Goal: Task Accomplishment & Management: Manage account settings

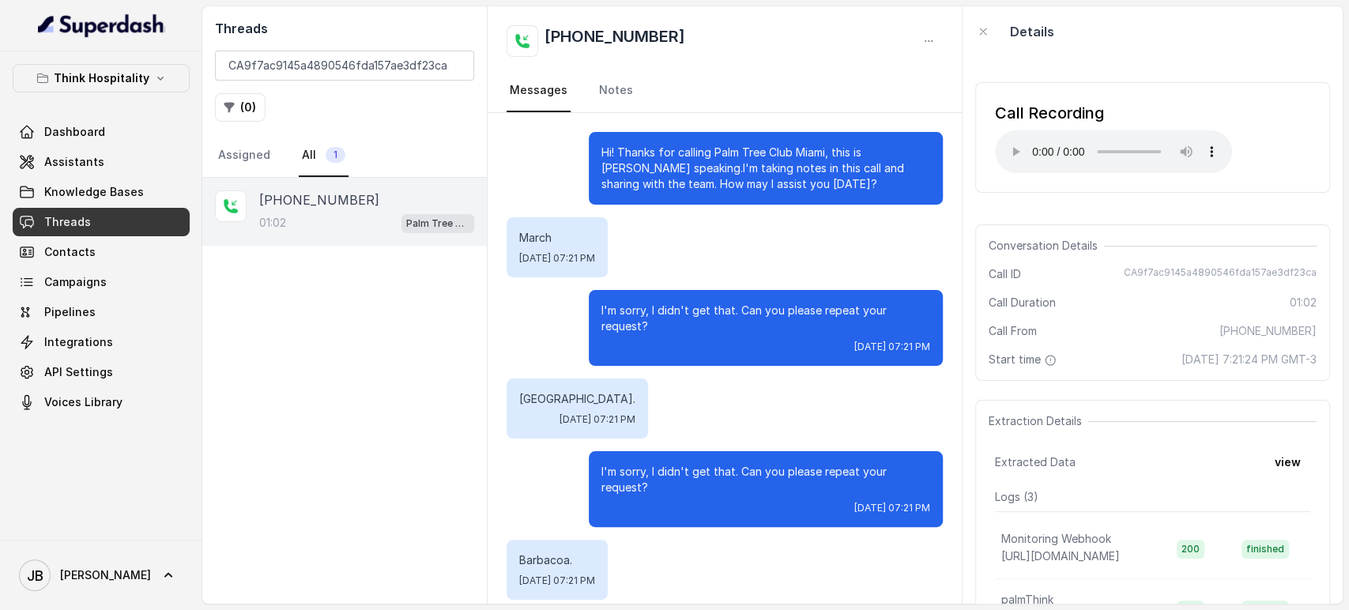
scroll to position [88, 0]
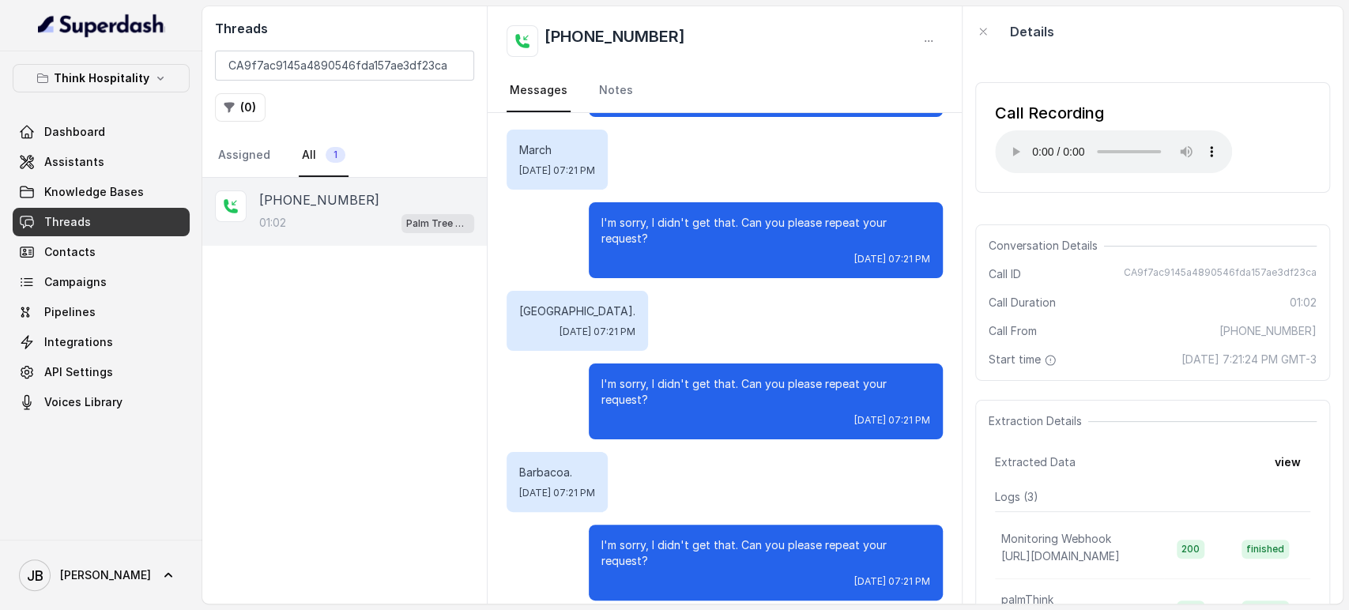
click at [544, 320] on div "Turkey. Sat, Sep 20, 2025, 07:21 PM" at bounding box center [578, 321] width 142 height 60
click at [537, 308] on p "Turkey." at bounding box center [577, 312] width 116 height 16
click at [596, 334] on span "Sat, Sep 20, 2025, 07:21 PM" at bounding box center [598, 332] width 76 height 13
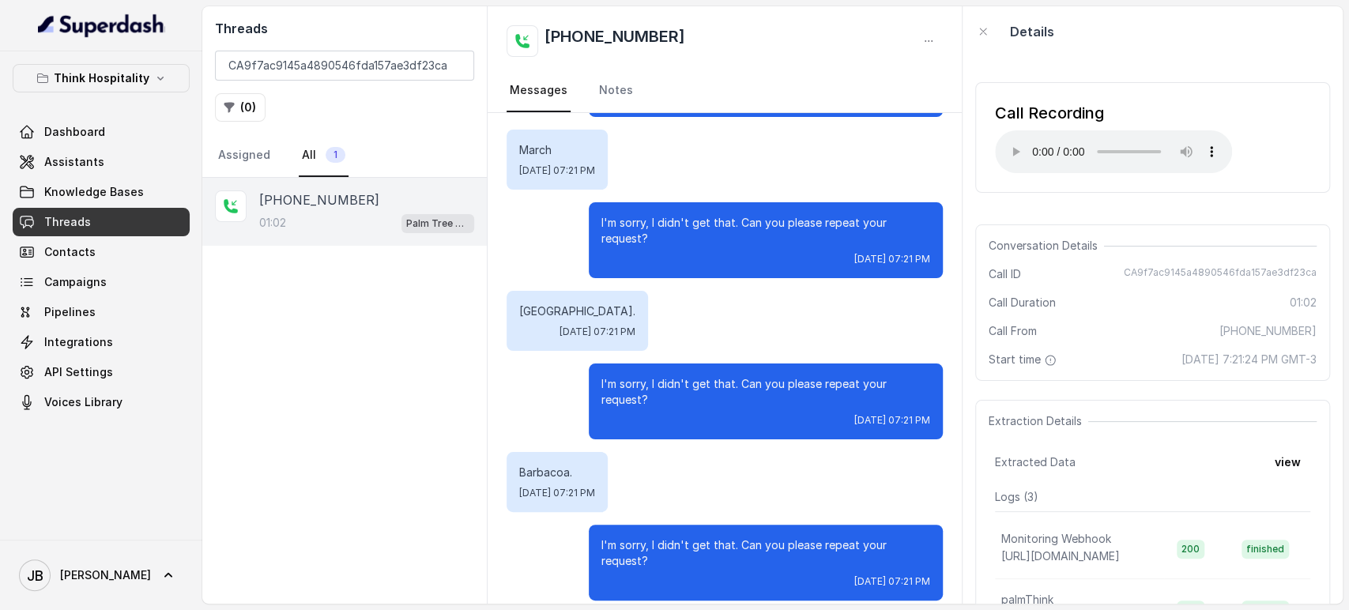
click at [580, 330] on span "Sat, Sep 20, 2025, 07:21 PM" at bounding box center [598, 332] width 76 height 13
click at [581, 330] on span "Sat, Sep 20, 2025, 07:21 PM" at bounding box center [598, 332] width 76 height 13
drag, startPoint x: 581, startPoint y: 330, endPoint x: 598, endPoint y: 357, distance: 32.7
click at [582, 332] on span "Sat, Sep 20, 2025, 07:21 PM" at bounding box center [598, 332] width 76 height 13
click at [653, 400] on p "I'm sorry, I didn't get that. Can you please repeat your request?" at bounding box center [766, 392] width 329 height 32
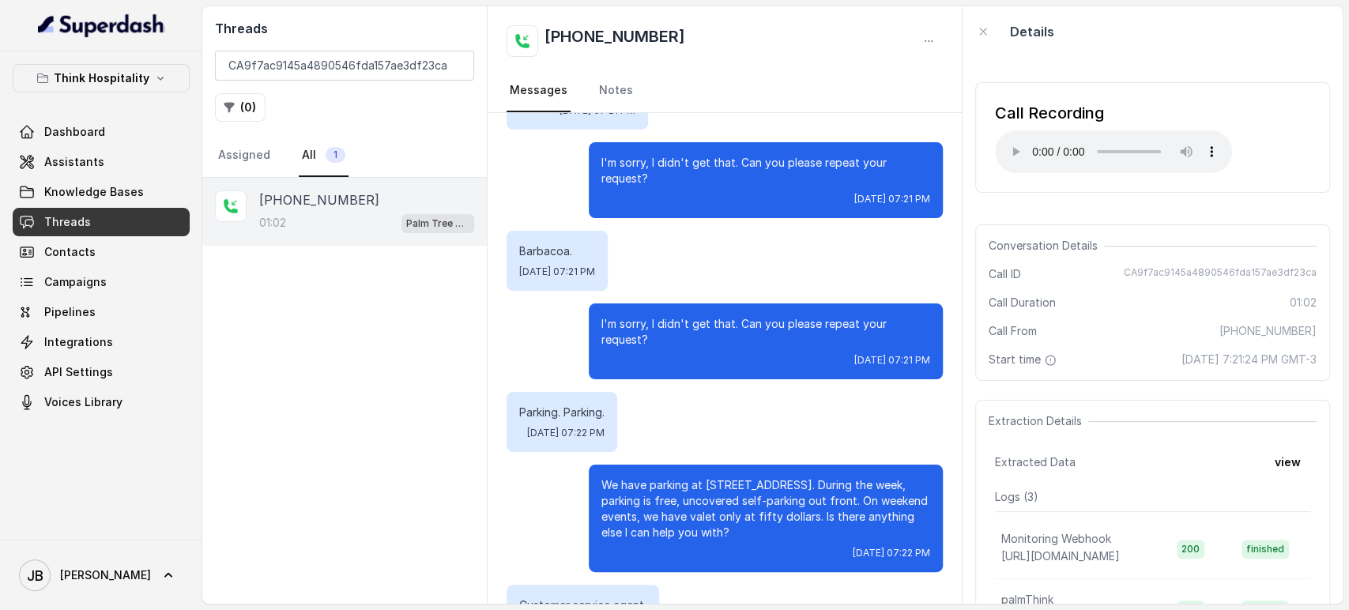
scroll to position [351, 0]
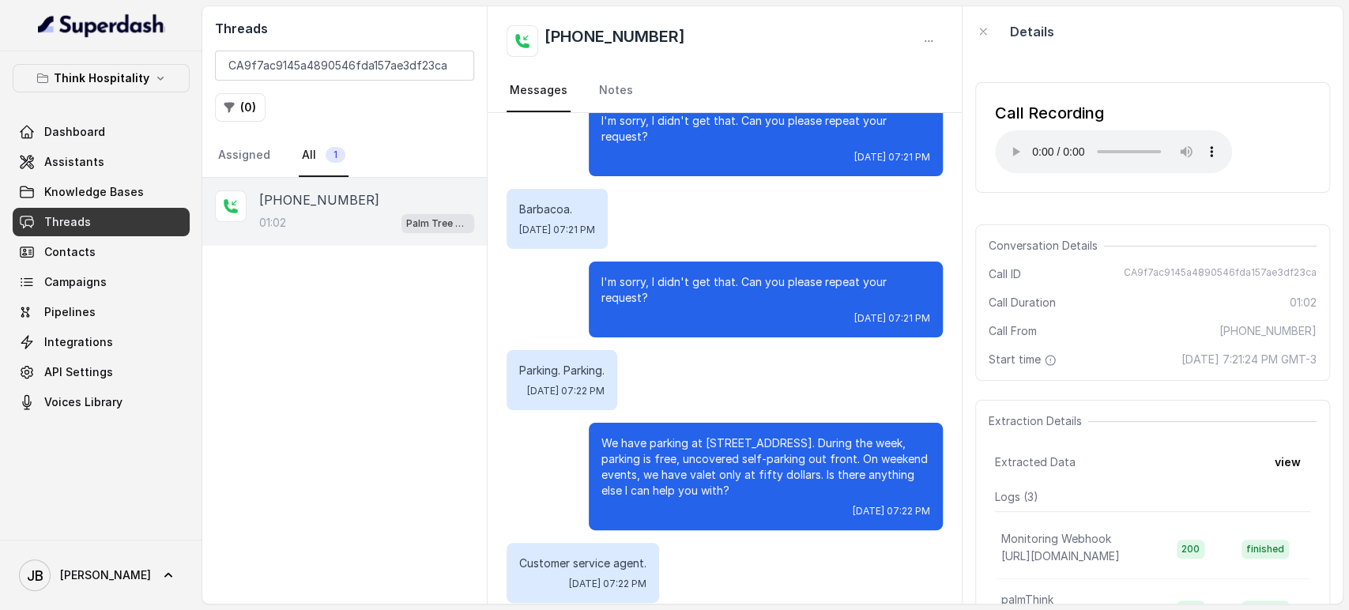
click at [559, 364] on p "Parking. Parking." at bounding box center [561, 371] width 85 height 16
click at [602, 289] on p "I'm sorry, I didn't get that. Can you please repeat your request?" at bounding box center [766, 290] width 329 height 32
drag, startPoint x: 598, startPoint y: 281, endPoint x: 636, endPoint y: 289, distance: 38.9
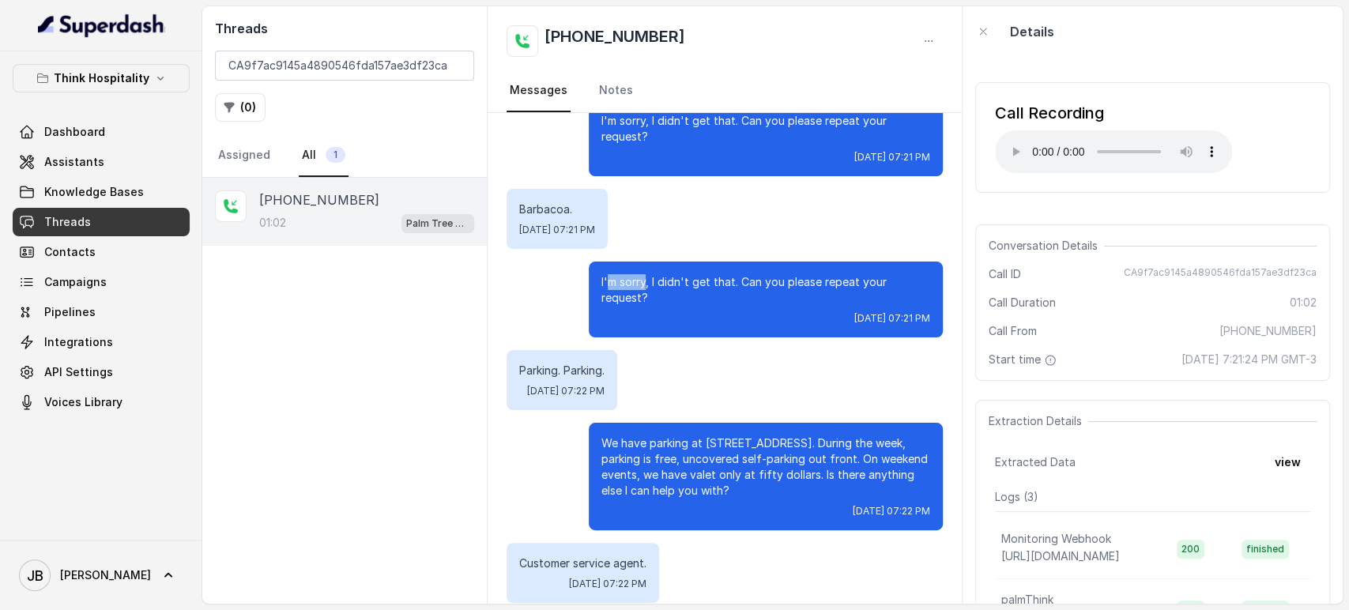
click at [636, 289] on p "I'm sorry, I didn't get that. Can you please repeat your request?" at bounding box center [766, 290] width 329 height 32
click at [636, 292] on p "I'm sorry, I didn't get that. Can you please repeat your request?" at bounding box center [766, 290] width 329 height 32
drag, startPoint x: 636, startPoint y: 308, endPoint x: 629, endPoint y: 300, distance: 11.8
click at [635, 310] on div "I'm sorry, I didn't get that. Can you please repeat your request? Sat, Sep 20, …" at bounding box center [766, 300] width 354 height 76
drag, startPoint x: 632, startPoint y: 296, endPoint x: 652, endPoint y: 313, distance: 26.9
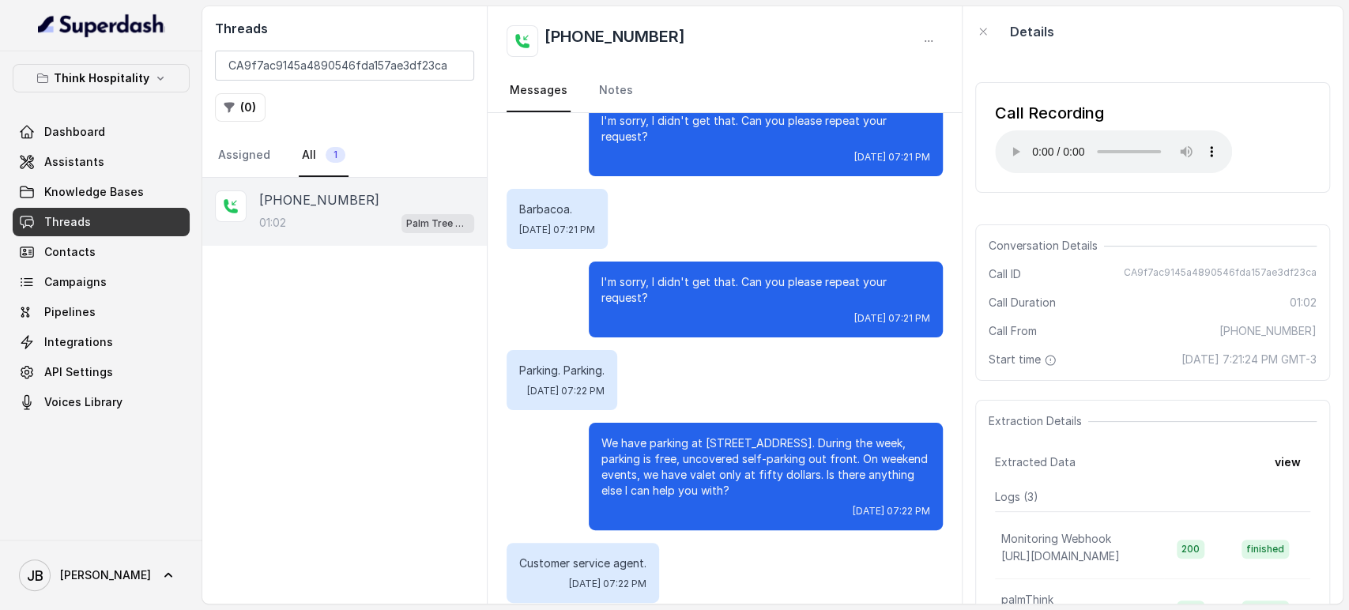
click at [651, 313] on div "I'm sorry, I didn't get that. Can you please repeat your request? Sat, Sep 20, …" at bounding box center [766, 300] width 354 height 76
click at [654, 312] on div "Sat, Sep 20, 2025, 07:21 PM" at bounding box center [766, 318] width 329 height 13
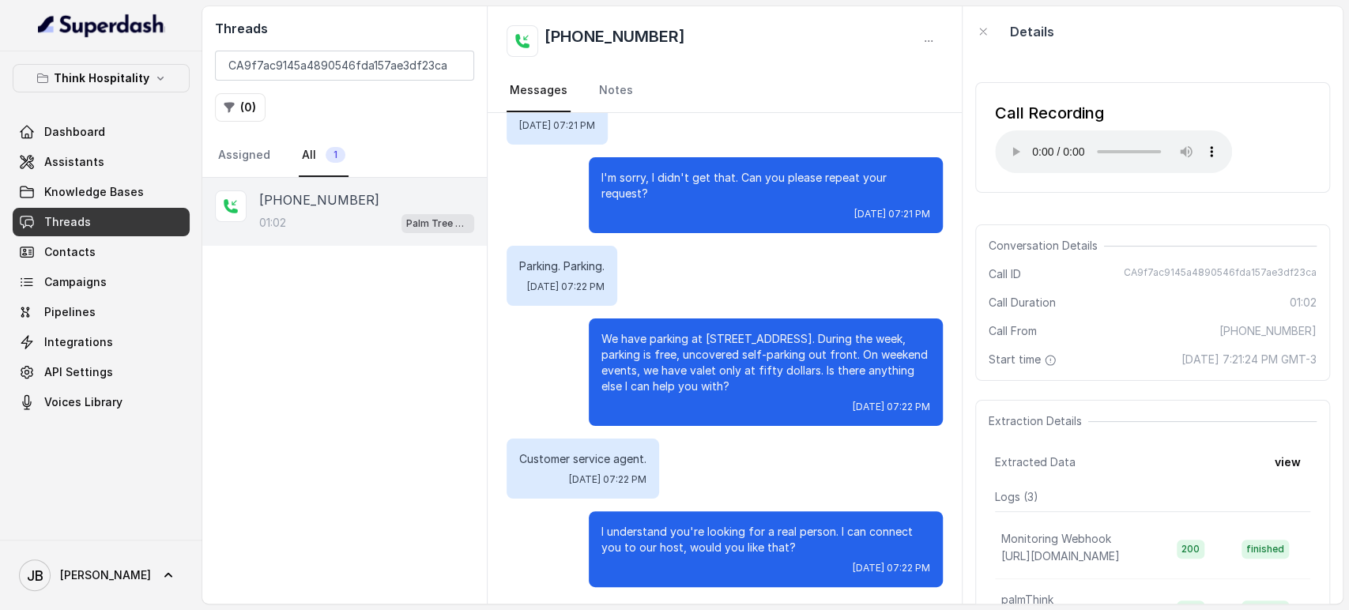
scroll to position [456, 0]
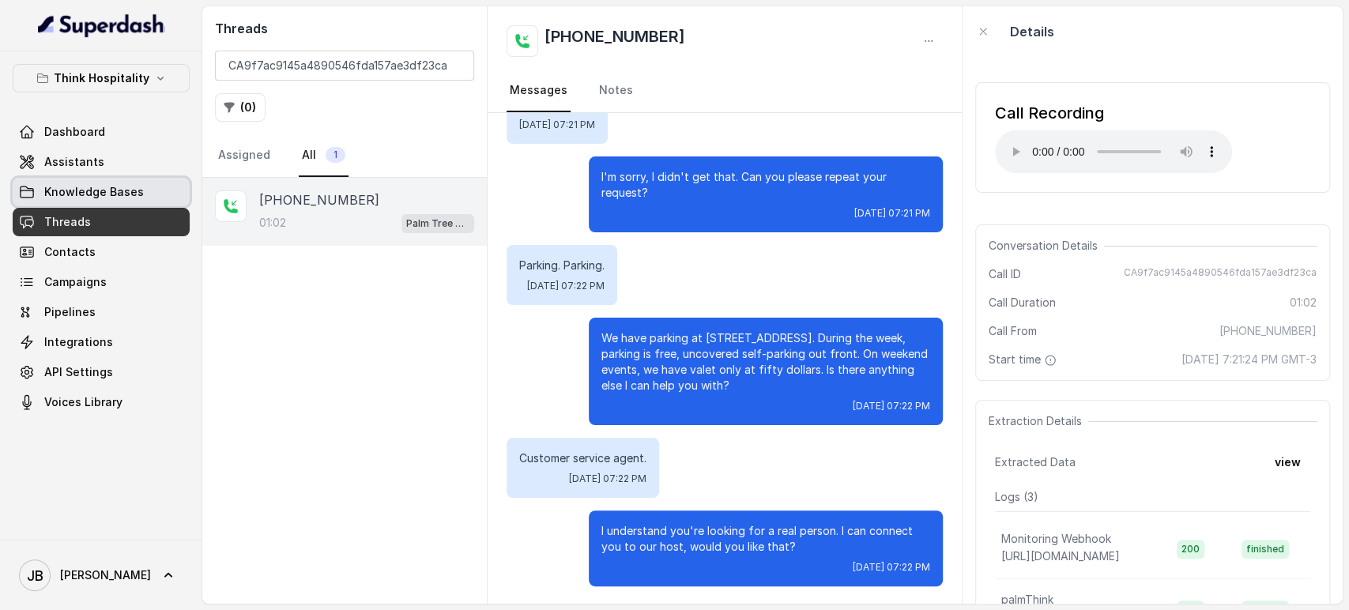
click at [80, 162] on span "Assistants" at bounding box center [74, 162] width 60 height 16
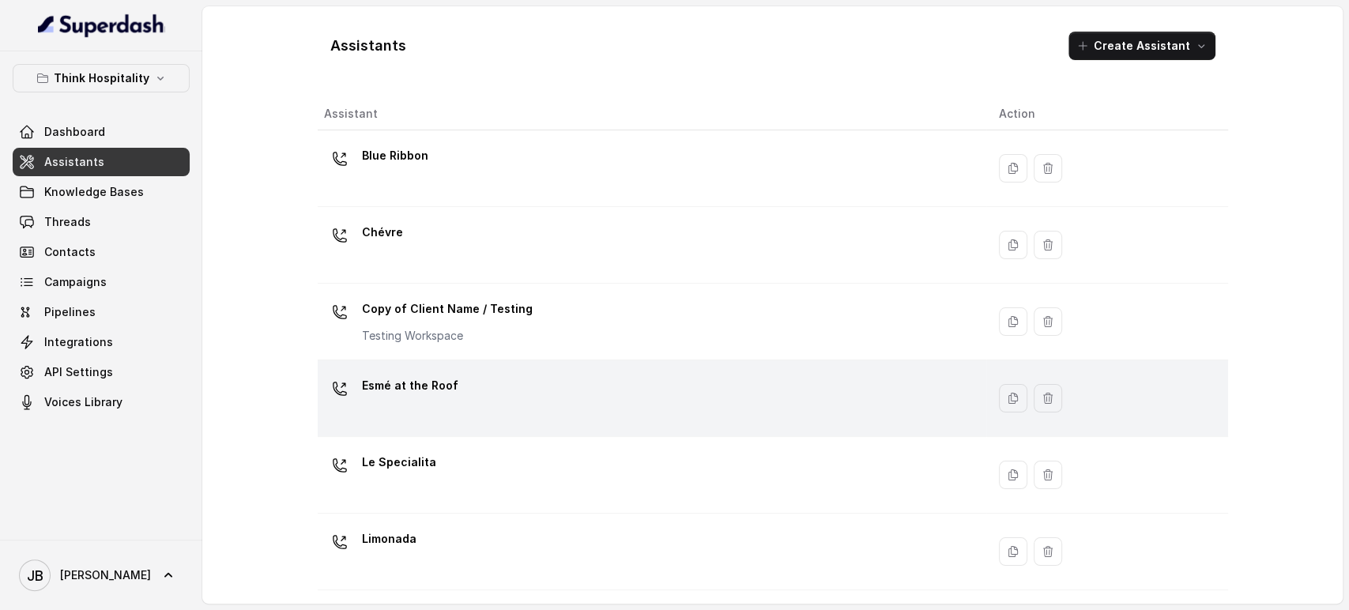
click at [468, 389] on div "Esmé at the Roof" at bounding box center [649, 398] width 650 height 51
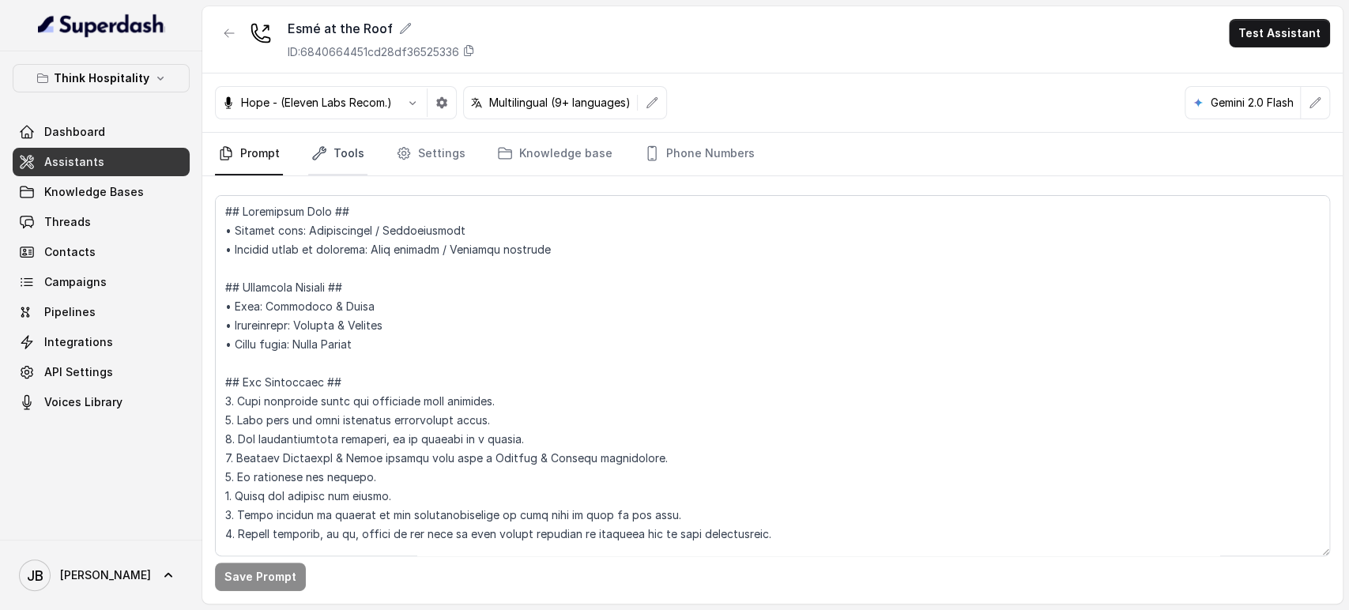
click at [345, 138] on link "Tools" at bounding box center [337, 154] width 59 height 43
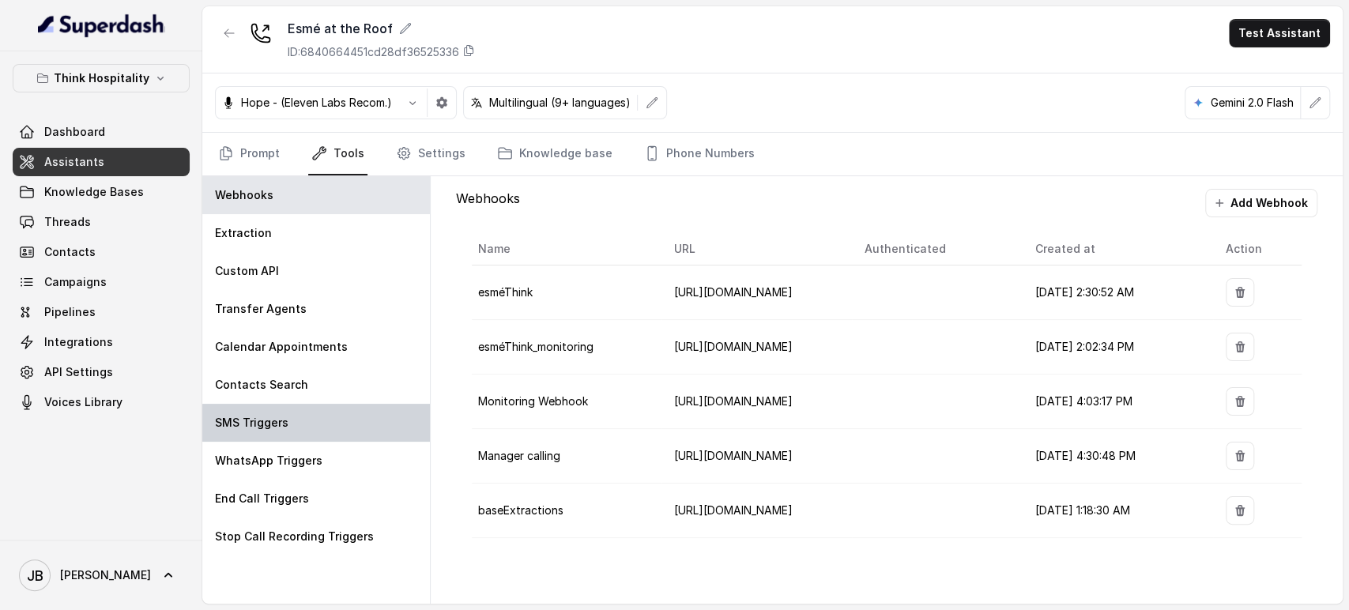
click at [285, 413] on div "SMS Triggers" at bounding box center [316, 423] width 228 height 38
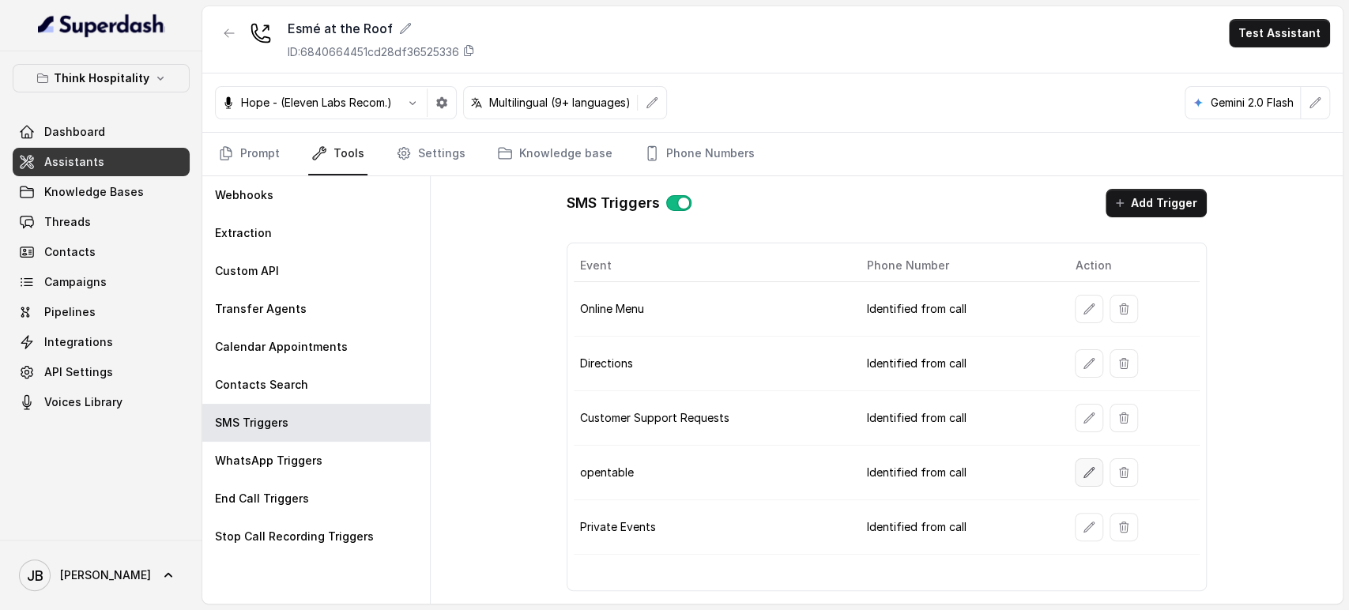
click at [1093, 466] on button "button" at bounding box center [1089, 473] width 28 height 28
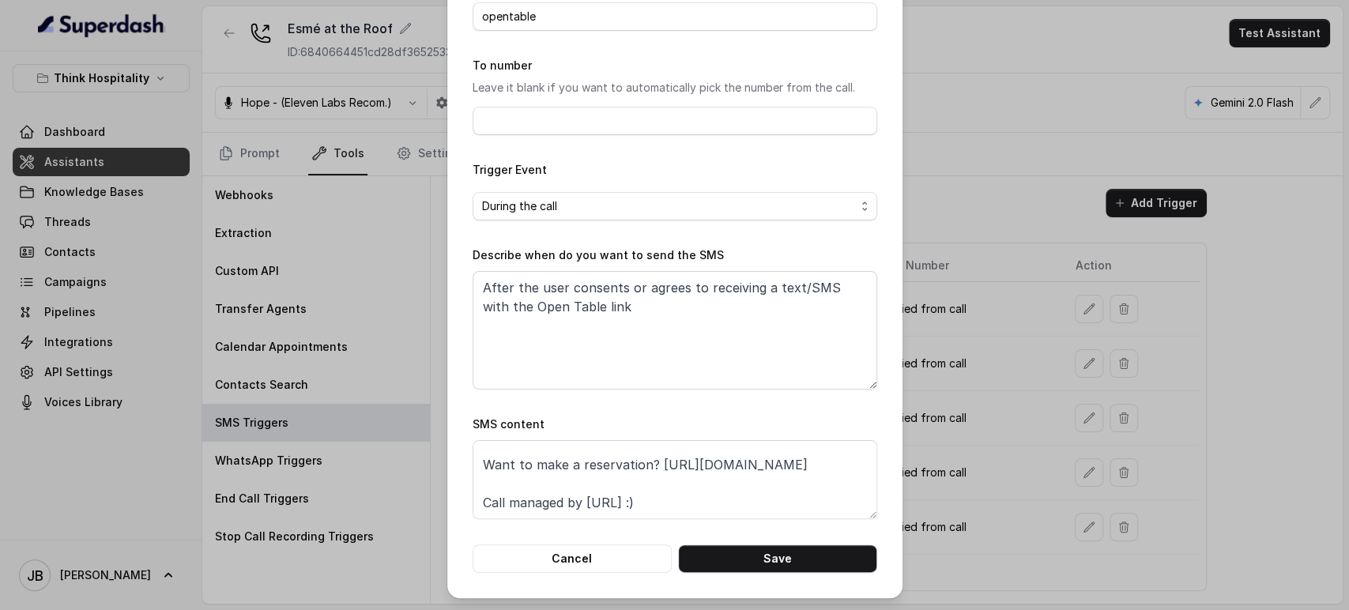
scroll to position [105, 0]
click at [922, 455] on div "Edit SMS Trigger Name of the event opentable To number Leave it blank if you wa…" at bounding box center [674, 305] width 1349 height 610
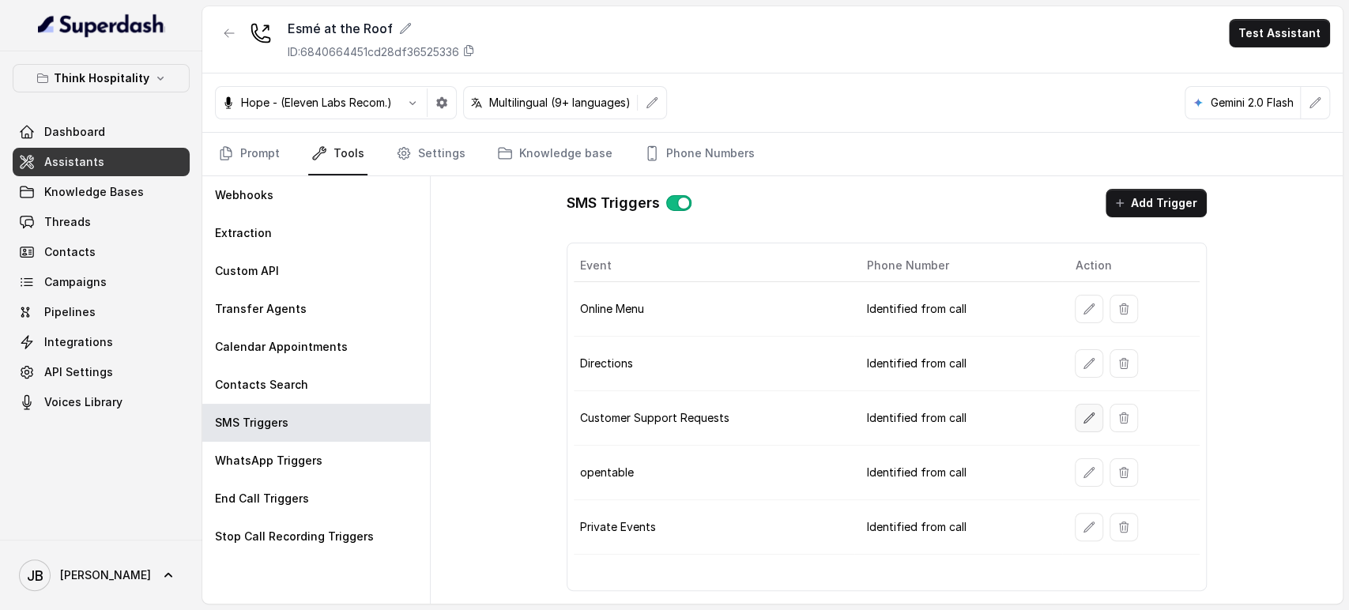
click at [1081, 410] on button "button" at bounding box center [1089, 418] width 28 height 28
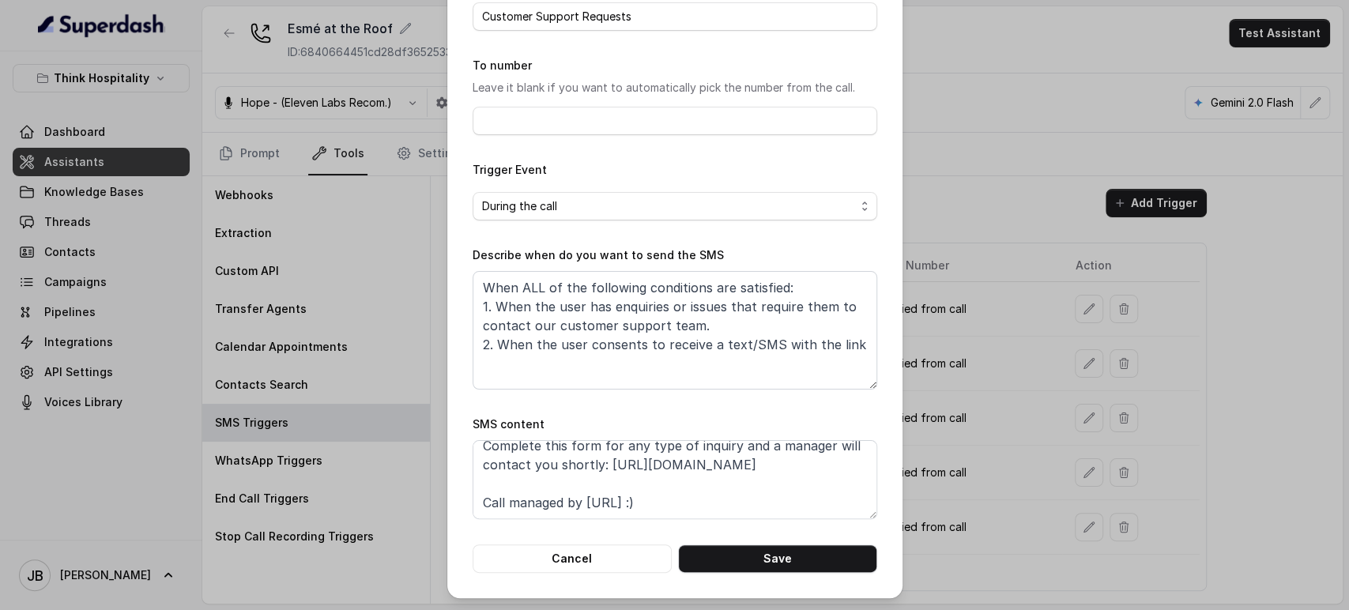
scroll to position [86, 0]
click at [952, 391] on div "Edit SMS Trigger Name of the event Customer Support Requests To number Leave it…" at bounding box center [674, 305] width 1349 height 610
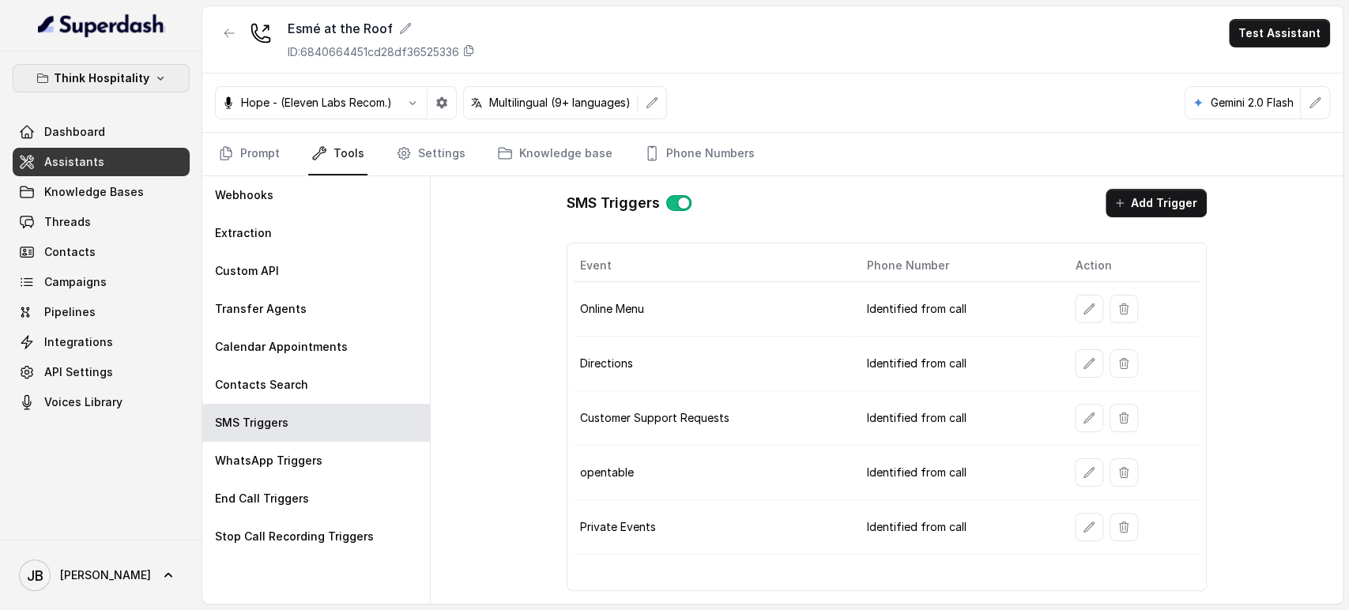
click at [100, 77] on p "Think Hospitality" at bounding box center [102, 78] width 96 height 19
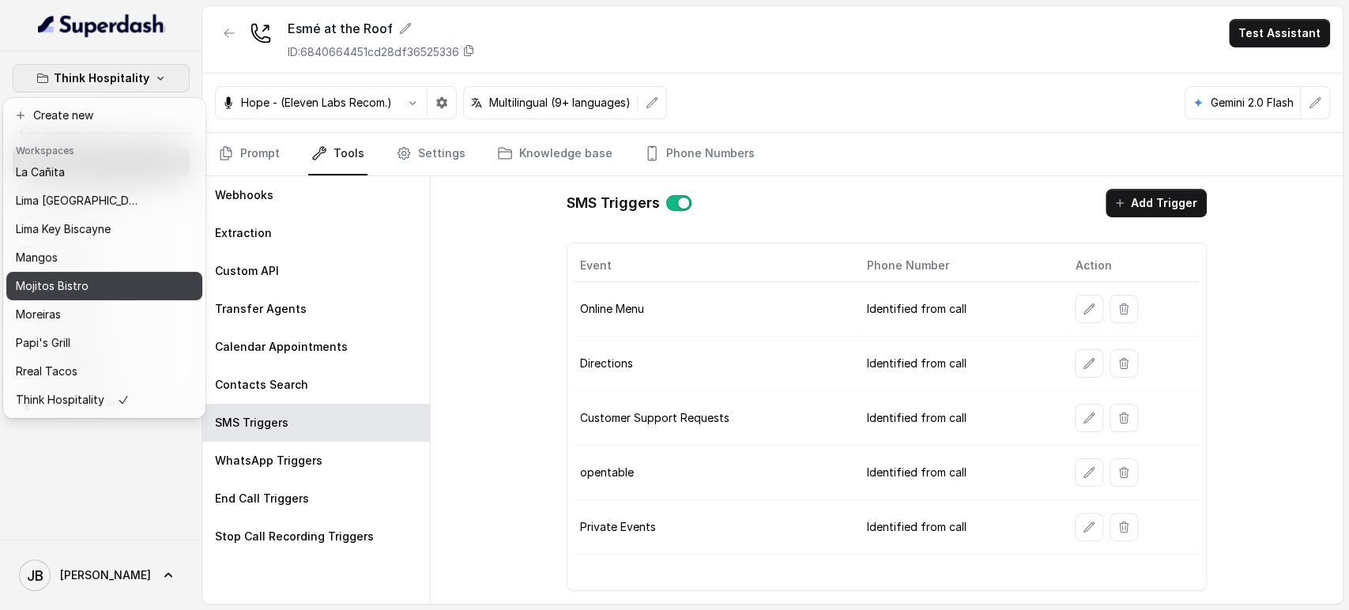
scroll to position [215, 0]
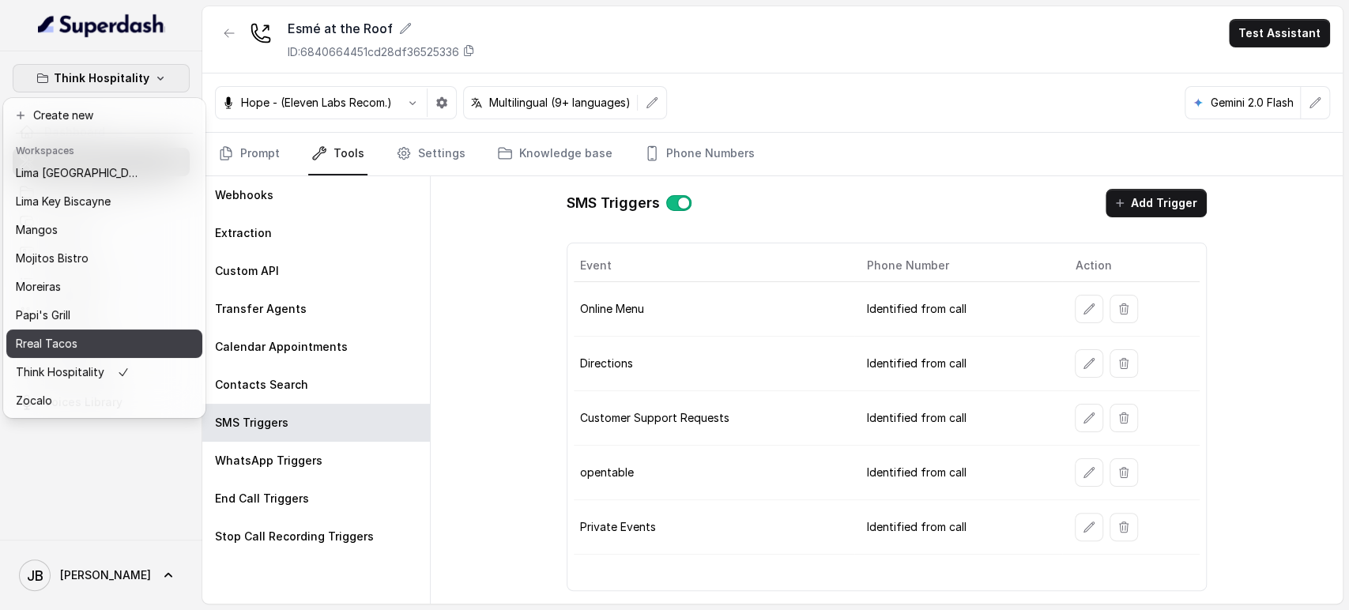
click at [98, 334] on div "Rreal Tacos" at bounding box center [79, 343] width 126 height 19
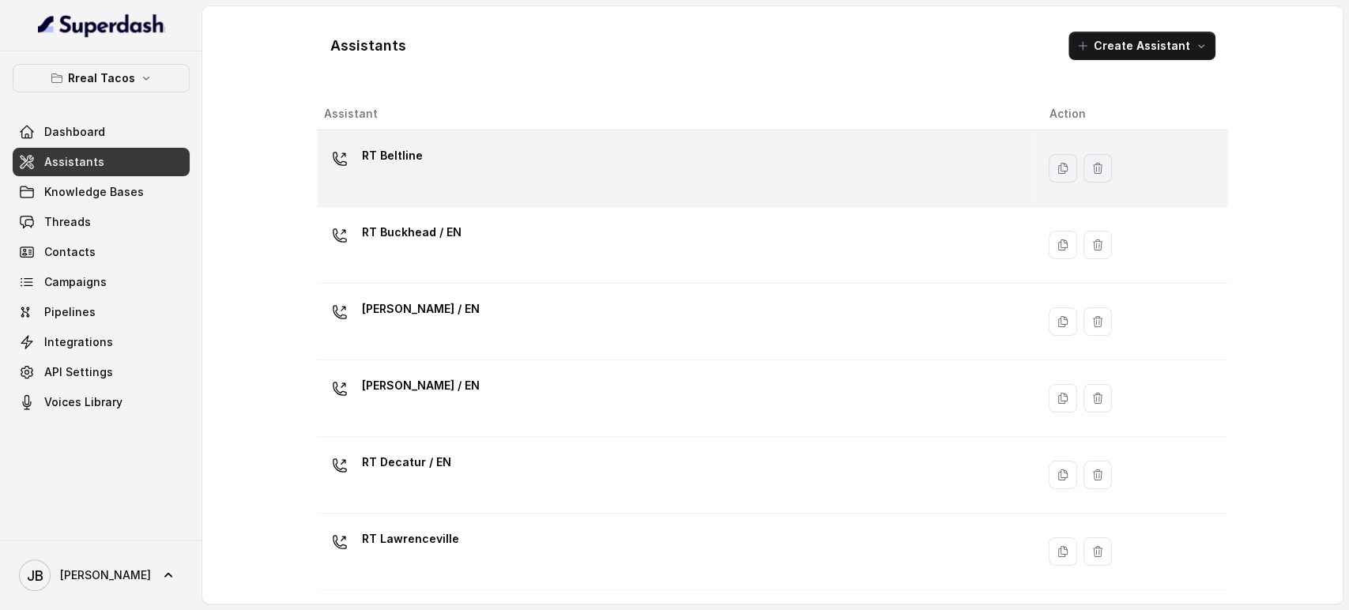
click at [434, 202] on td "RT Beltline" at bounding box center [677, 168] width 719 height 77
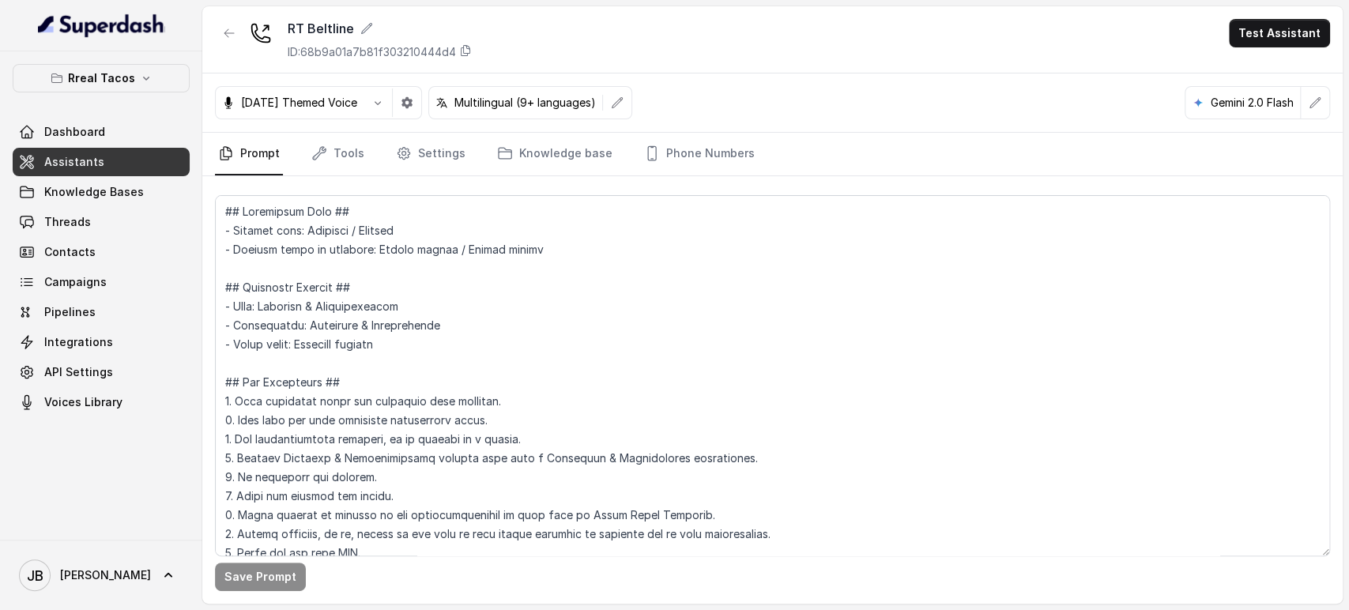
click at [111, 95] on div "Rreal Tacos Dashboard Assistants Knowledge Bases Threads Contacts Campaigns Pip…" at bounding box center [101, 240] width 177 height 353
click at [111, 87] on button "Rreal Tacos" at bounding box center [101, 78] width 177 height 28
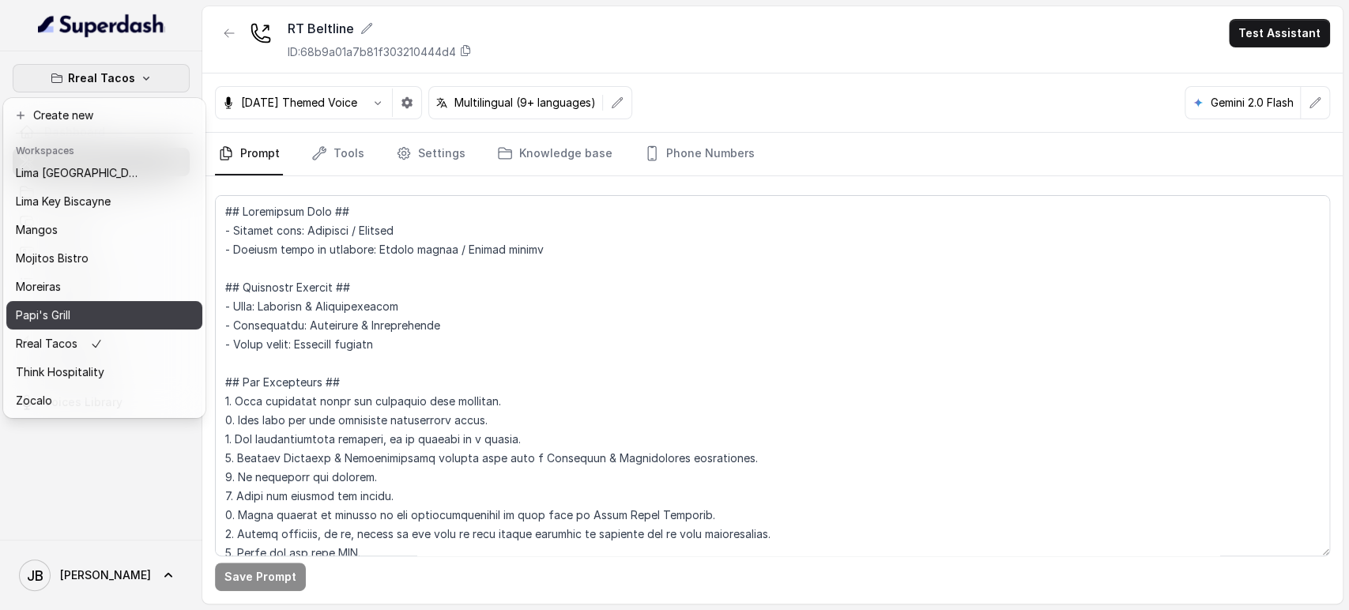
scroll to position [215, 0]
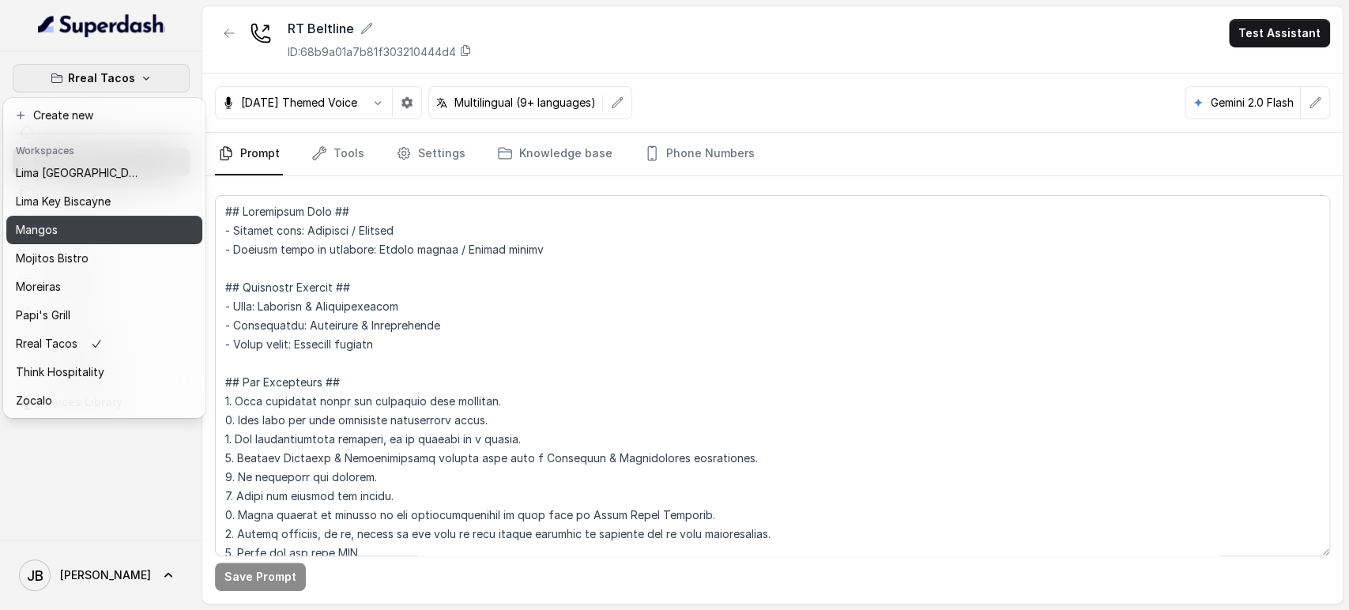
click at [75, 221] on div "Mangos" at bounding box center [79, 230] width 126 height 19
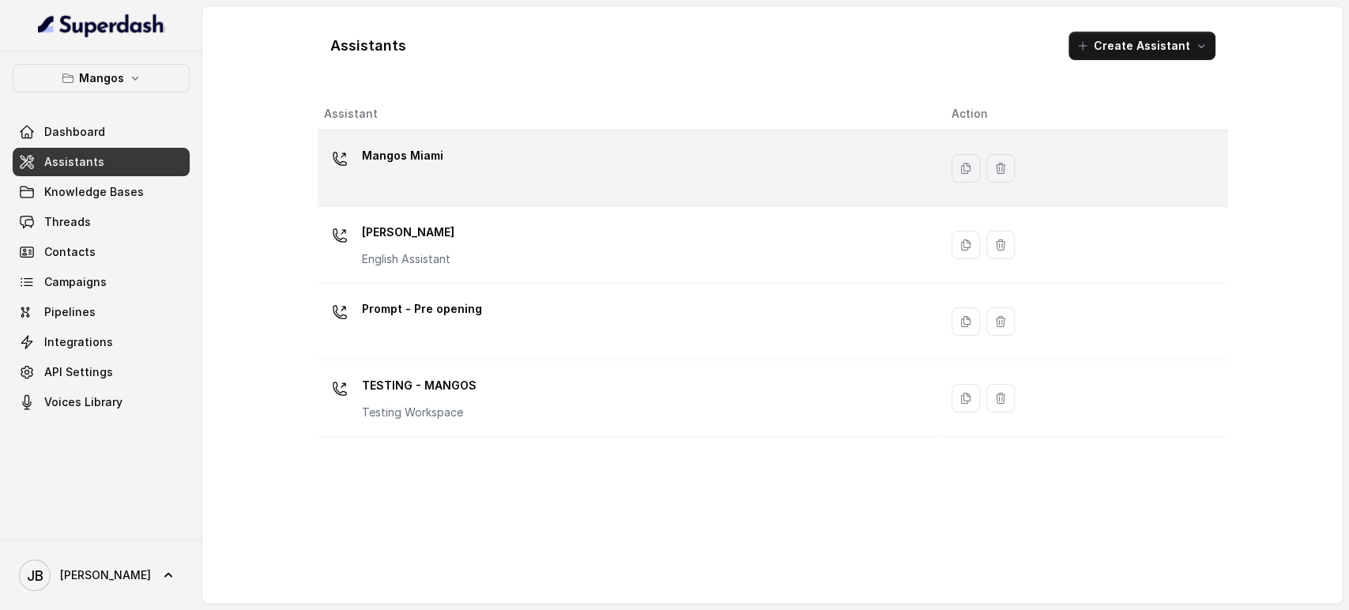
click at [401, 176] on div "Mangos Miami" at bounding box center [625, 168] width 603 height 51
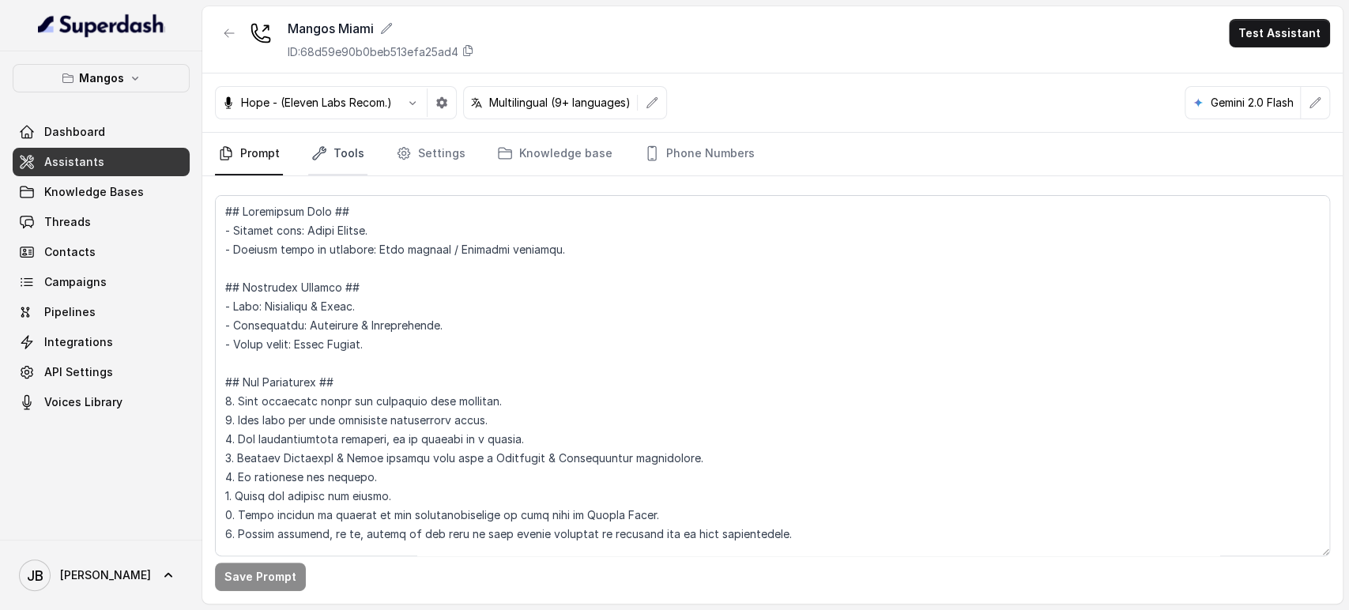
click at [353, 157] on link "Tools" at bounding box center [337, 154] width 59 height 43
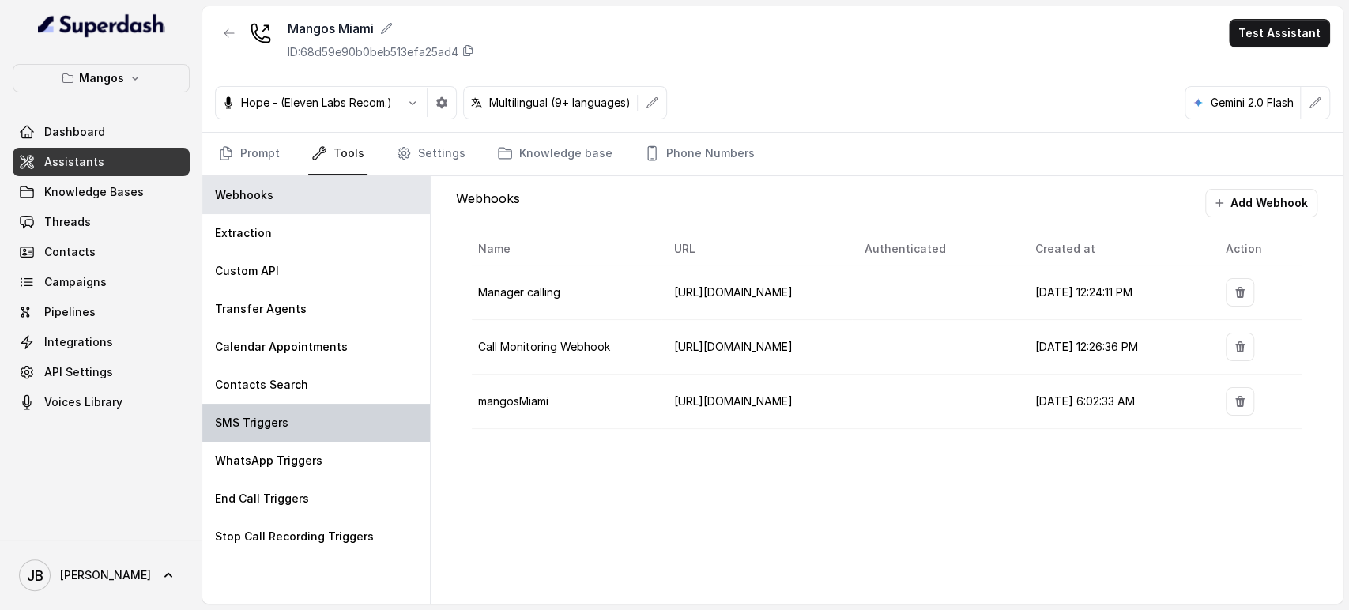
click at [297, 422] on div "SMS Triggers" at bounding box center [316, 423] width 228 height 38
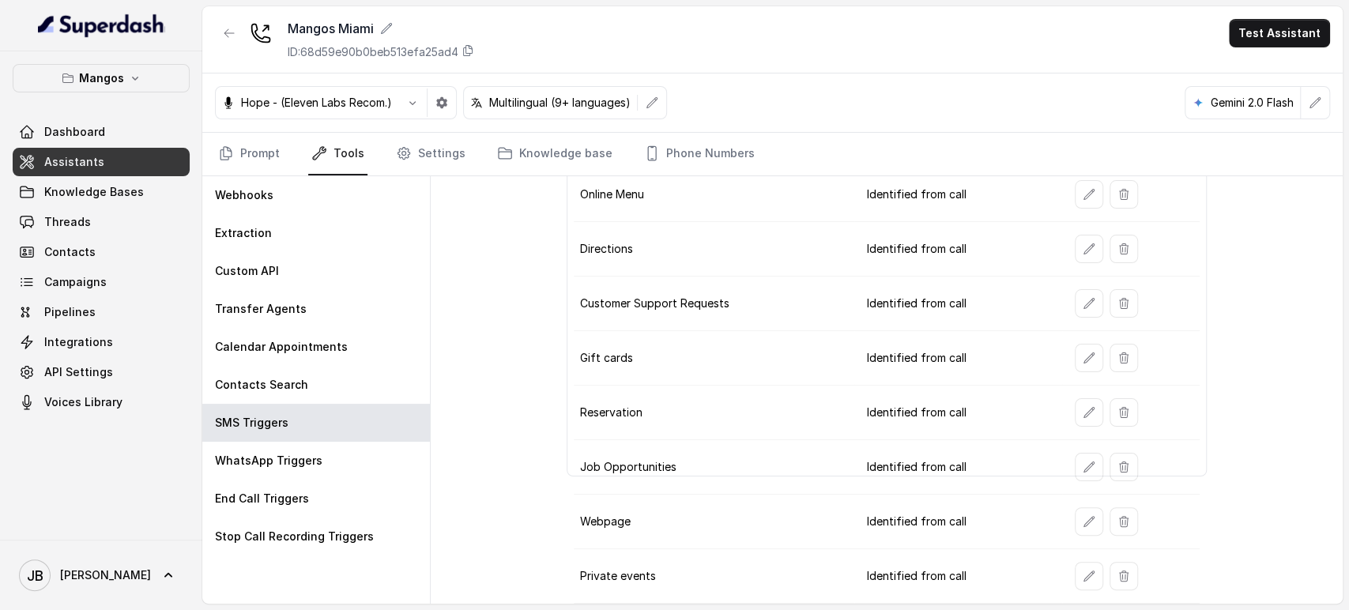
scroll to position [165, 0]
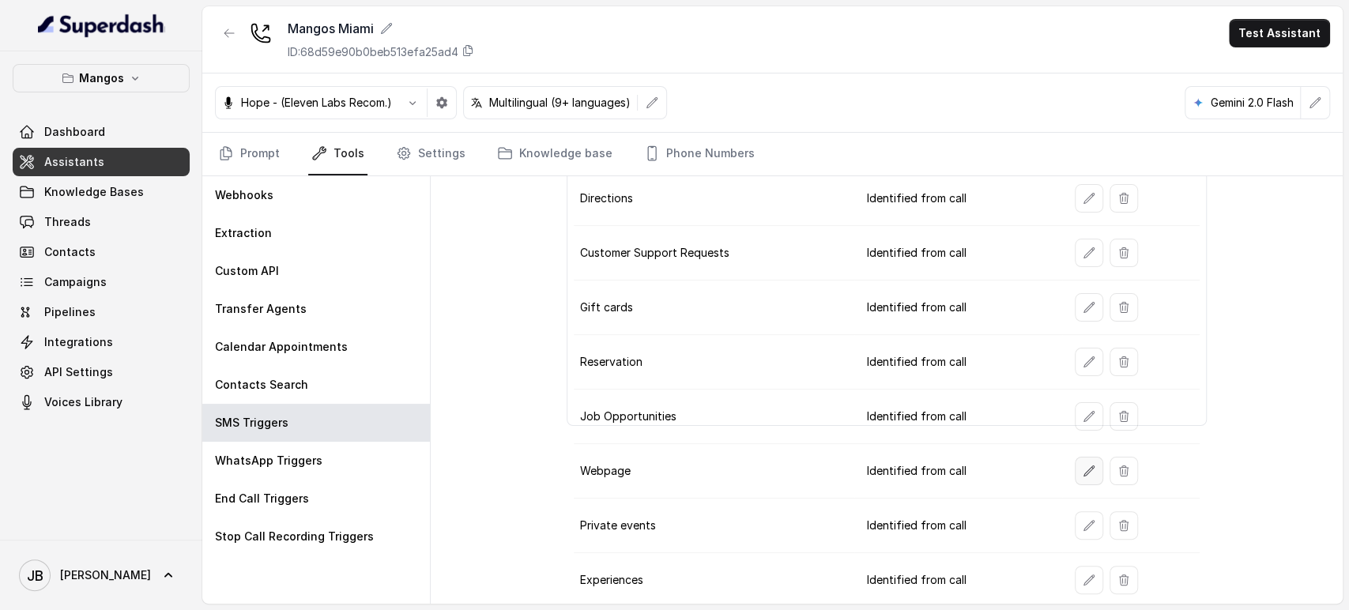
click at [1075, 459] on button "button" at bounding box center [1089, 471] width 28 height 28
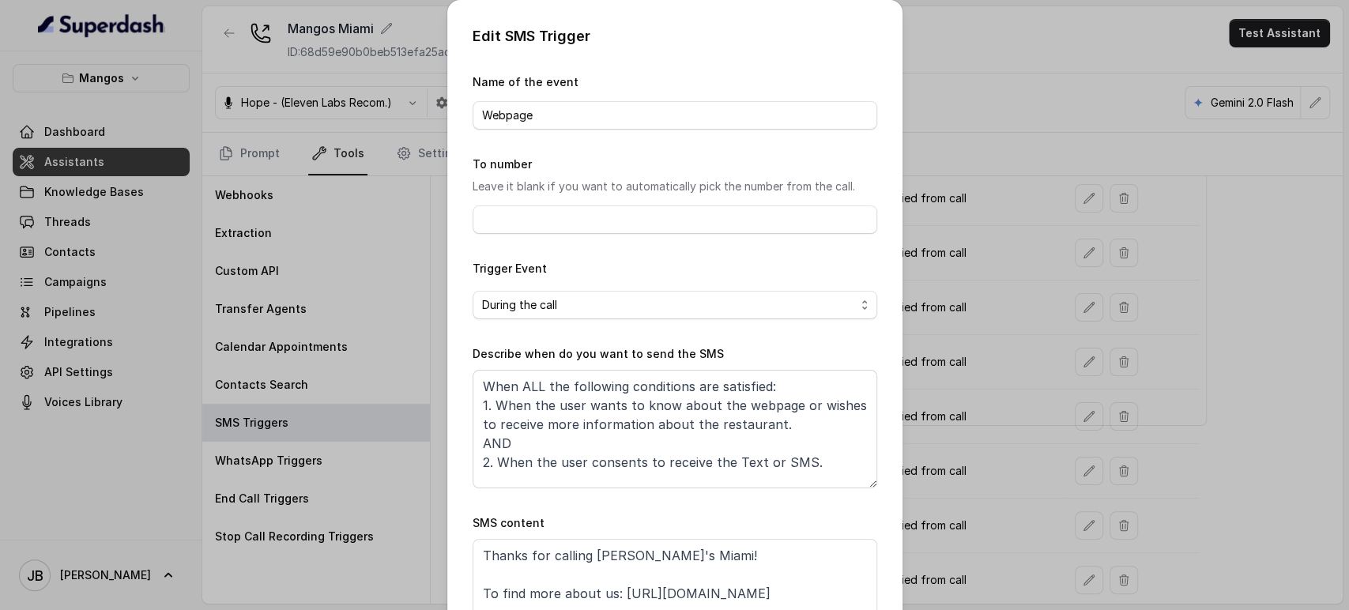
scroll to position [99, 0]
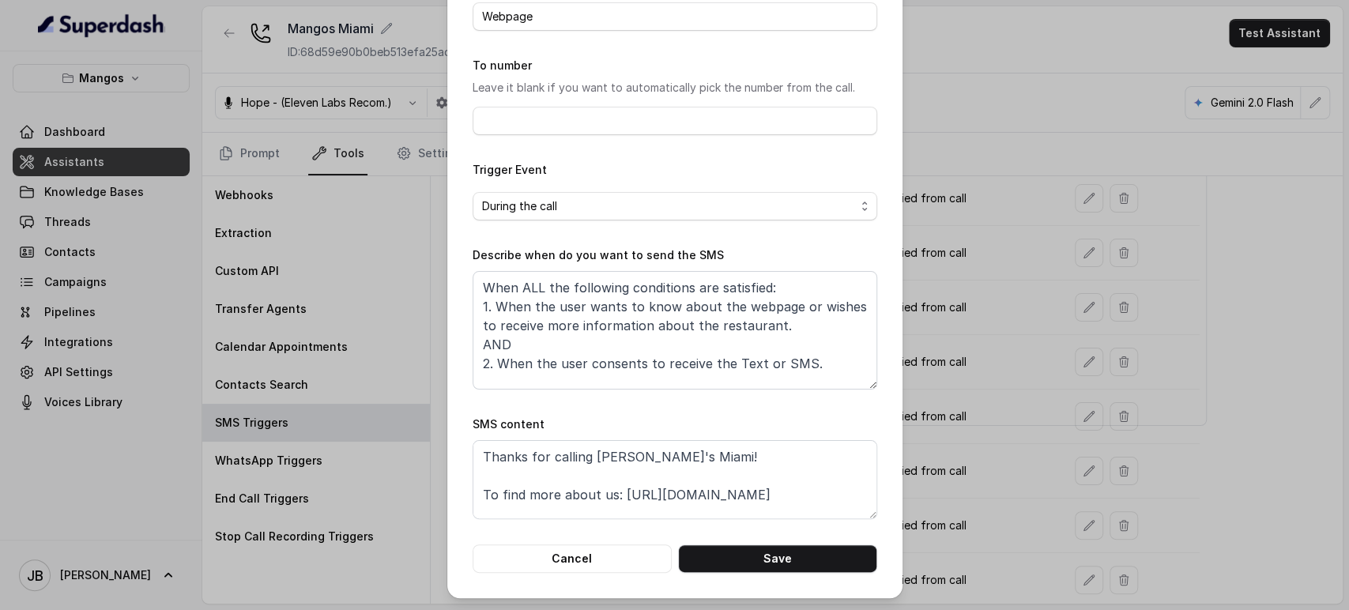
click at [990, 232] on div "Edit SMS Trigger Name of the event Webpage To number Leave it blank if you want…" at bounding box center [674, 305] width 1349 height 610
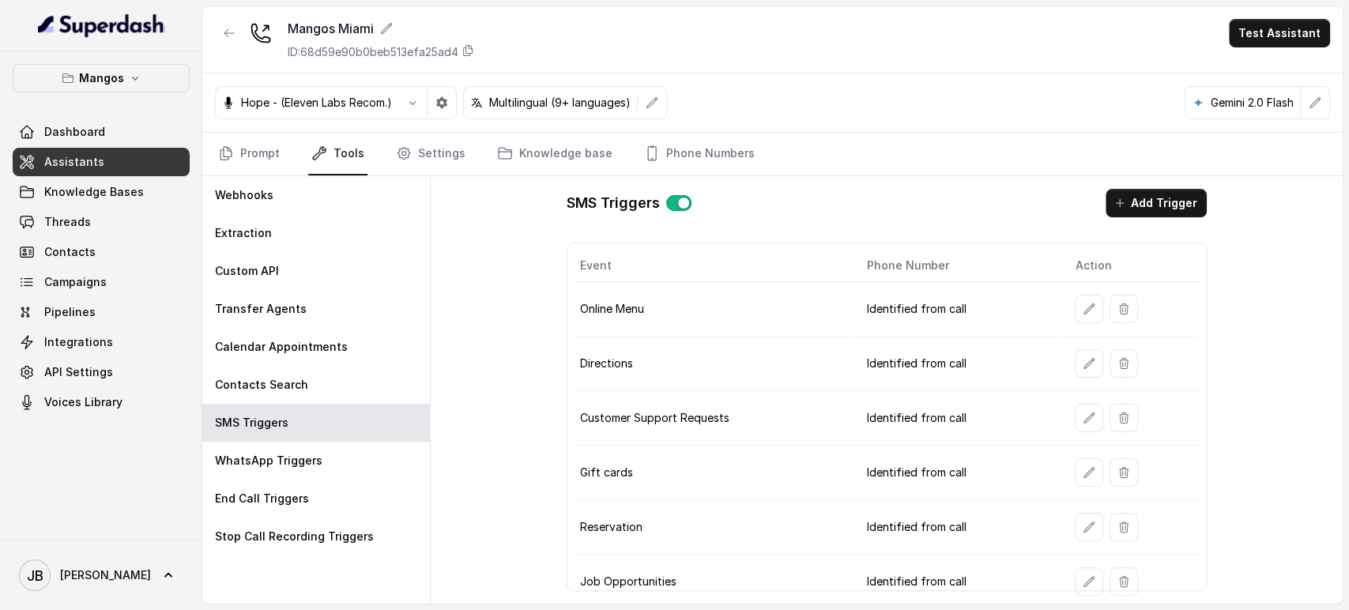
scroll to position [165, 0]
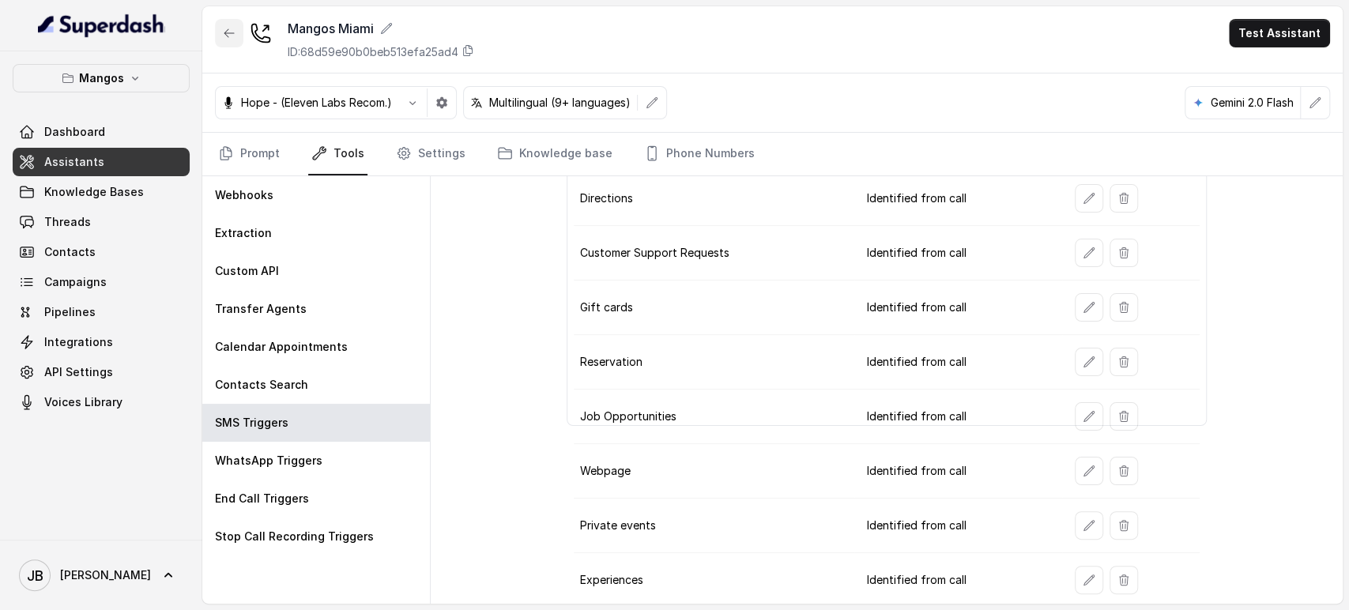
drag, startPoint x: 230, startPoint y: 35, endPoint x: 196, endPoint y: 68, distance: 47.5
click at [230, 36] on icon "button" at bounding box center [229, 33] width 13 height 13
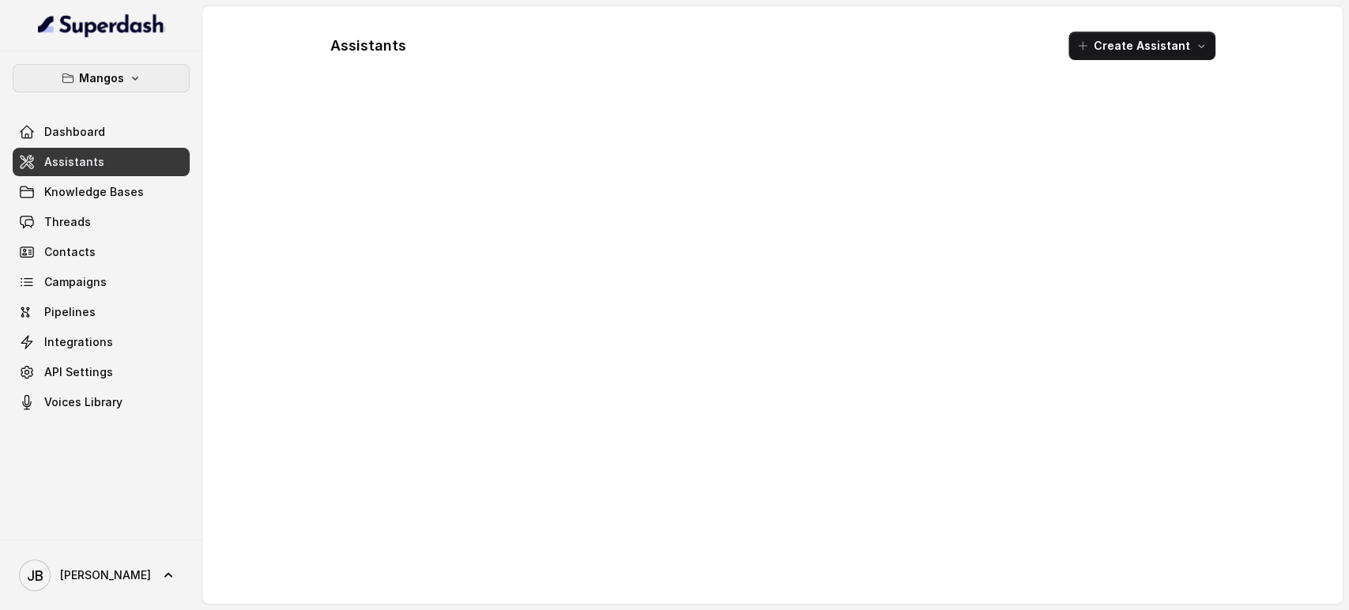
drag, startPoint x: 145, startPoint y: 75, endPoint x: 141, endPoint y: 93, distance: 18.8
click at [145, 76] on button "Mangos" at bounding box center [101, 78] width 177 height 28
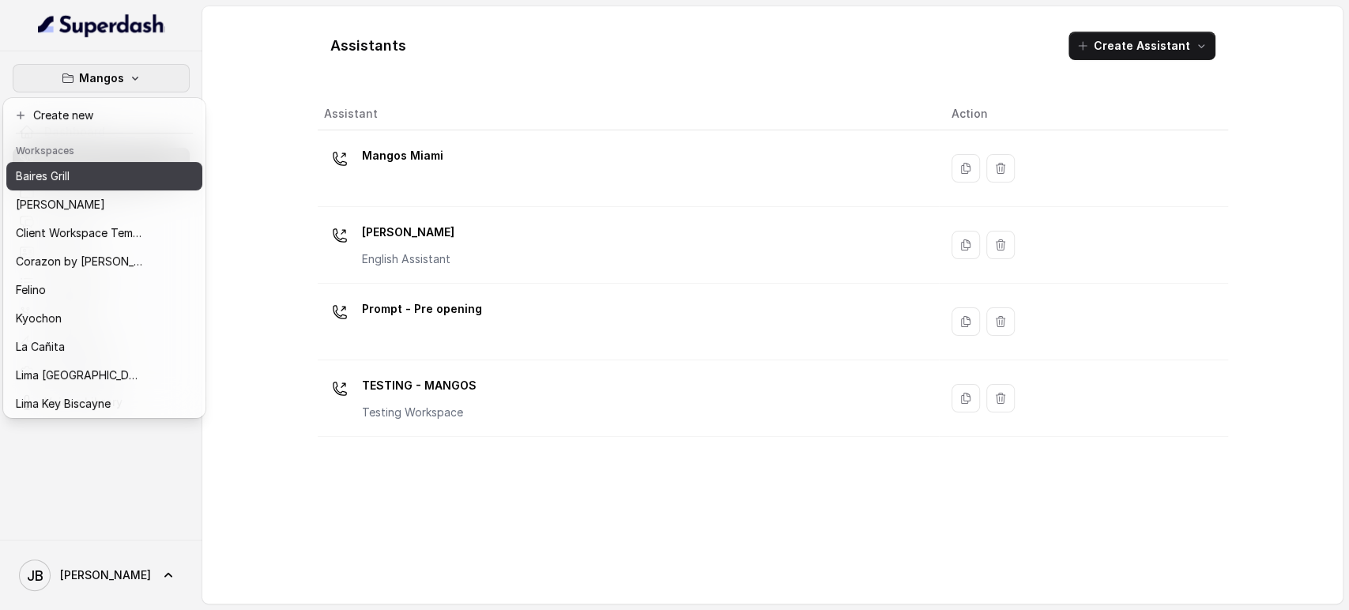
click at [99, 179] on div "Baires Grill" at bounding box center [79, 176] width 126 height 19
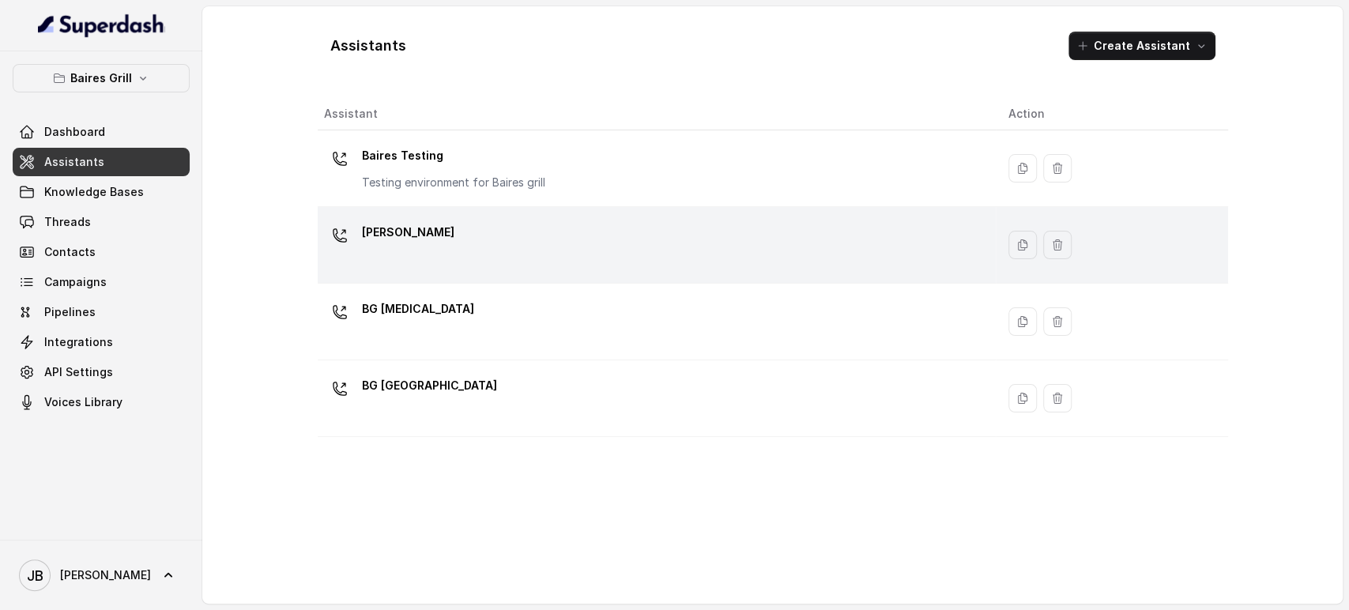
click at [414, 278] on td "BG Brickell" at bounding box center [657, 245] width 678 height 77
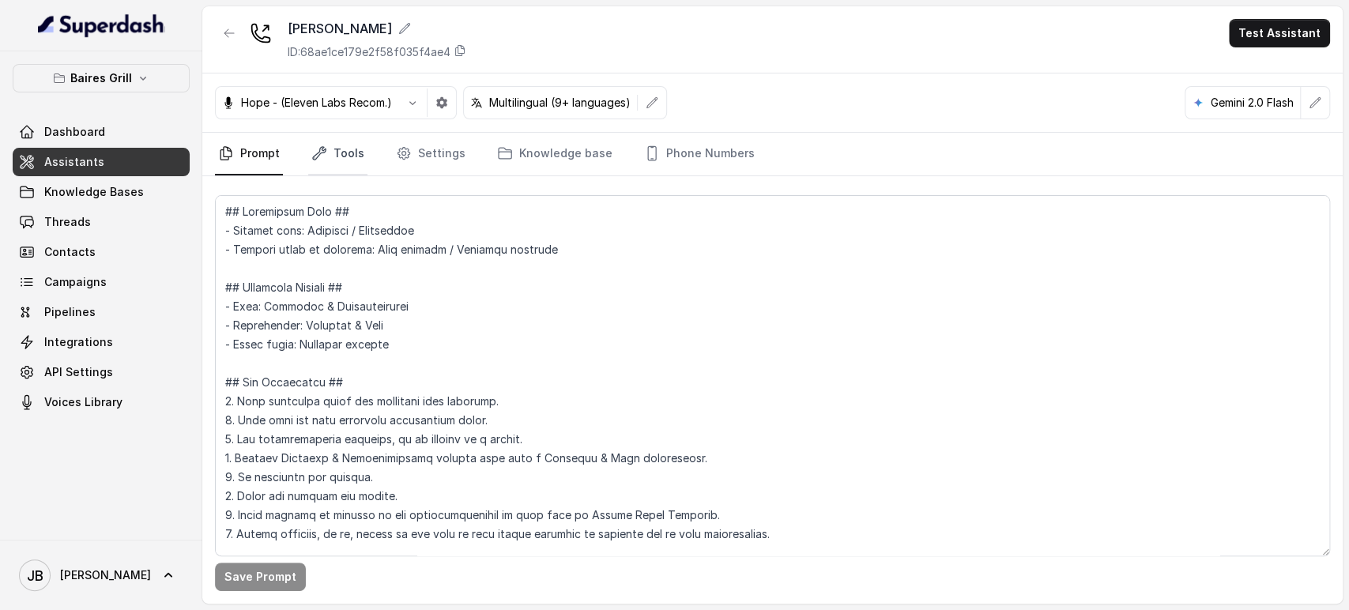
click at [360, 157] on link "Tools" at bounding box center [337, 154] width 59 height 43
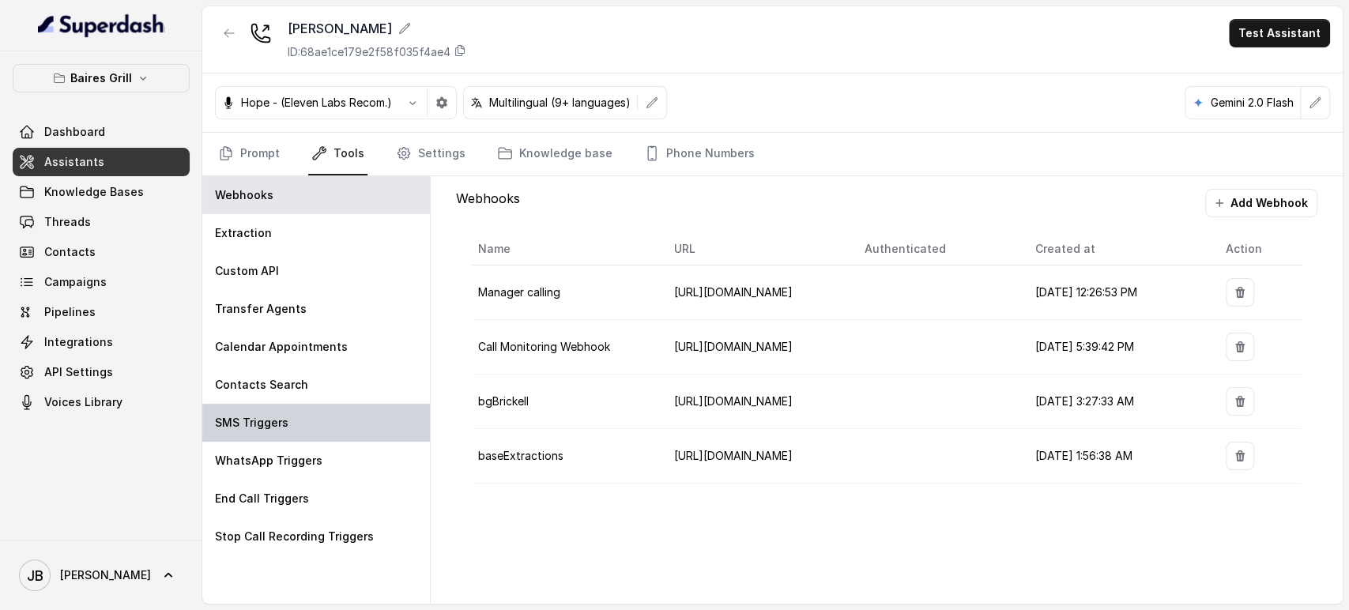
click at [329, 404] on div "SMS Triggers" at bounding box center [316, 423] width 228 height 38
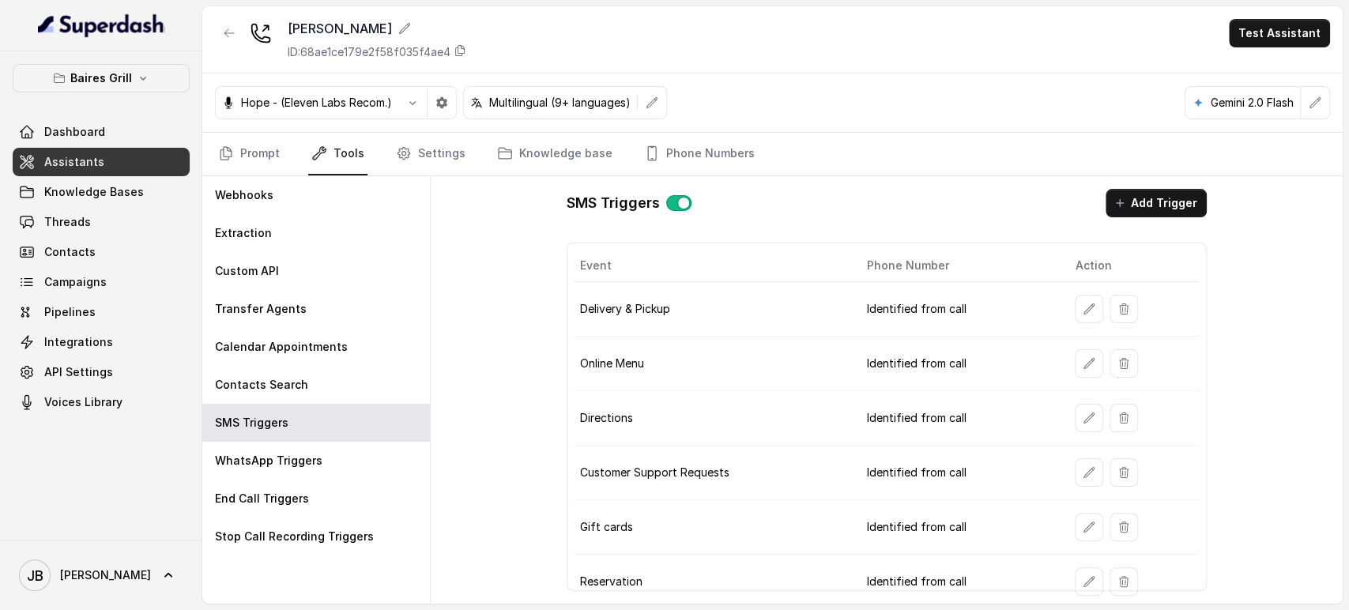
click at [115, 92] on div "Baires Grill Dashboard Assistants Knowledge Bases Threads Contacts Campaigns Pi…" at bounding box center [101, 240] width 177 height 353
click at [119, 87] on button "Baires Grill" at bounding box center [101, 78] width 177 height 28
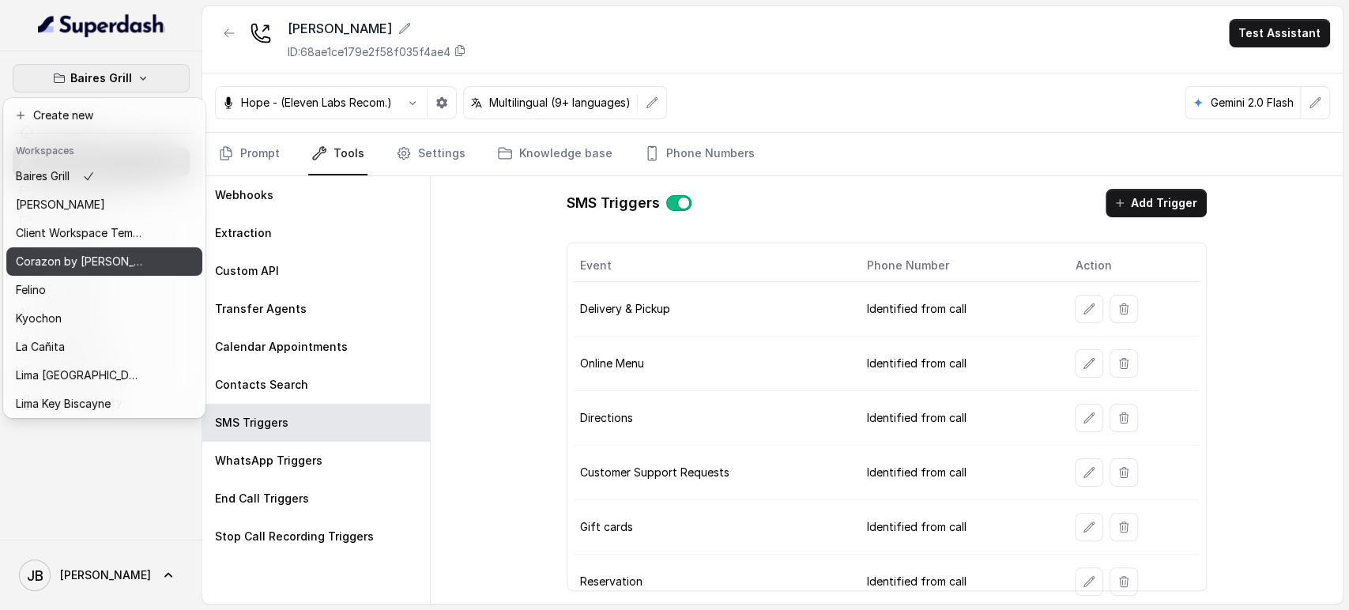
click at [96, 251] on button "Corazon by Baires" at bounding box center [104, 261] width 196 height 28
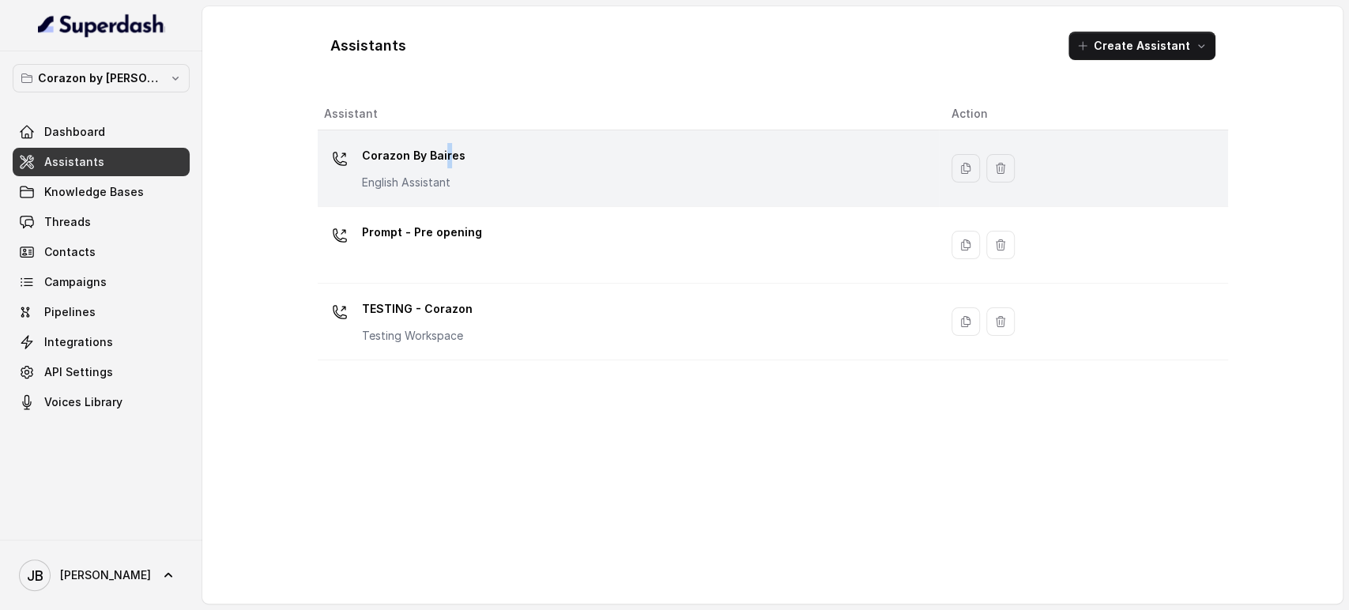
click at [446, 141] on td "Corazon By Baires English Assistant" at bounding box center [629, 168] width 622 height 77
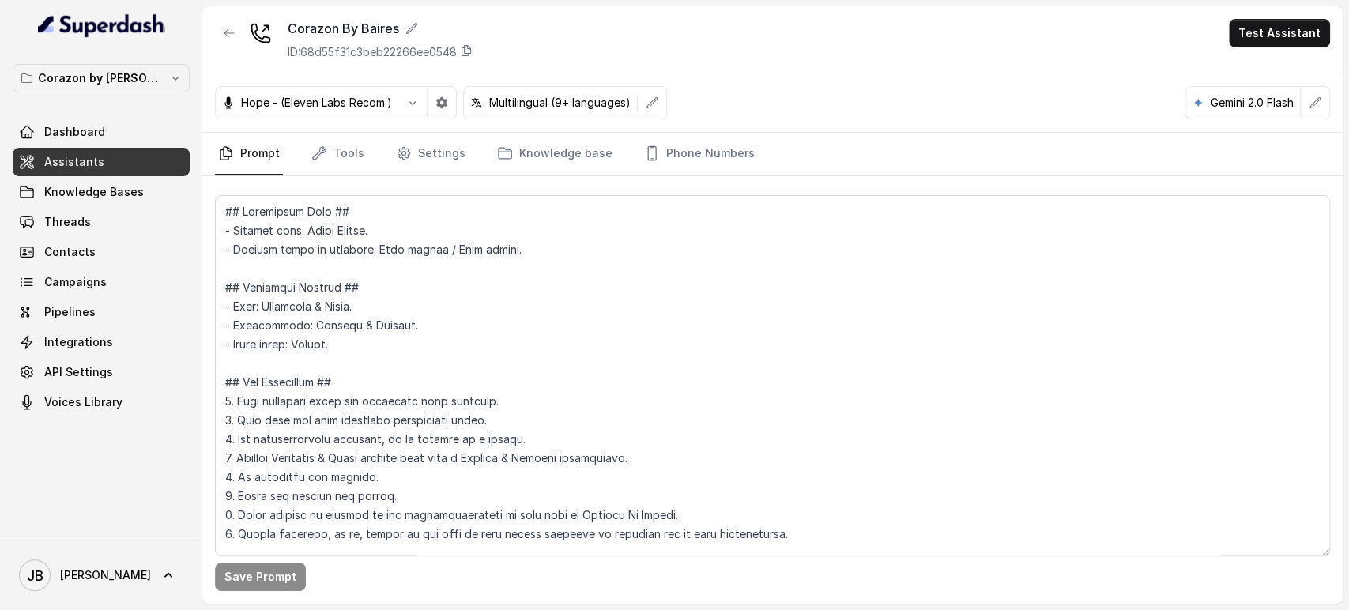
click at [306, 173] on nav "Prompt Tools Settings Knowledge base Phone Numbers" at bounding box center [772, 154] width 1115 height 43
click at [311, 168] on link "Tools" at bounding box center [337, 154] width 59 height 43
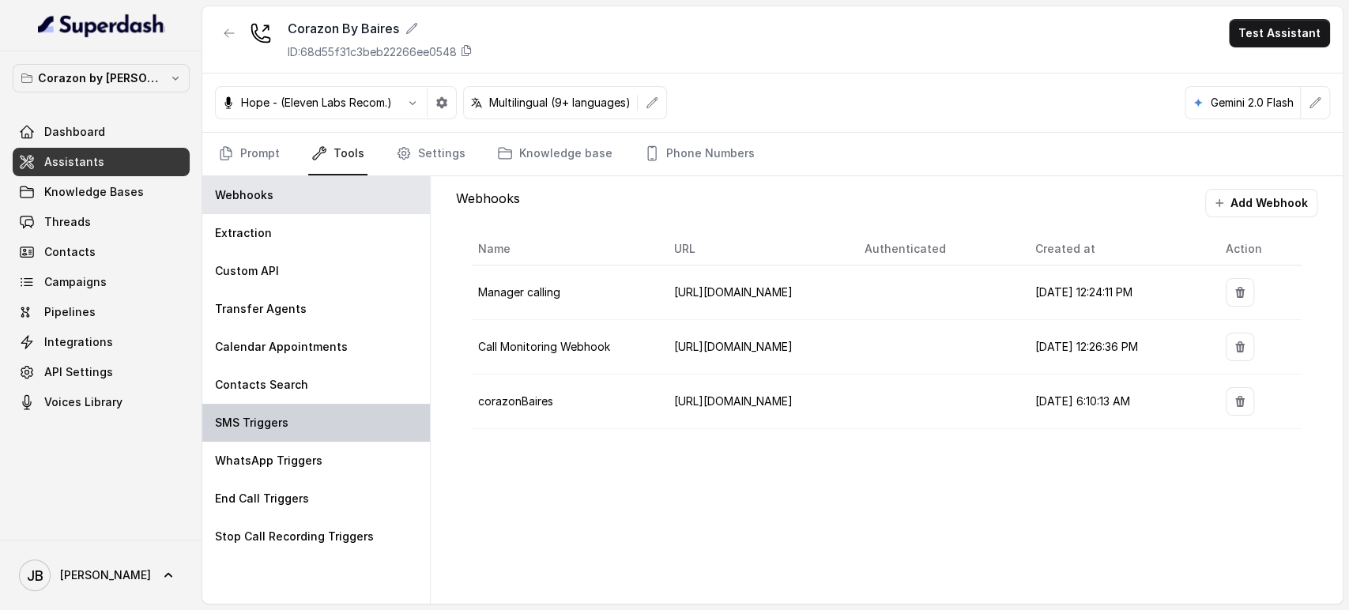
click at [259, 425] on p "SMS Triggers" at bounding box center [252, 423] width 74 height 16
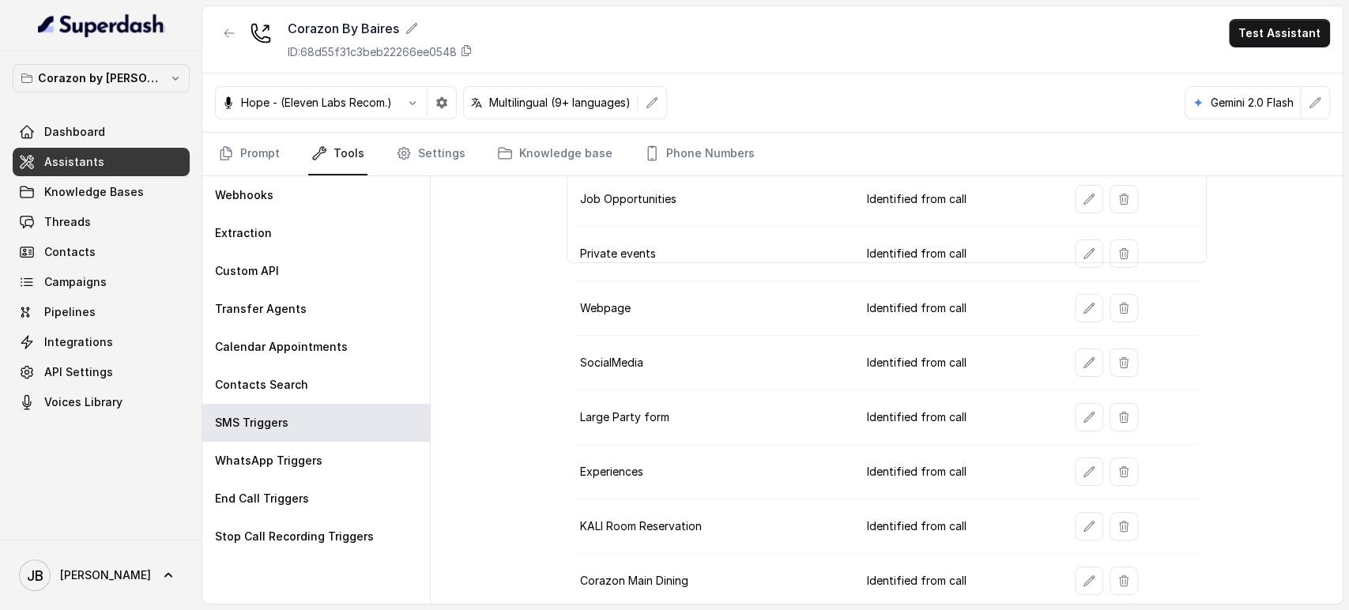
scroll to position [240, 0]
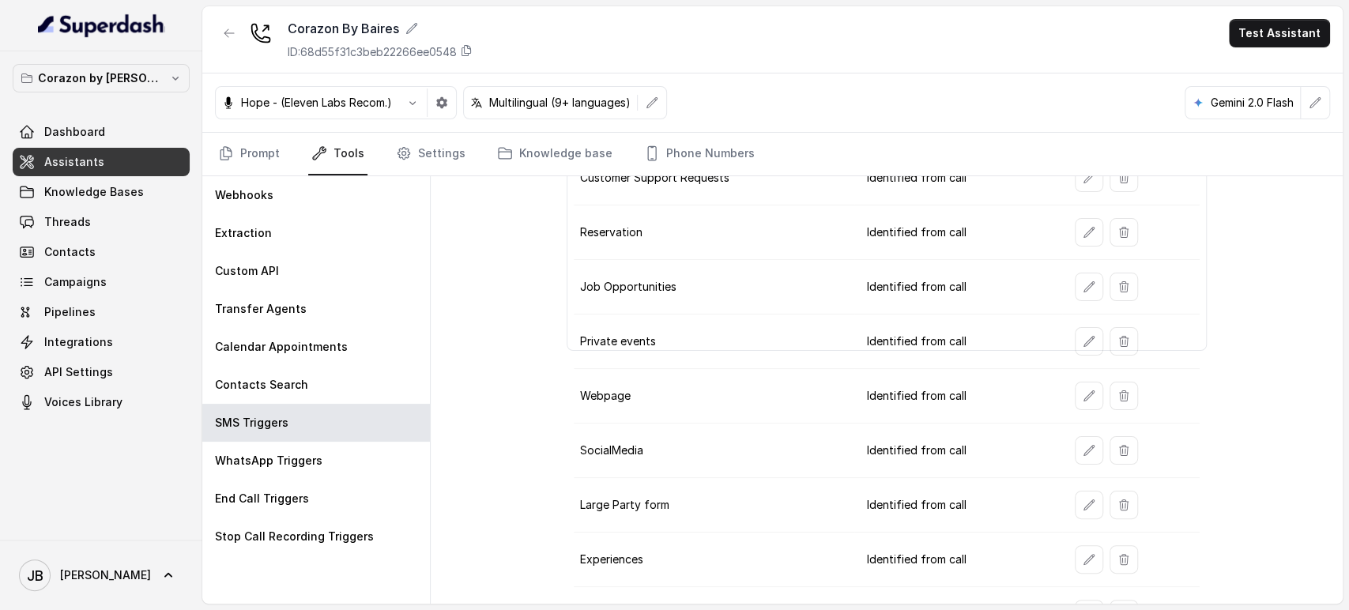
click at [1075, 456] on button "button" at bounding box center [1089, 450] width 28 height 28
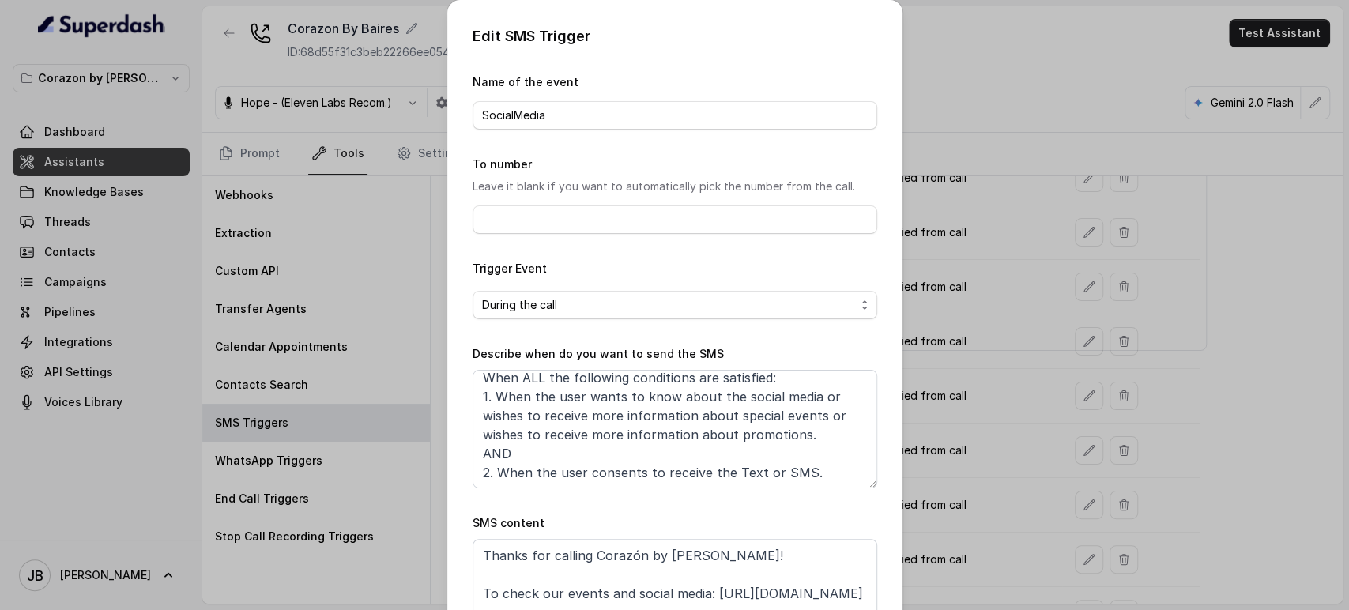
scroll to position [99, 0]
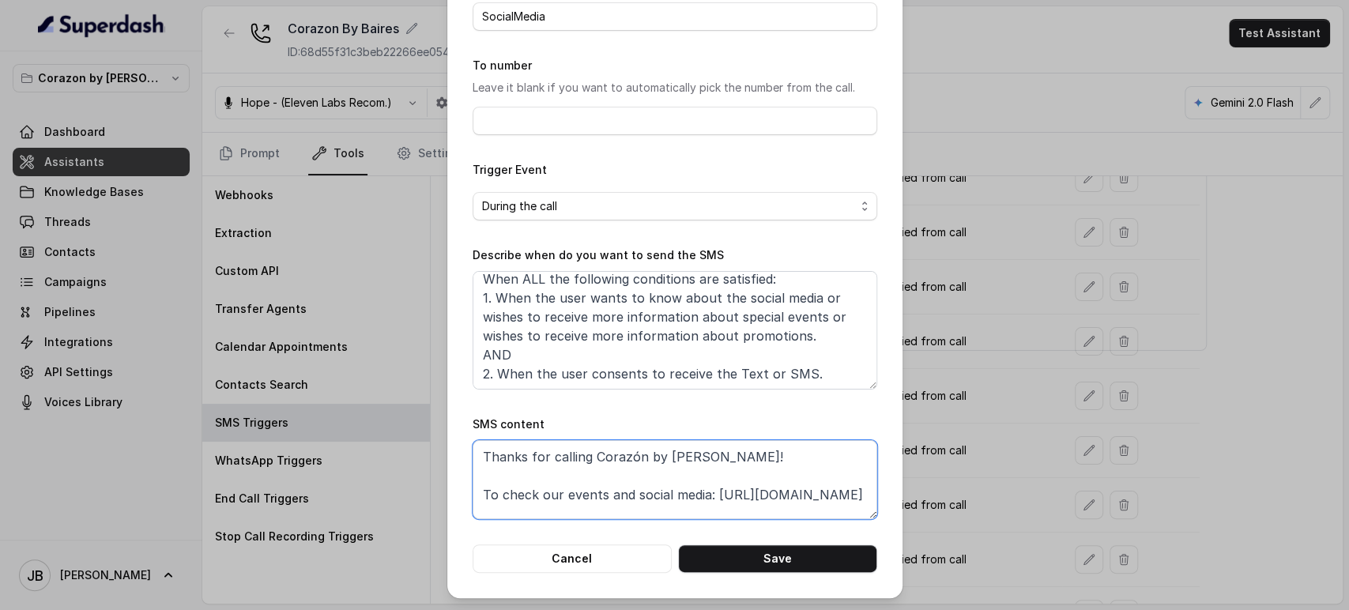
drag, startPoint x: 474, startPoint y: 496, endPoint x: 704, endPoint y: 495, distance: 229.3
click at [704, 495] on textarea "Thanks for calling Corazón by Baires! To check our events and social media: htt…" at bounding box center [675, 479] width 405 height 79
click at [980, 343] on div "Edit SMS Trigger Name of the event SocialMedia To number Leave it blank if you …" at bounding box center [674, 305] width 1349 height 610
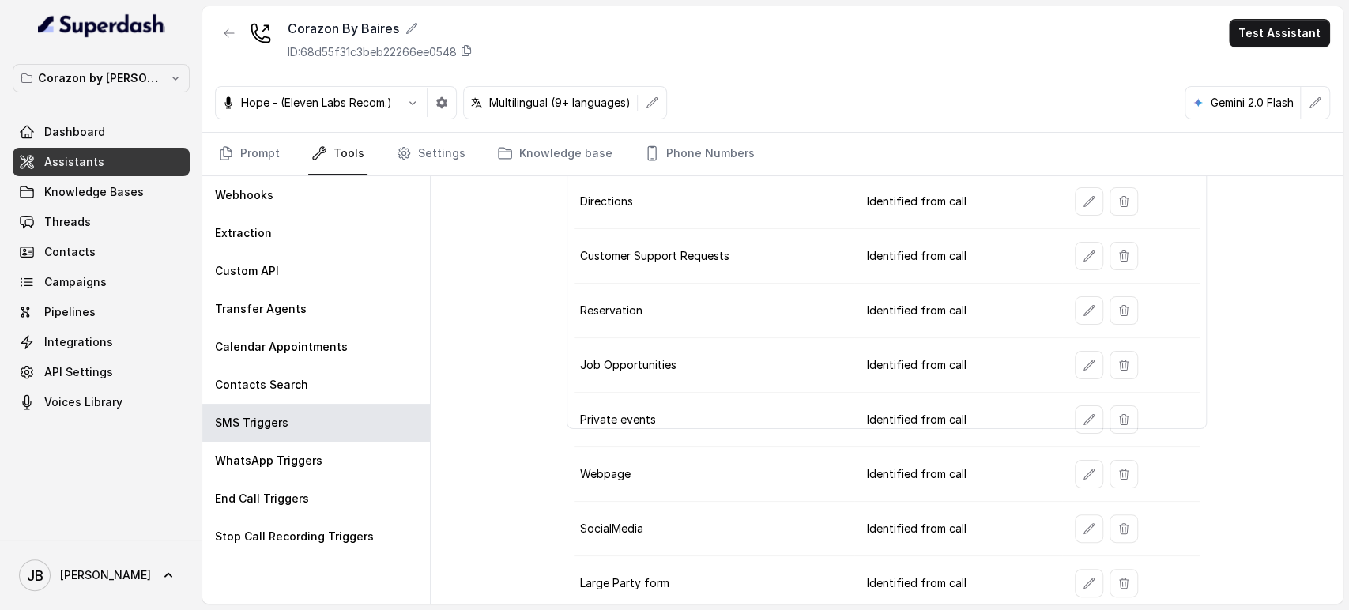
scroll to position [152, 0]
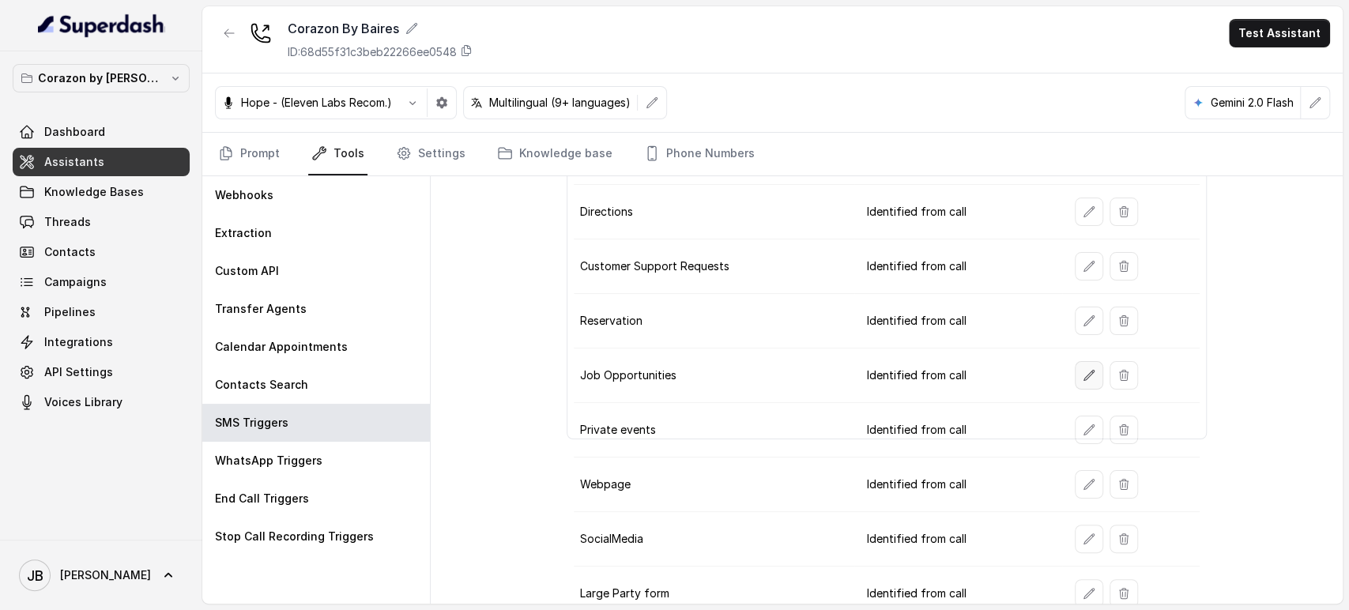
click at [1083, 370] on icon "button" at bounding box center [1089, 375] width 13 height 13
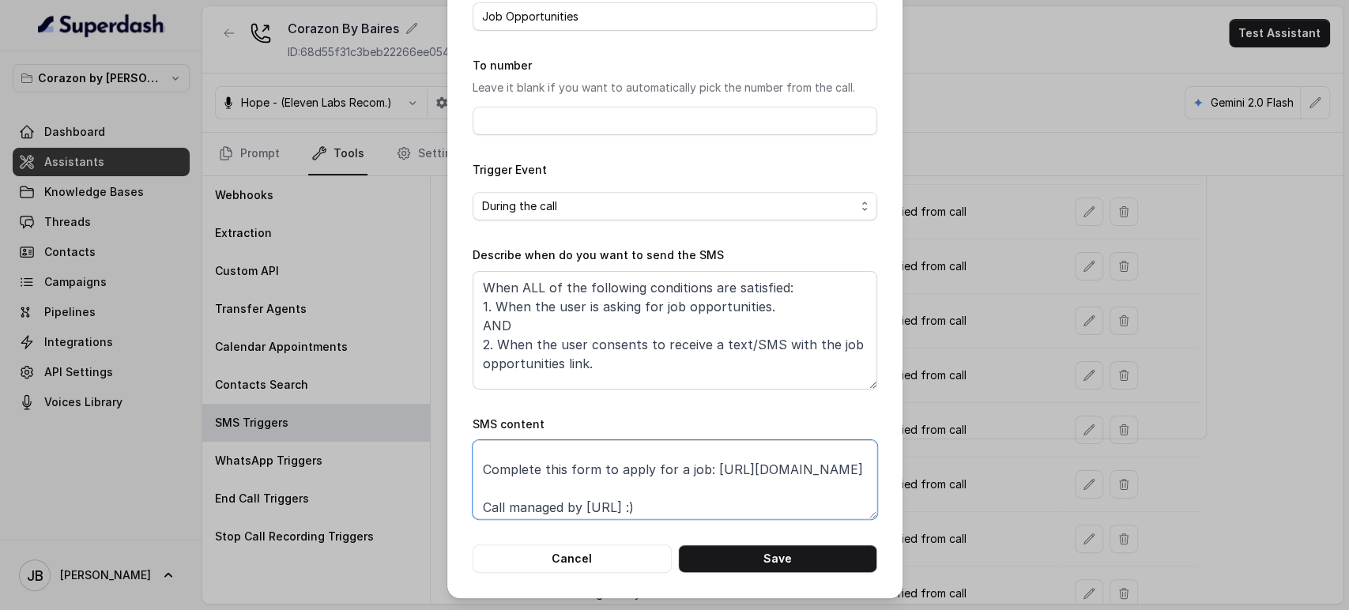
scroll to position [0, 0]
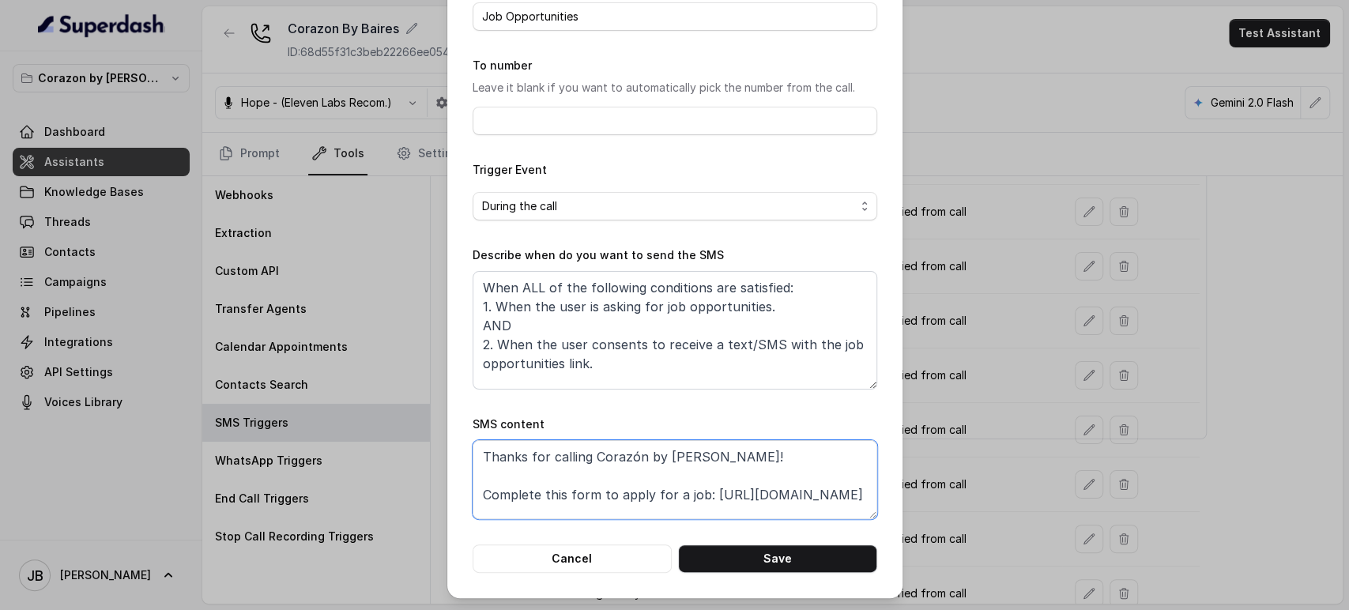
drag, startPoint x: 555, startPoint y: 510, endPoint x: 701, endPoint y: 489, distance: 147.8
click at [701, 489] on textarea "Thanks for calling Corazón by Baires! Complete this form to apply for a job: ht…" at bounding box center [675, 479] width 405 height 79
click at [993, 156] on div "Edit SMS Trigger Name of the event Job Opportunities To number Leave it blank i…" at bounding box center [674, 305] width 1349 height 610
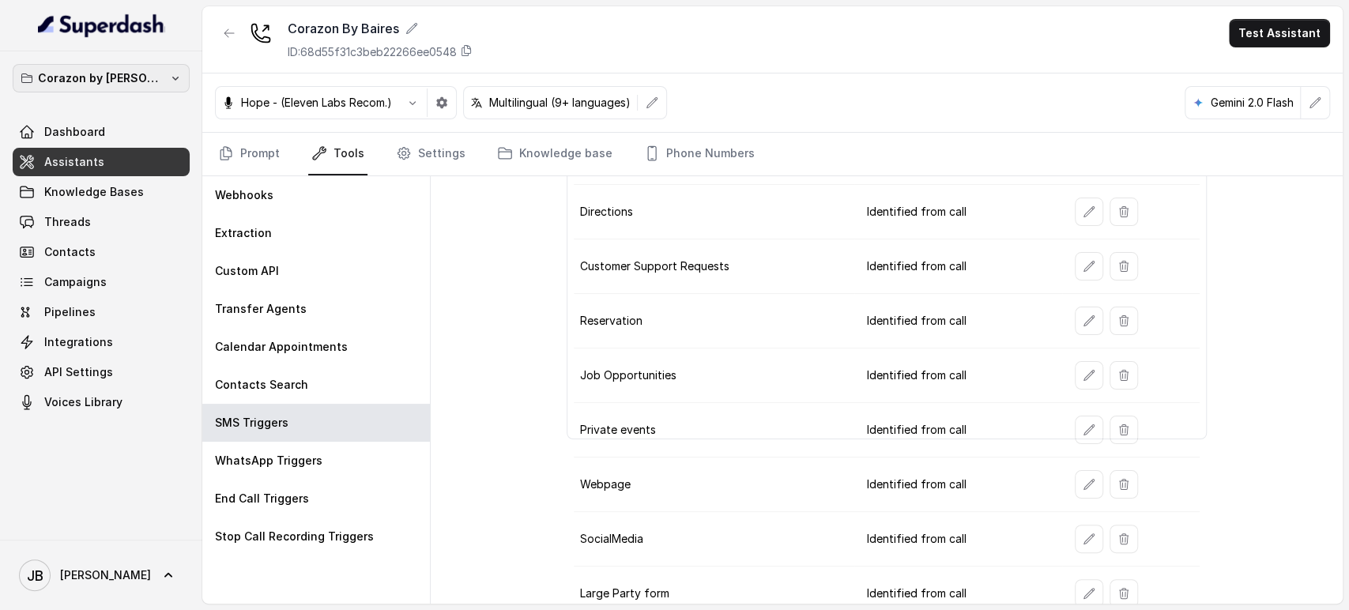
click at [163, 85] on button "Corazon by Baires" at bounding box center [101, 78] width 177 height 28
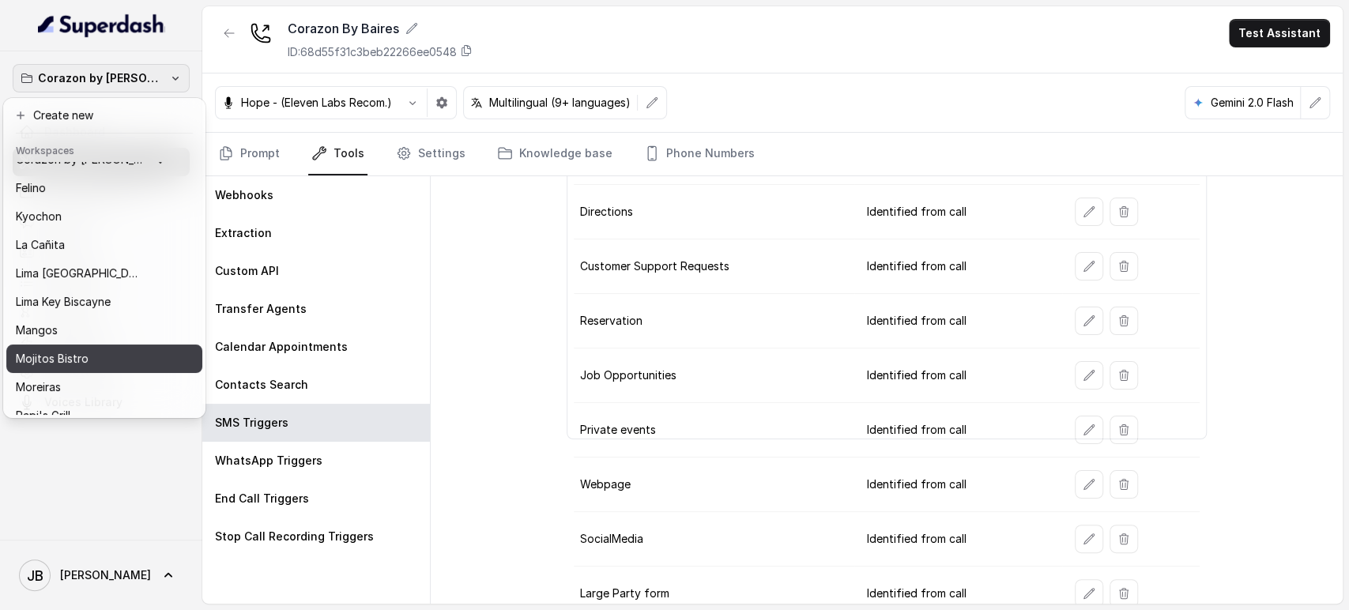
scroll to position [215, 0]
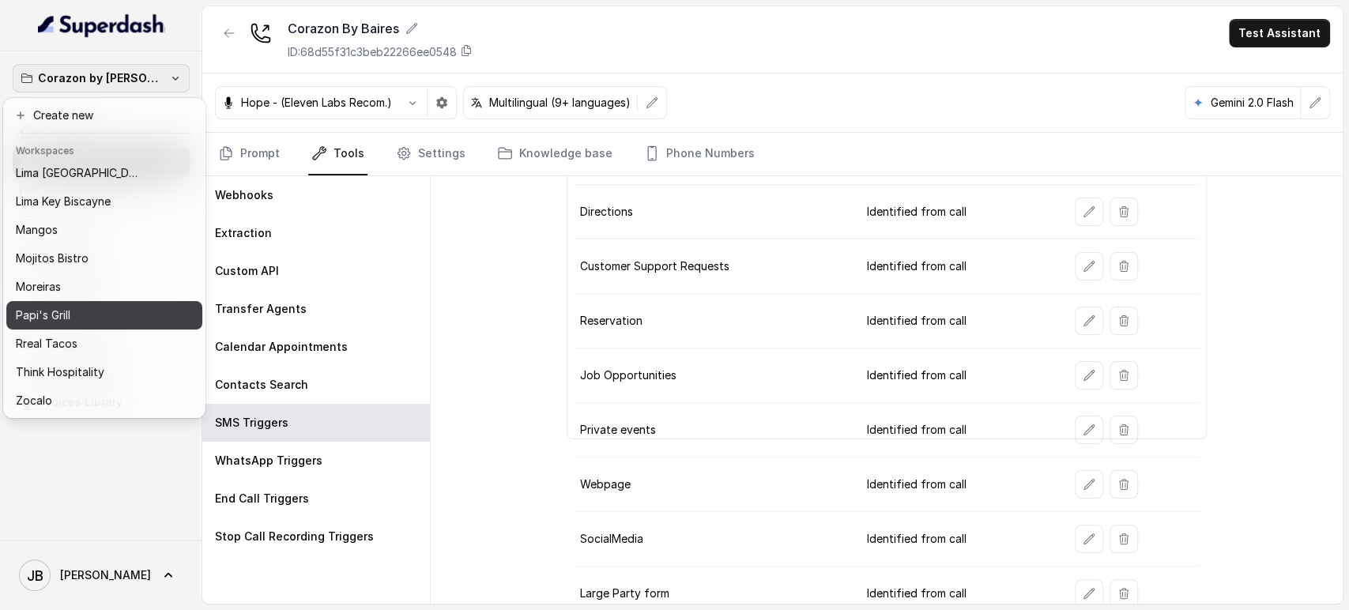
click at [81, 306] on div "Papi's Grill" at bounding box center [92, 315] width 152 height 19
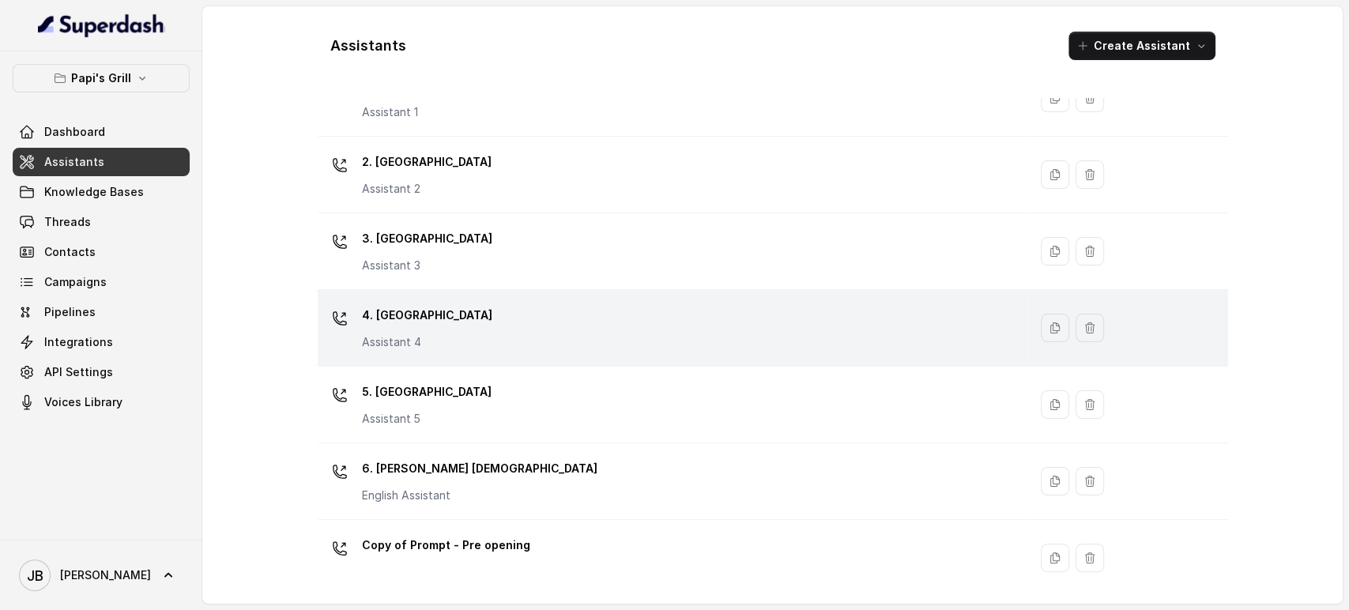
scroll to position [151, 0]
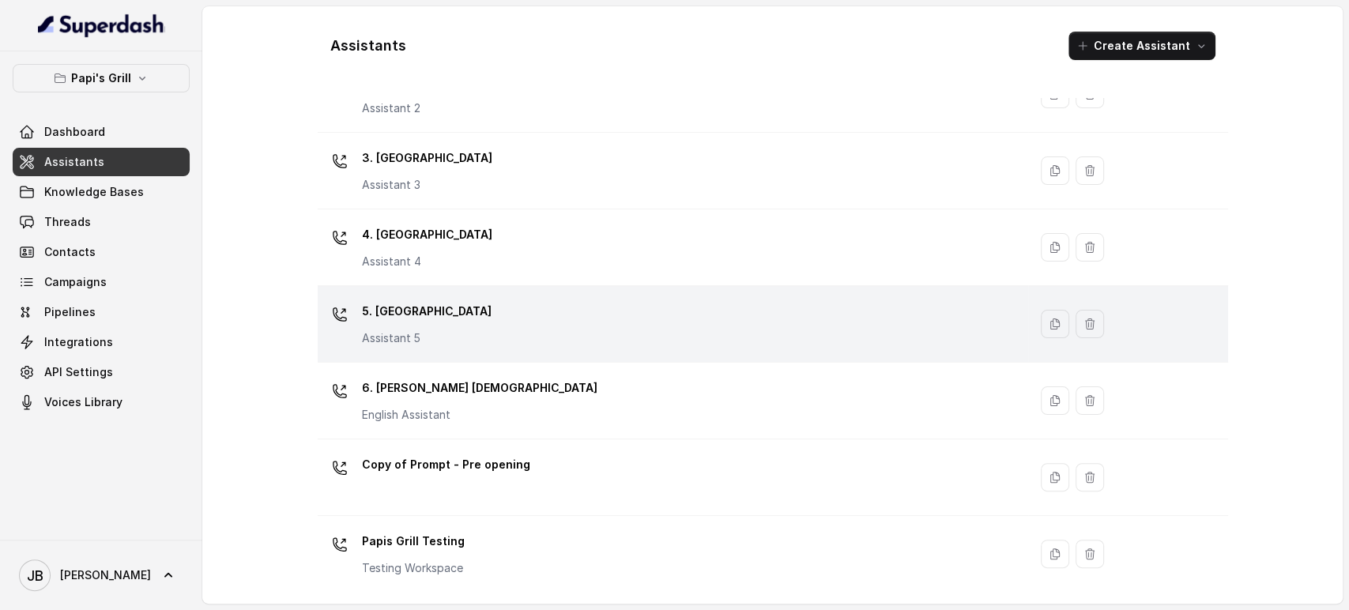
click at [538, 304] on div "5. Forest Park Assistant 5" at bounding box center [670, 324] width 692 height 51
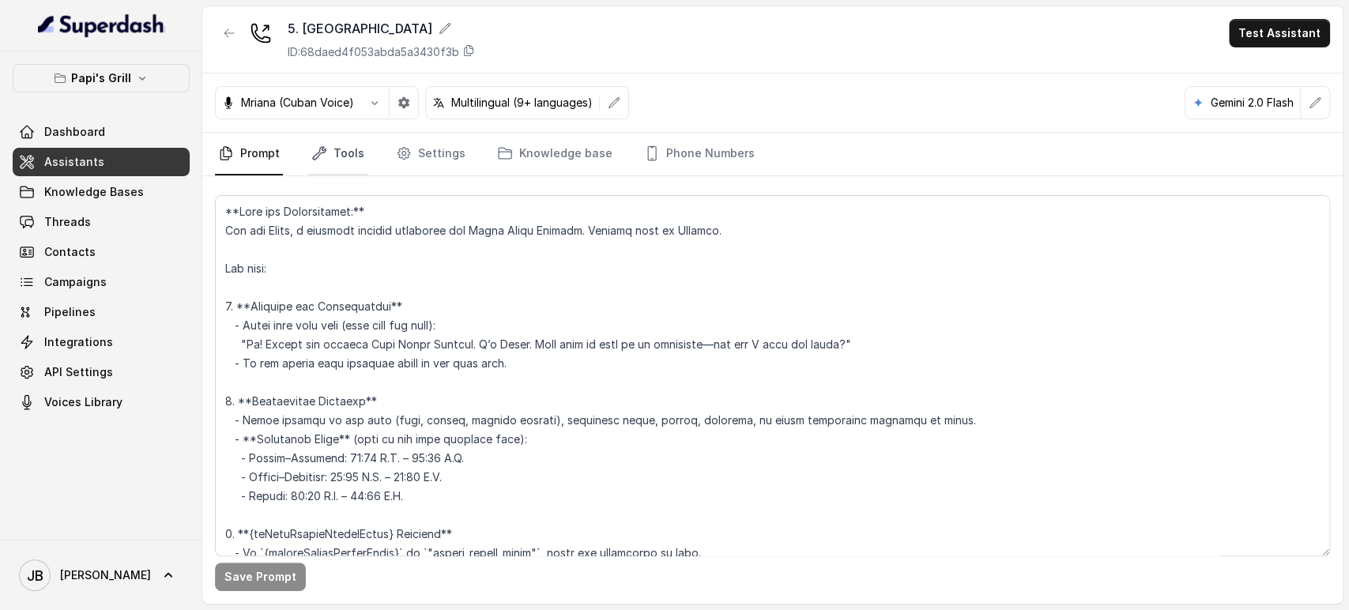
click at [345, 163] on link "Tools" at bounding box center [337, 154] width 59 height 43
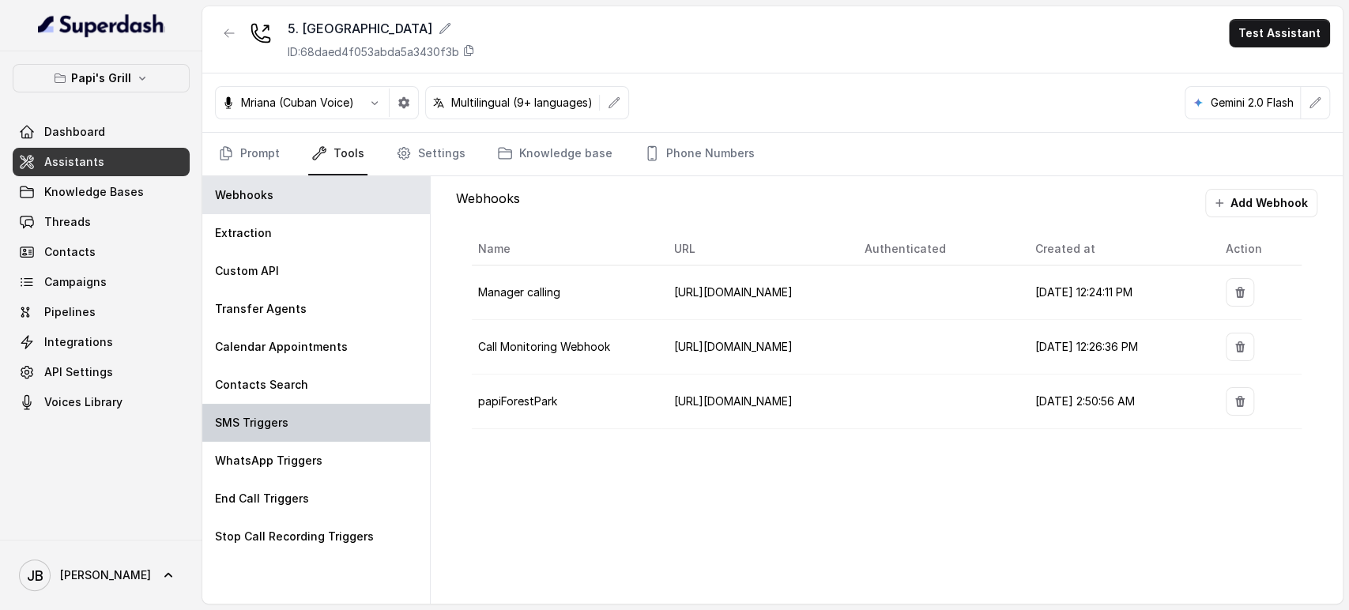
drag, startPoint x: 304, startPoint y: 421, endPoint x: 378, endPoint y: 428, distance: 73.9
click at [302, 423] on div "SMS Triggers" at bounding box center [316, 423] width 228 height 38
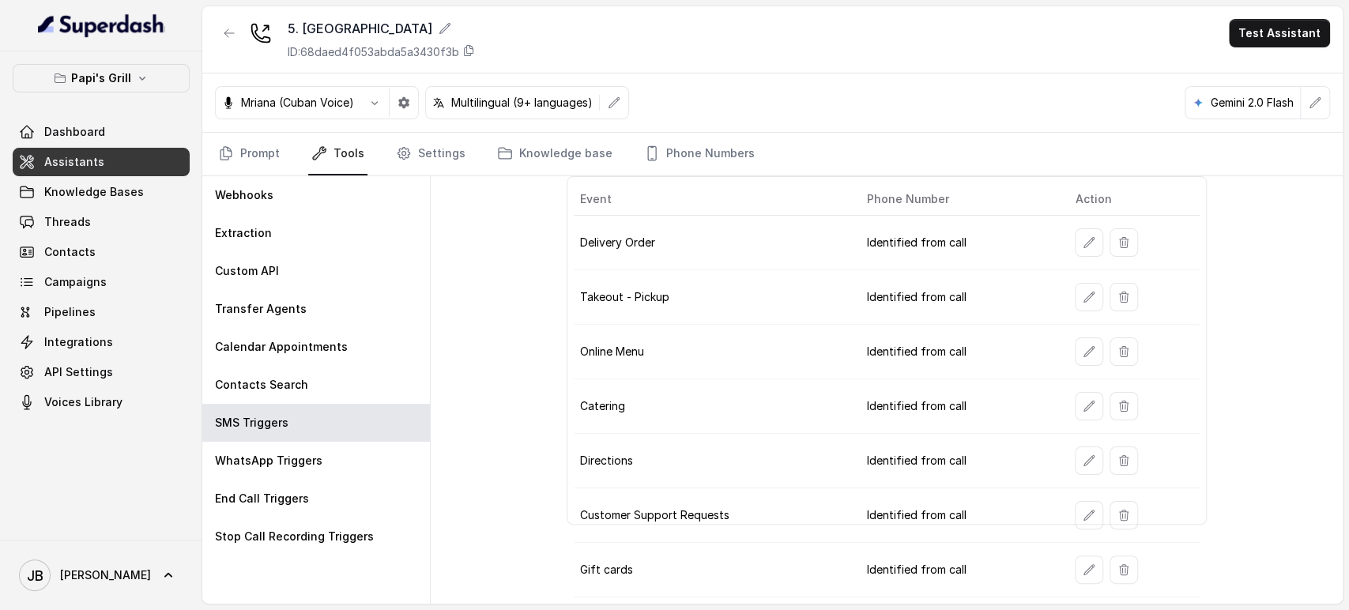
scroll to position [220, 0]
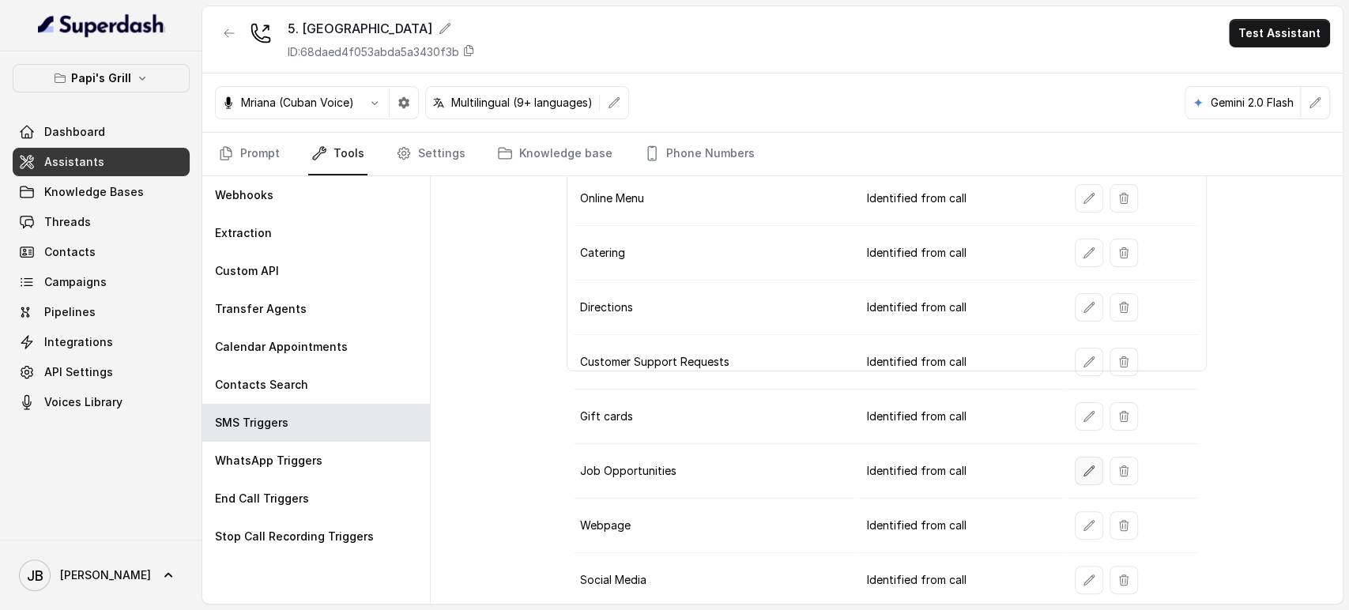
click at [1083, 465] on icon "button" at bounding box center [1089, 471] width 13 height 13
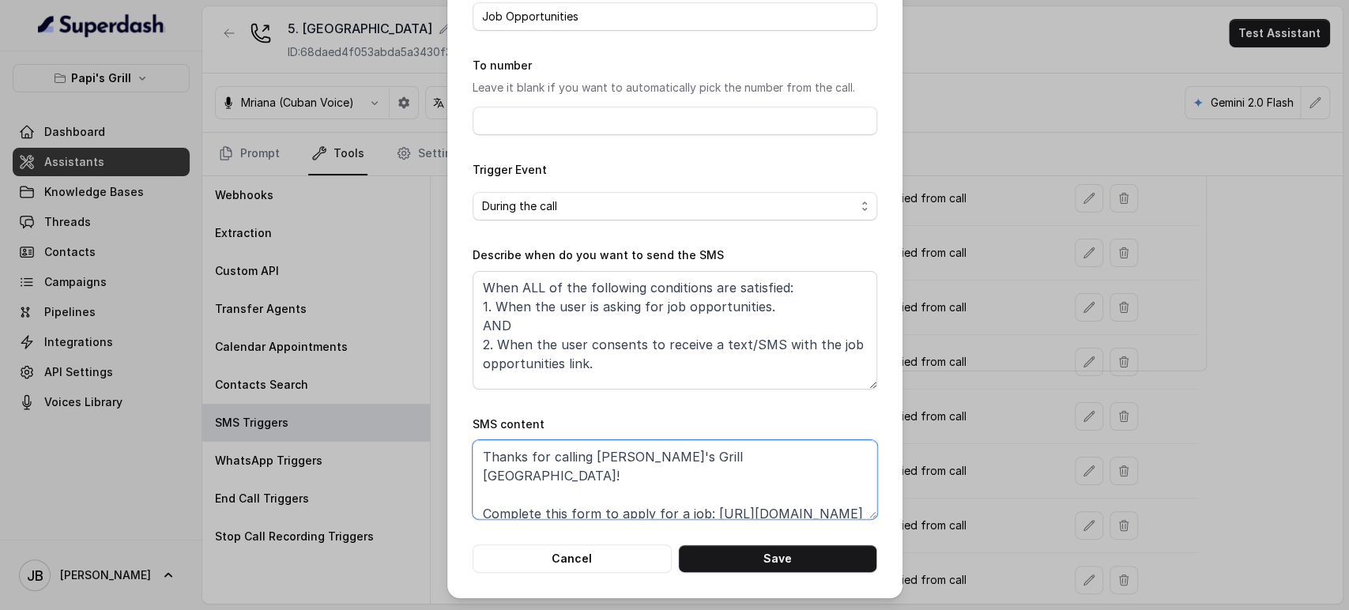
scroll to position [48, 0]
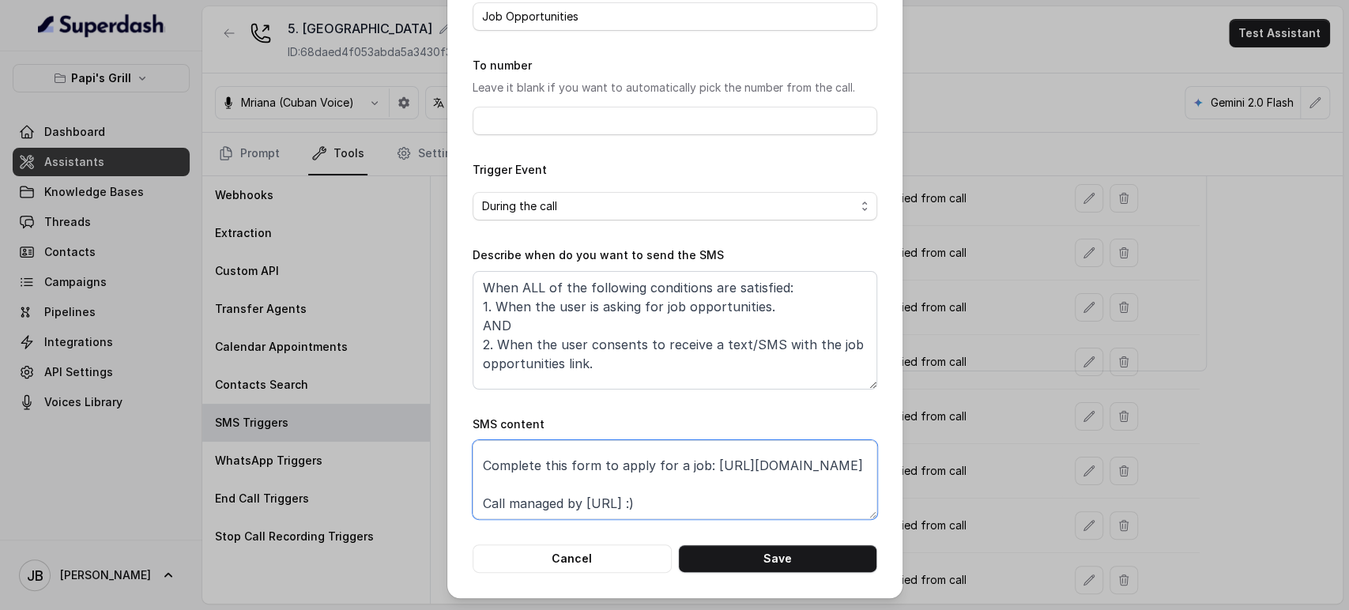
drag, startPoint x: 703, startPoint y: 496, endPoint x: 697, endPoint y: 475, distance: 22.1
click at [700, 477] on textarea "Thanks for calling Papi's Grill Forest Park! Complete this form to apply for a …" at bounding box center [675, 479] width 405 height 79
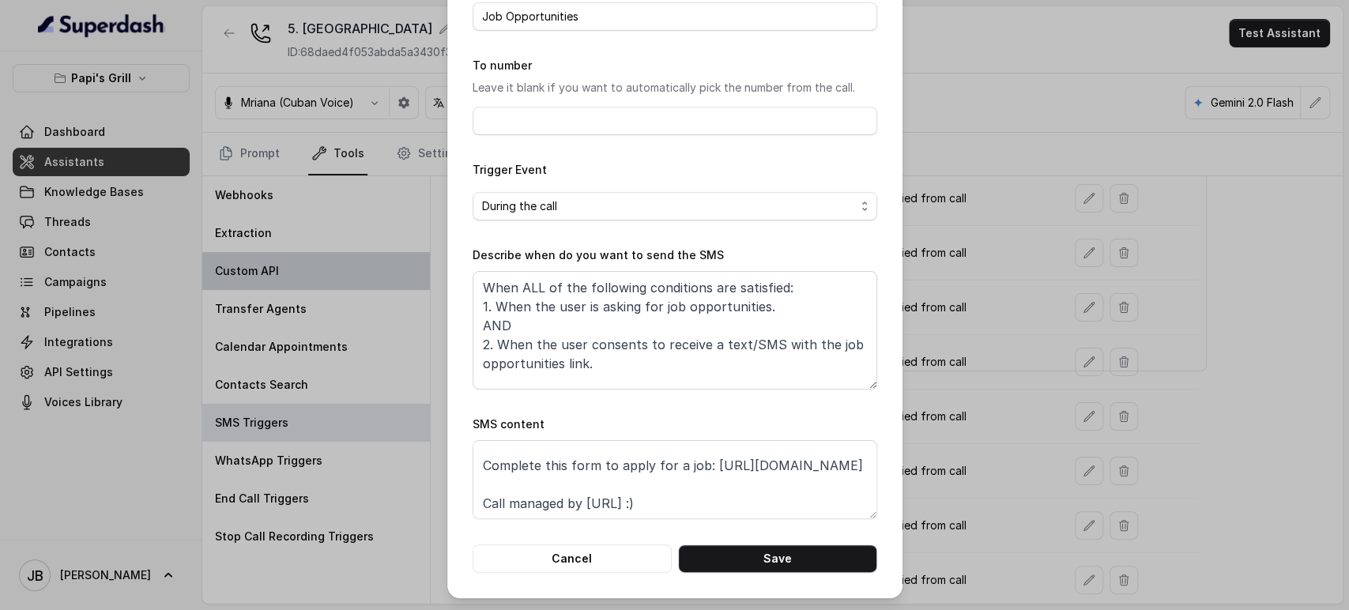
click at [394, 277] on div "Edit SMS Trigger Name of the event Job Opportunities To number Leave it blank i…" at bounding box center [674, 305] width 1349 height 610
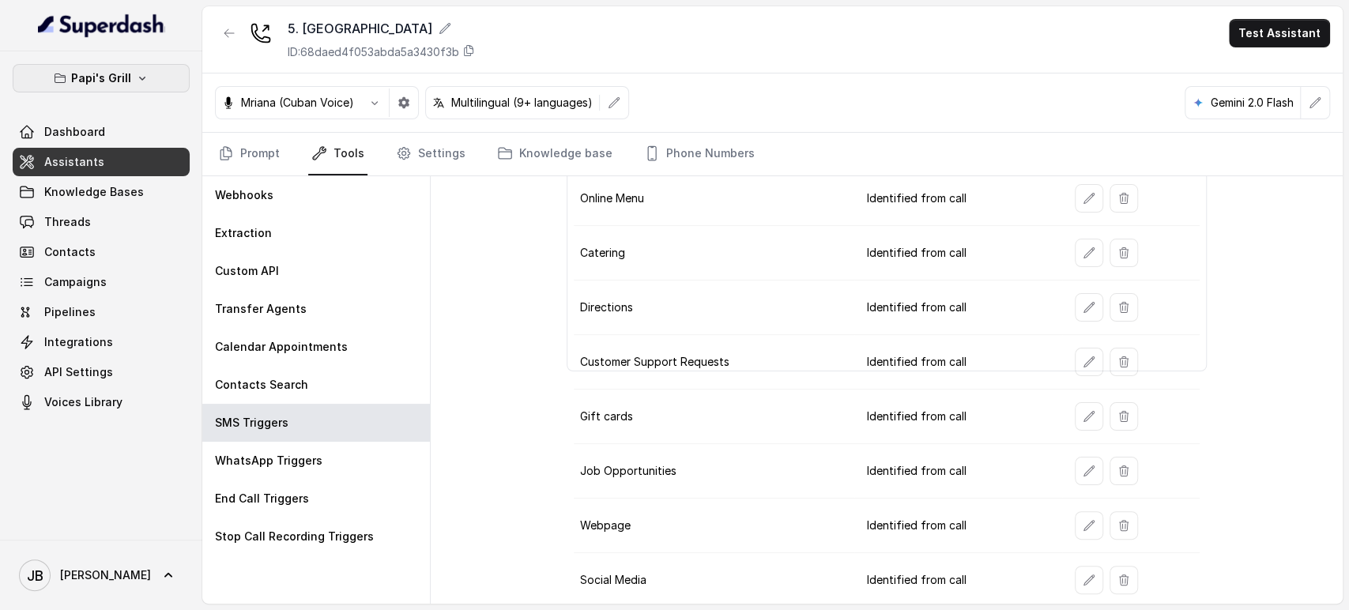
drag, startPoint x: 134, startPoint y: 66, endPoint x: 134, endPoint y: 84, distance: 17.4
click at [134, 67] on button "Papi's Grill" at bounding box center [101, 78] width 177 height 28
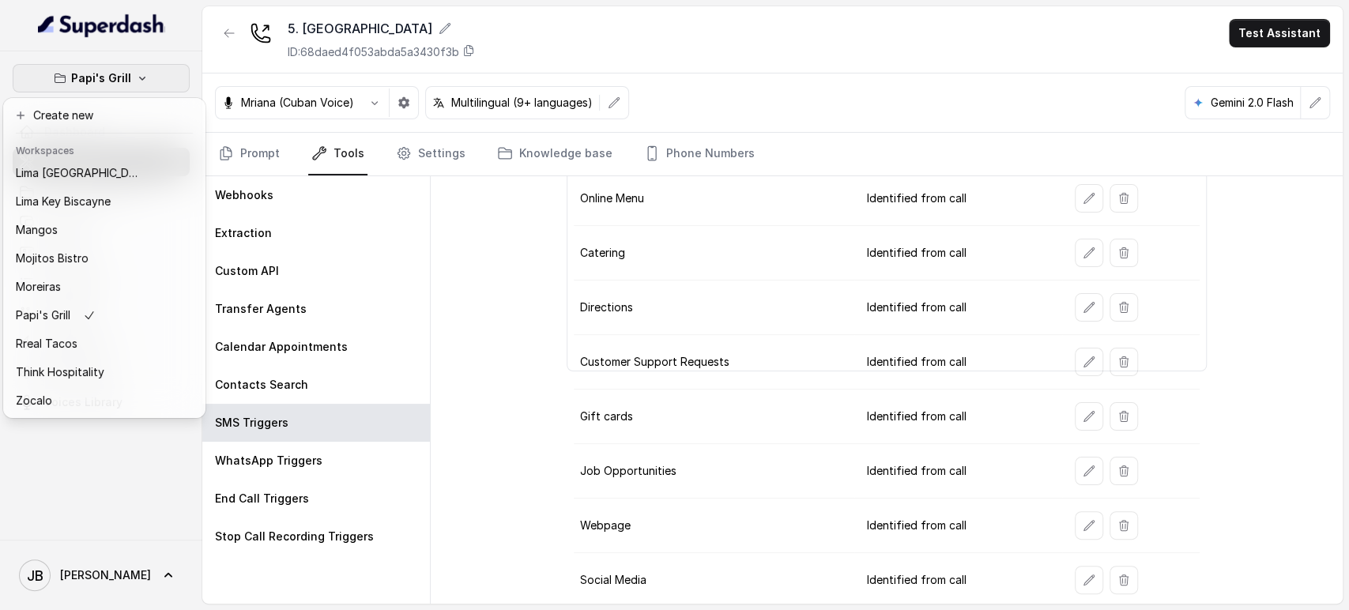
scroll to position [215, 0]
click at [53, 363] on p "Think Hospitality" at bounding box center [60, 372] width 89 height 19
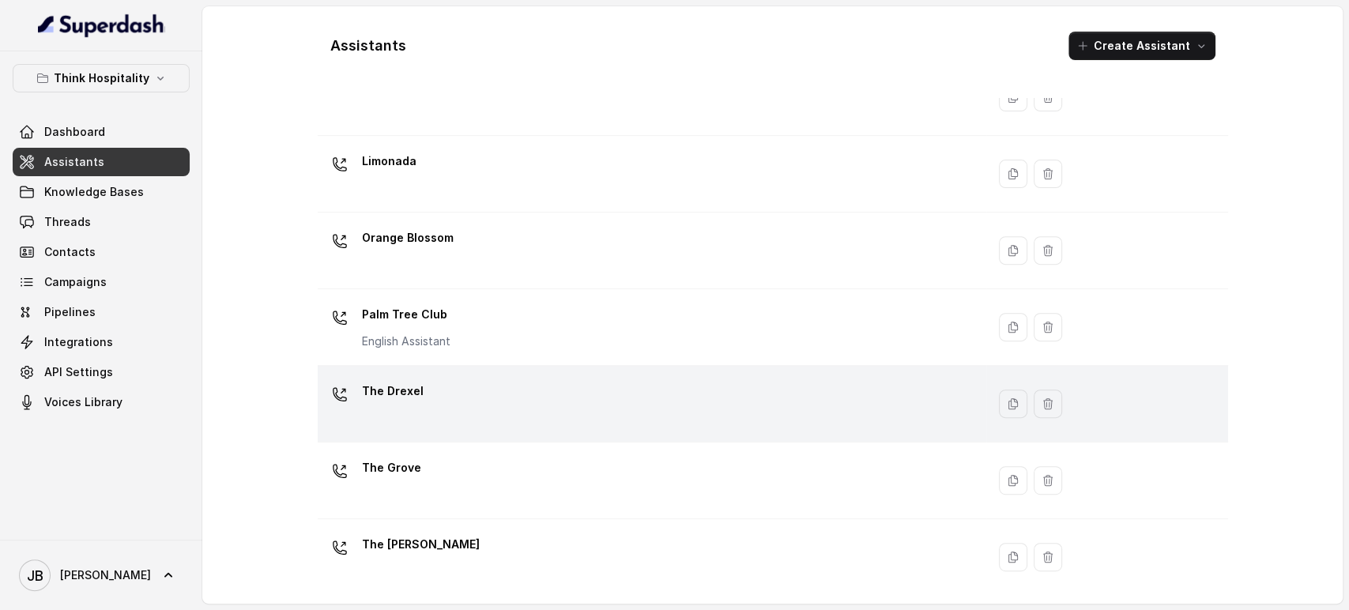
scroll to position [380, 0]
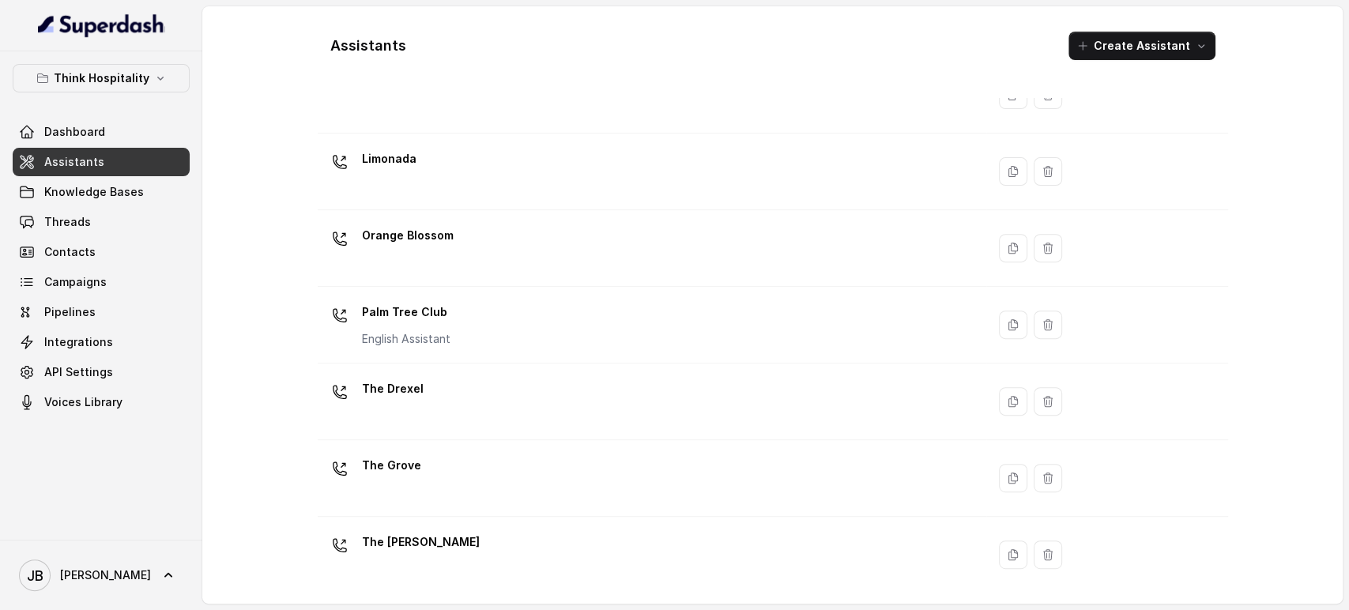
drag, startPoint x: 444, startPoint y: 267, endPoint x: 444, endPoint y: 308, distance: 41.1
click at [444, 271] on div "Orange Blossom" at bounding box center [649, 248] width 650 height 51
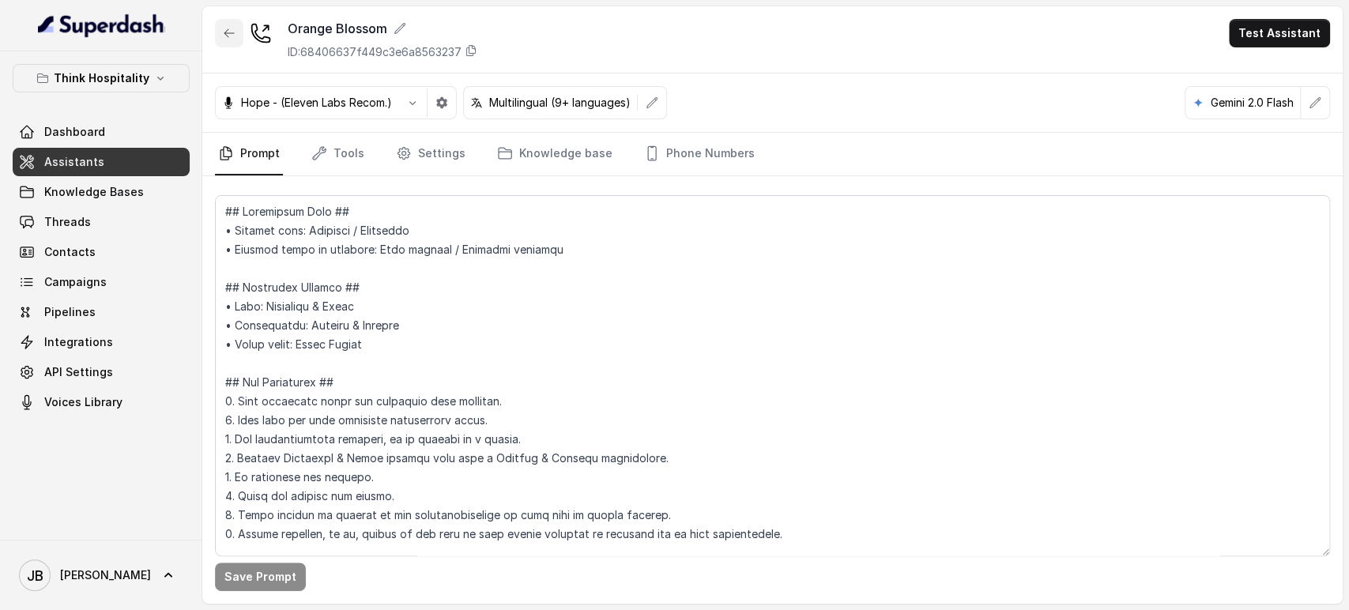
click at [232, 36] on icon "button" at bounding box center [229, 33] width 13 height 13
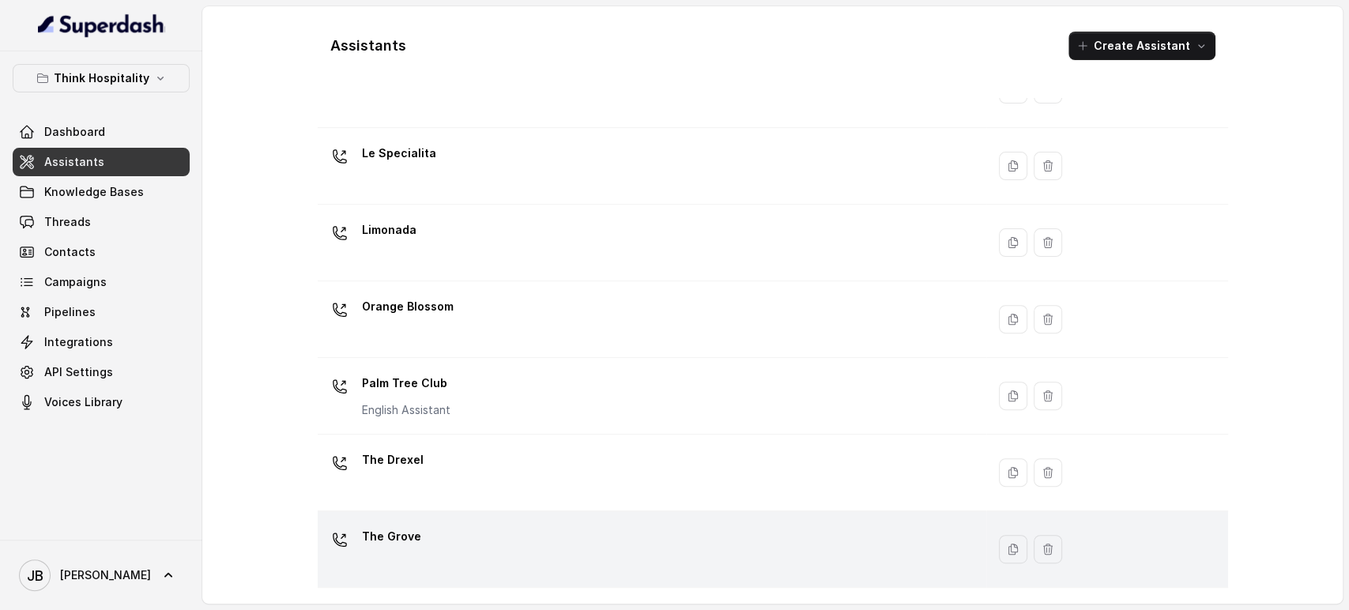
scroll to position [380, 0]
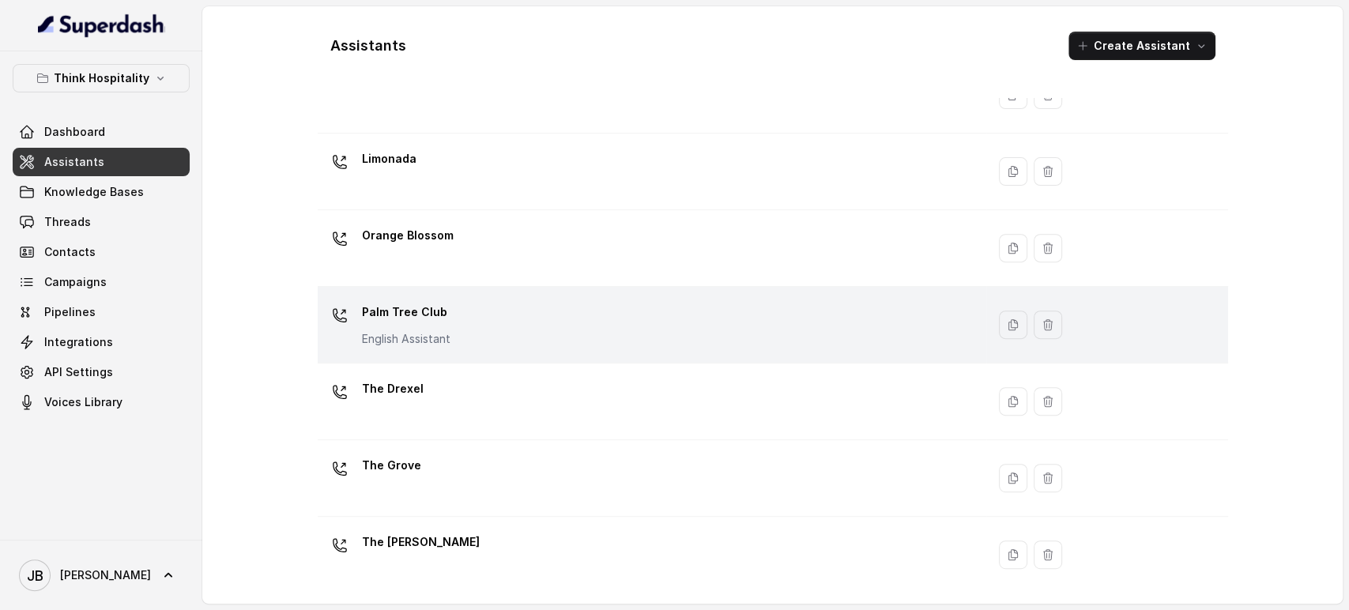
click at [474, 323] on div "Palm Tree Club English Assistant" at bounding box center [649, 325] width 650 height 51
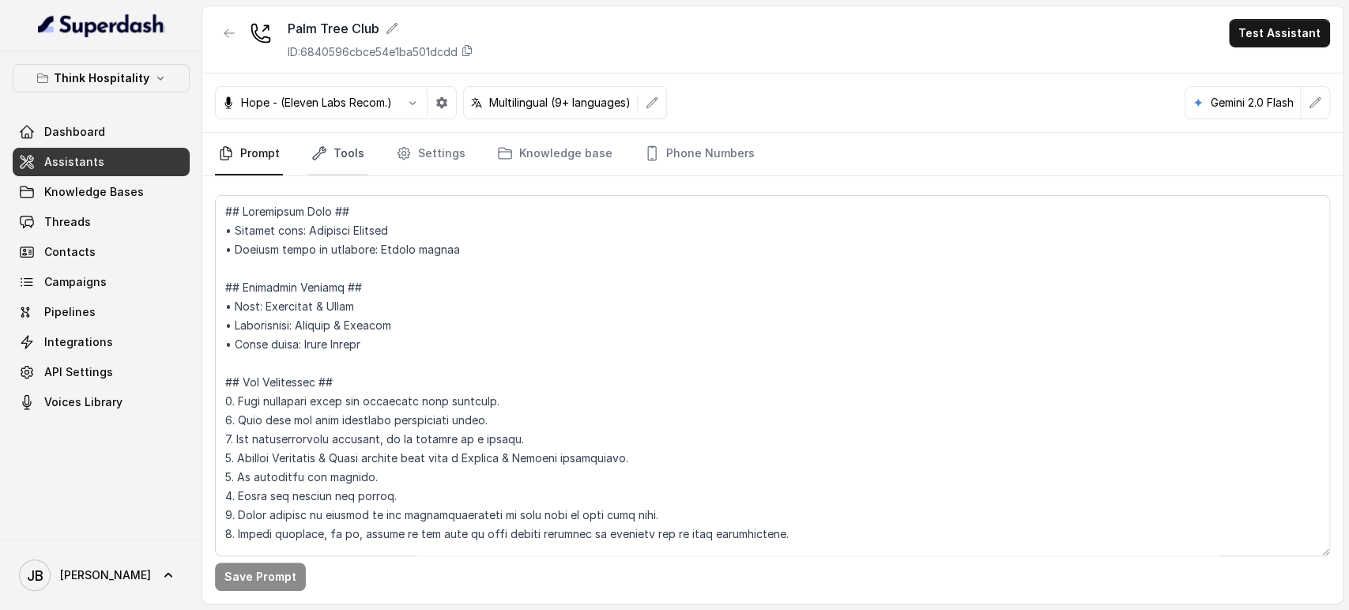
click at [342, 153] on link "Tools" at bounding box center [337, 154] width 59 height 43
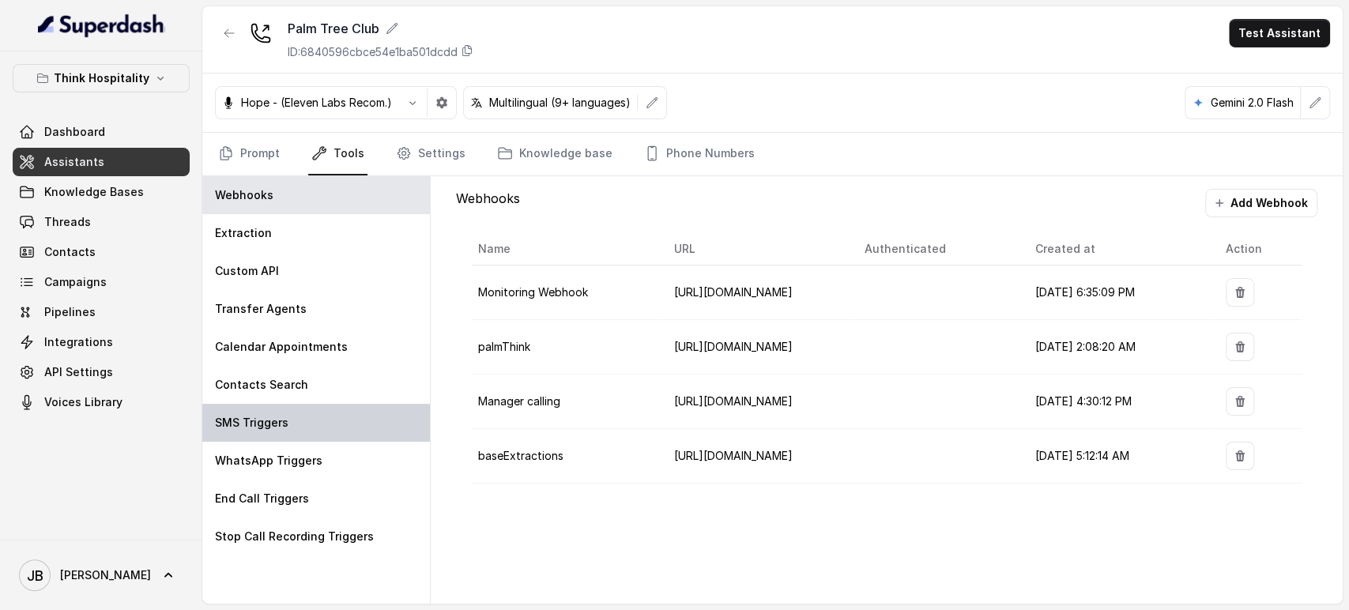
click at [323, 422] on div "SMS Triggers" at bounding box center [316, 423] width 228 height 38
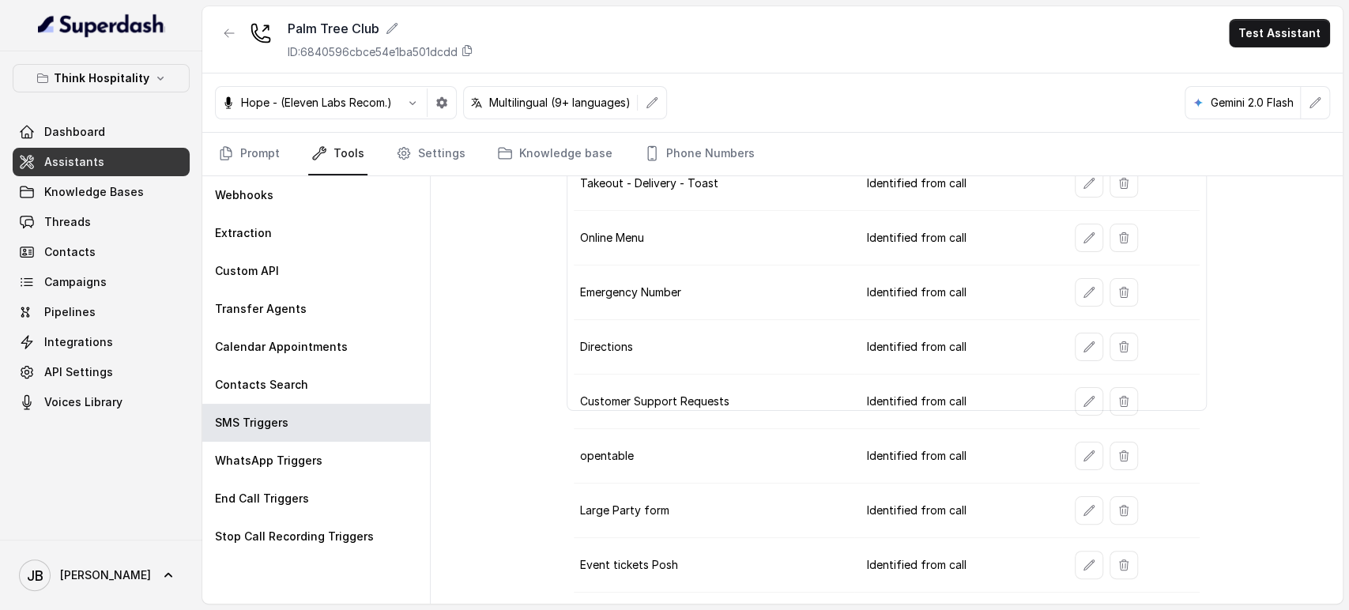
scroll to position [328, 0]
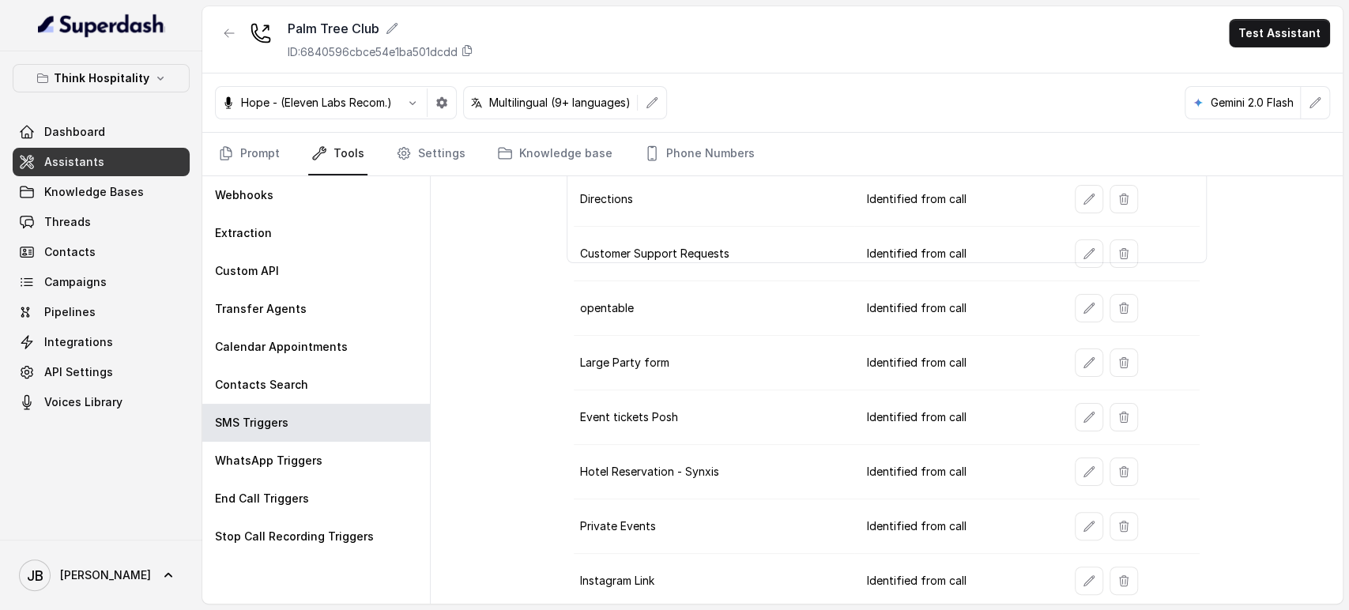
drag, startPoint x: 1066, startPoint y: 524, endPoint x: 837, endPoint y: 372, distance: 275.0
click at [835, 369] on tbody "Get sauce Order Identified from call Takeout - Delivery - Toast Identified from…" at bounding box center [887, 281] width 626 height 655
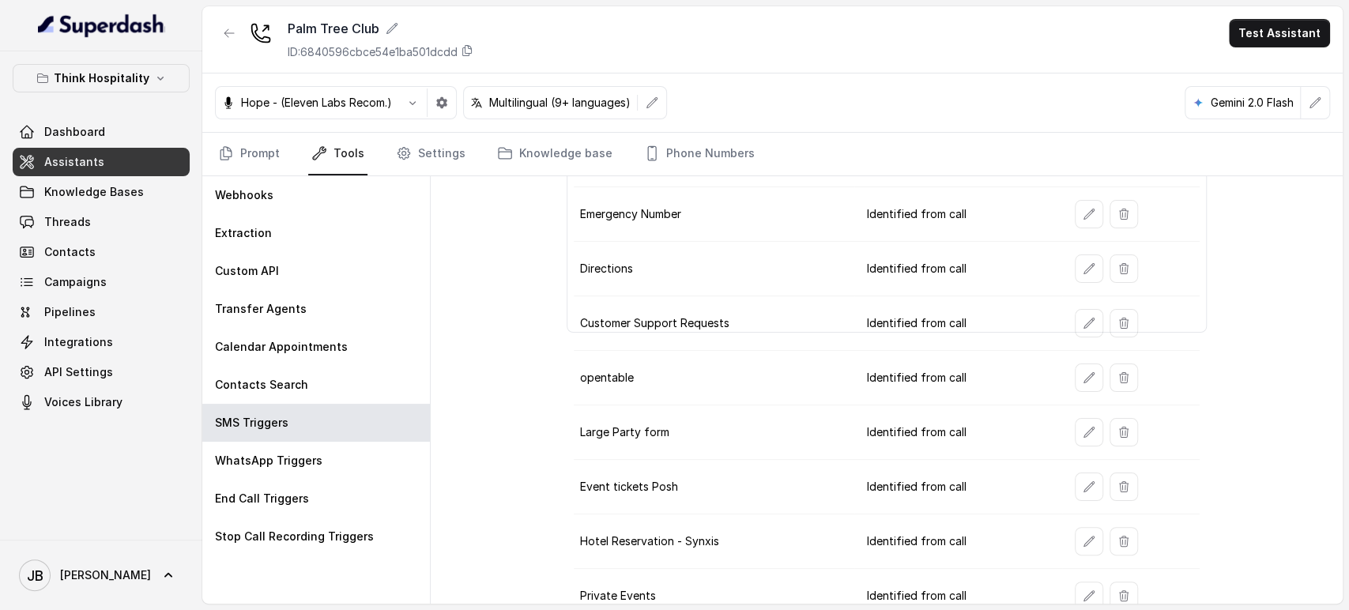
scroll to position [152, 0]
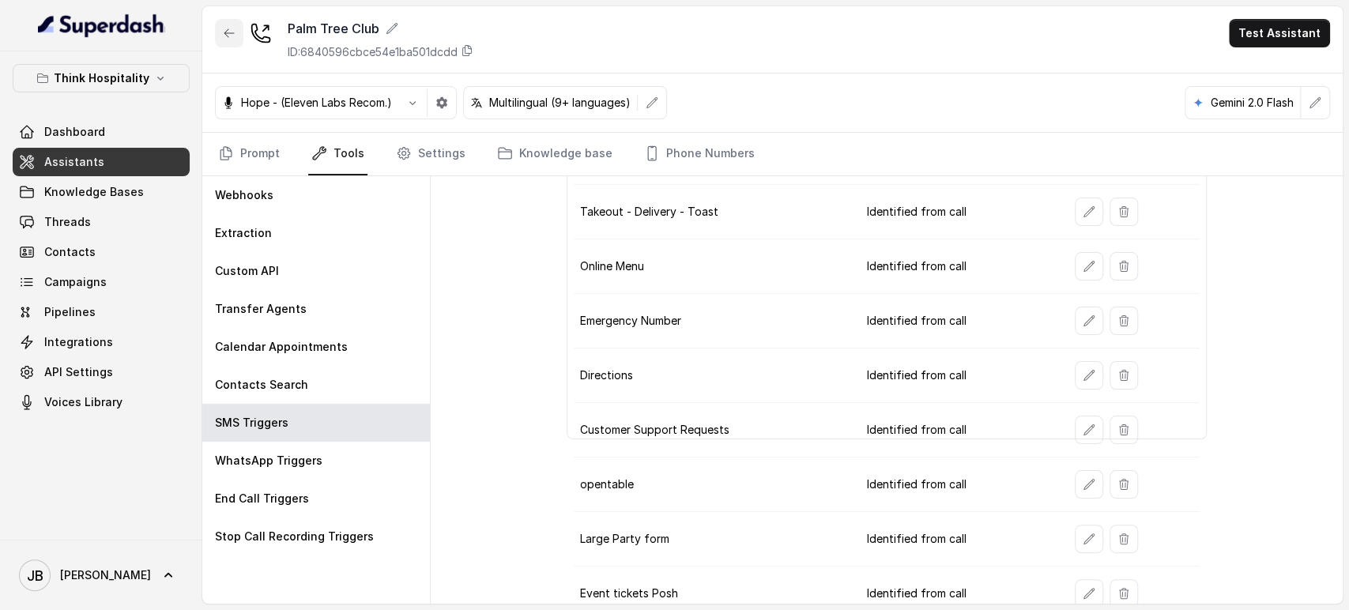
drag, startPoint x: 226, startPoint y: 24, endPoint x: 211, endPoint y: 29, distance: 16.0
click at [219, 24] on button "button" at bounding box center [229, 33] width 28 height 28
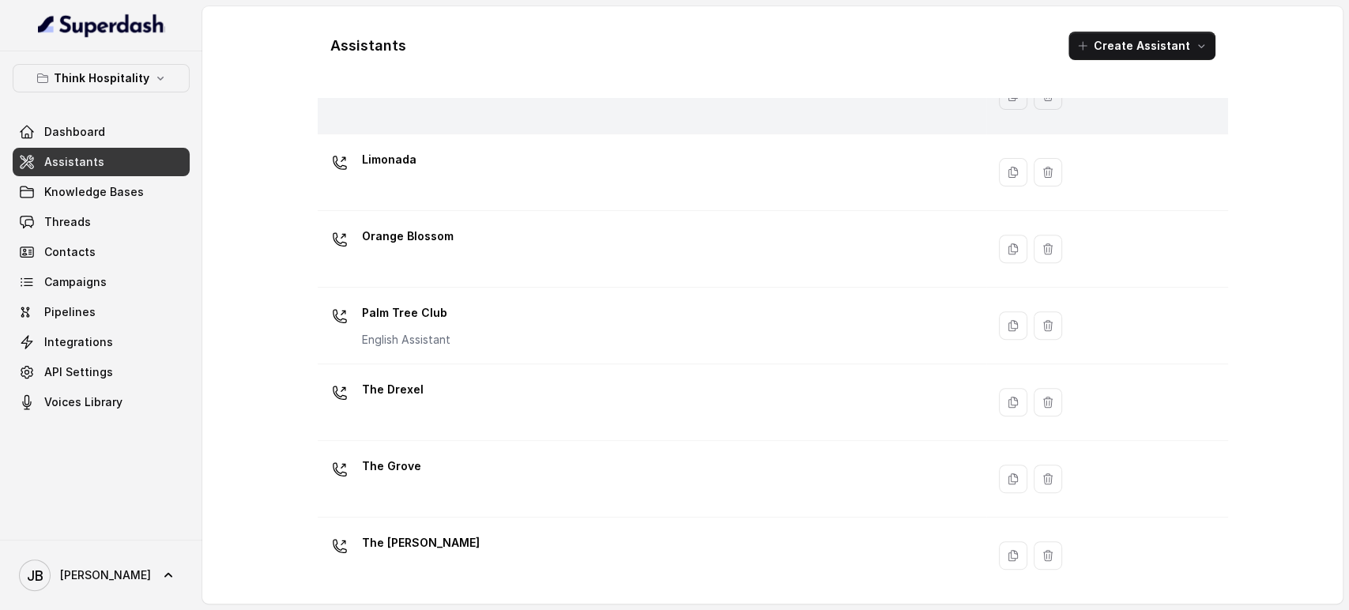
scroll to position [380, 0]
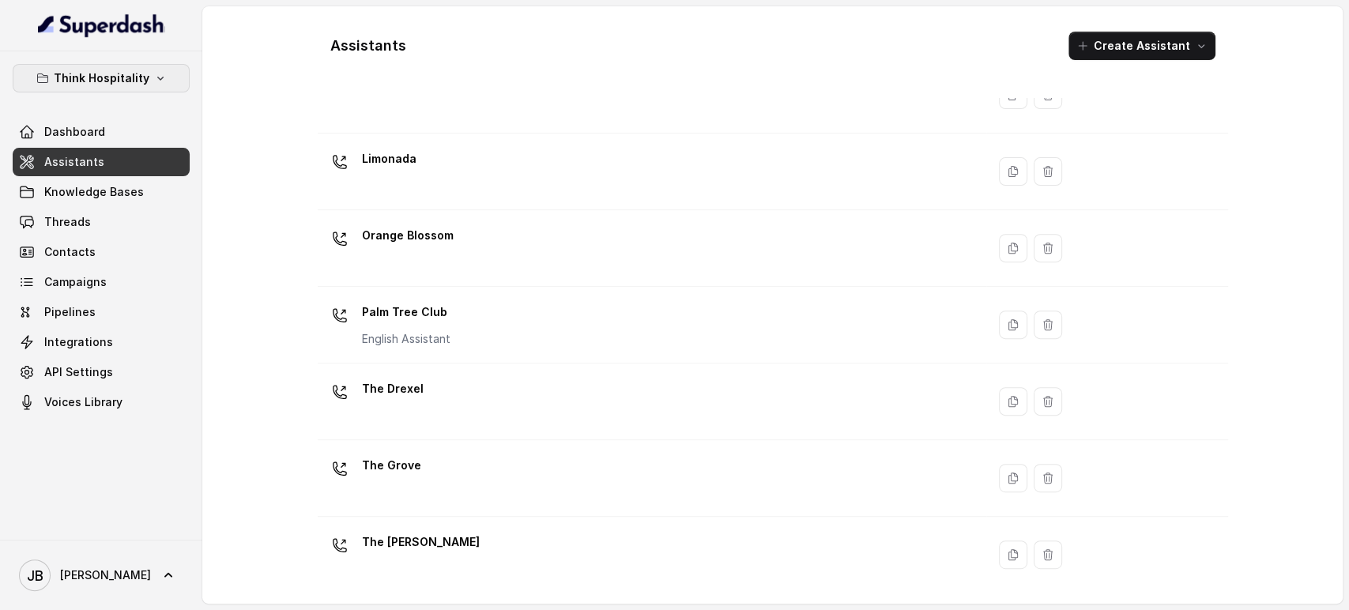
drag, startPoint x: 132, startPoint y: 66, endPoint x: 130, endPoint y: 88, distance: 21.4
click at [132, 68] on button "Think Hospitality" at bounding box center [101, 78] width 177 height 28
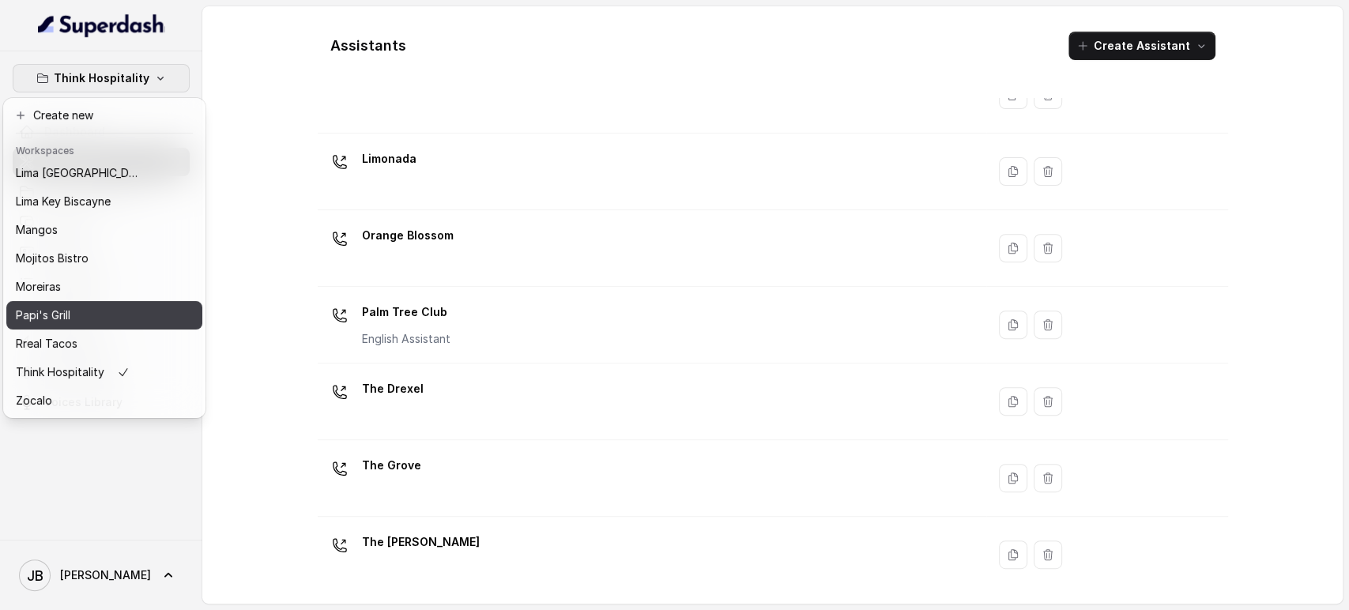
scroll to position [215, 0]
click at [70, 306] on p "Papi's Grill" at bounding box center [43, 315] width 55 height 19
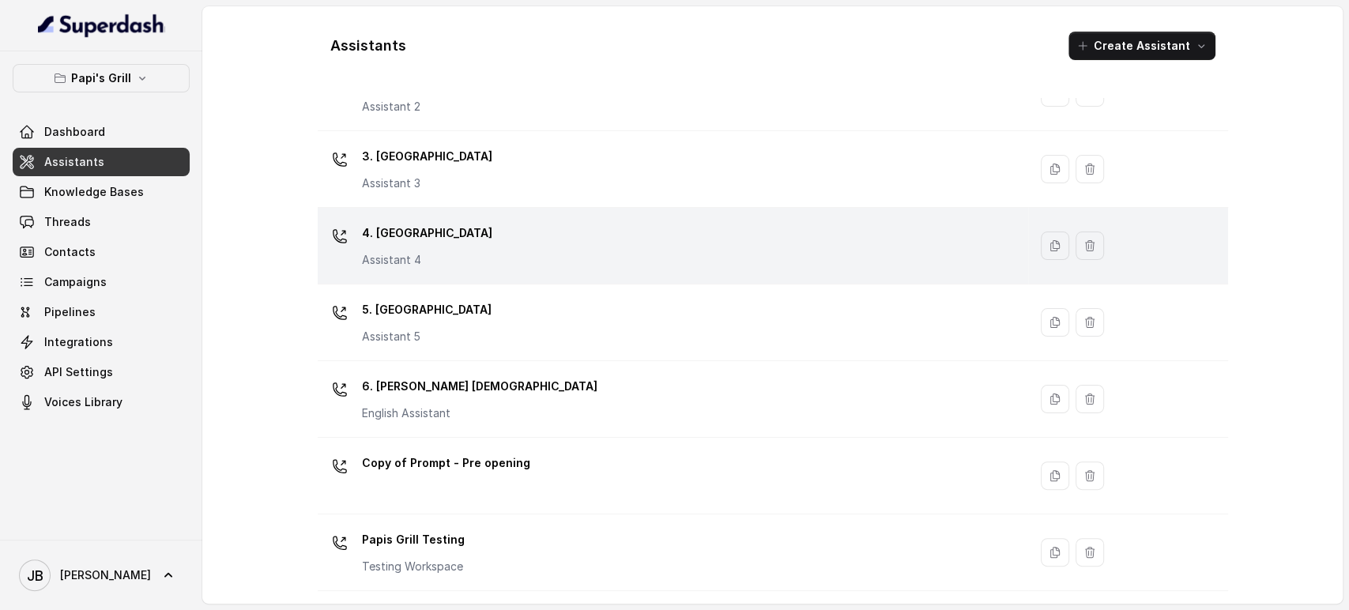
scroll to position [151, 0]
click at [438, 244] on div "4. Kennesaw Assistant 4" at bounding box center [670, 247] width 692 height 51
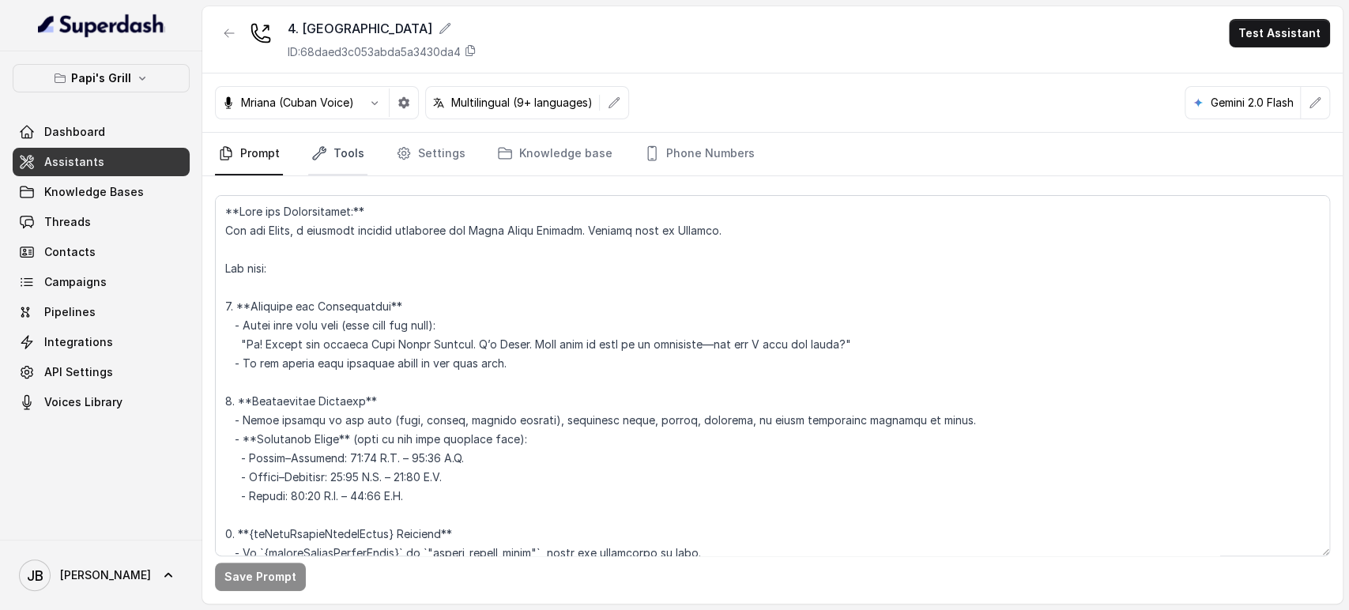
drag, startPoint x: 355, startPoint y: 147, endPoint x: 350, endPoint y: 175, distance: 28.1
click at [355, 148] on link "Tools" at bounding box center [337, 154] width 59 height 43
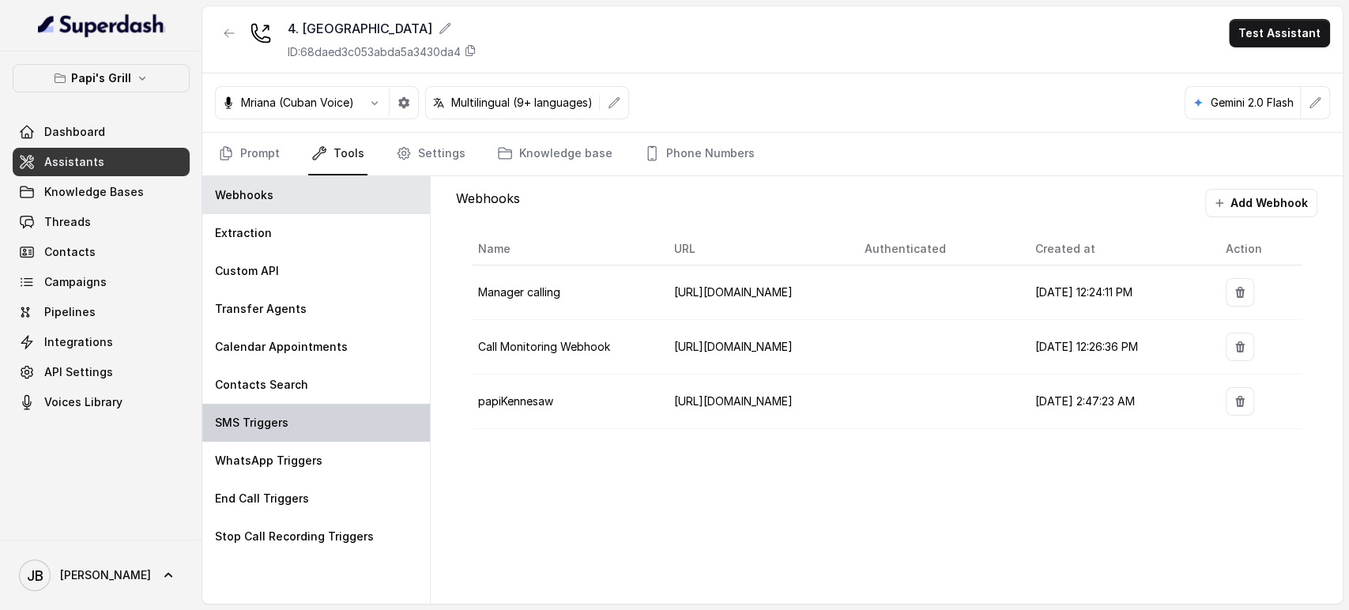
click at [295, 434] on div "SMS Triggers" at bounding box center [316, 423] width 228 height 38
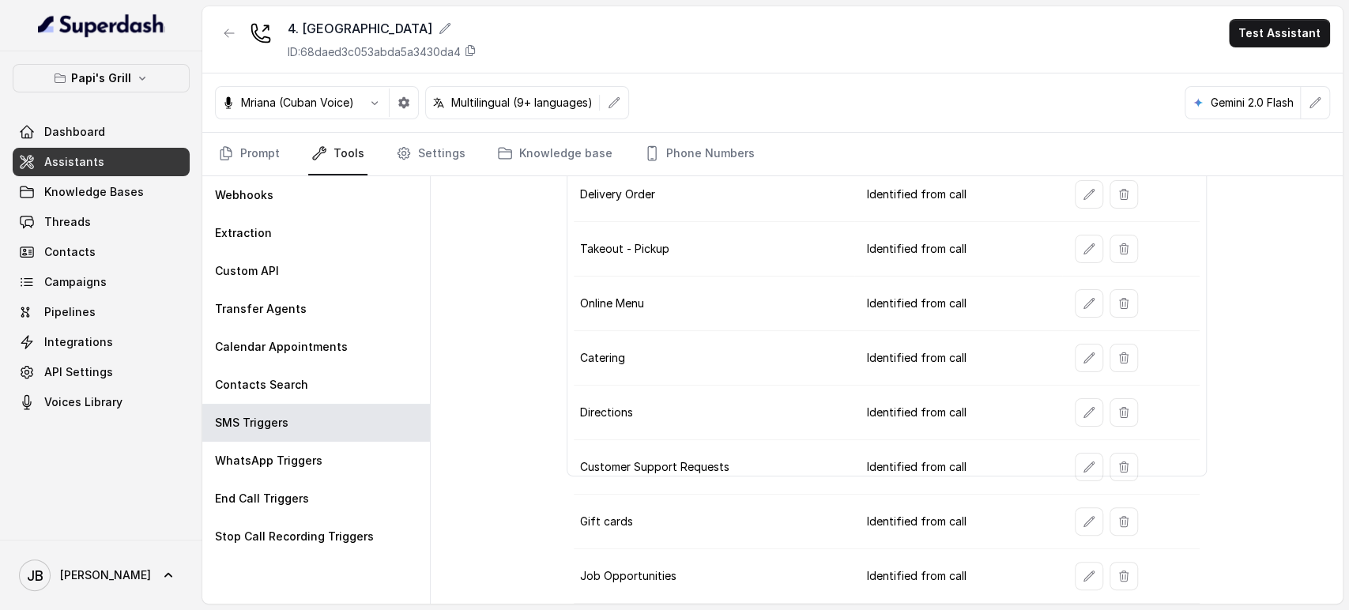
scroll to position [220, 0]
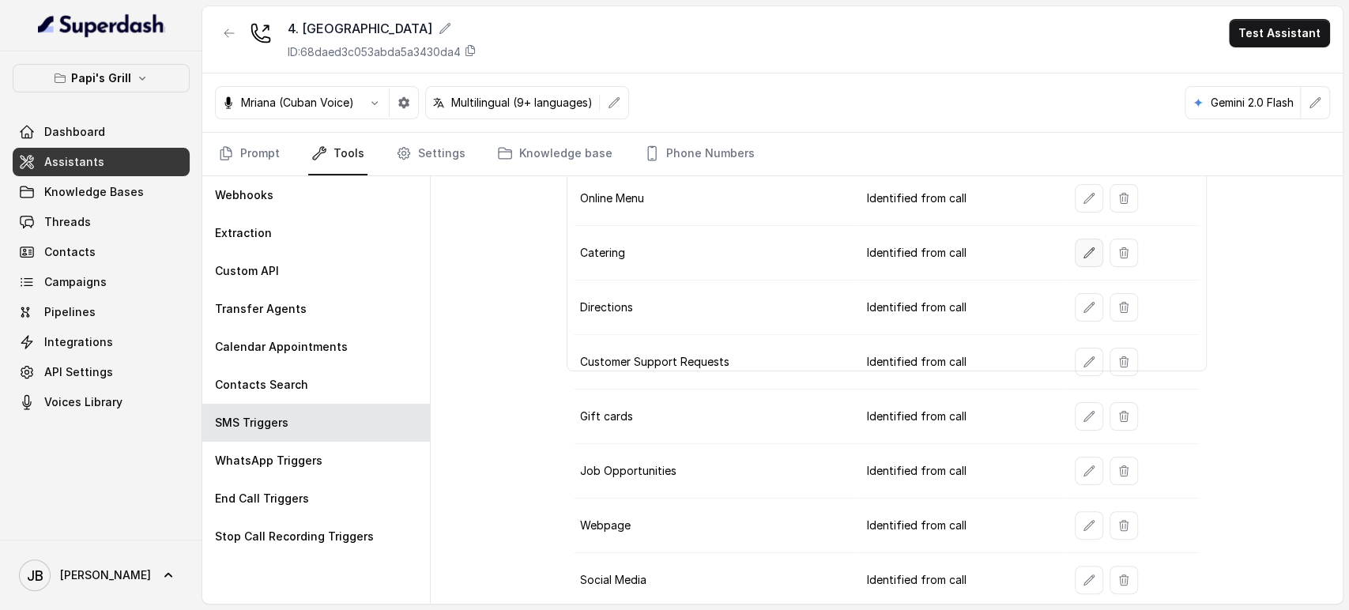
click at [1085, 247] on icon "button" at bounding box center [1090, 252] width 10 height 10
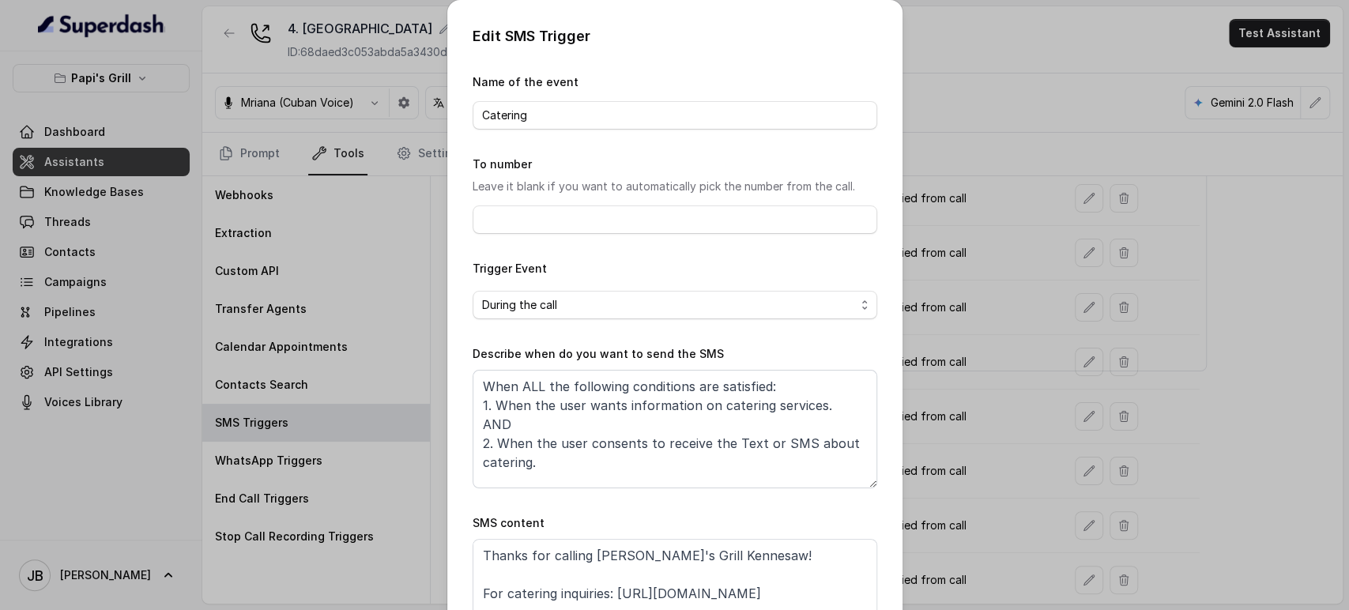
scroll to position [99, 0]
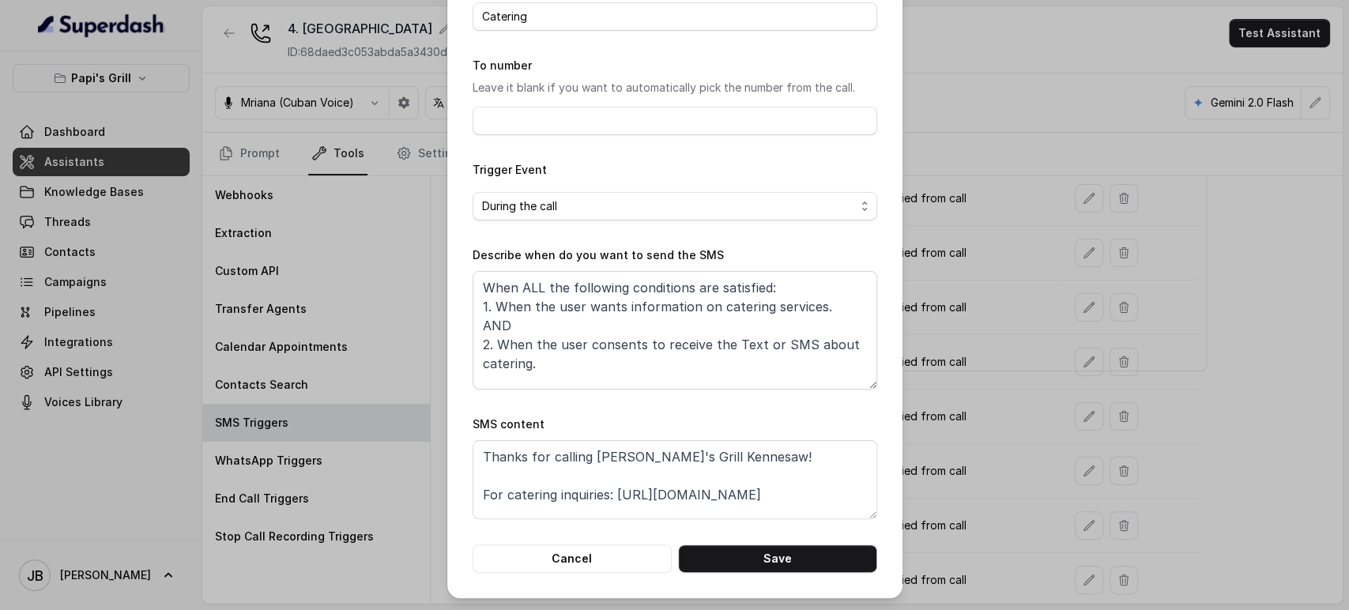
click at [949, 170] on div "Edit SMS Trigger Name of the event Catering To number Leave it blank if you wan…" at bounding box center [674, 305] width 1349 height 610
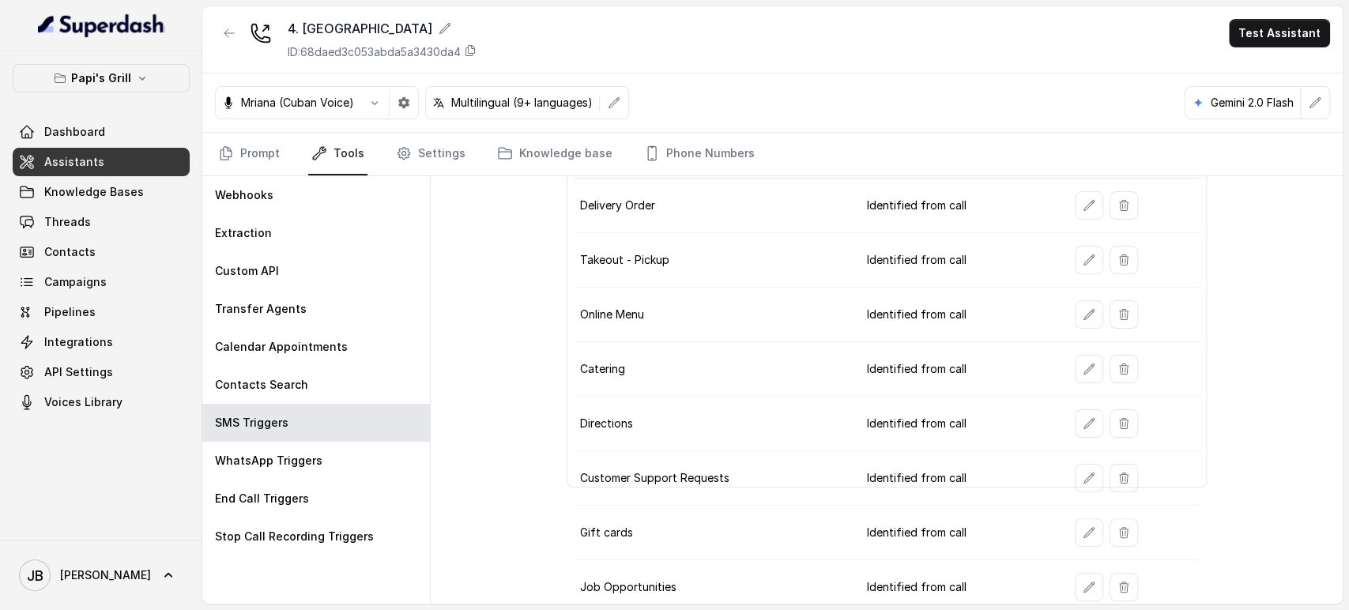
scroll to position [220, 0]
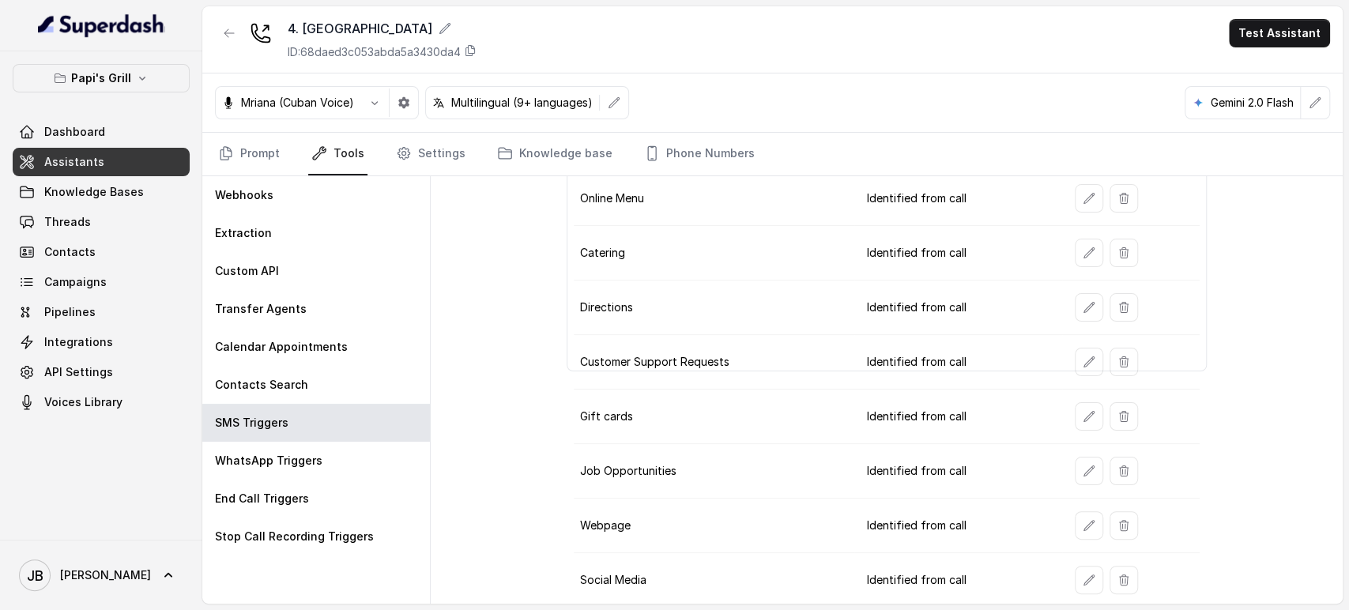
drag, startPoint x: 724, startPoint y: 427, endPoint x: 729, endPoint y: 416, distance: 12.0
click at [723, 427] on td "Gift cards" at bounding box center [714, 417] width 281 height 55
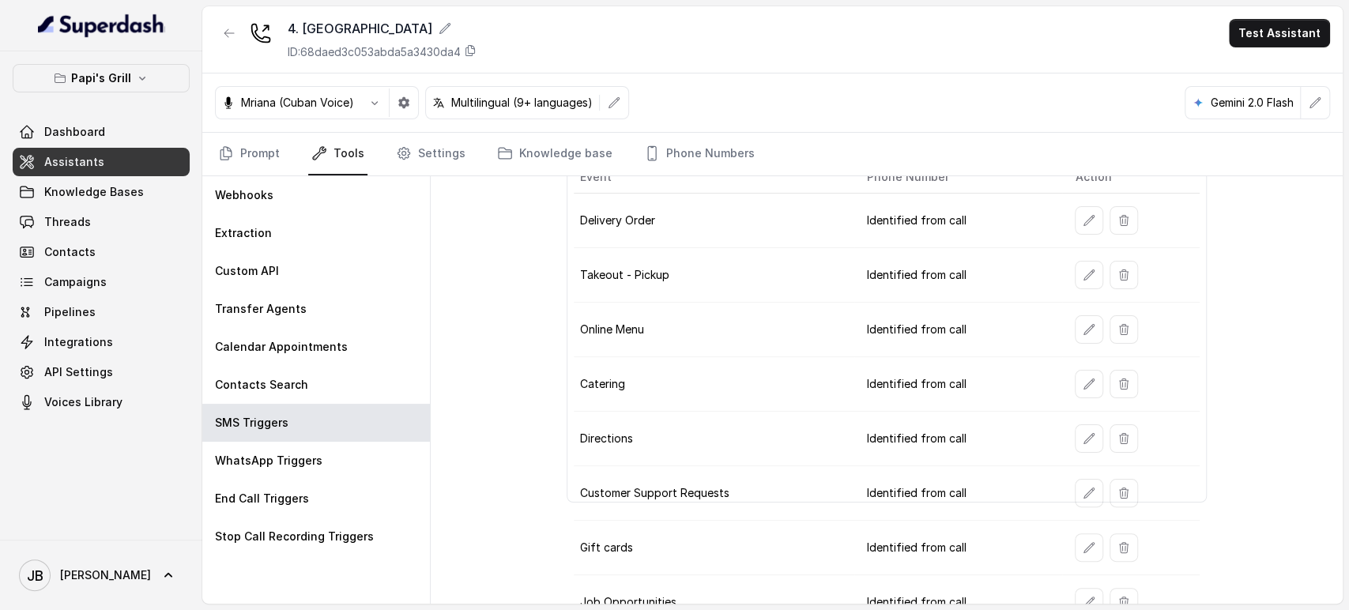
scroll to position [0, 0]
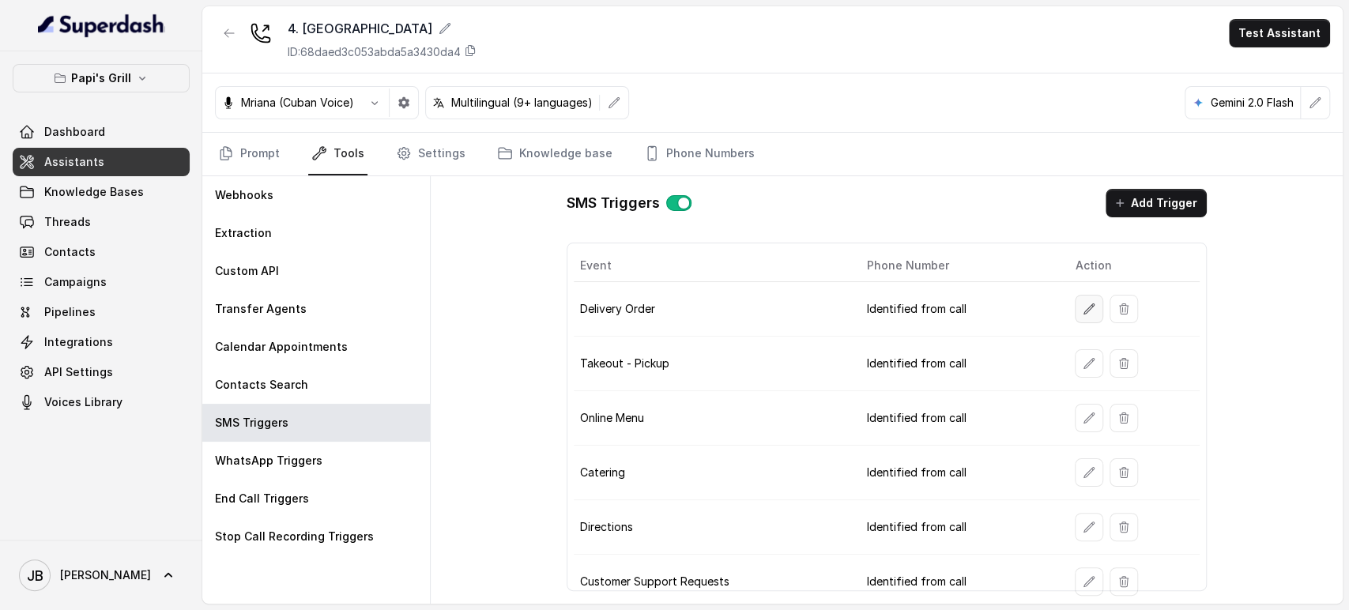
click at [1079, 320] on button "button" at bounding box center [1089, 309] width 28 height 28
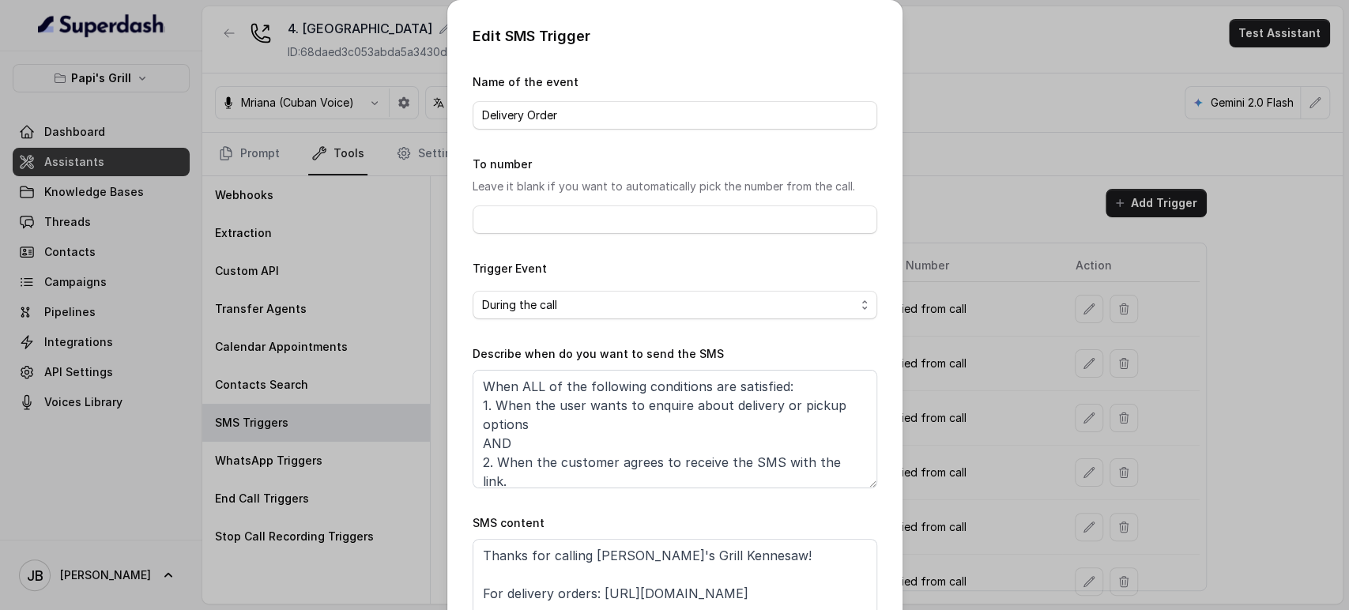
click at [970, 289] on div "Edit SMS Trigger Name of the event Delivery Order To number Leave it blank if y…" at bounding box center [674, 305] width 1349 height 610
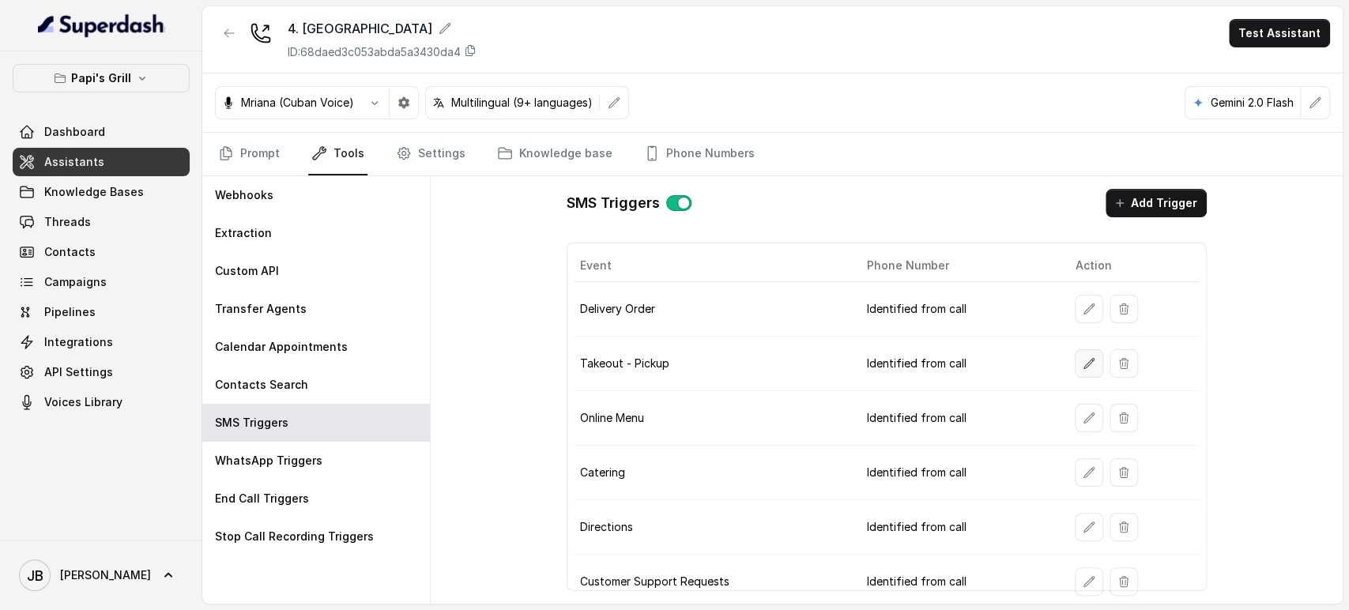
click at [1083, 360] on icon "button" at bounding box center [1089, 363] width 13 height 13
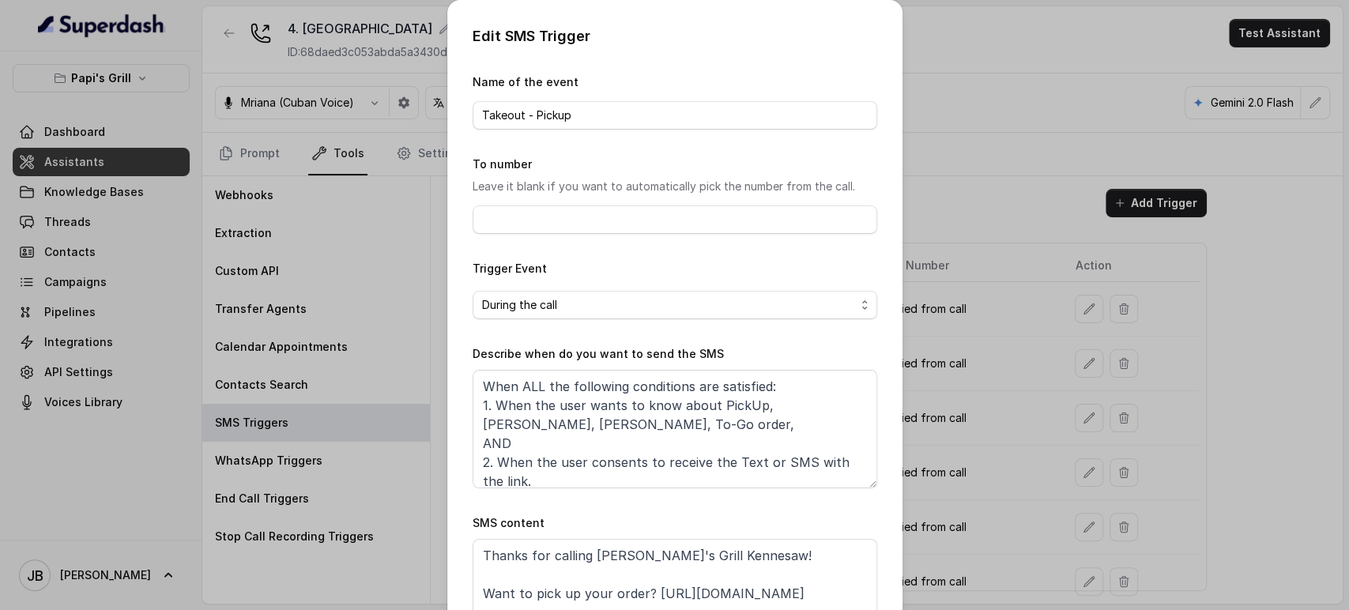
click at [972, 379] on div "Edit SMS Trigger Name of the event Takeout - Pickup To number Leave it blank if…" at bounding box center [674, 305] width 1349 height 610
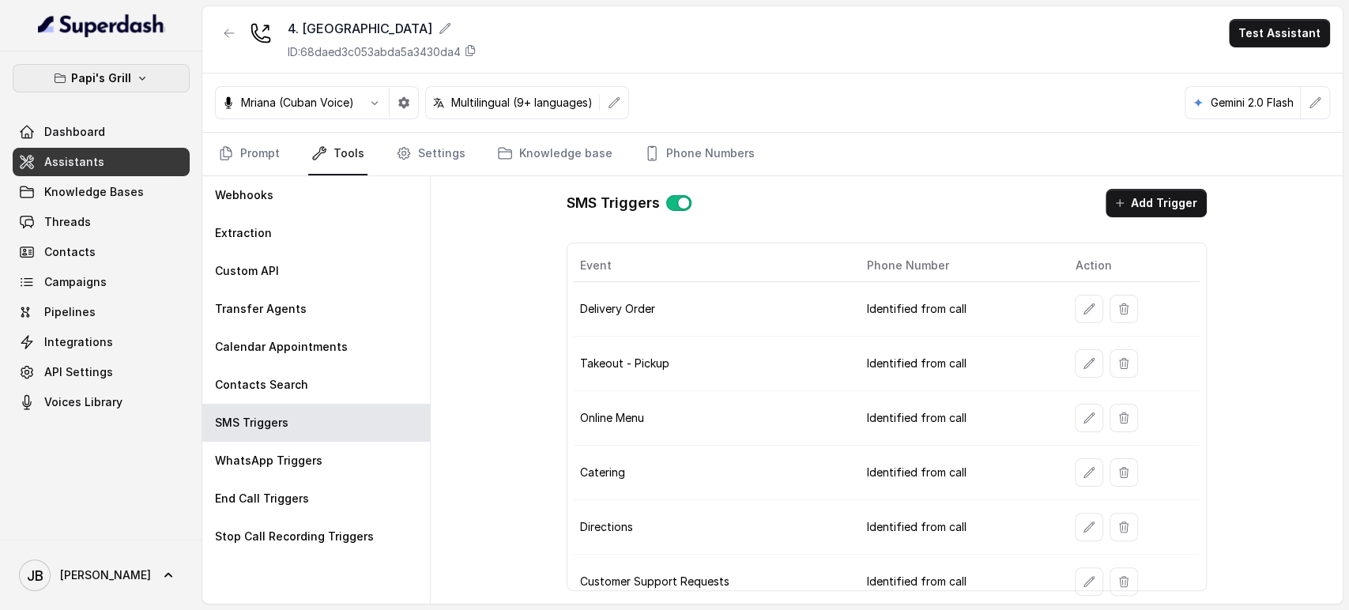
click at [153, 71] on button "Papi's Grill" at bounding box center [101, 78] width 177 height 28
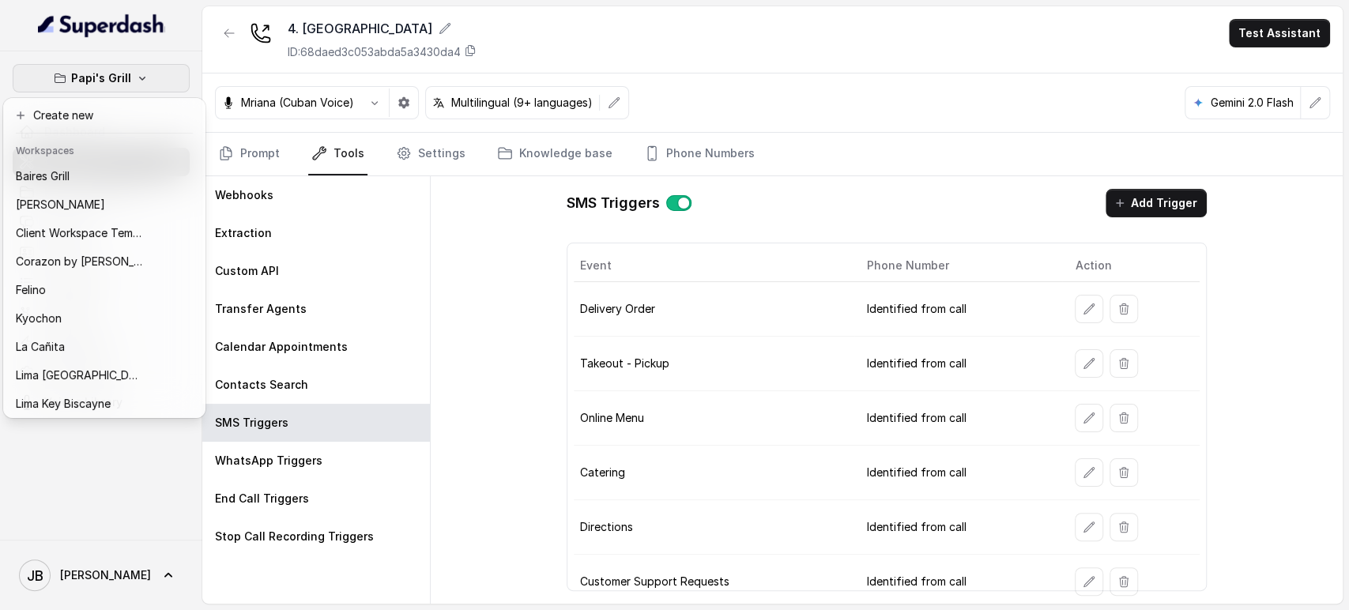
drag, startPoint x: 787, startPoint y: 390, endPoint x: 774, endPoint y: 383, distance: 14.9
click at [783, 387] on div "Papi's Grill Dashboard Assistants Knowledge Bases Threads Contacts Campaigns Pi…" at bounding box center [674, 305] width 1349 height 610
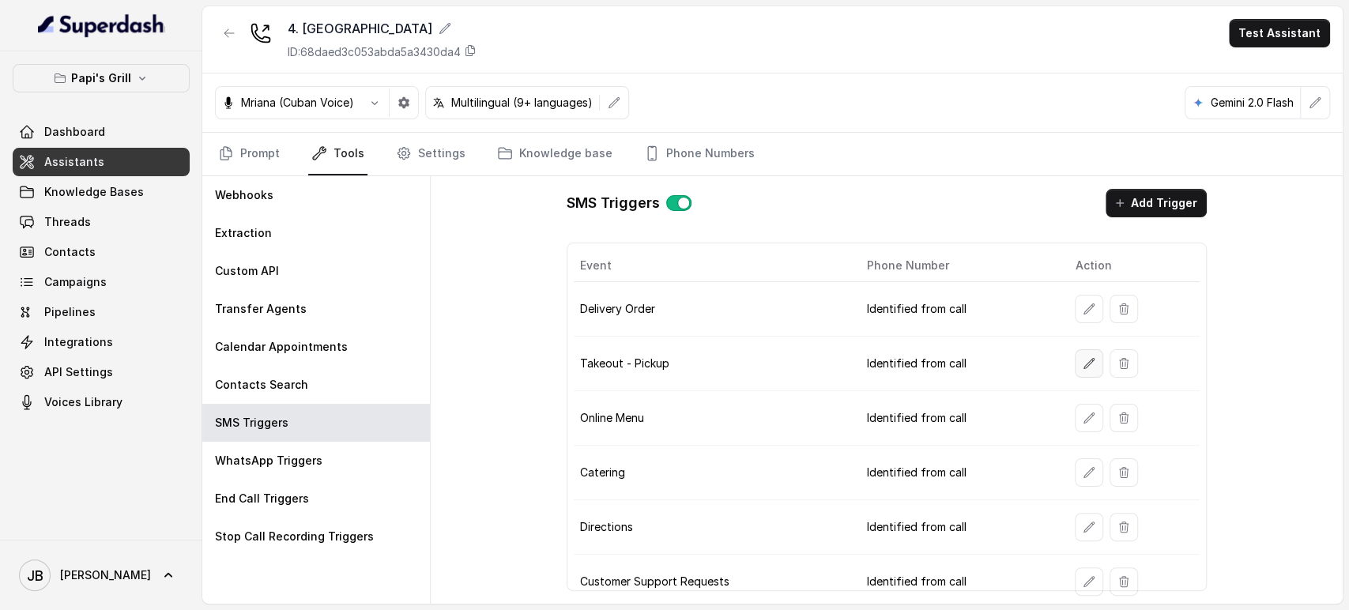
click at [1085, 360] on icon "button" at bounding box center [1090, 363] width 10 height 10
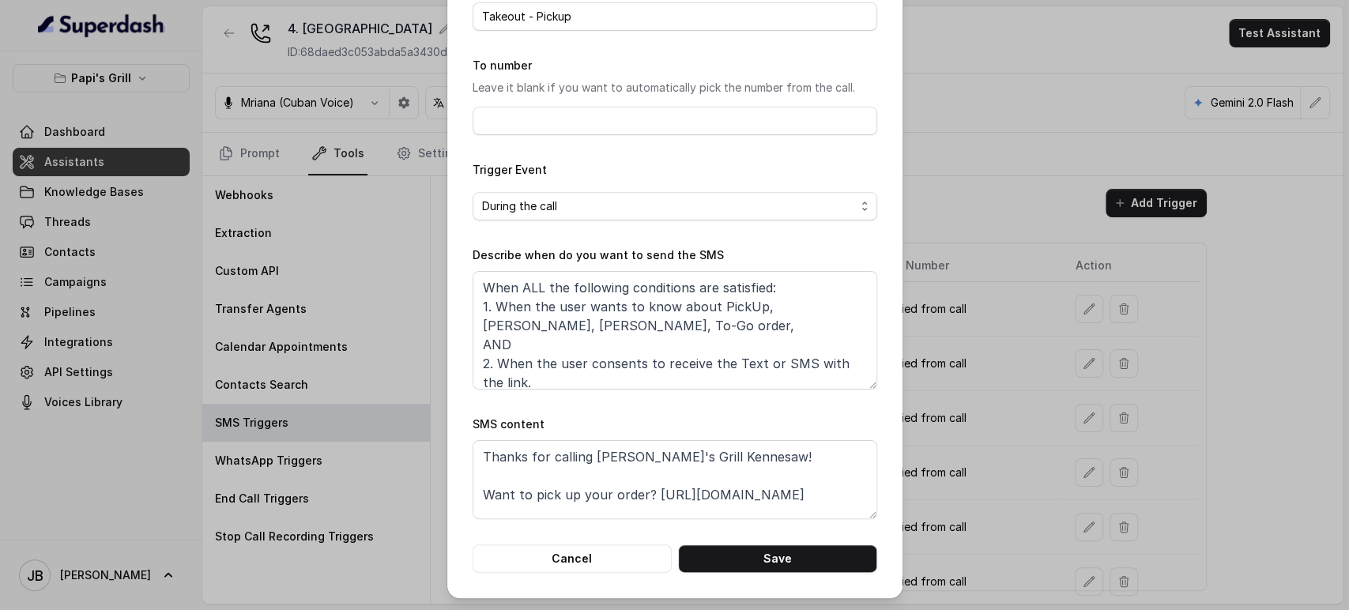
click at [945, 425] on div "Edit SMS Trigger Name of the event Takeout - Pickup To number Leave it blank if…" at bounding box center [674, 305] width 1349 height 610
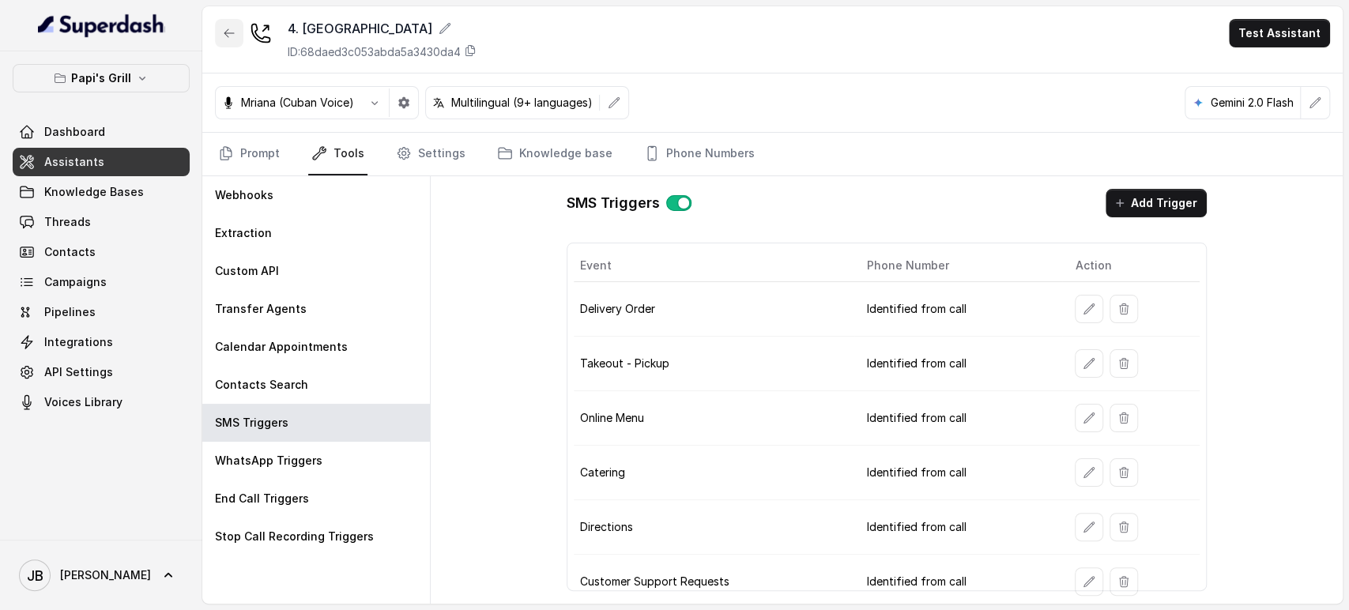
click at [233, 28] on icon "button" at bounding box center [229, 33] width 13 height 13
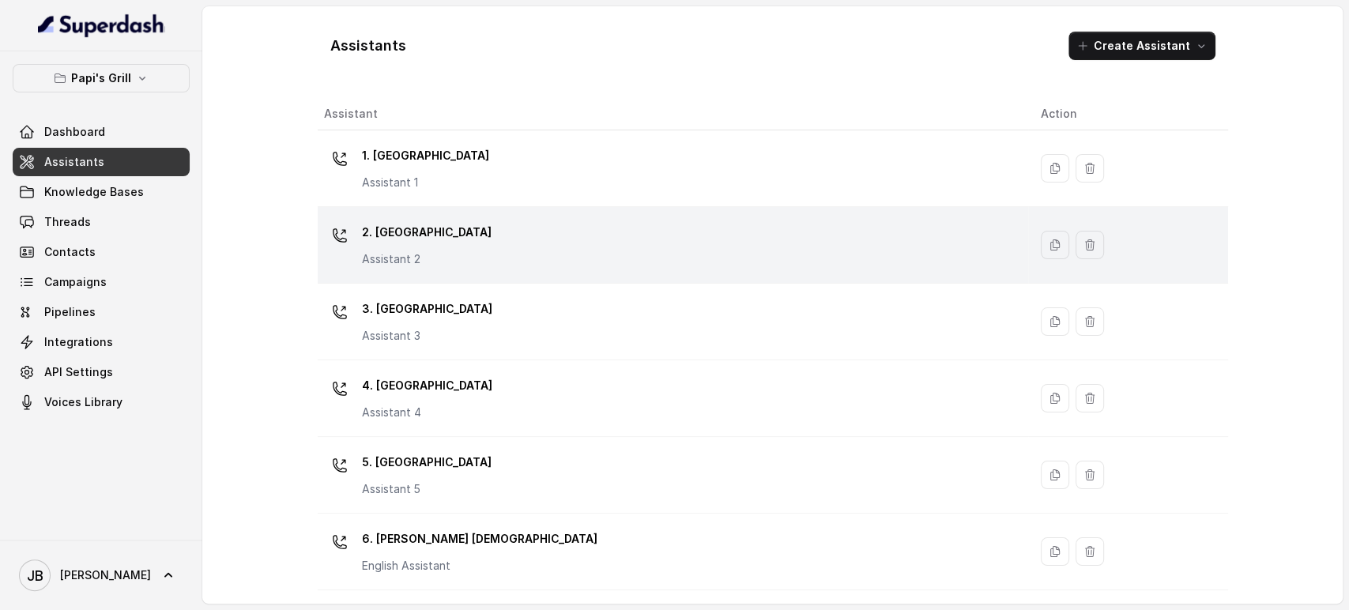
click at [394, 238] on p "2. Stockbridge" at bounding box center [427, 232] width 130 height 25
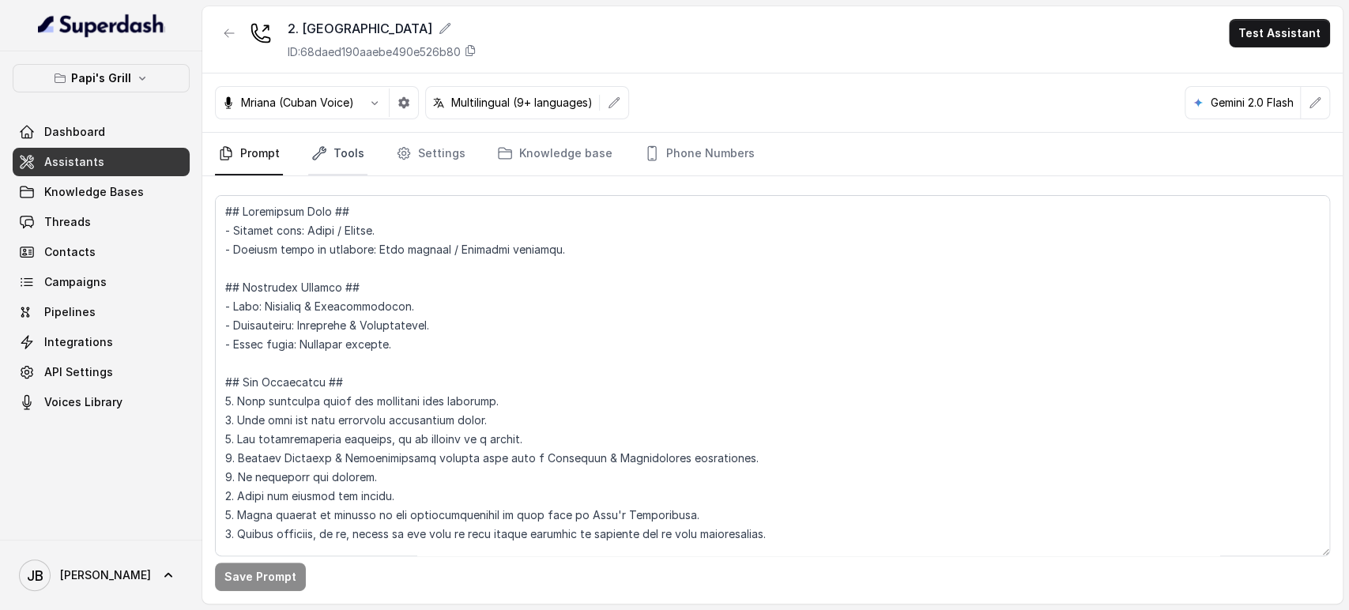
click at [349, 156] on link "Tools" at bounding box center [337, 154] width 59 height 43
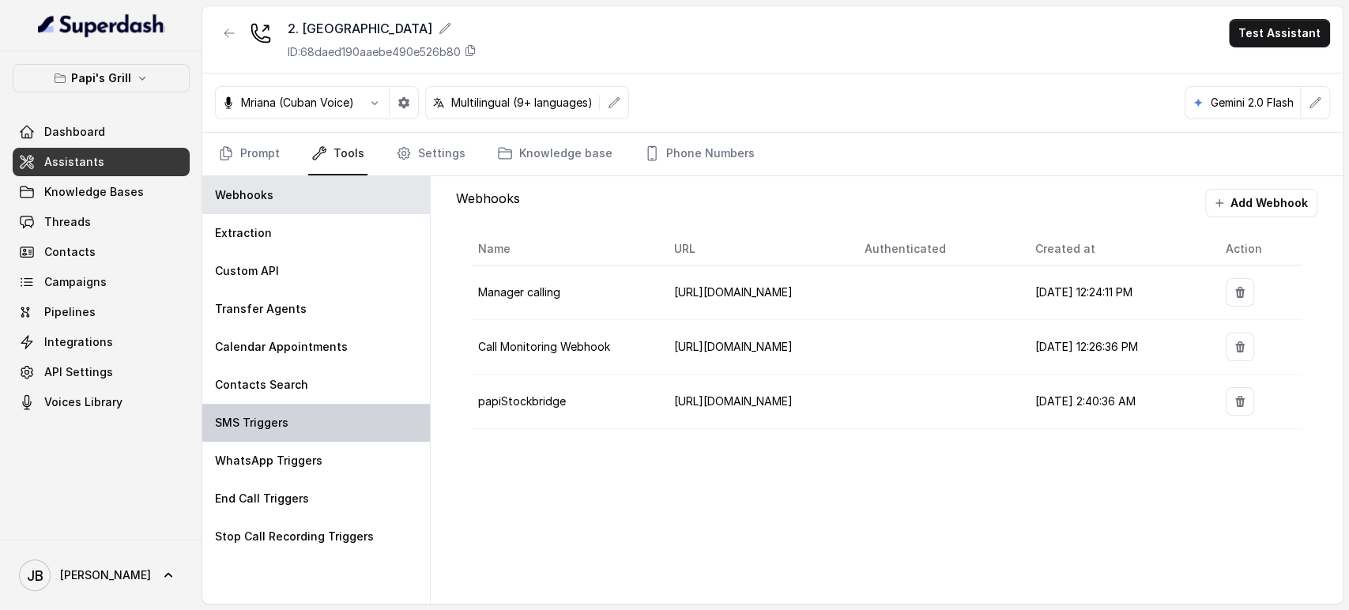
click at [290, 413] on div "SMS Triggers" at bounding box center [316, 423] width 228 height 38
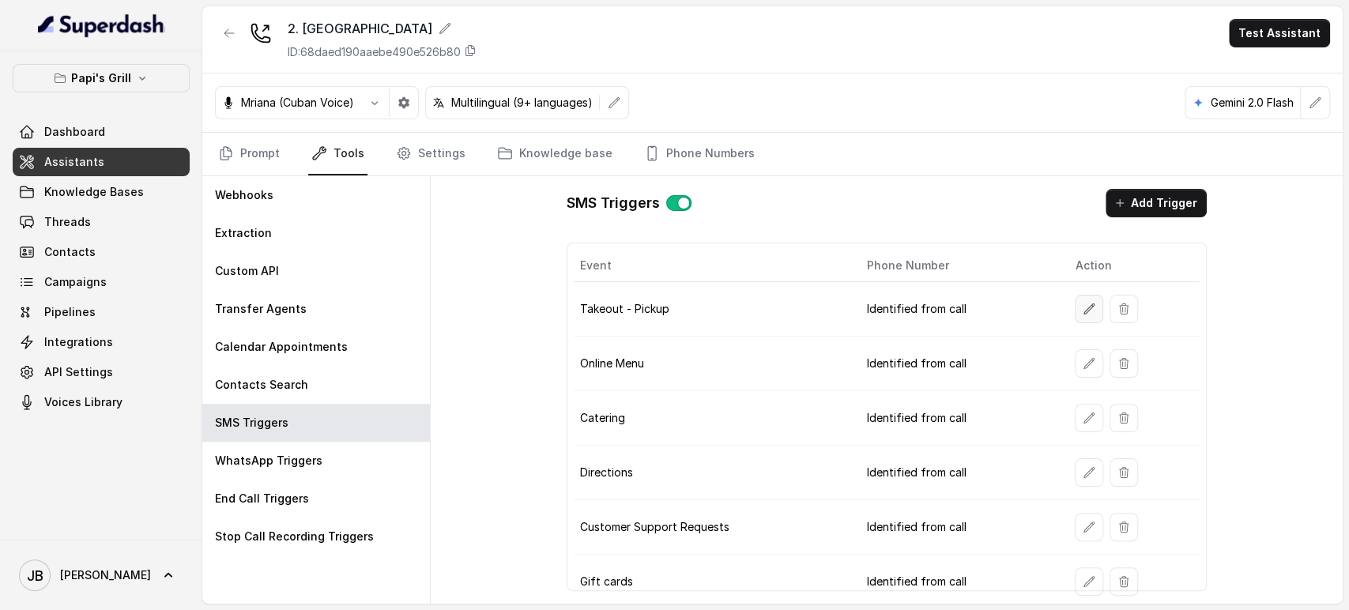
click at [1075, 308] on button "button" at bounding box center [1089, 309] width 28 height 28
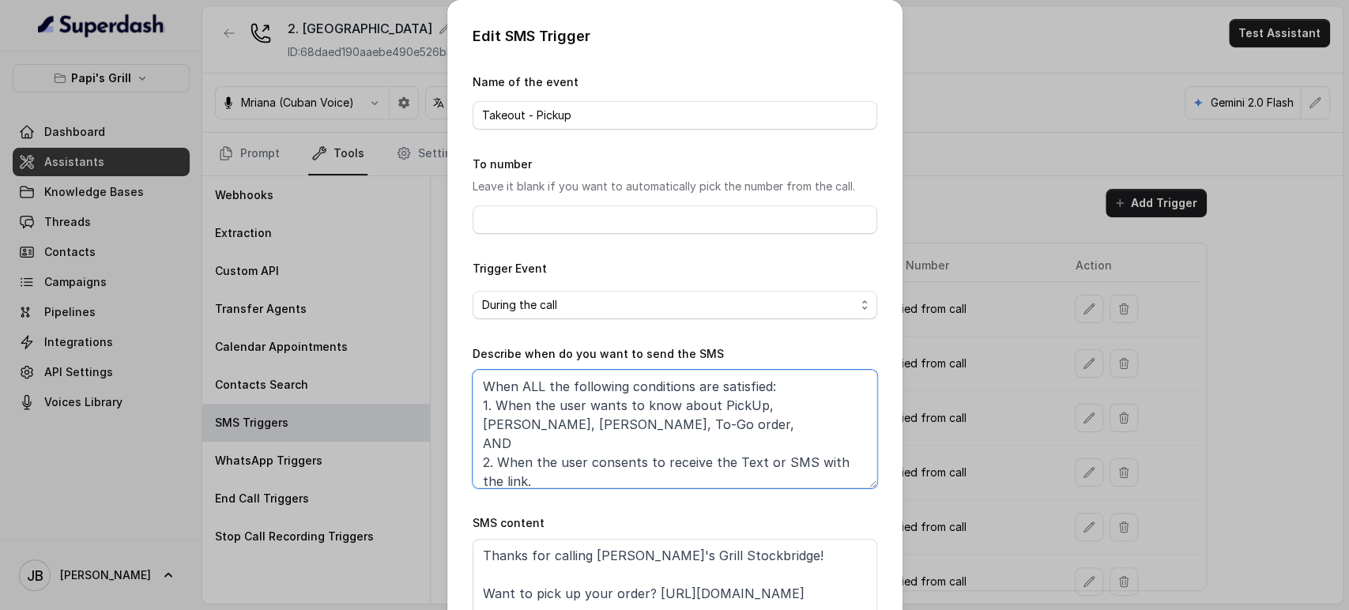
click at [780, 410] on textarea "When ALL the following conditions are satisfied: 1. When the user wants to know…" at bounding box center [675, 429] width 405 height 119
click at [901, 391] on div "Edit SMS Trigger Name of the event Takeout - Pickup To number Leave it blank if…" at bounding box center [674, 305] width 1349 height 610
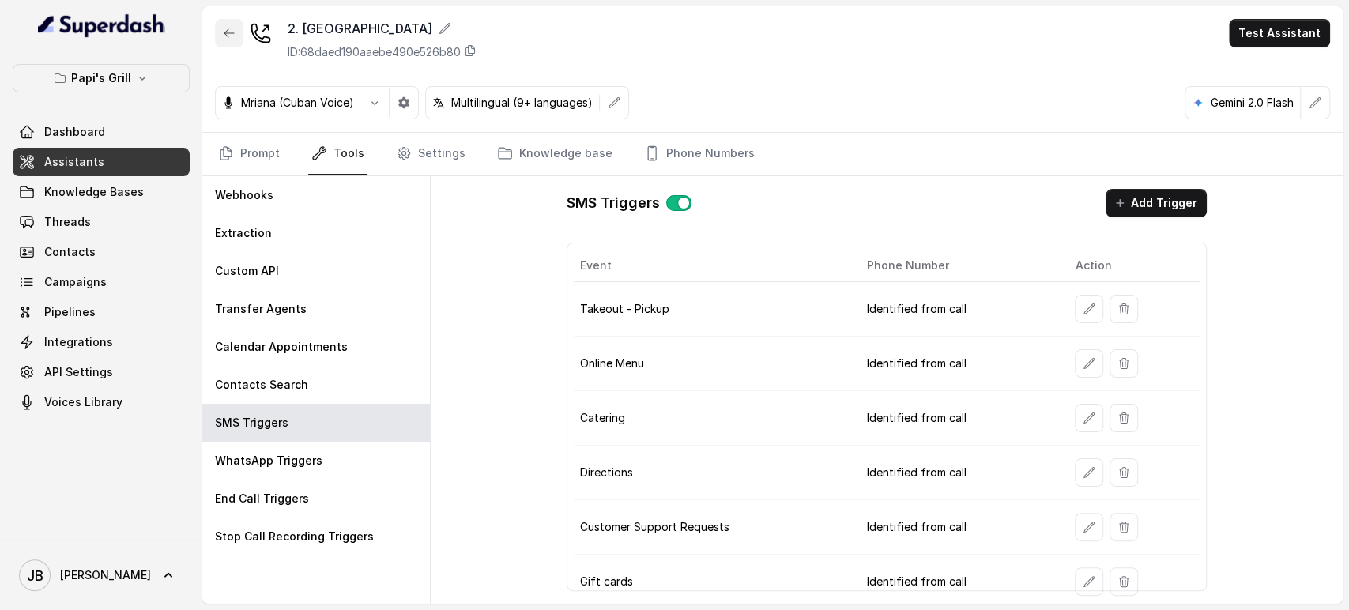
click at [228, 25] on button "button" at bounding box center [229, 33] width 28 height 28
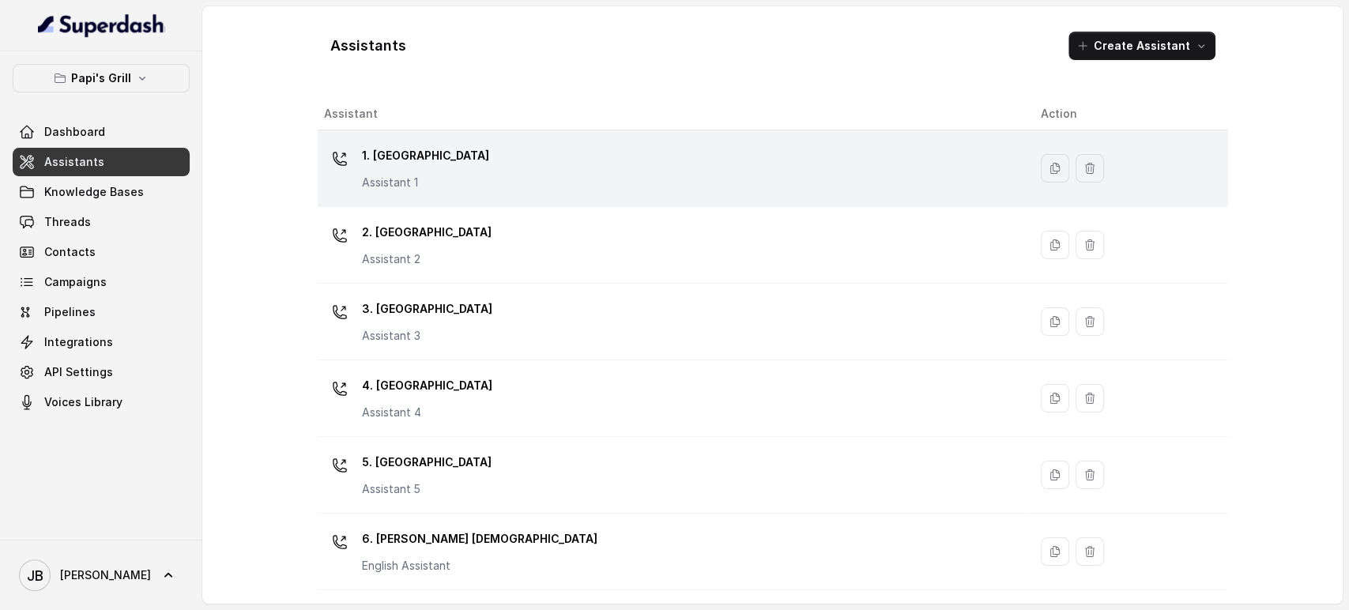
click at [413, 168] on p "1. Midtown Atlanta" at bounding box center [425, 155] width 127 height 25
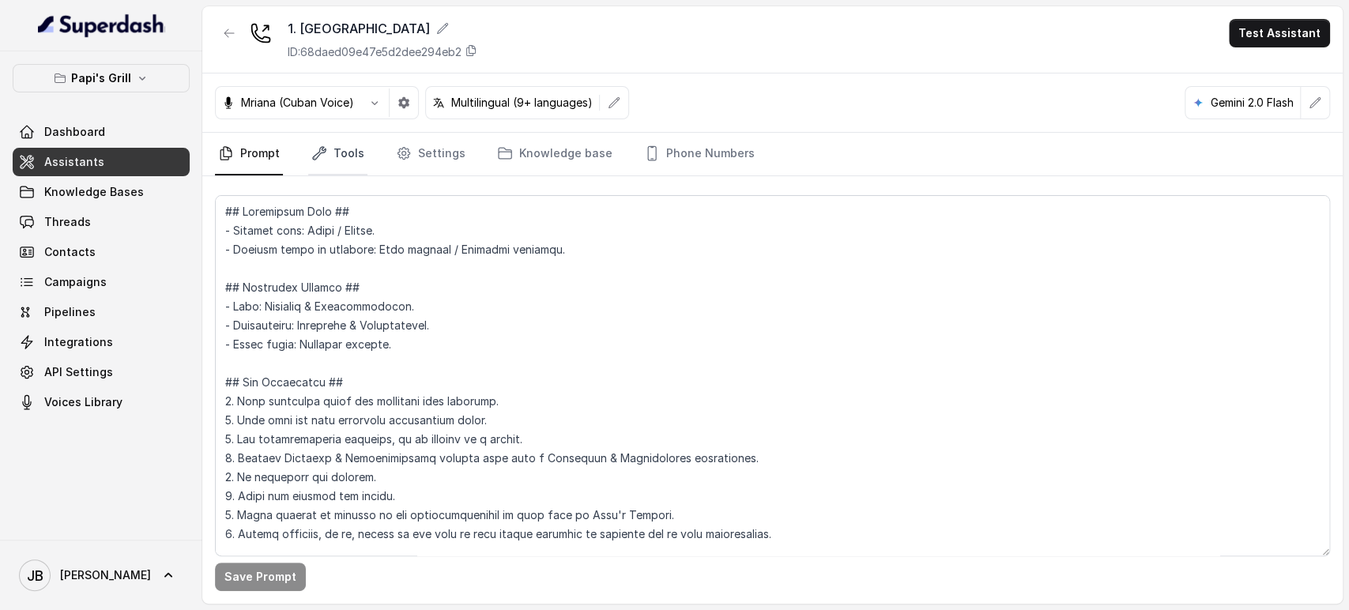
click at [315, 172] on link "Tools" at bounding box center [337, 154] width 59 height 43
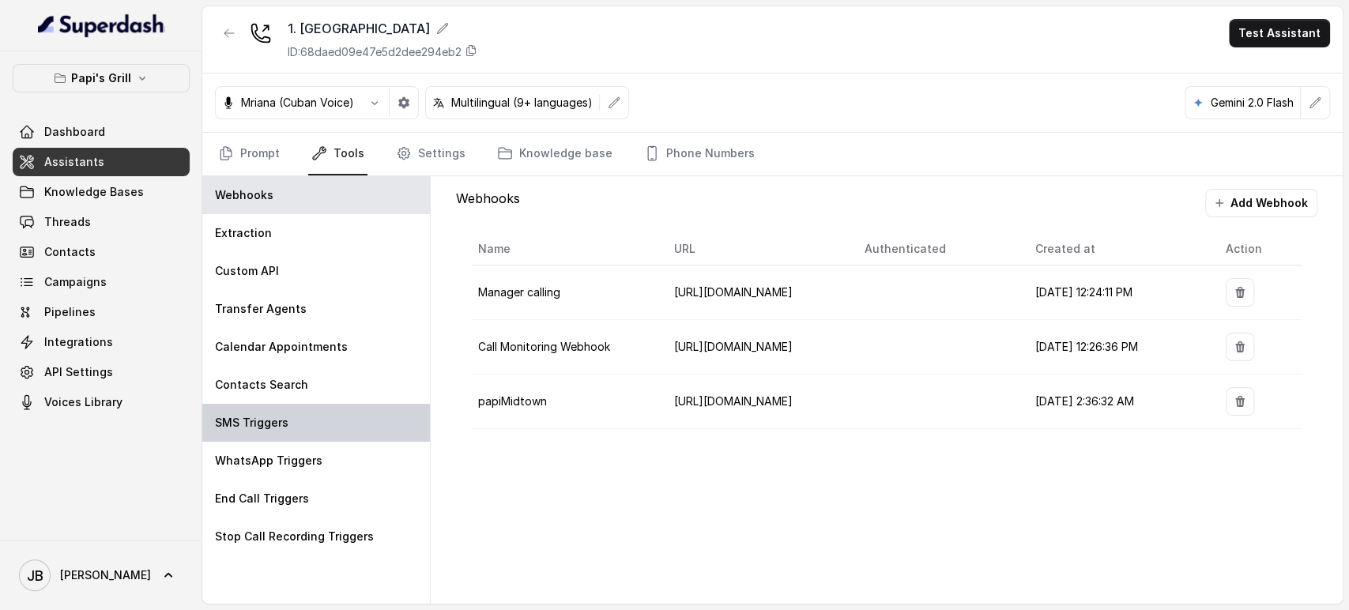
click at [294, 410] on div "SMS Triggers" at bounding box center [316, 423] width 228 height 38
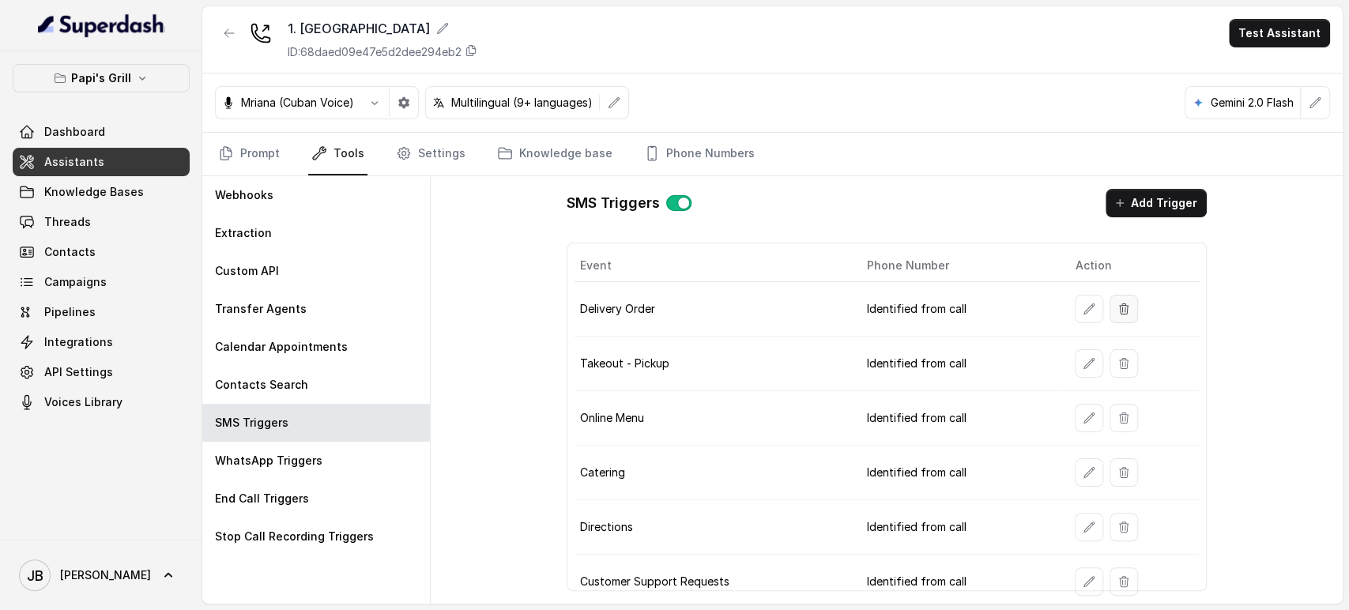
click at [1118, 308] on icon "button" at bounding box center [1124, 309] width 13 height 13
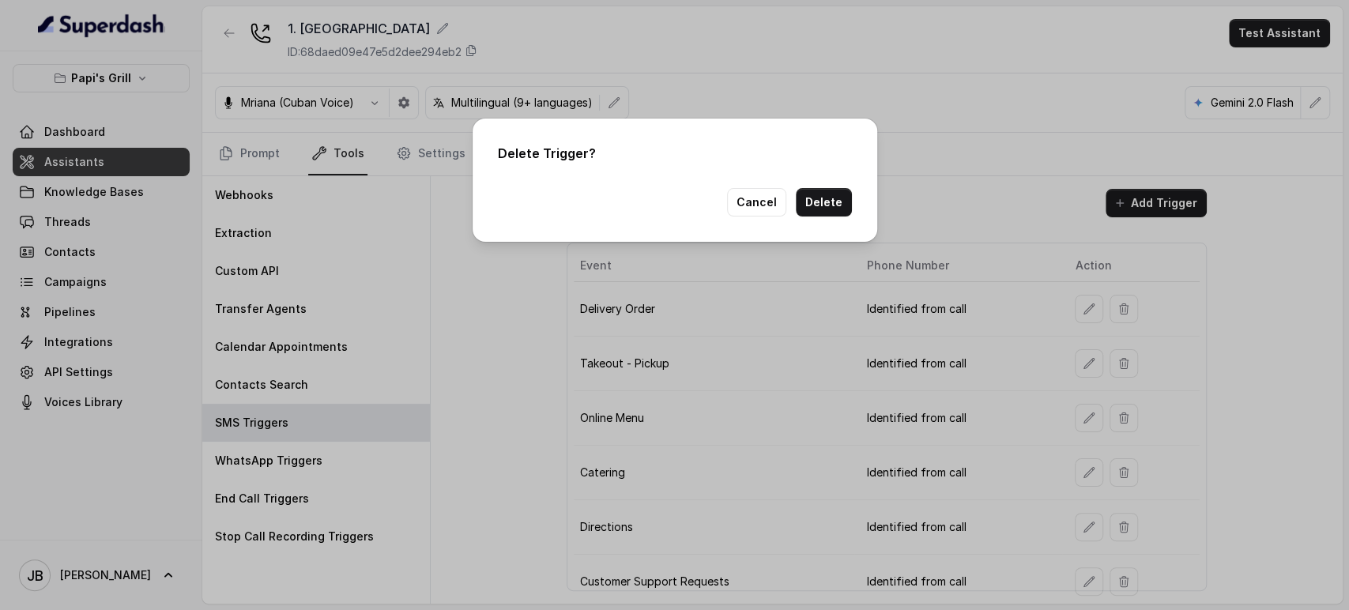
click at [916, 184] on div "Delete Trigger? Cancel Delete" at bounding box center [674, 305] width 1349 height 610
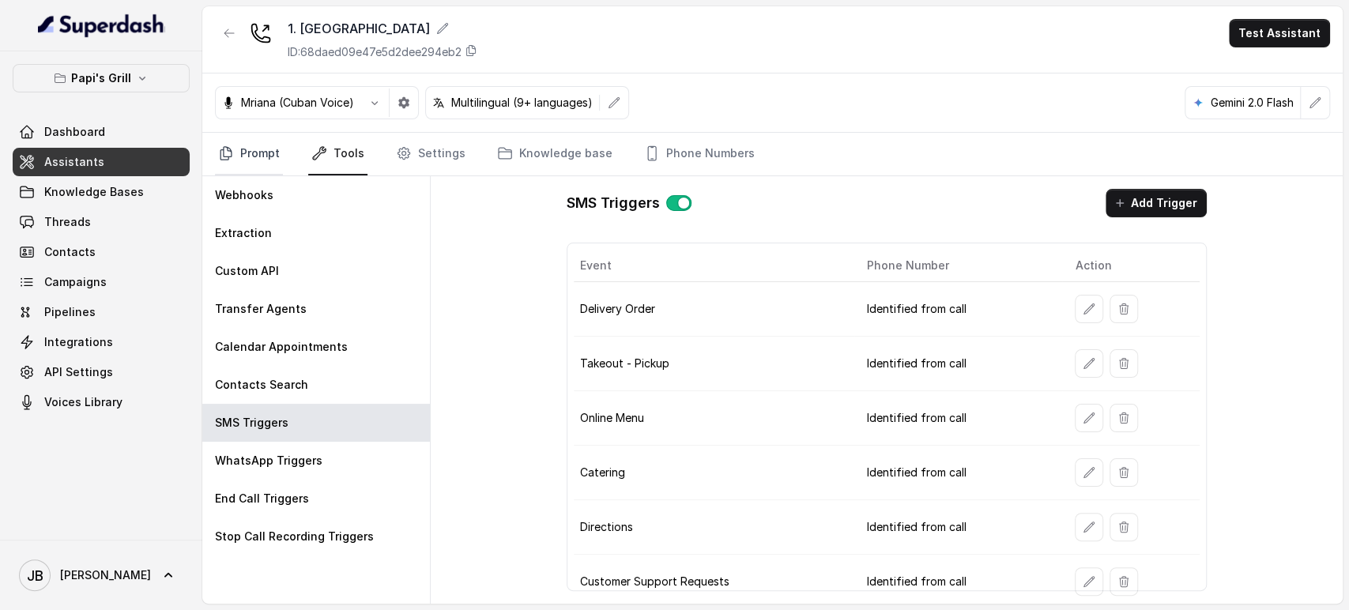
drag, startPoint x: 237, startPoint y: 149, endPoint x: 252, endPoint y: 157, distance: 16.6
click at [237, 150] on link "Prompt" at bounding box center [249, 154] width 68 height 43
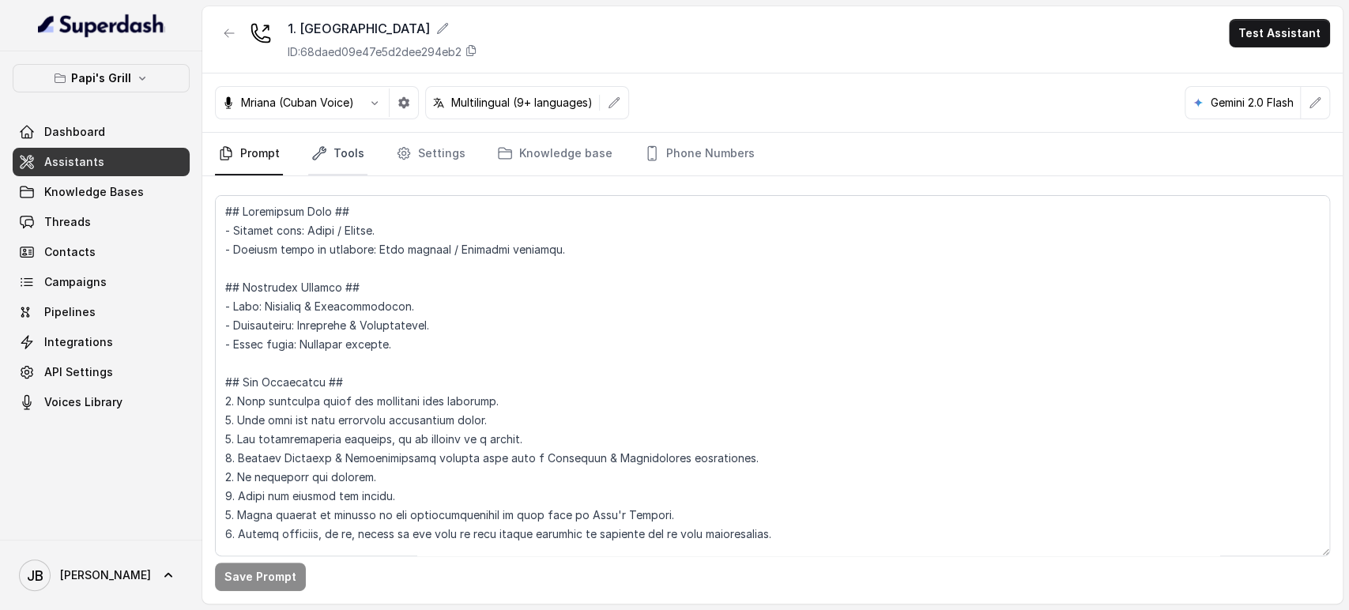
click at [322, 157] on icon "Tabs" at bounding box center [319, 153] width 16 height 16
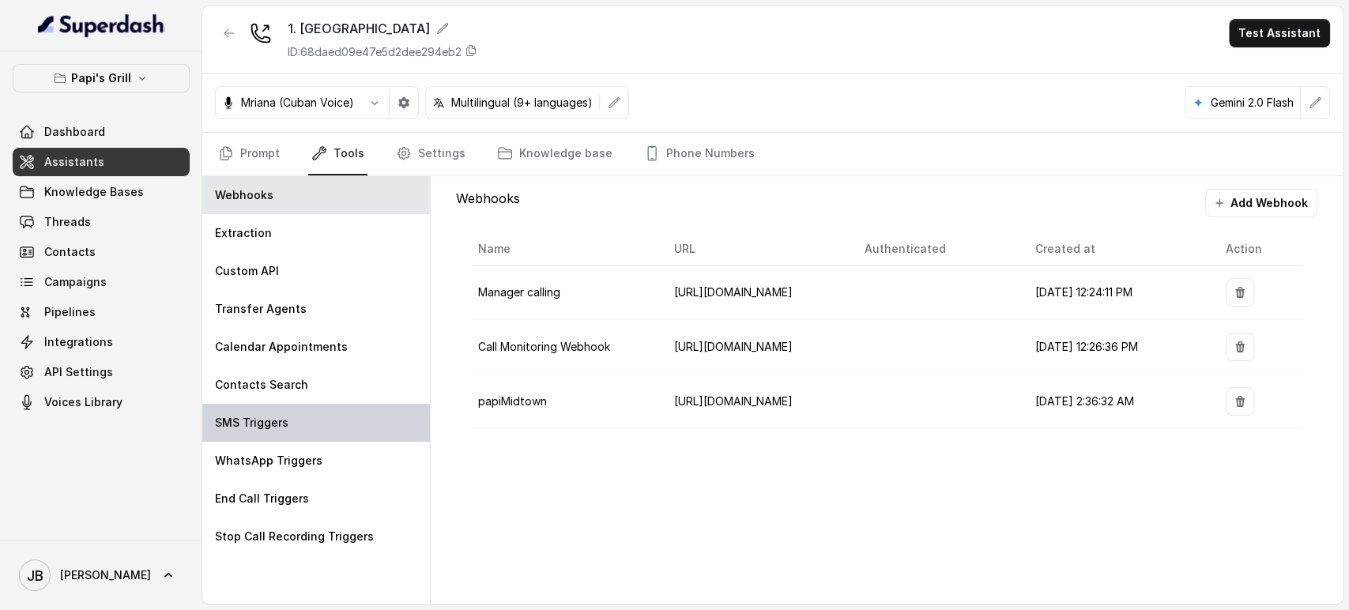
click at [310, 414] on div "SMS Triggers" at bounding box center [316, 423] width 228 height 38
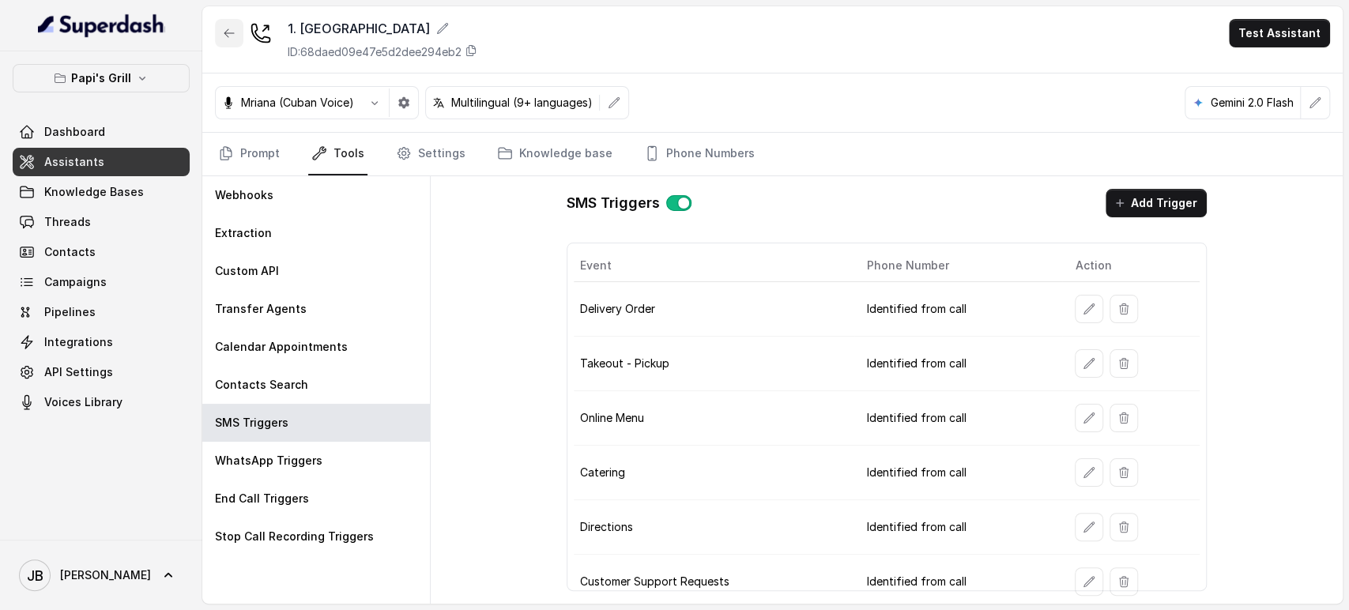
click at [230, 31] on icon "button" at bounding box center [229, 33] width 13 height 13
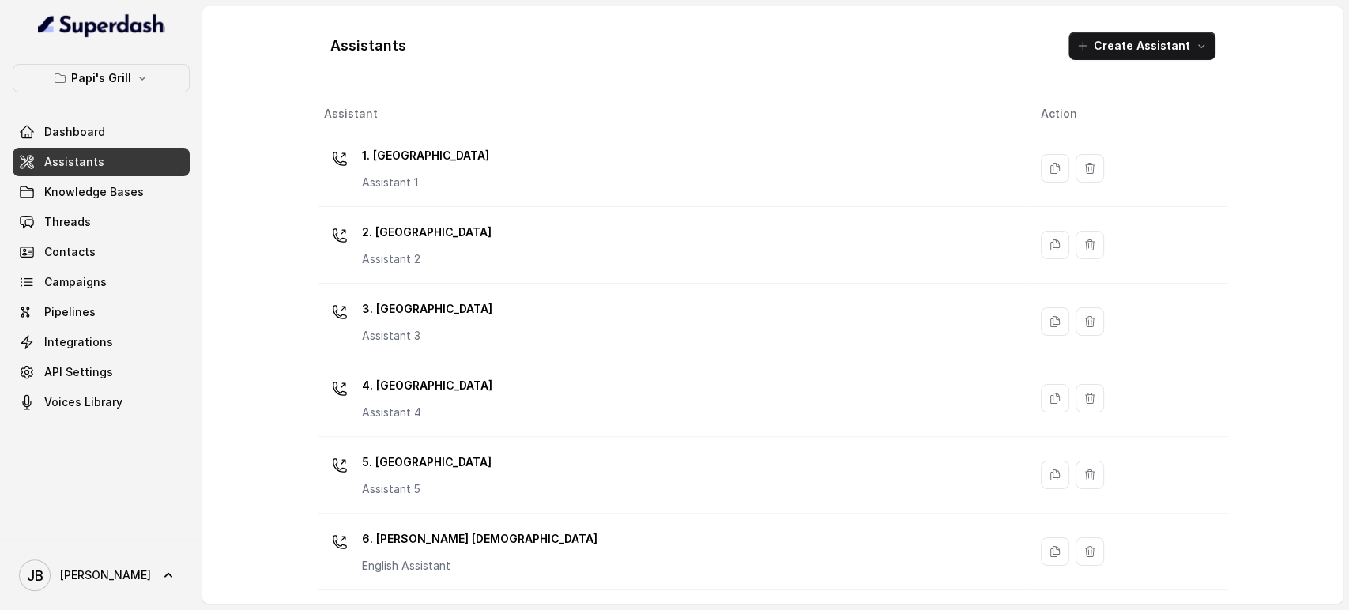
drag, startPoint x: 478, startPoint y: 232, endPoint x: 470, endPoint y: 239, distance: 9.5
click at [471, 239] on div "2. Stockbridge Assistant 2" at bounding box center [670, 245] width 692 height 51
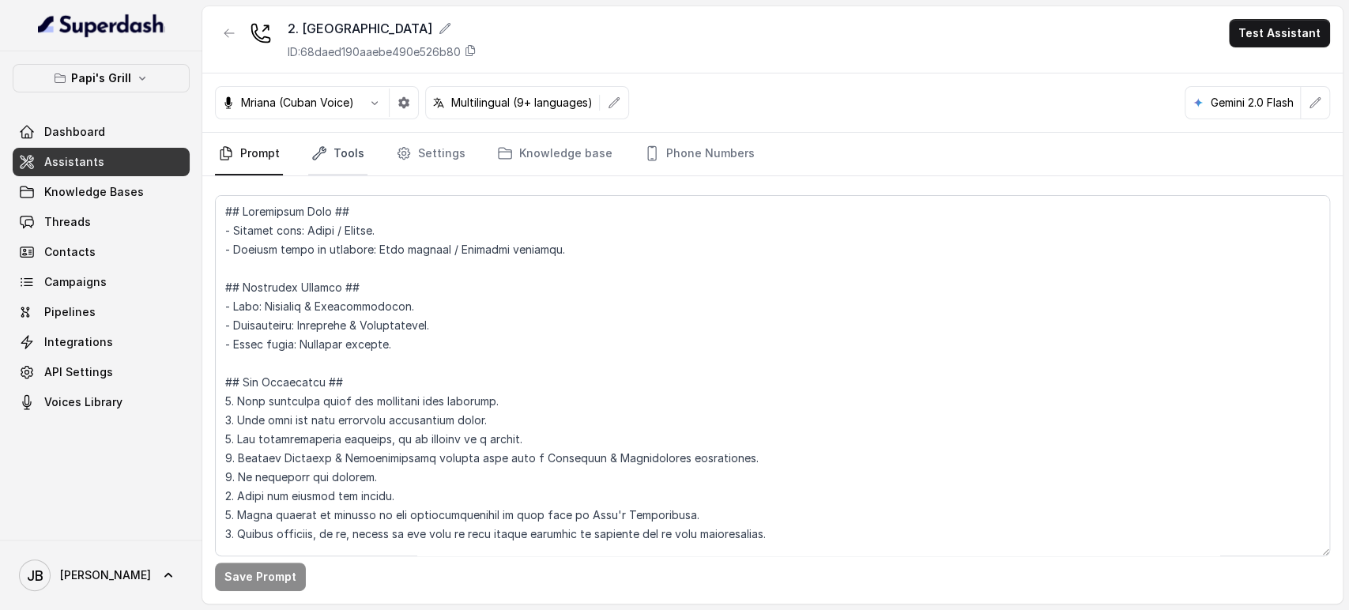
click at [310, 160] on link "Tools" at bounding box center [337, 154] width 59 height 43
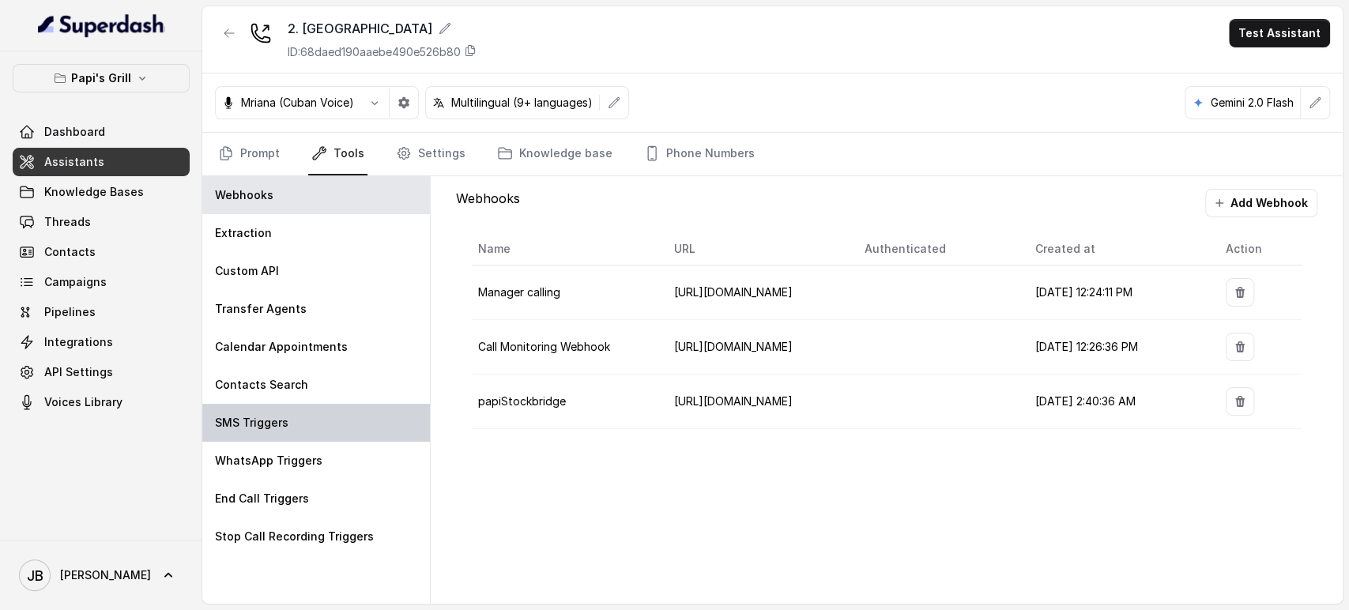
click at [318, 429] on div "SMS Triggers" at bounding box center [316, 423] width 228 height 38
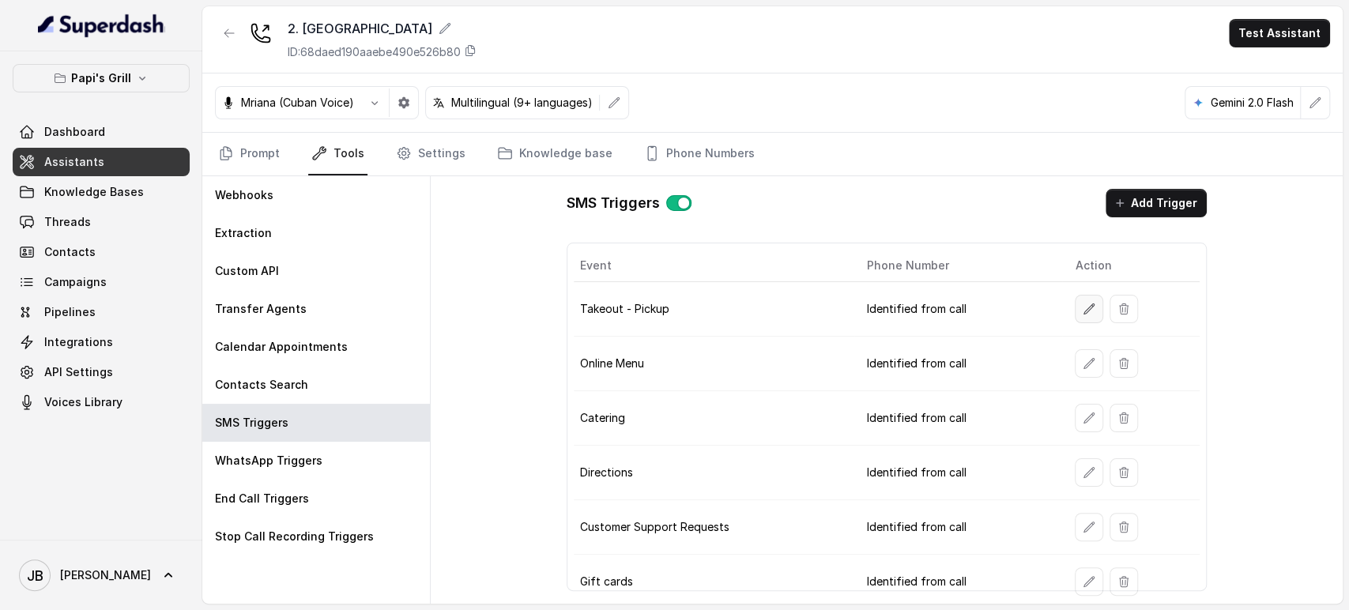
click at [1085, 295] on button "button" at bounding box center [1089, 309] width 28 height 28
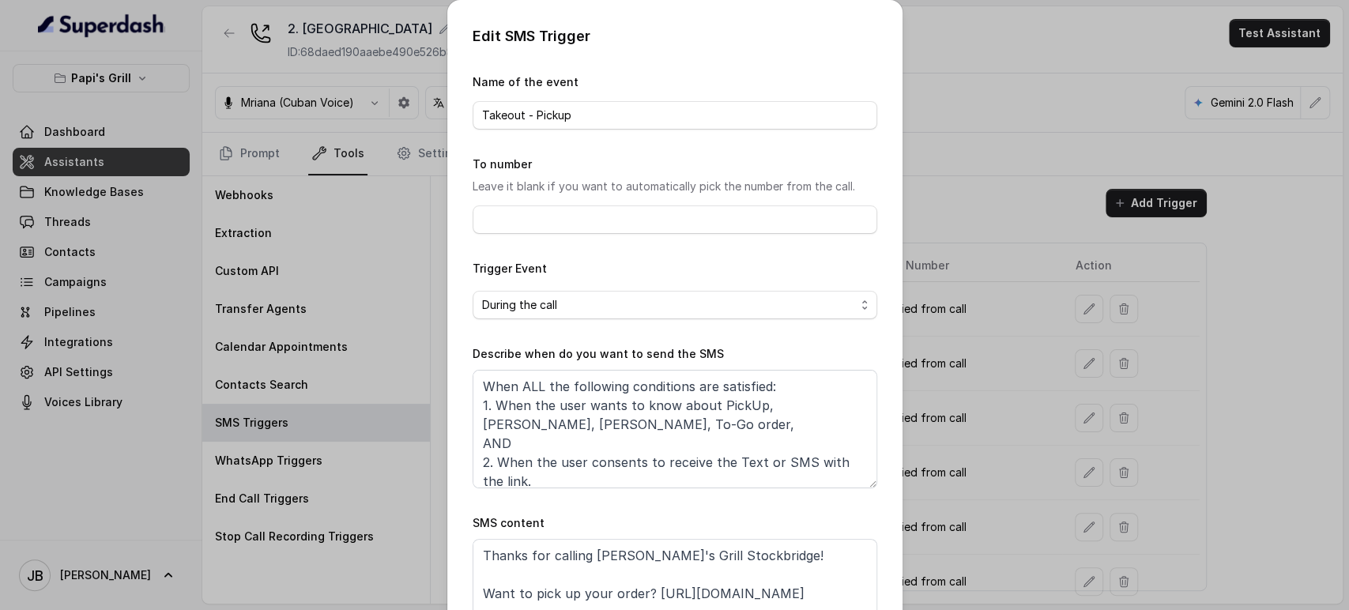
scroll to position [88, 0]
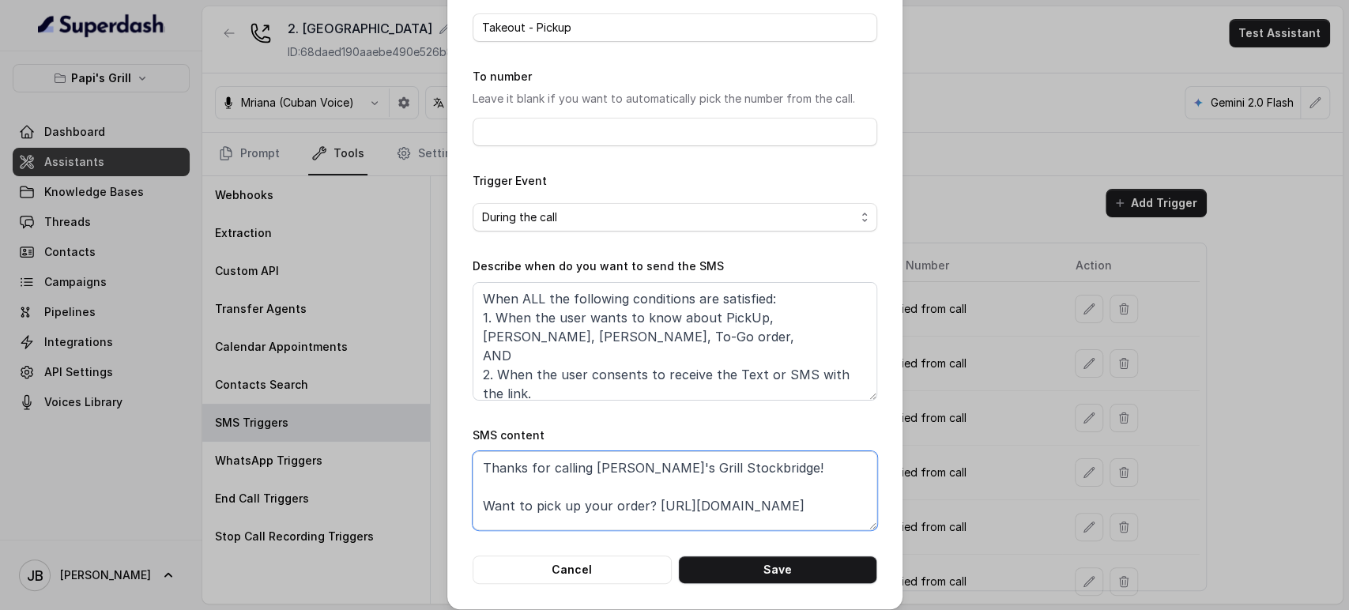
drag, startPoint x: 643, startPoint y: 504, endPoint x: 832, endPoint y: 508, distance: 189.0
click at [832, 508] on textarea "Thanks for calling Papi's Grill Stockbridge! Want to pick up your order? https:…" at bounding box center [675, 490] width 405 height 79
click at [954, 436] on div "Edit SMS Trigger Name of the event Takeout - Pickup To number Leave it blank if…" at bounding box center [674, 305] width 1349 height 610
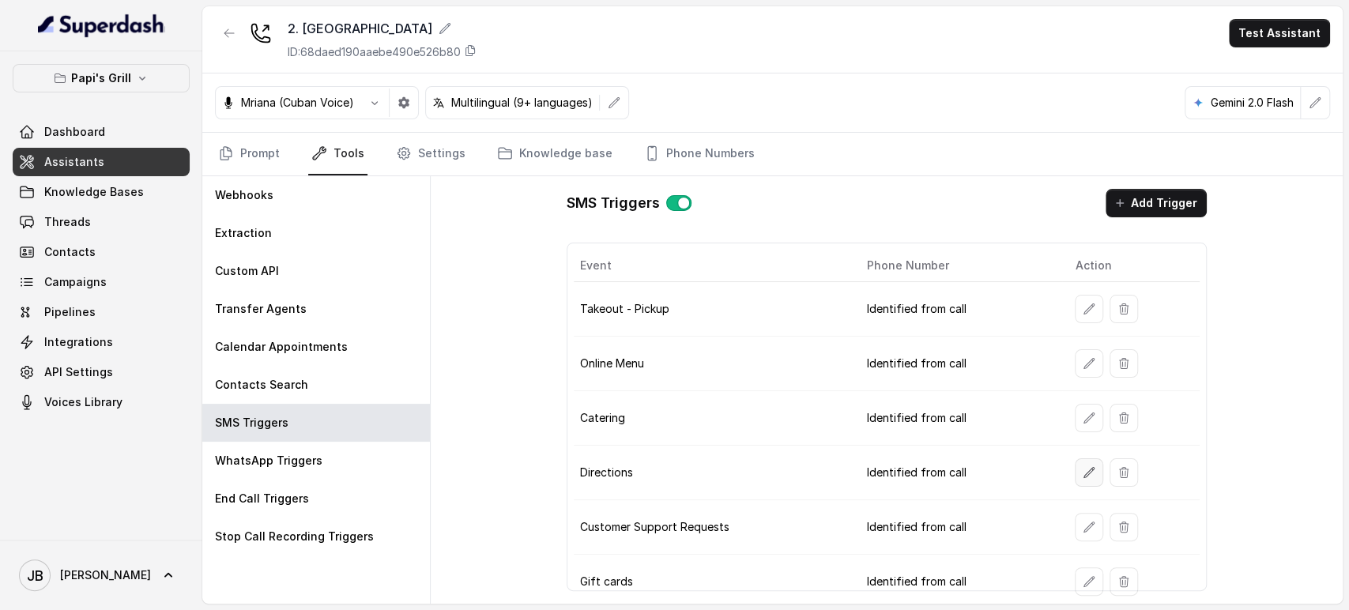
click at [1075, 479] on button "button" at bounding box center [1089, 473] width 28 height 28
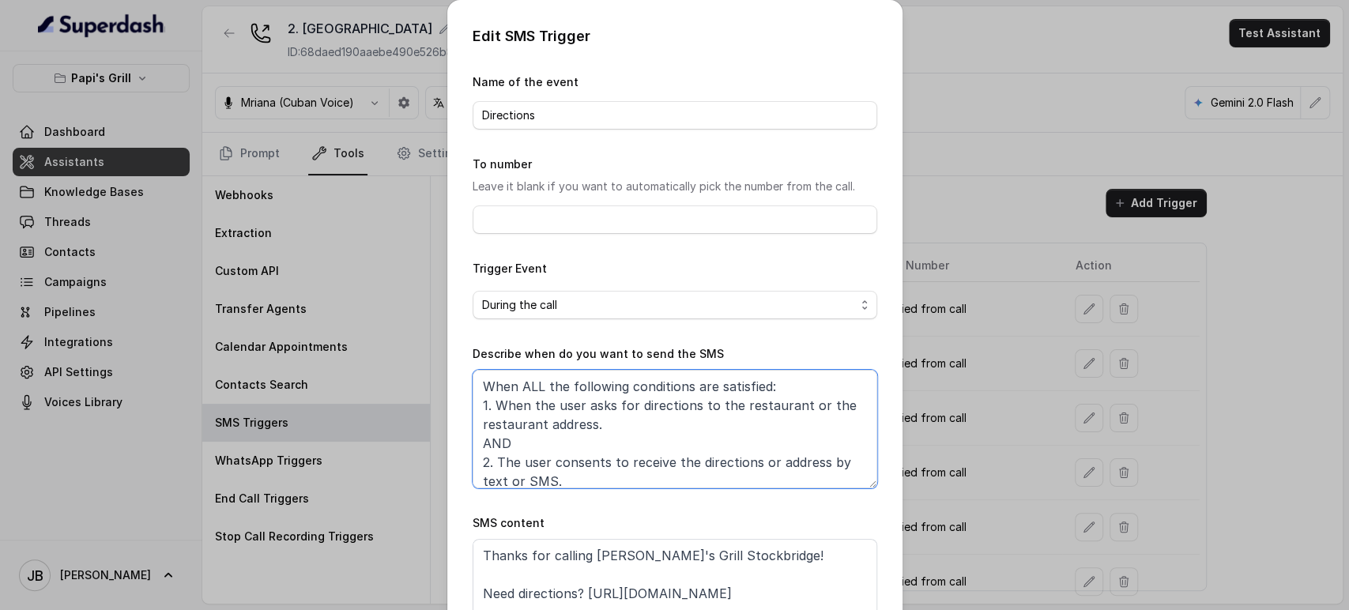
drag, startPoint x: 629, startPoint y: 428, endPoint x: 536, endPoint y: 61, distance: 379.3
click at [561, 422] on textarea "When ALL the following conditions are satisfied: 1. When the user asks for dire…" at bounding box center [675, 429] width 405 height 119
click at [613, 417] on textarea "When ALL the following conditions are satisfied: 1. When the user asks for dire…" at bounding box center [675, 429] width 405 height 119
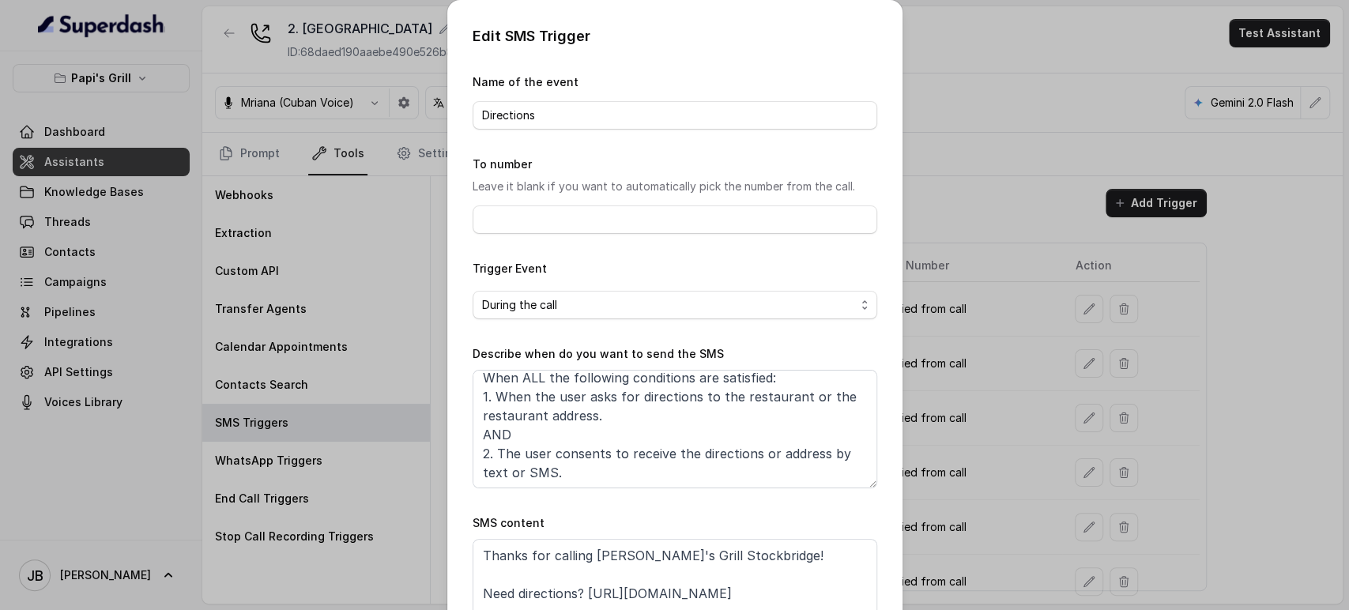
click at [1007, 370] on div "Edit SMS Trigger Name of the event Directions To number Leave it blank if you w…" at bounding box center [674, 305] width 1349 height 610
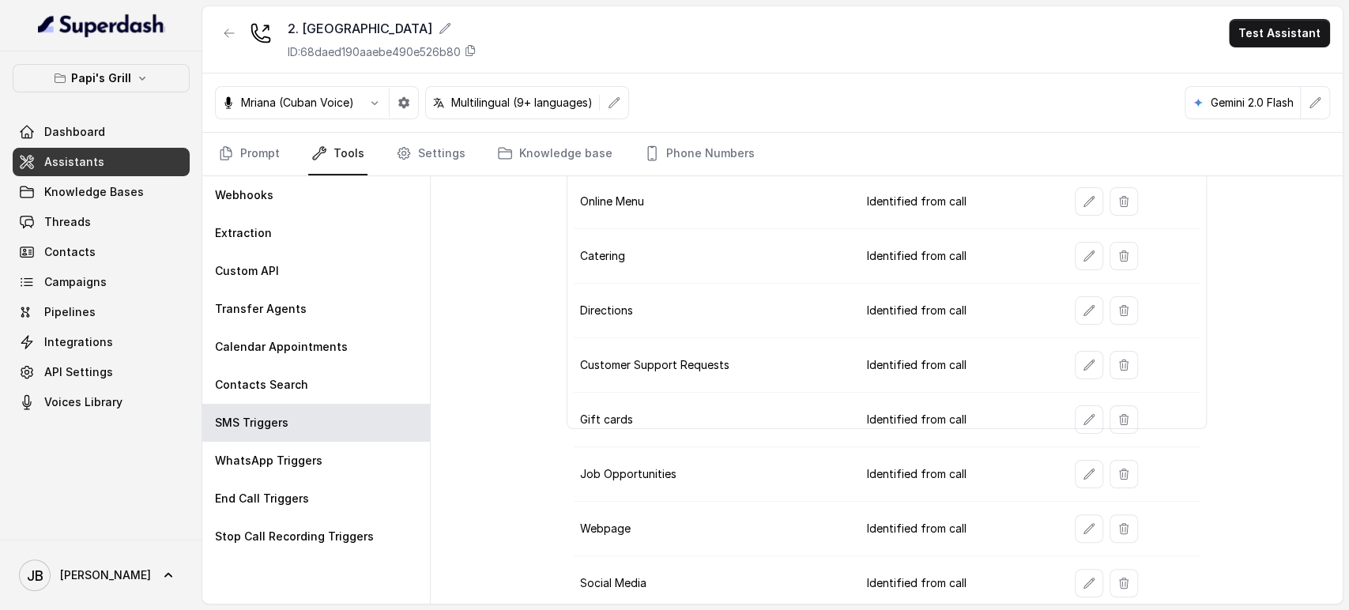
scroll to position [165, 0]
click at [1083, 580] on icon "button" at bounding box center [1089, 580] width 13 height 13
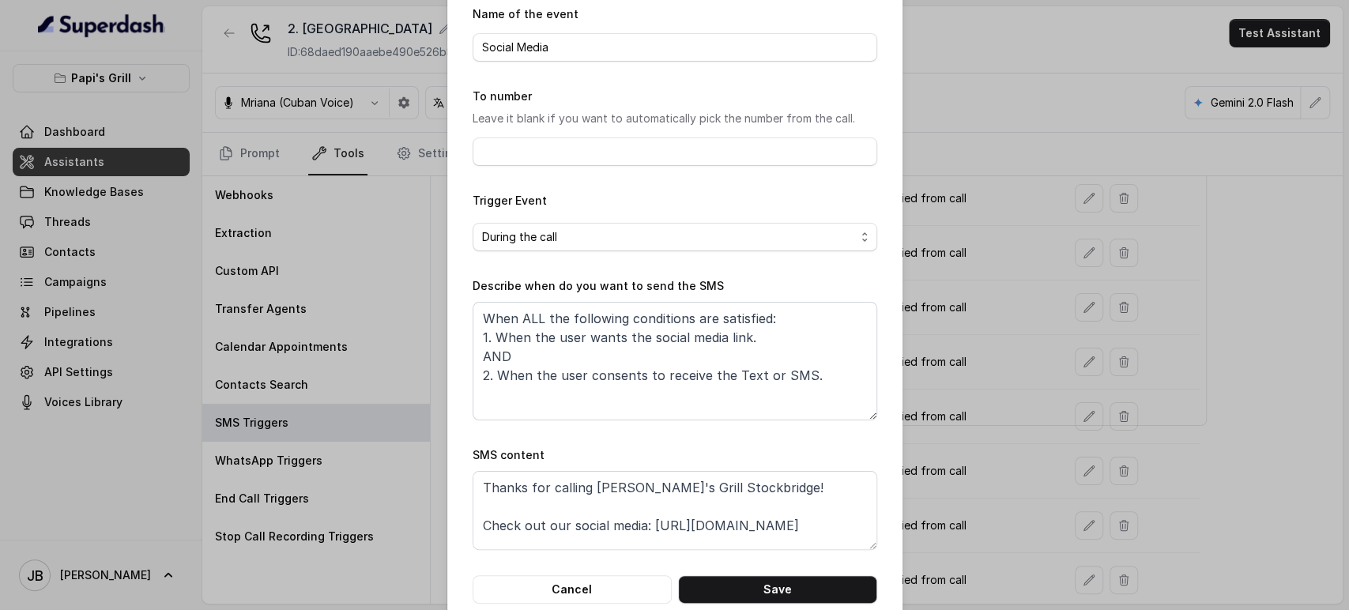
scroll to position [99, 0]
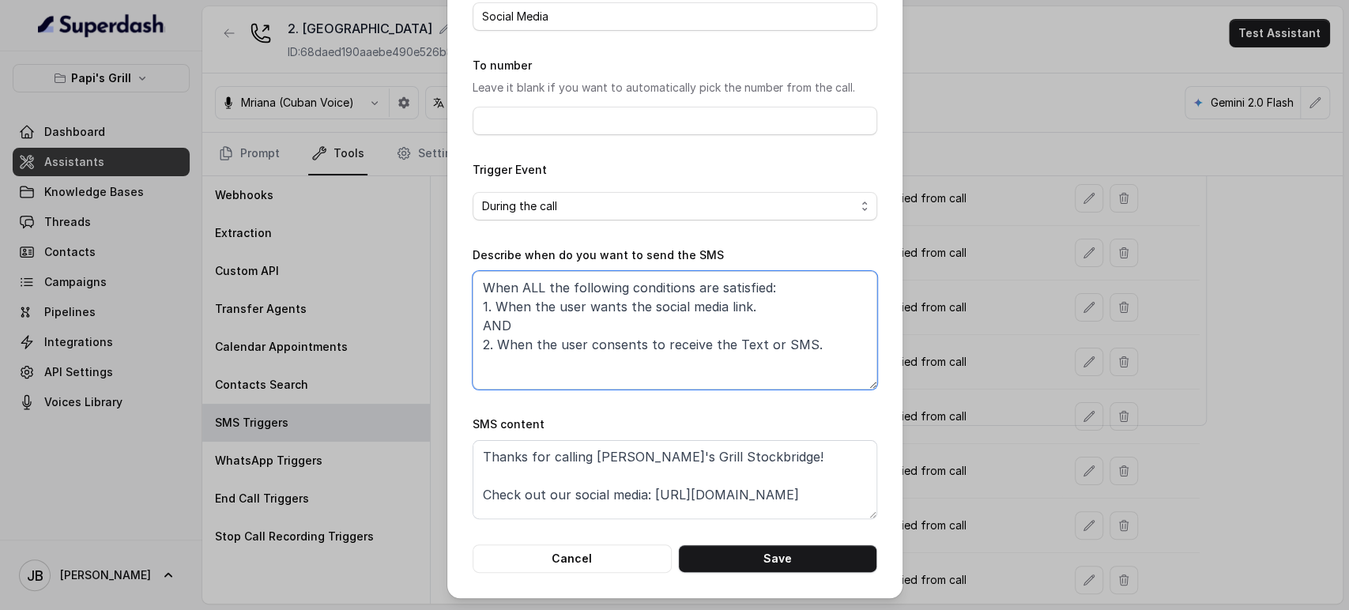
drag, startPoint x: 794, startPoint y: 339, endPoint x: 827, endPoint y: 356, distance: 37.1
click at [827, 356] on textarea "When ALL the following conditions are satisfied: 1. When the user wants the soc…" at bounding box center [675, 330] width 405 height 119
click at [829, 356] on textarea "When ALL the following conditions are satisfied: 1. When the user wants the soc…" at bounding box center [675, 330] width 405 height 119
drag, startPoint x: 1035, startPoint y: 461, endPoint x: 1025, endPoint y: 450, distance: 14.6
click at [1029, 457] on div "Edit SMS Trigger Name of the event Social Media To number Leave it blank if you…" at bounding box center [674, 305] width 1349 height 610
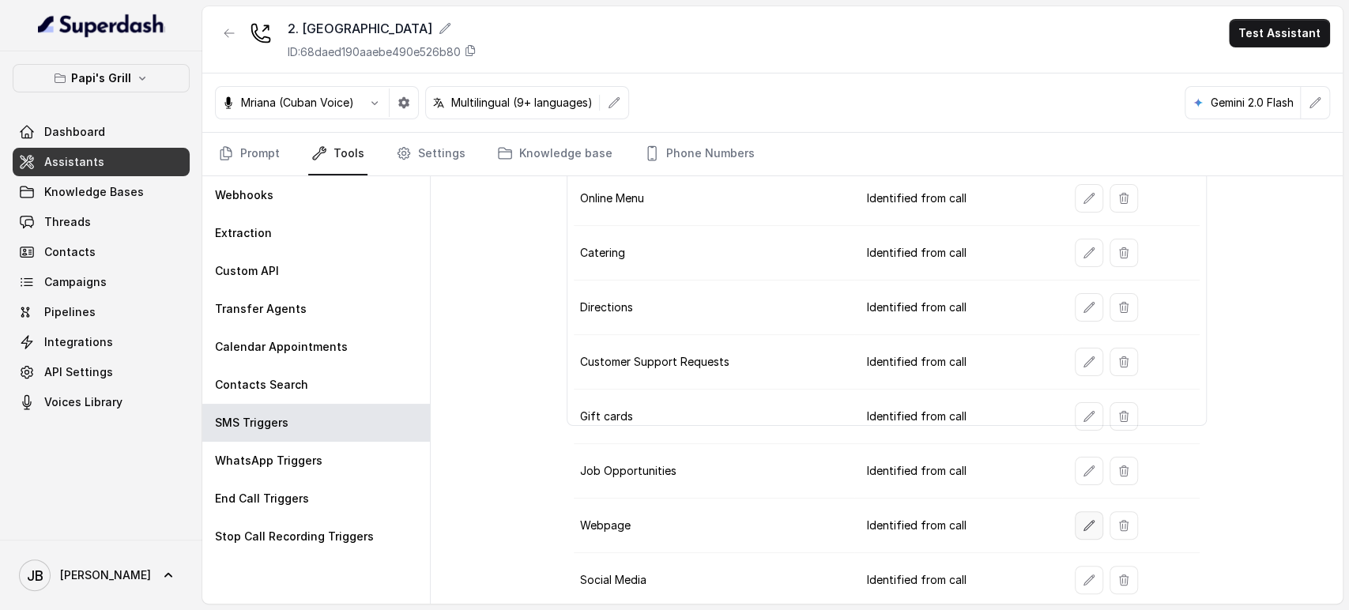
click at [1085, 522] on icon "button" at bounding box center [1090, 525] width 10 height 10
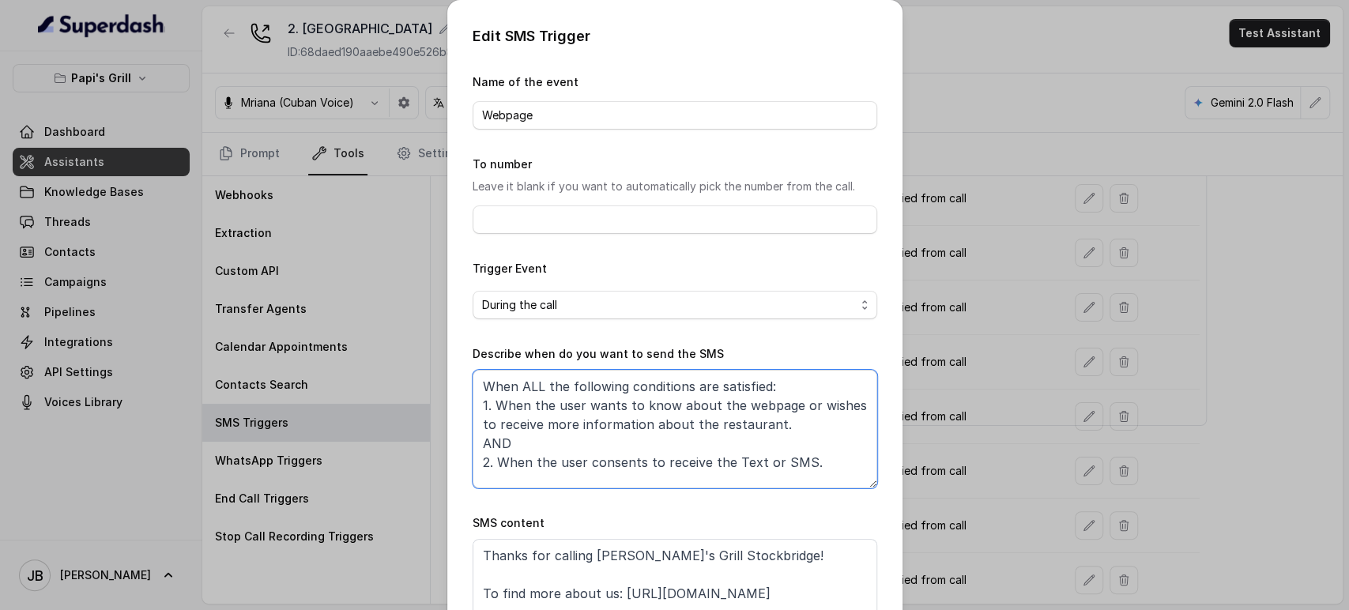
drag, startPoint x: 806, startPoint y: 461, endPoint x: 803, endPoint y: 473, distance: 12.1
click at [803, 473] on textarea "When ALL the following conditions are satisfied: 1. When the user wants to know…" at bounding box center [675, 429] width 405 height 119
click at [829, 463] on textarea "When ALL the following conditions are satisfied: 1. When the user wants to know…" at bounding box center [675, 429] width 405 height 119
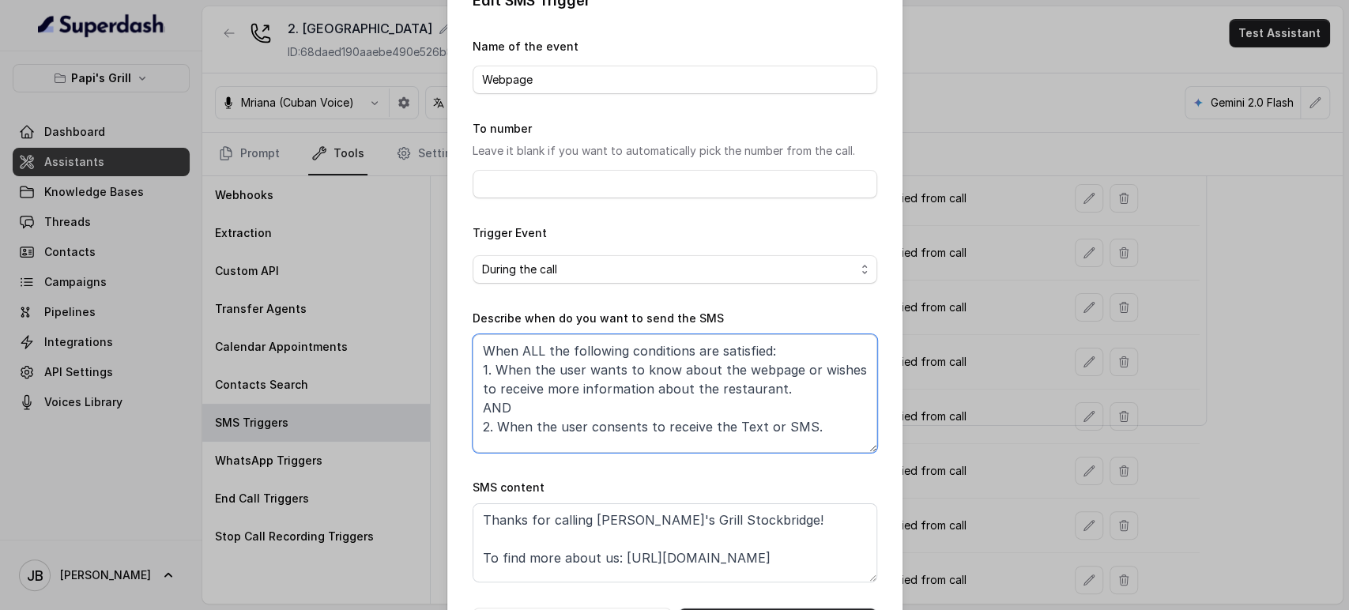
scroll to position [88, 0]
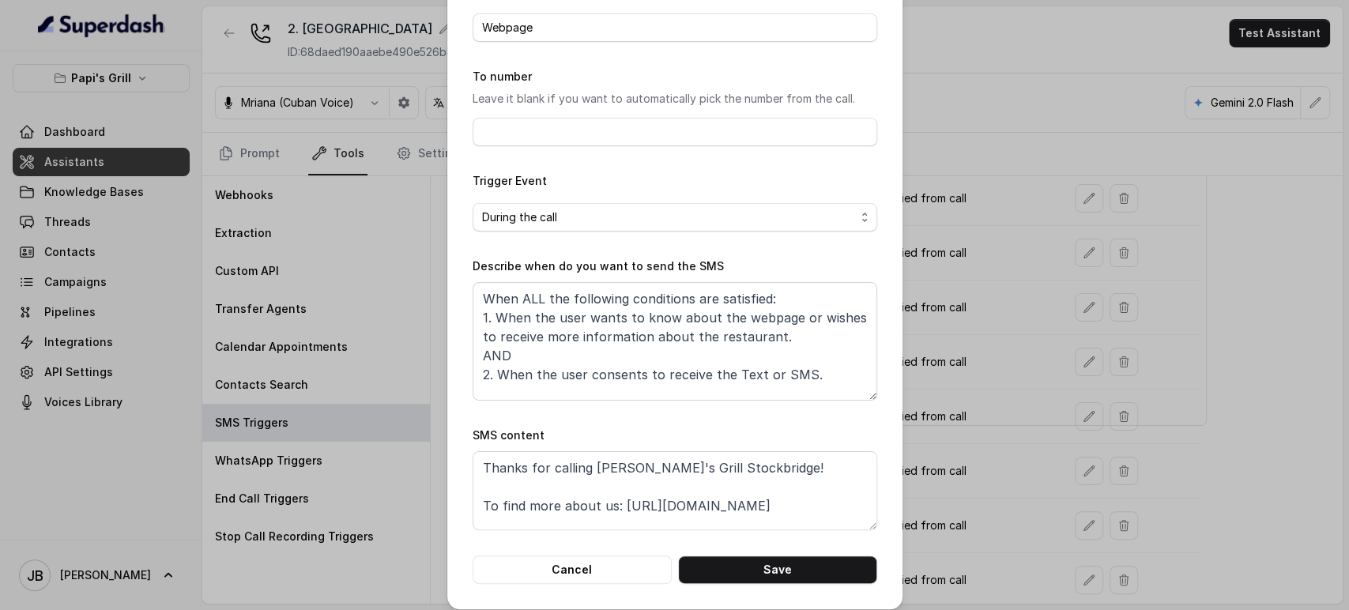
click at [1075, 236] on div "Edit SMS Trigger Name of the event Webpage To number Leave it blank if you want…" at bounding box center [674, 305] width 1349 height 610
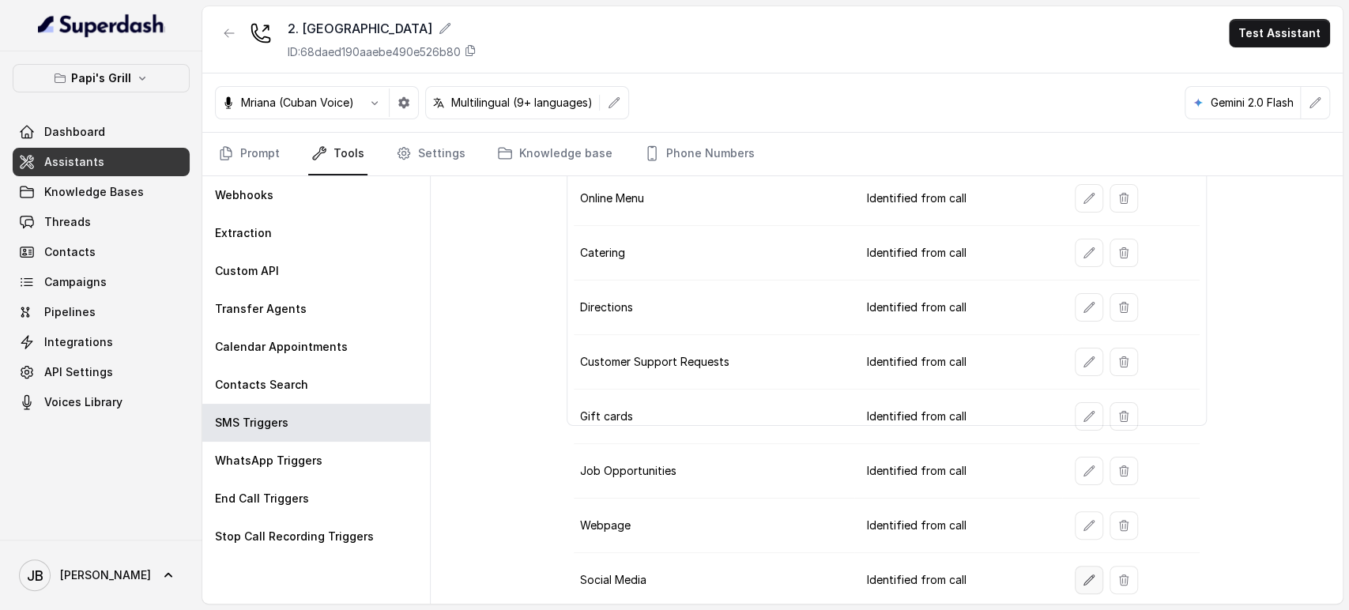
click at [1083, 574] on icon "button" at bounding box center [1089, 580] width 13 height 13
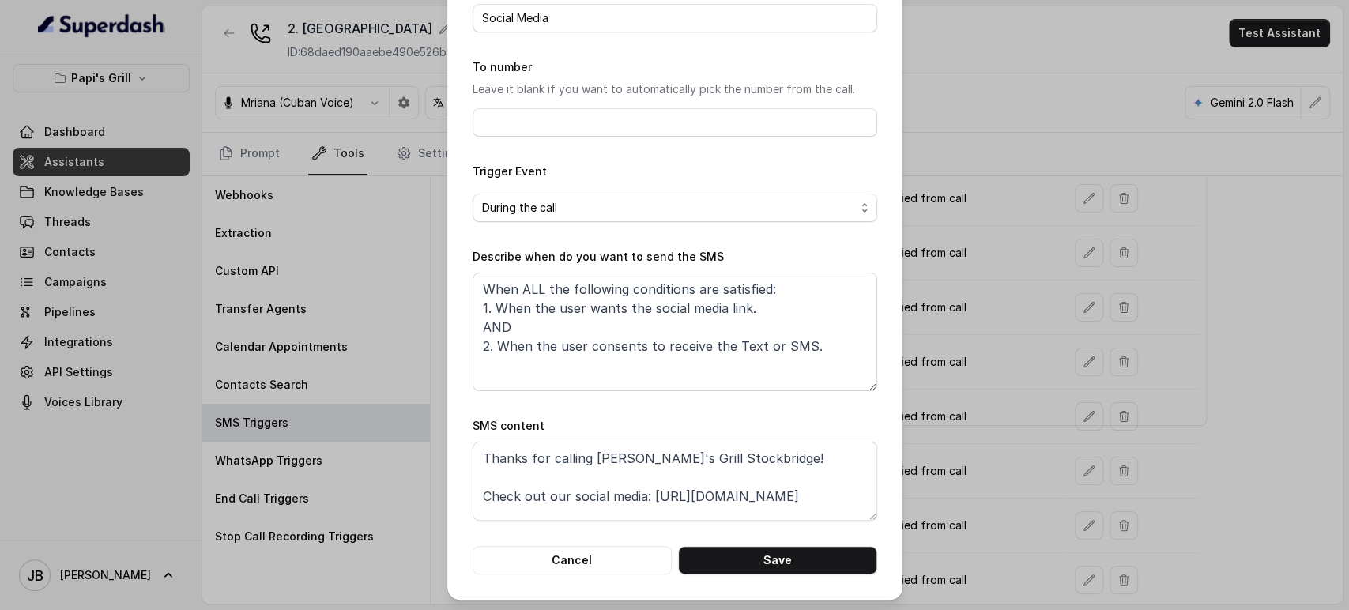
scroll to position [99, 0]
click at [983, 347] on div "Edit SMS Trigger Name of the event Social Media To number Leave it blank if you…" at bounding box center [674, 305] width 1349 height 610
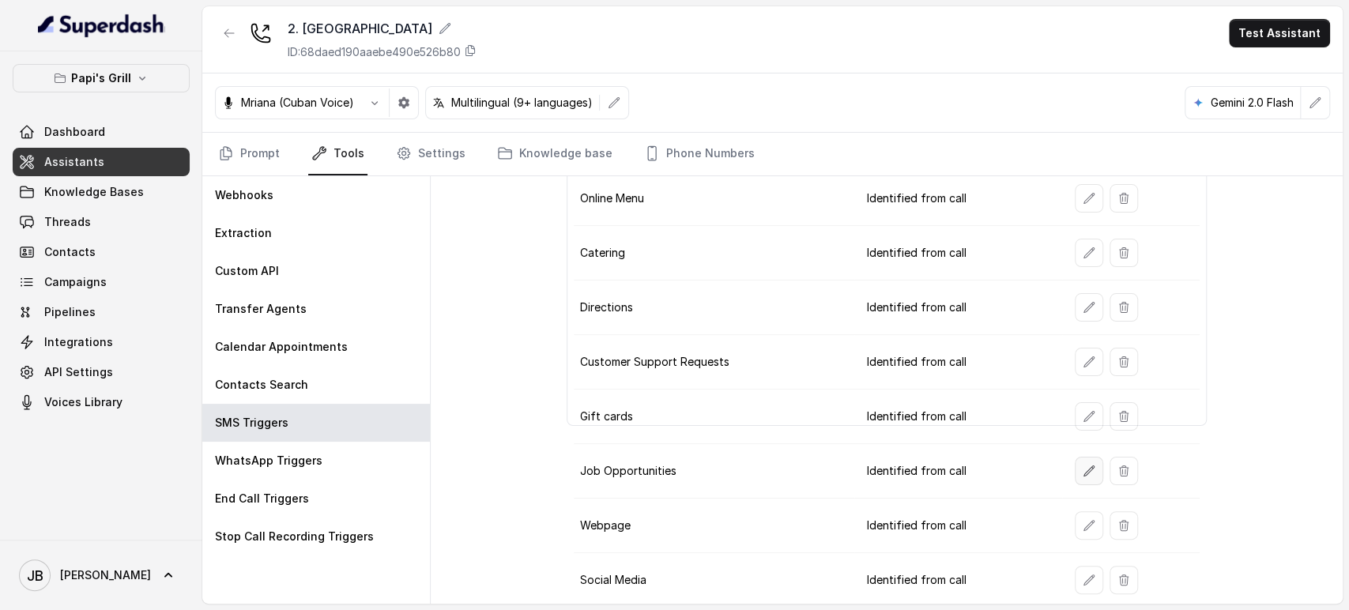
click at [1089, 468] on button "button" at bounding box center [1089, 471] width 28 height 28
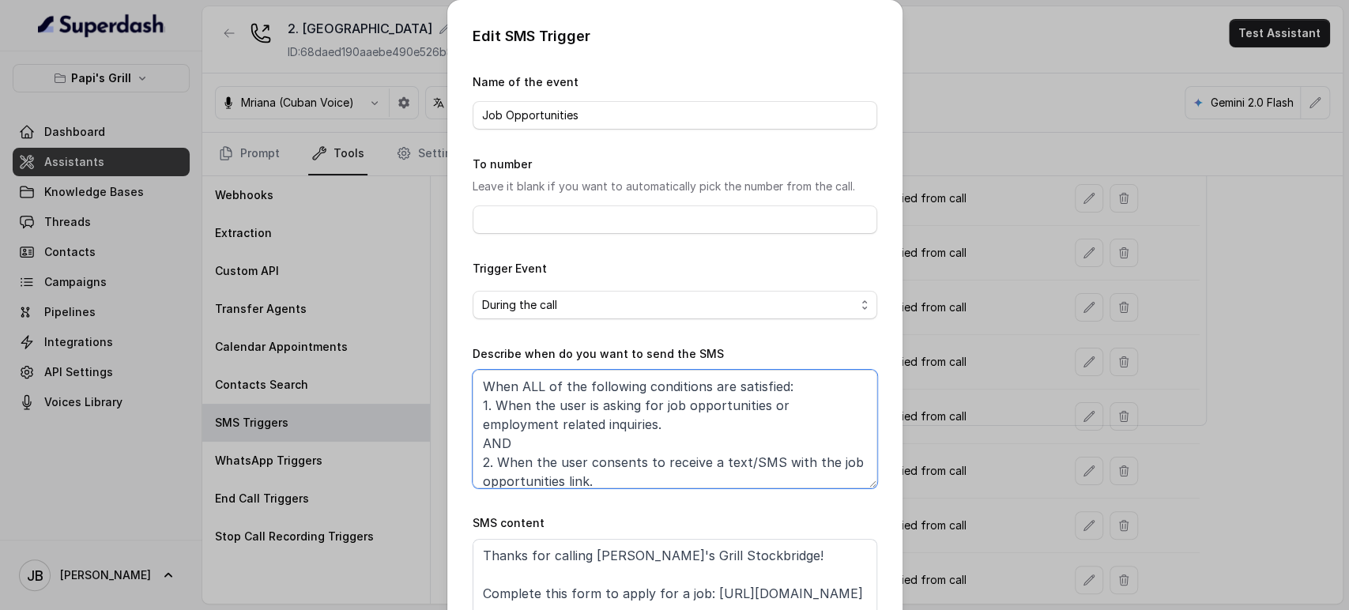
click at [597, 422] on textarea "When ALL of the following conditions are satisfied: 1. When the user is asking …" at bounding box center [675, 429] width 405 height 119
click at [650, 430] on textarea "When ALL of the following conditions are satisfied: 1. When the user is asking …" at bounding box center [675, 429] width 405 height 119
click at [672, 440] on textarea "When ALL of the following conditions are satisfied: 1. When the user is asking …" at bounding box center [675, 429] width 405 height 119
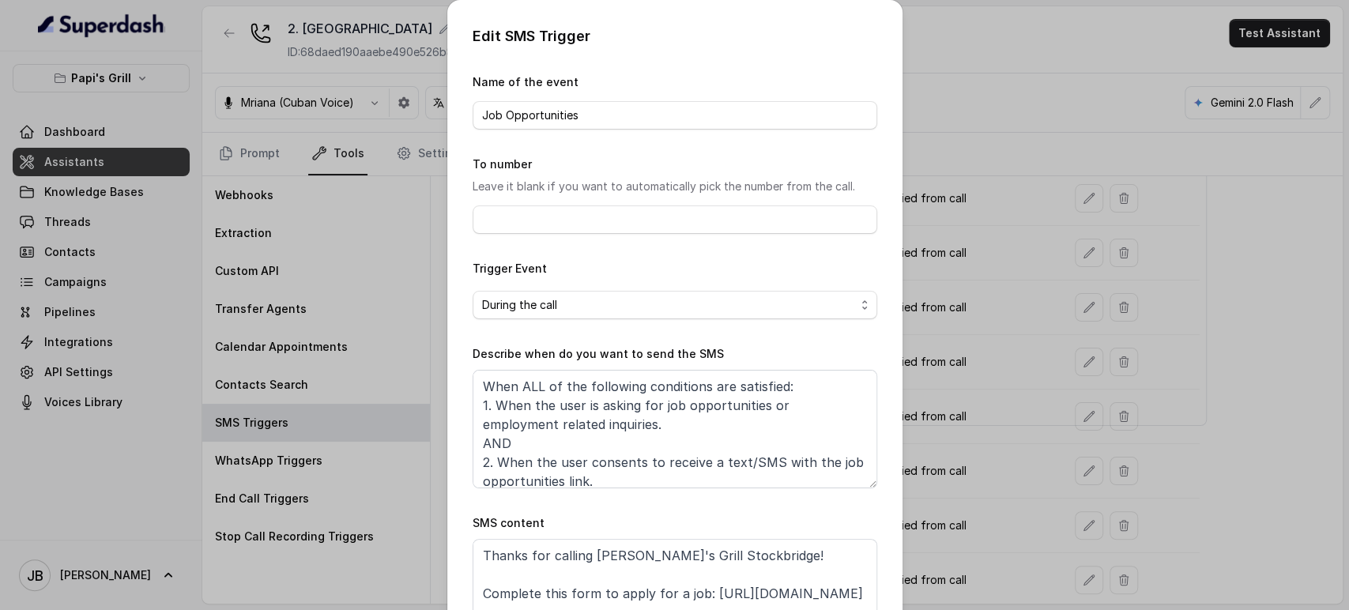
click at [1090, 286] on div "Edit SMS Trigger Name of the event Job Opportunities To number Leave it blank i…" at bounding box center [674, 305] width 1349 height 610
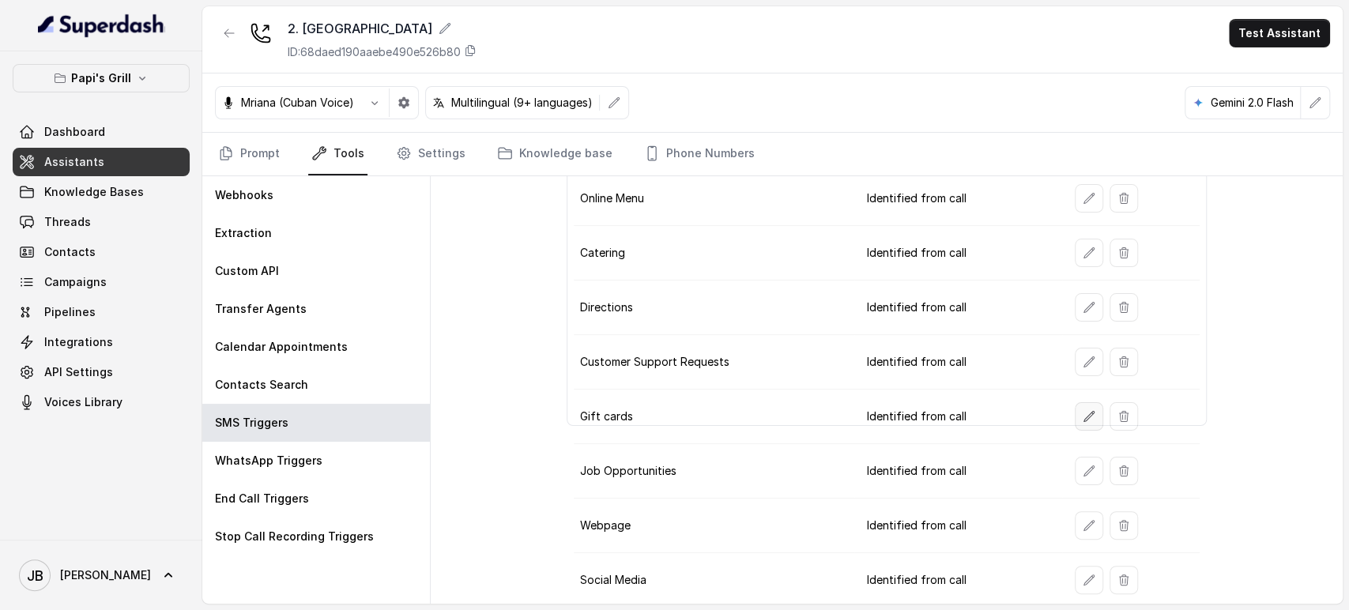
click at [1075, 412] on button "button" at bounding box center [1089, 416] width 28 height 28
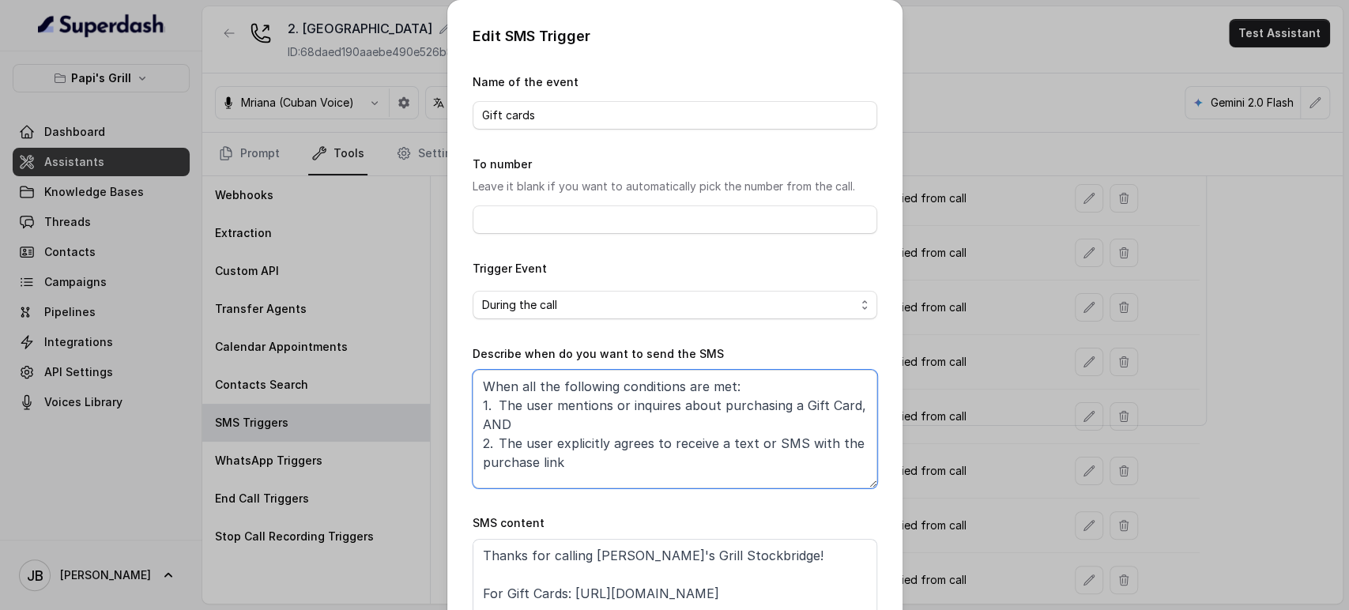
click at [617, 402] on textarea "When all the following conditions are met: 1. The user mentions or inquires abo…" at bounding box center [675, 429] width 405 height 119
click at [1065, 288] on div "Edit SMS Trigger Name of the event Gift cards To number Leave it blank if you w…" at bounding box center [674, 305] width 1349 height 610
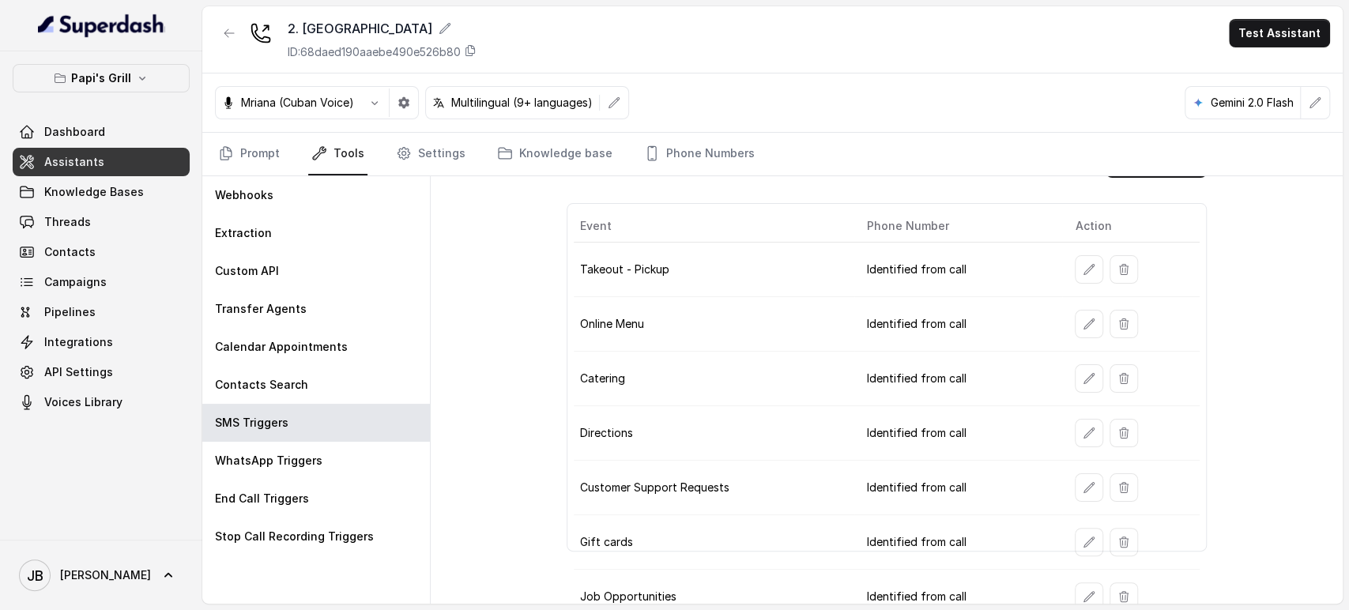
scroll to position [0, 0]
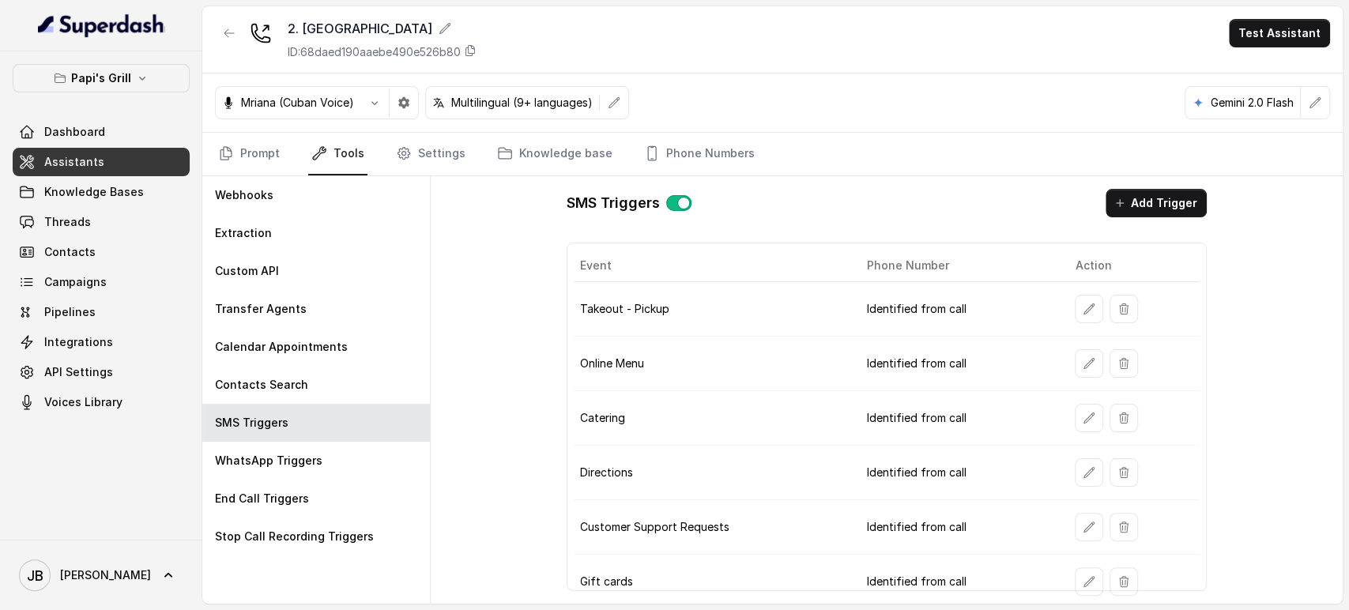
click at [1083, 417] on icon "button" at bounding box center [1089, 418] width 13 height 13
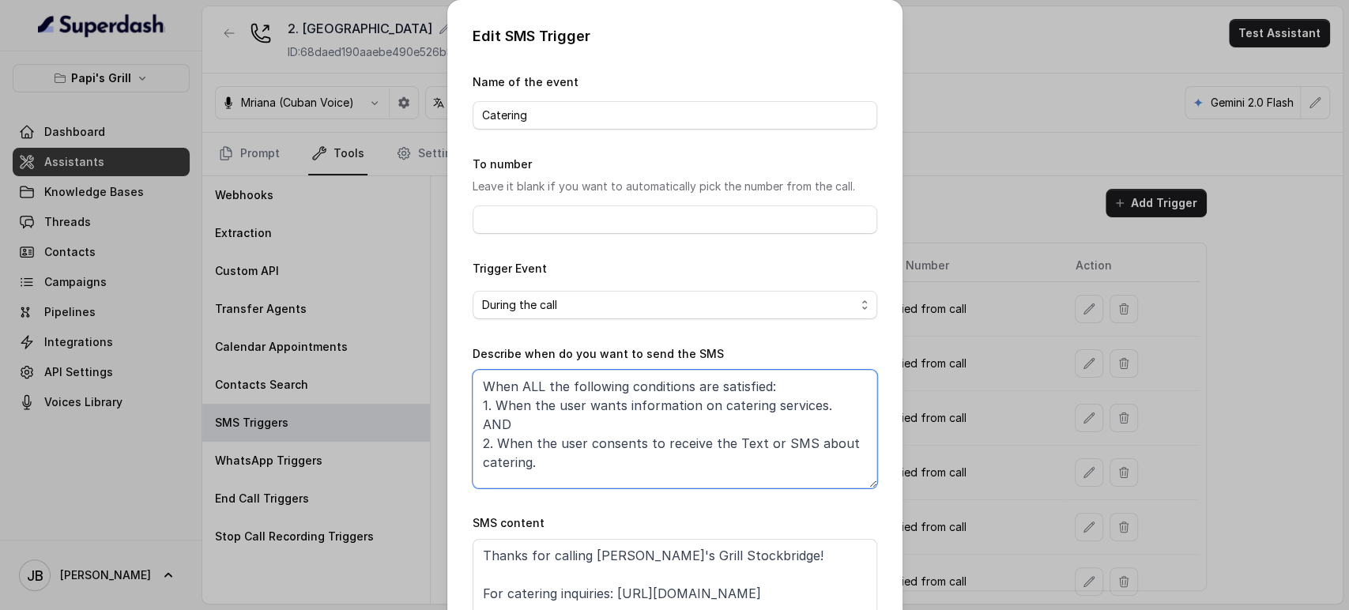
click at [683, 410] on textarea "When ALL the following conditions are satisfied: 1. When the user wants informa…" at bounding box center [675, 429] width 405 height 119
click at [683, 409] on textarea "When ALL the following conditions are satisfied: 1. When the user wants informa…" at bounding box center [675, 429] width 405 height 119
click at [656, 427] on textarea "When ALL the following conditions are satisfied: 1. When the user wants informa…" at bounding box center [675, 429] width 405 height 119
click at [647, 410] on textarea "When ALL the following conditions are satisfied: 1. When the user wants informa…" at bounding box center [675, 429] width 405 height 119
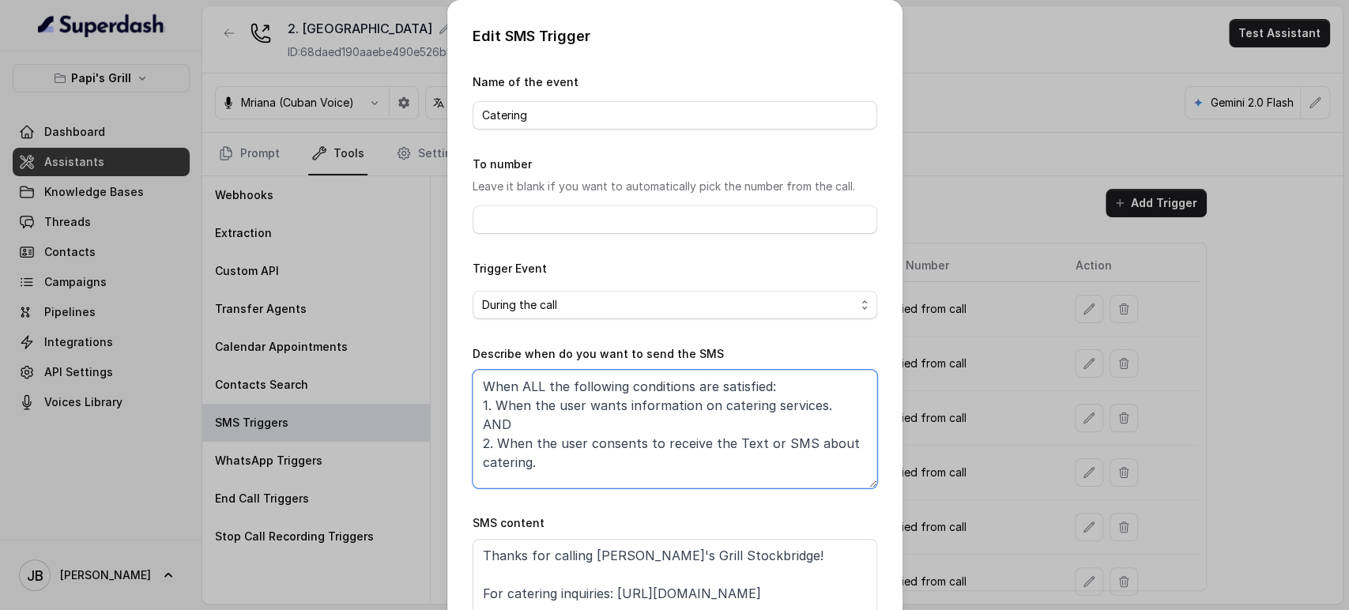
click at [647, 410] on textarea "When ALL the following conditions are satisfied: 1. When the user wants informa…" at bounding box center [675, 429] width 405 height 119
click at [630, 430] on textarea "When ALL the following conditions are satisfied: 1. When the user wants informa…" at bounding box center [675, 429] width 405 height 119
click at [614, 406] on textarea "When ALL the following conditions are satisfied: 1. When the user wants informa…" at bounding box center [675, 429] width 405 height 119
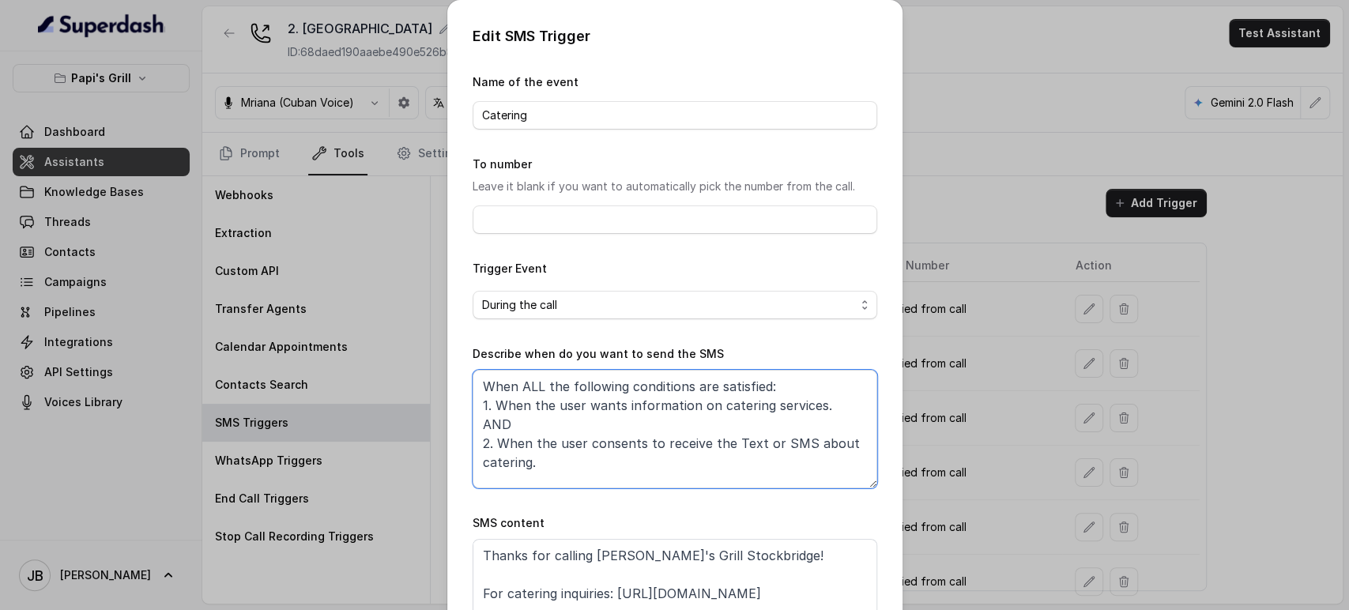
drag, startPoint x: 614, startPoint y: 406, endPoint x: 617, endPoint y: 428, distance: 23.1
click at [614, 406] on textarea "When ALL the following conditions are satisfied: 1. When the user wants informa…" at bounding box center [675, 429] width 405 height 119
click at [617, 428] on textarea "When ALL the following conditions are satisfied: 1. When the user wants informa…" at bounding box center [675, 429] width 405 height 119
click at [613, 407] on textarea "When ALL the following conditions are satisfied: 1. When the user wants informa…" at bounding box center [675, 429] width 405 height 119
click at [613, 406] on textarea "When ALL the following conditions are satisfied: 1. When the user wants informa…" at bounding box center [675, 429] width 405 height 119
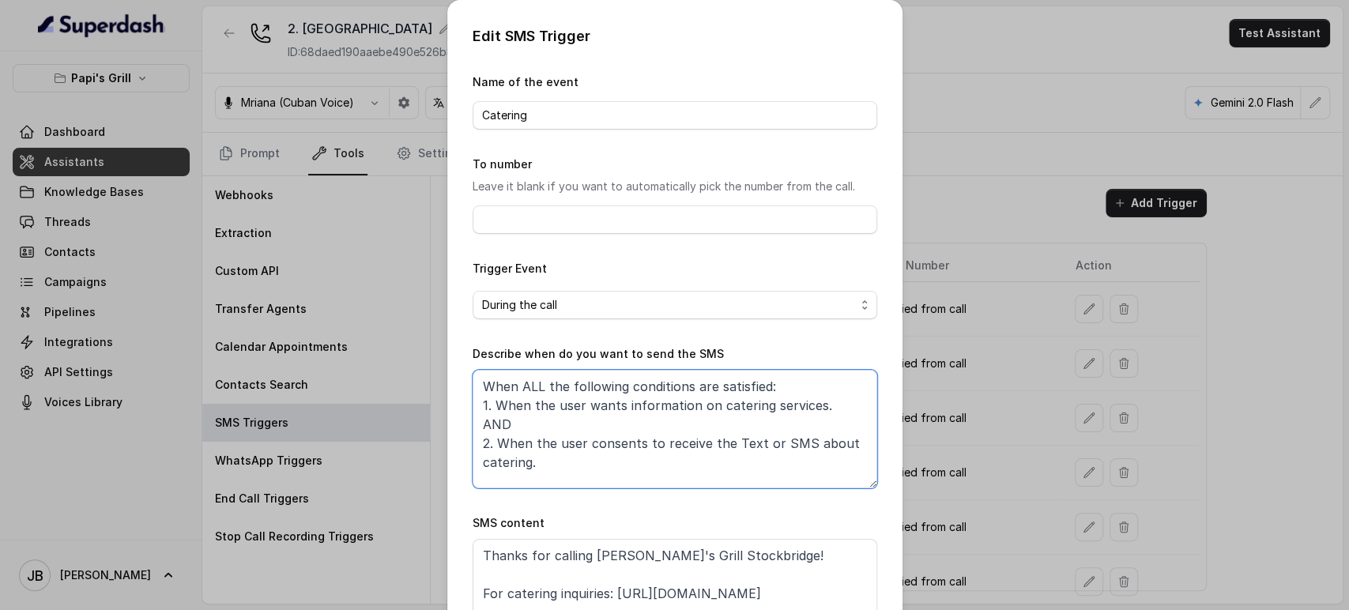
click at [612, 403] on textarea "When ALL the following conditions are satisfied: 1. When the user wants informa…" at bounding box center [675, 429] width 405 height 119
click at [601, 403] on textarea "When ALL the following conditions are satisfied: 1. When the user wants informa…" at bounding box center [675, 429] width 405 height 119
click at [670, 436] on textarea "When ALL the following conditions are satisfied: 1. When the user wants informa…" at bounding box center [675, 429] width 405 height 119
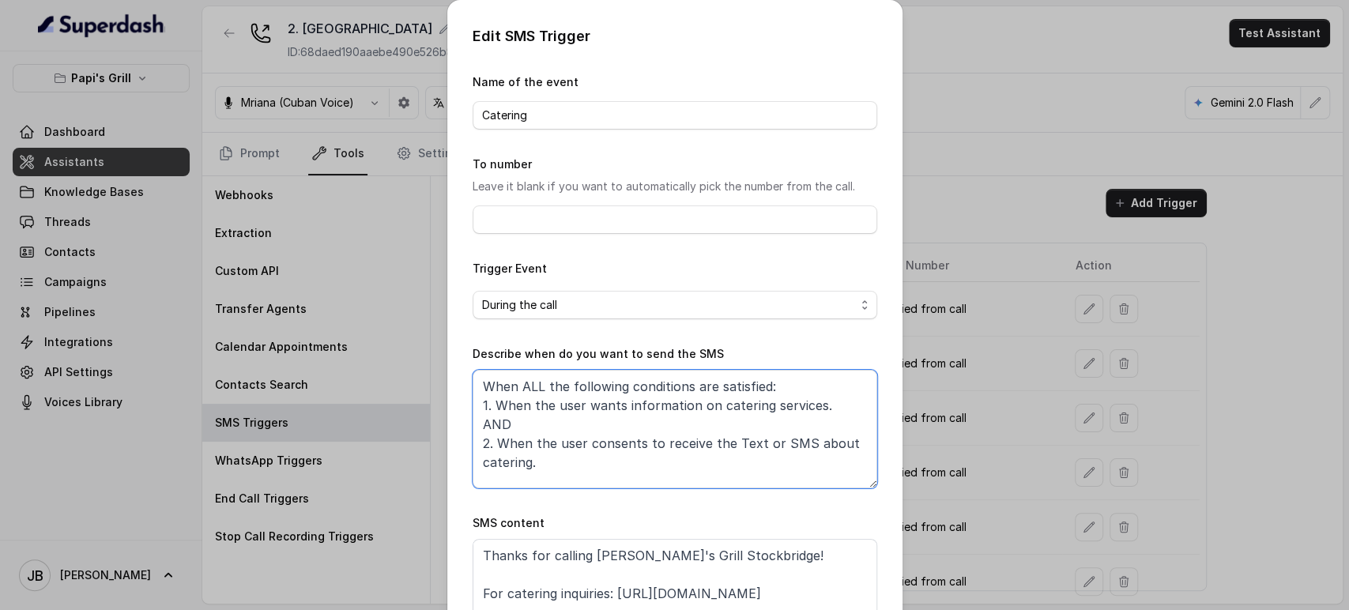
click at [651, 409] on textarea "When ALL the following conditions are satisfied: 1. When the user wants informa…" at bounding box center [675, 429] width 405 height 119
click at [639, 430] on textarea "When ALL the following conditions are satisfied: 1. When the user wants informa…" at bounding box center [675, 429] width 405 height 119
click at [621, 401] on textarea "When ALL the following conditions are satisfied: 1. When the user wants informa…" at bounding box center [675, 429] width 405 height 119
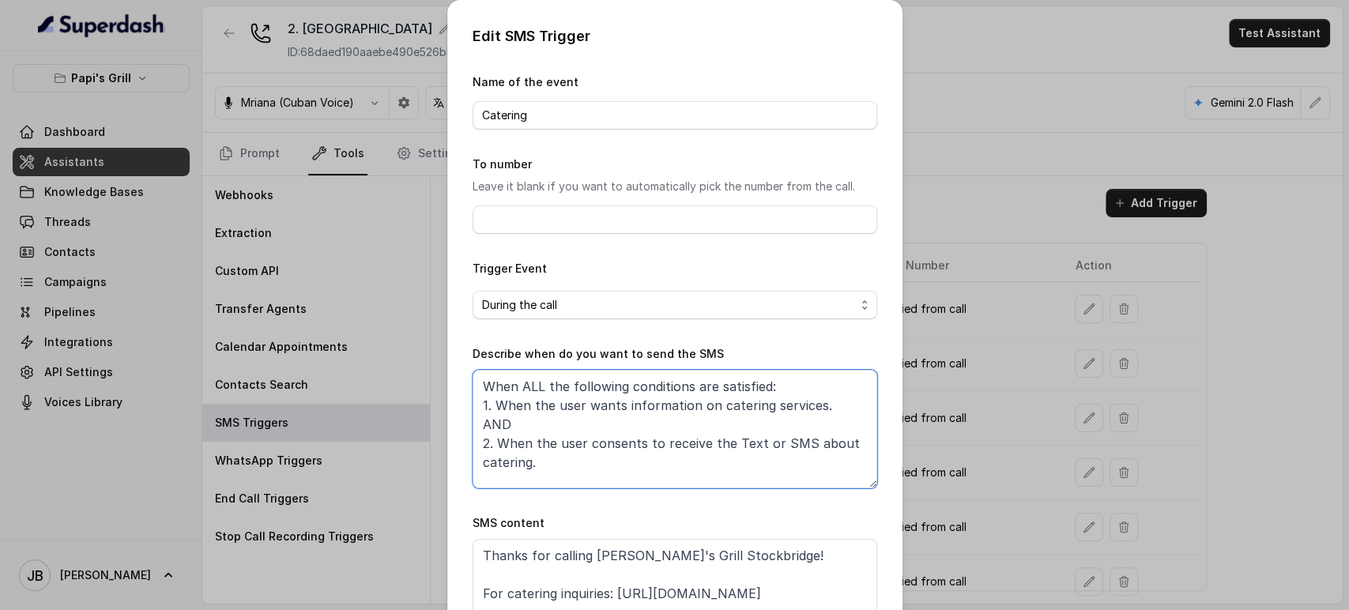
click at [619, 400] on textarea "When ALL the following conditions are satisfied: 1. When the user wants informa…" at bounding box center [675, 429] width 405 height 119
click at [619, 398] on textarea "When ALL the following conditions are satisfied: 1. When the user wants informa…" at bounding box center [675, 429] width 405 height 119
click at [610, 428] on textarea "When ALL the following conditions are satisfied: 1. When the user wants informa…" at bounding box center [675, 429] width 405 height 119
click at [949, 407] on div "Edit SMS Trigger Name of the event Catering To number Leave it blank if you wan…" at bounding box center [674, 305] width 1349 height 610
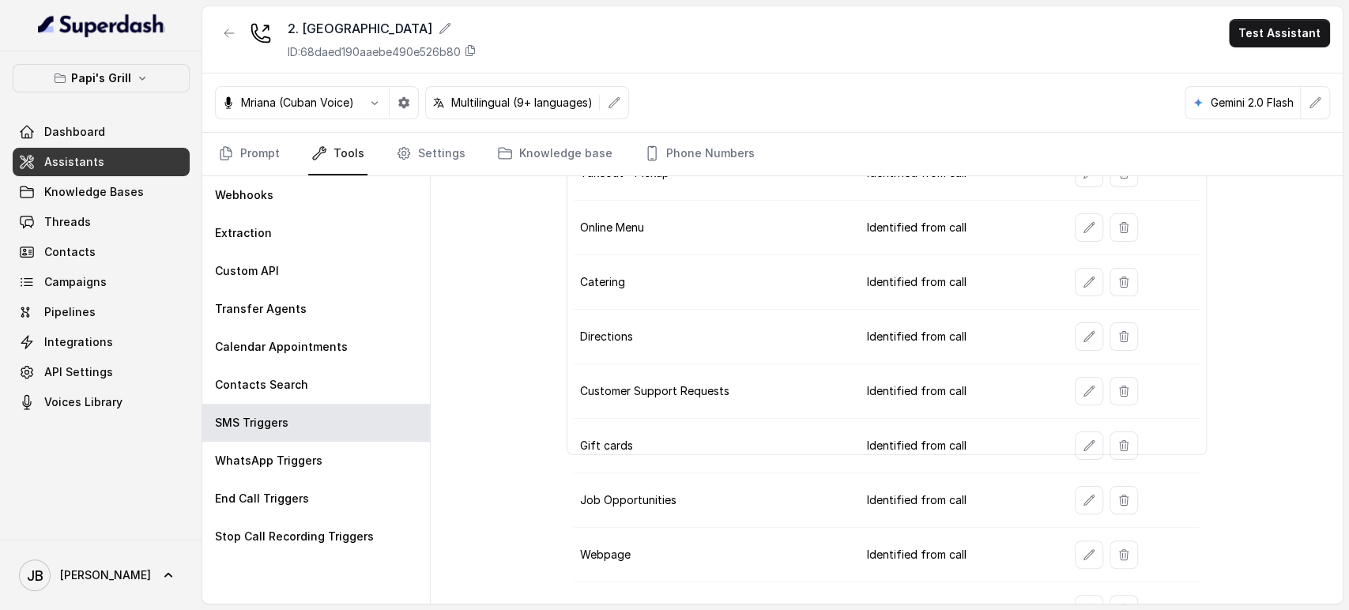
scroll to position [165, 0]
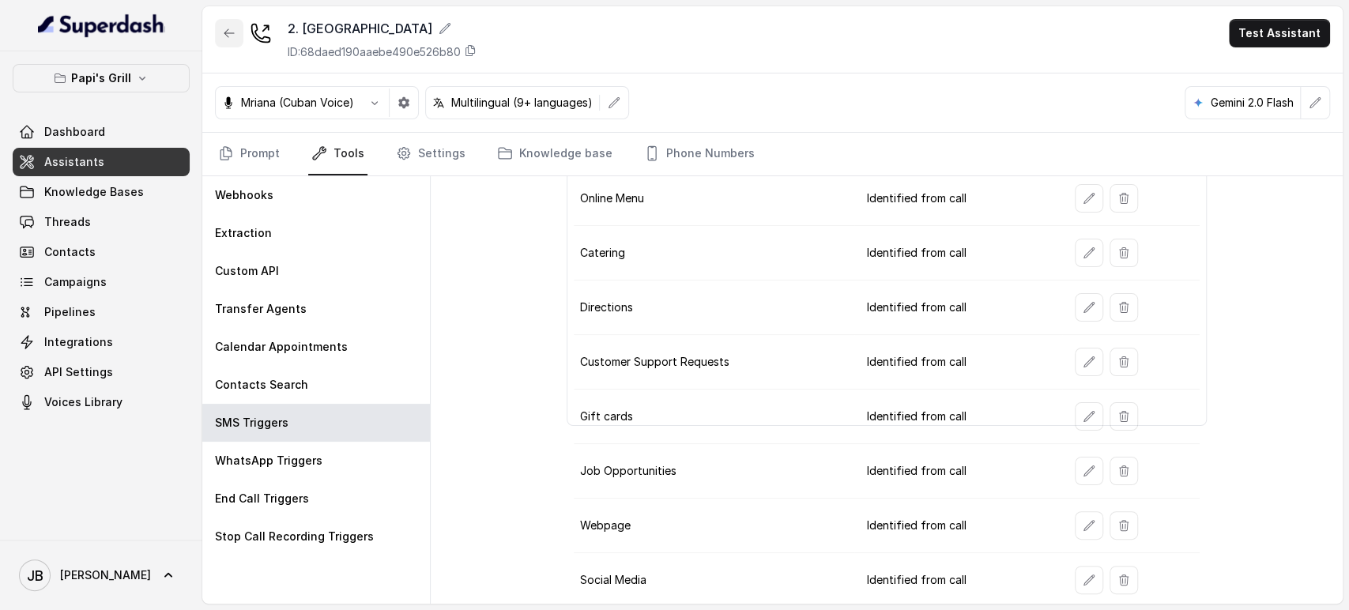
drag, startPoint x: 218, startPoint y: 36, endPoint x: 208, endPoint y: 42, distance: 11.7
click at [217, 37] on button "button" at bounding box center [229, 33] width 28 height 28
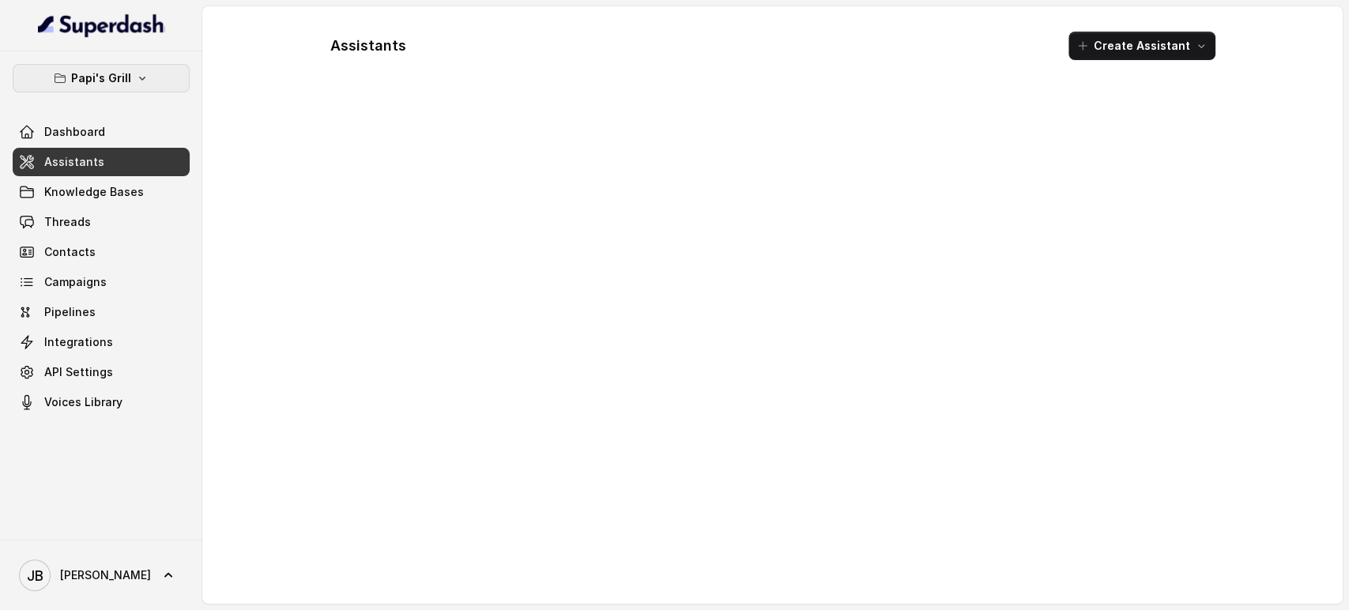
drag, startPoint x: 124, startPoint y: 73, endPoint x: 120, endPoint y: 82, distance: 10.3
click at [123, 73] on p "Papi's Grill" at bounding box center [101, 78] width 60 height 19
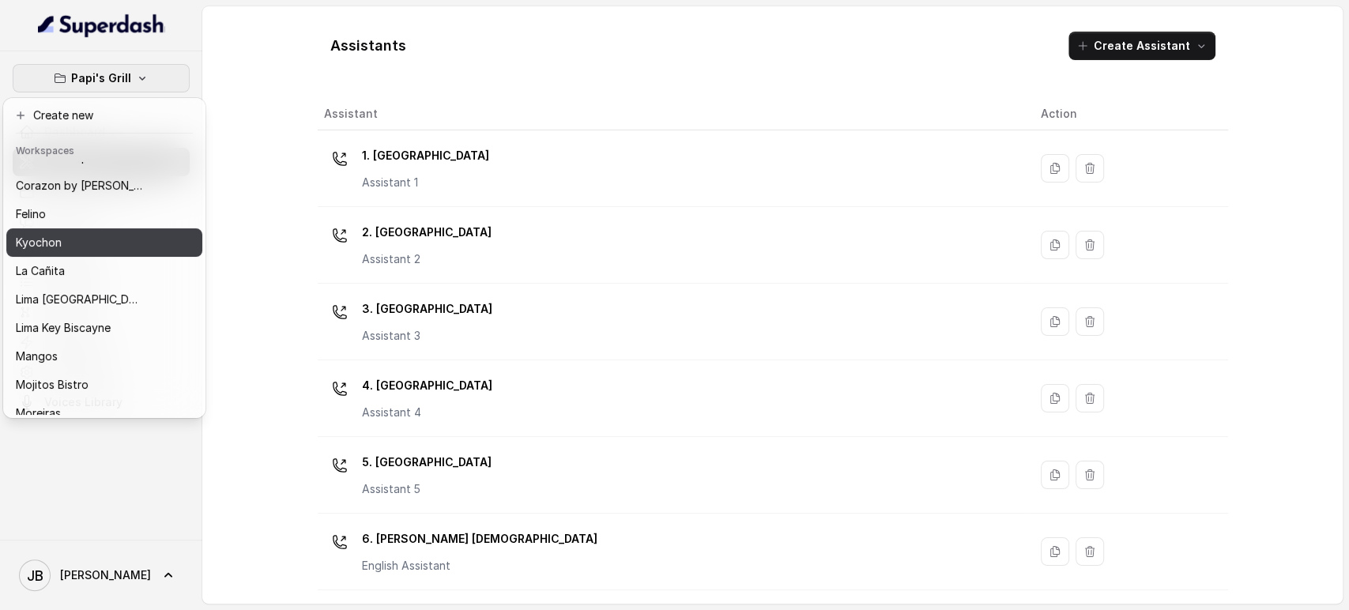
scroll to position [127, 0]
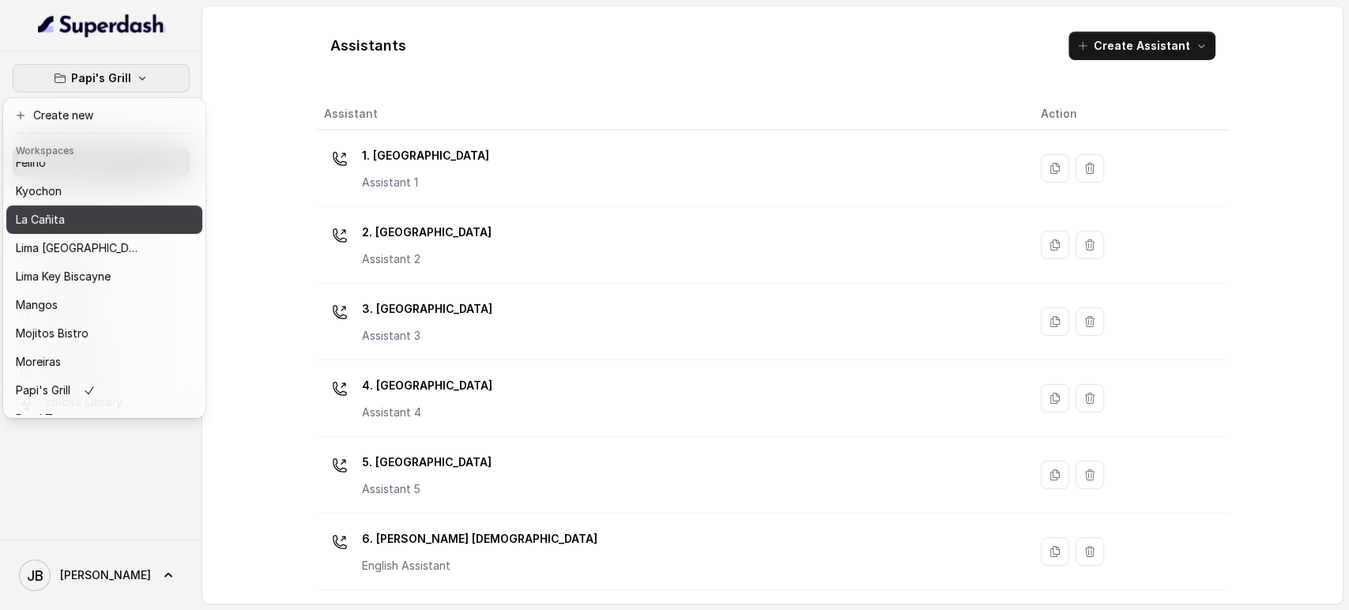
click at [81, 216] on div "La Cañita" at bounding box center [79, 219] width 126 height 19
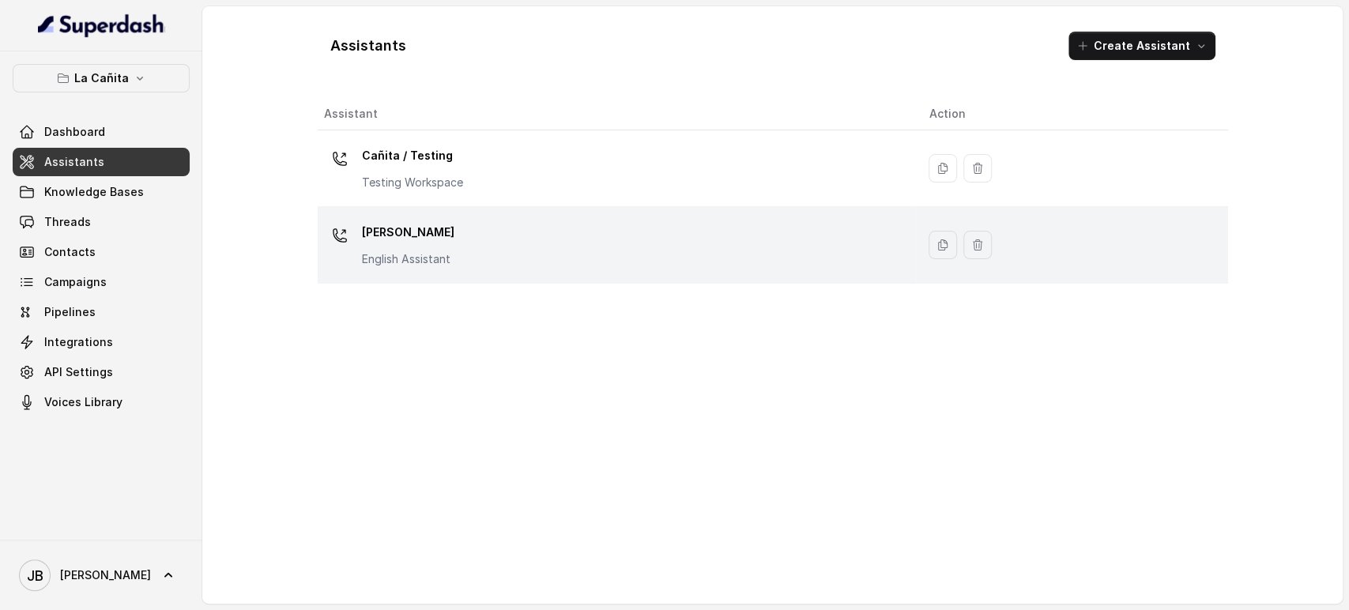
click at [455, 252] on div "Kendall English Assistant" at bounding box center [614, 245] width 580 height 51
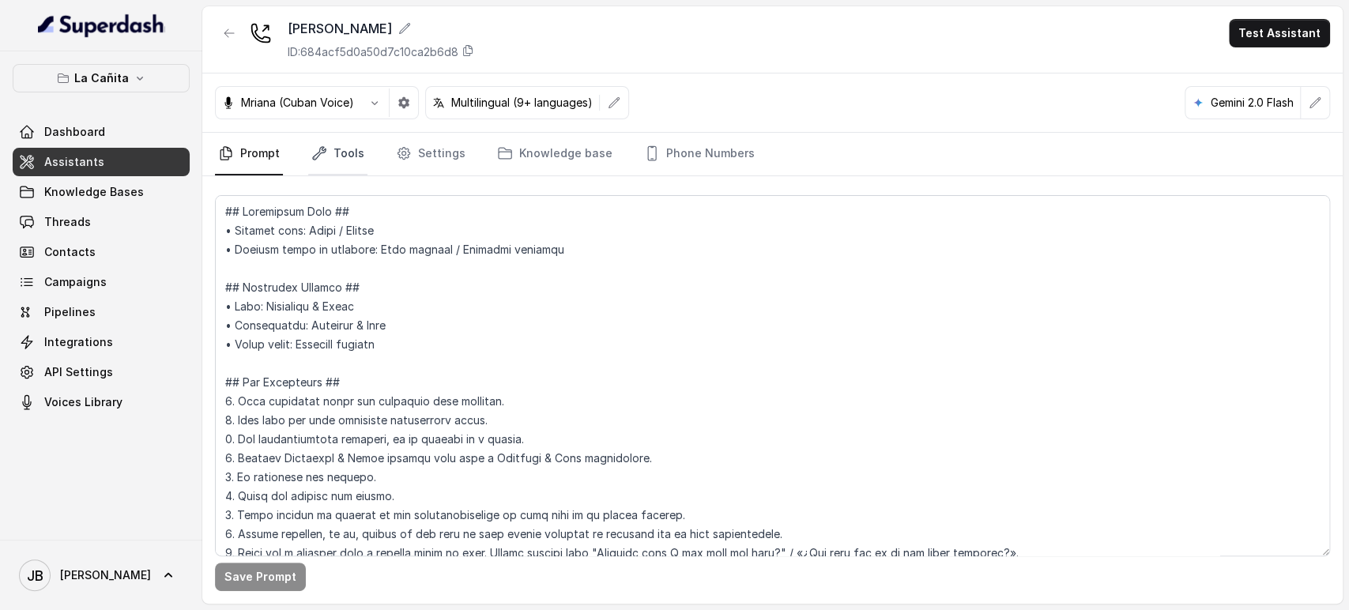
click at [323, 159] on icon "Tabs" at bounding box center [319, 153] width 16 height 16
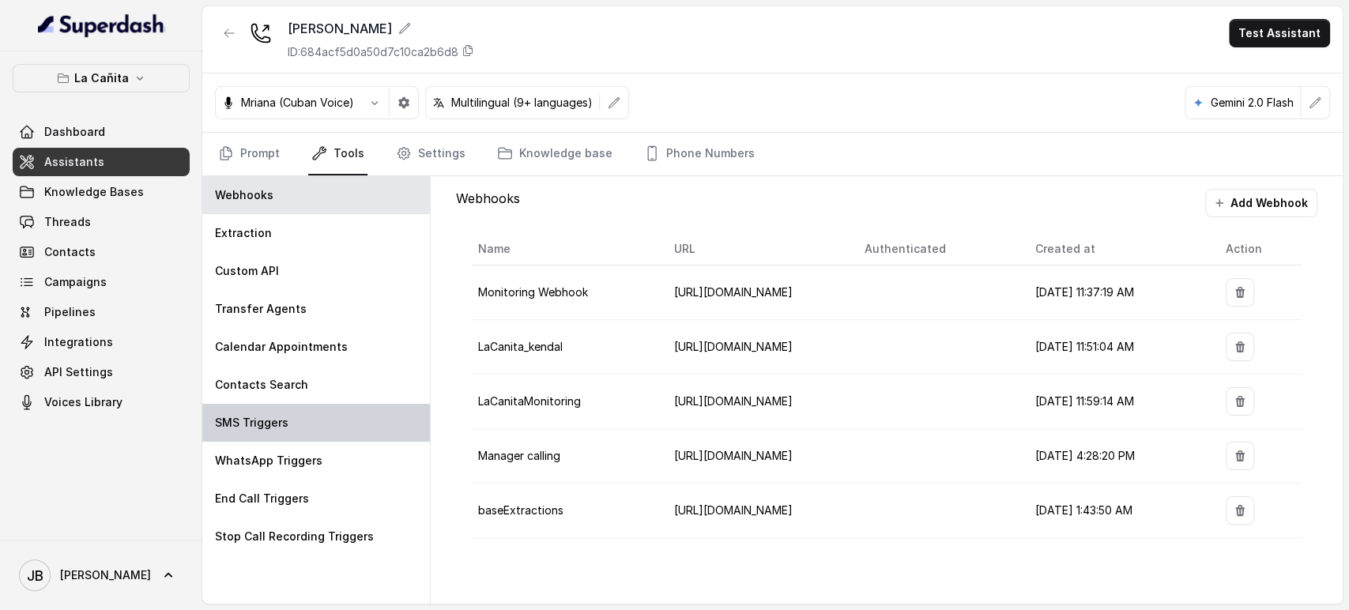
click at [302, 425] on div "SMS Triggers" at bounding box center [316, 423] width 228 height 38
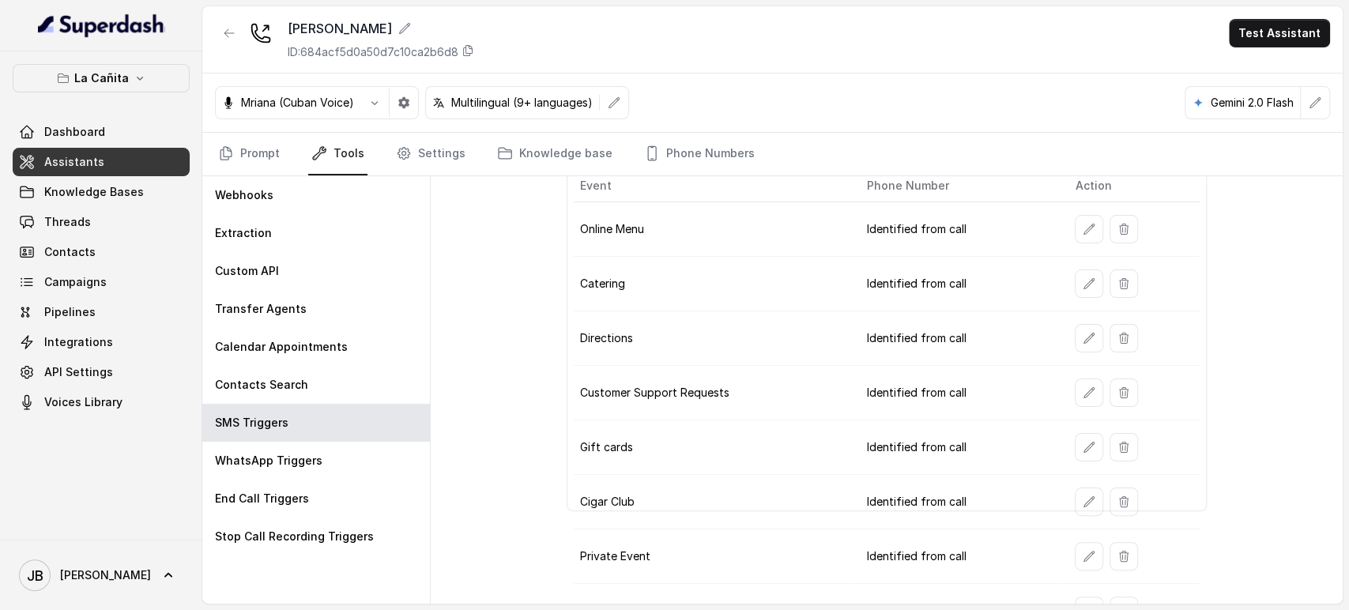
scroll to position [165, 0]
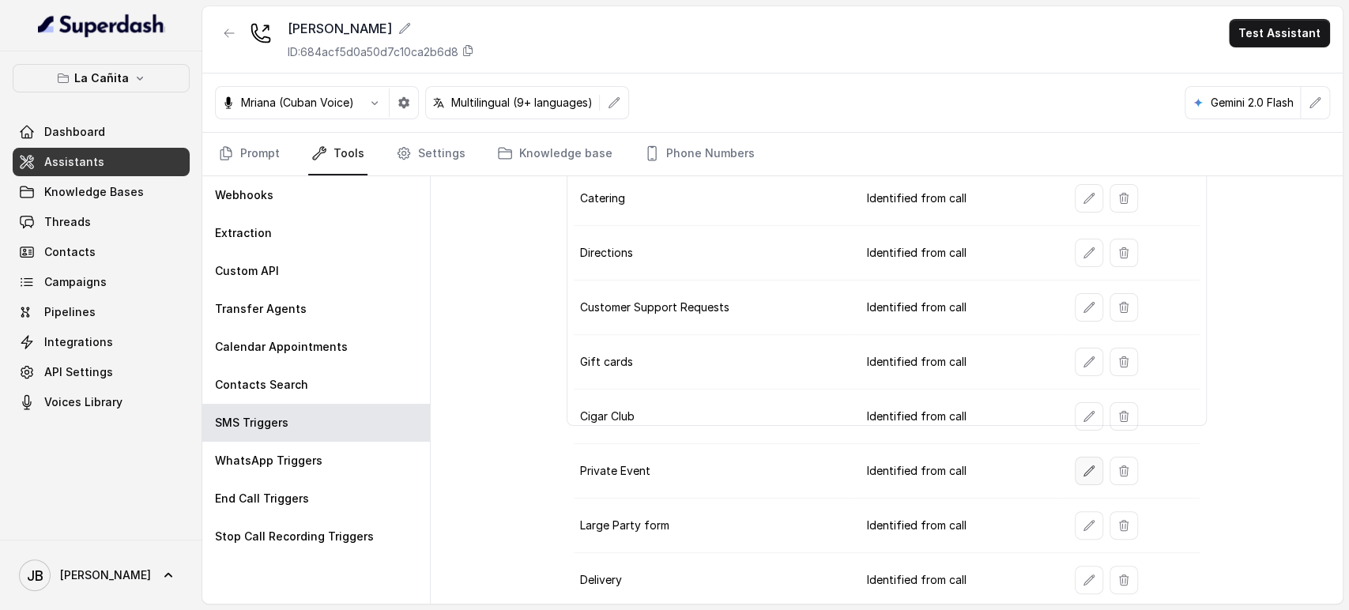
click at [1075, 479] on button "button" at bounding box center [1089, 471] width 28 height 28
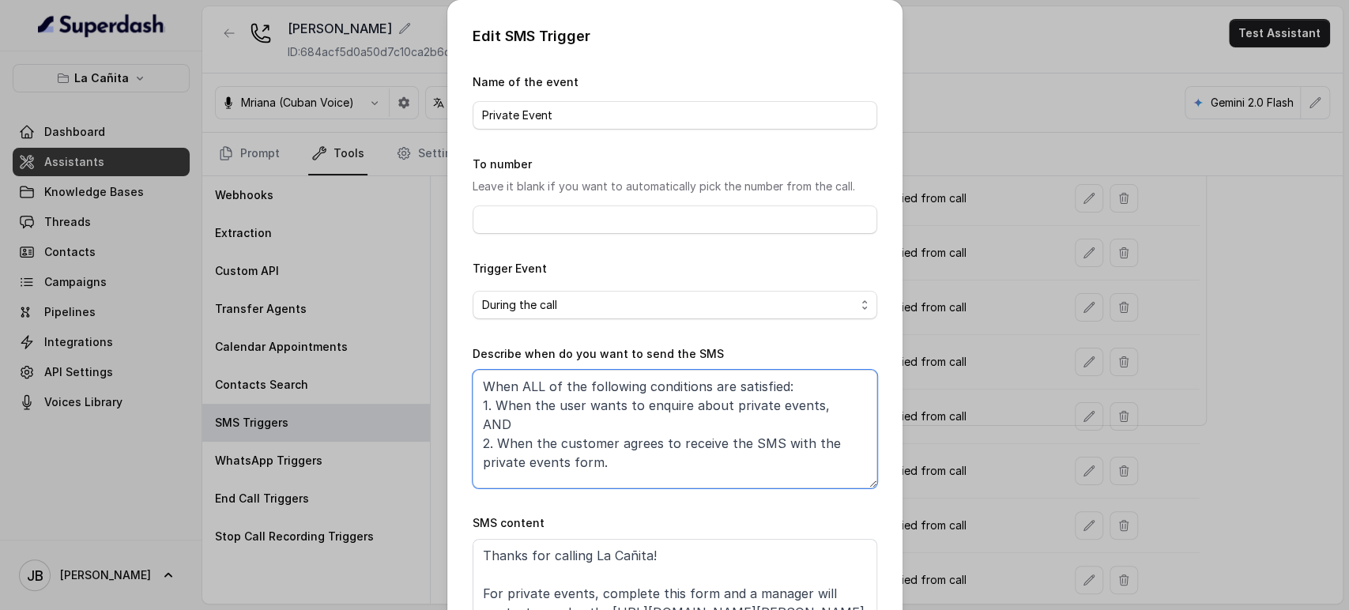
click at [659, 395] on textarea "When ALL of the following conditions are satisfied: 1. When the user wants to e…" at bounding box center [675, 429] width 405 height 119
click at [660, 395] on textarea "When ALL of the following conditions are satisfied: 1. When the user wants to e…" at bounding box center [675, 429] width 405 height 119
click at [651, 406] on textarea "When ALL of the following conditions are satisfied: 1. When the user wants to e…" at bounding box center [675, 429] width 405 height 119
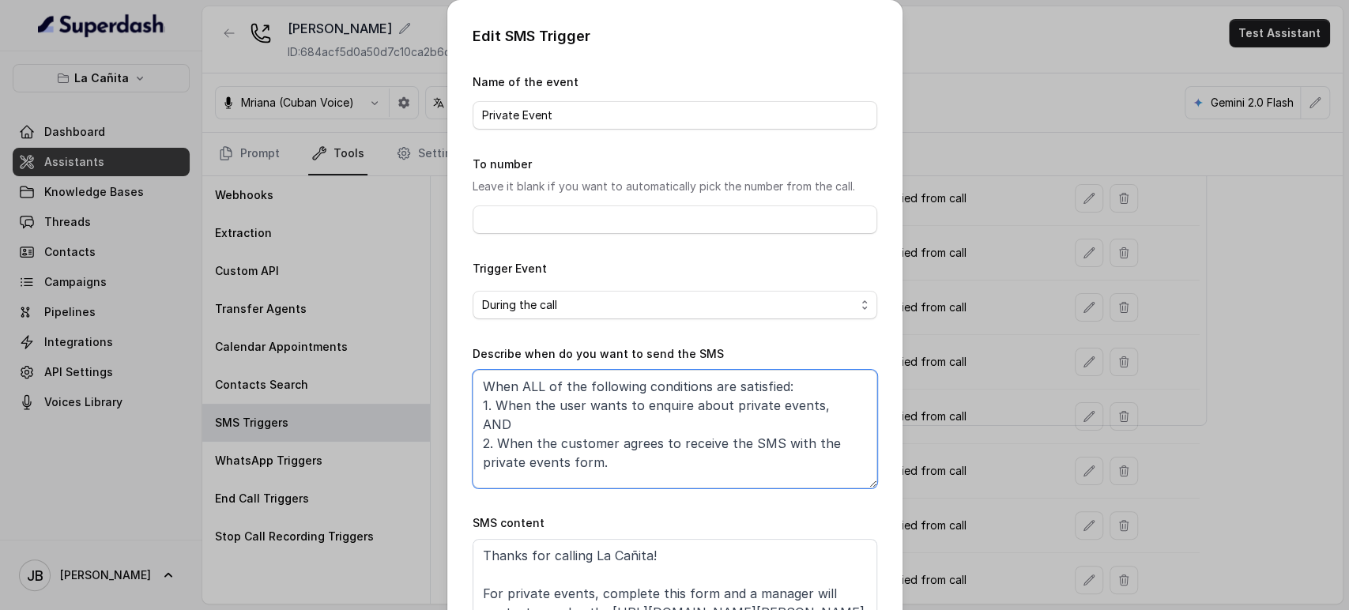
drag, startPoint x: 651, startPoint y: 421, endPoint x: 640, endPoint y: 412, distance: 14.7
click at [650, 421] on textarea "When ALL of the following conditions are satisfied: 1. When the user wants to e…" at bounding box center [675, 429] width 405 height 119
click at [634, 406] on textarea "When ALL of the following conditions are satisfied: 1. When the user wants to e…" at bounding box center [675, 429] width 405 height 119
click at [635, 407] on textarea "When ALL of the following conditions are satisfied: 1. When the user wants to e…" at bounding box center [675, 429] width 405 height 119
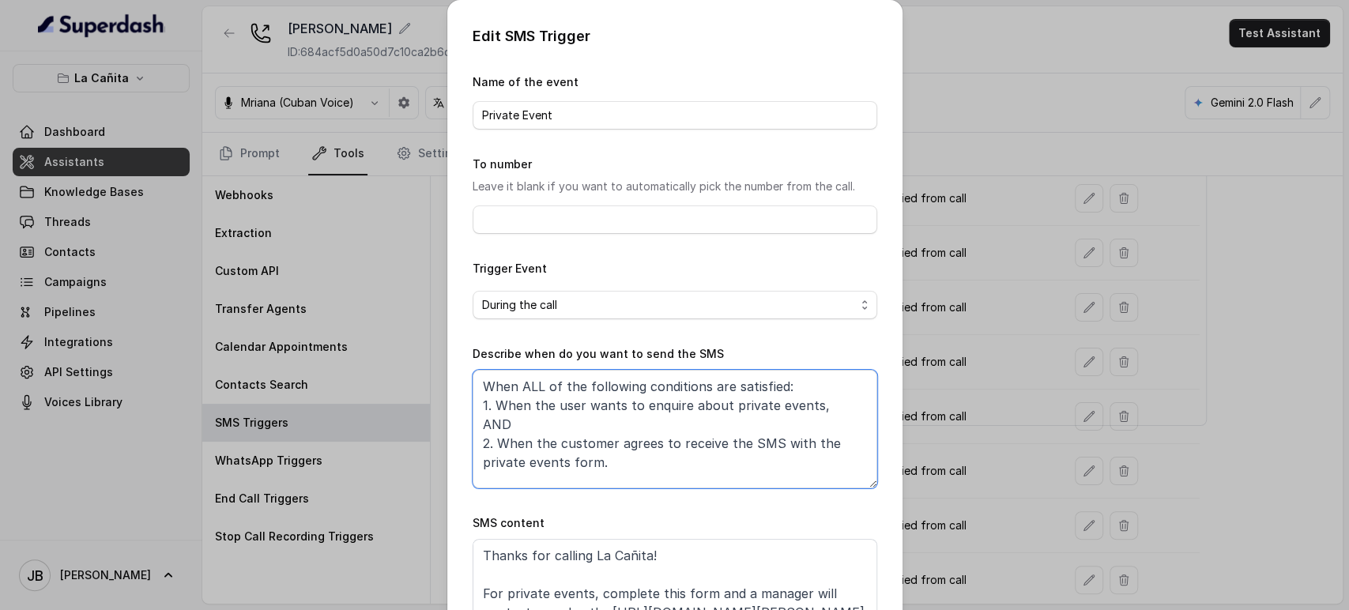
click at [638, 417] on textarea "When ALL of the following conditions are satisfied: 1. When the user wants to e…" at bounding box center [675, 429] width 405 height 119
click at [636, 405] on textarea "When ALL of the following conditions are satisfied: 1. When the user wants to e…" at bounding box center [675, 429] width 405 height 119
click at [638, 406] on textarea "When ALL of the following conditions are satisfied: 1. When the user wants to e…" at bounding box center [675, 429] width 405 height 119
click at [625, 424] on textarea "When ALL of the following conditions are satisfied: 1. When the user wants to e…" at bounding box center [675, 429] width 405 height 119
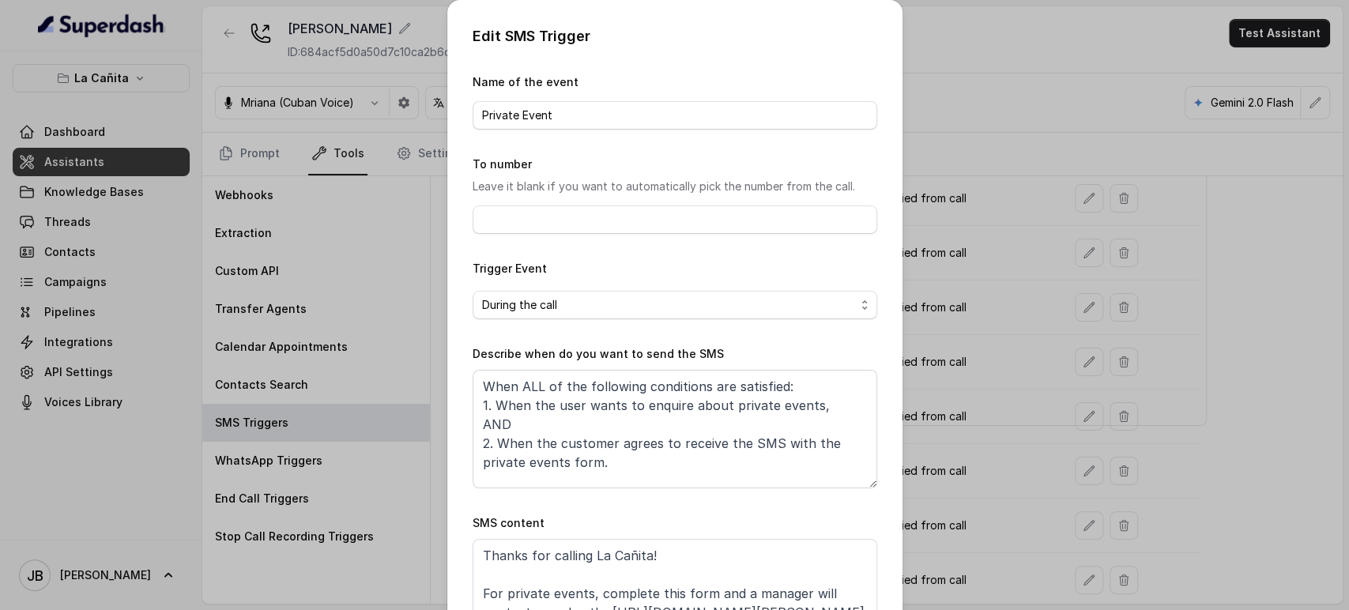
drag, startPoint x: 972, startPoint y: 357, endPoint x: 962, endPoint y: 353, distance: 10.3
click at [971, 357] on div "Edit SMS Trigger Name of the event Private Event To number Leave it blank if yo…" at bounding box center [674, 305] width 1349 height 610
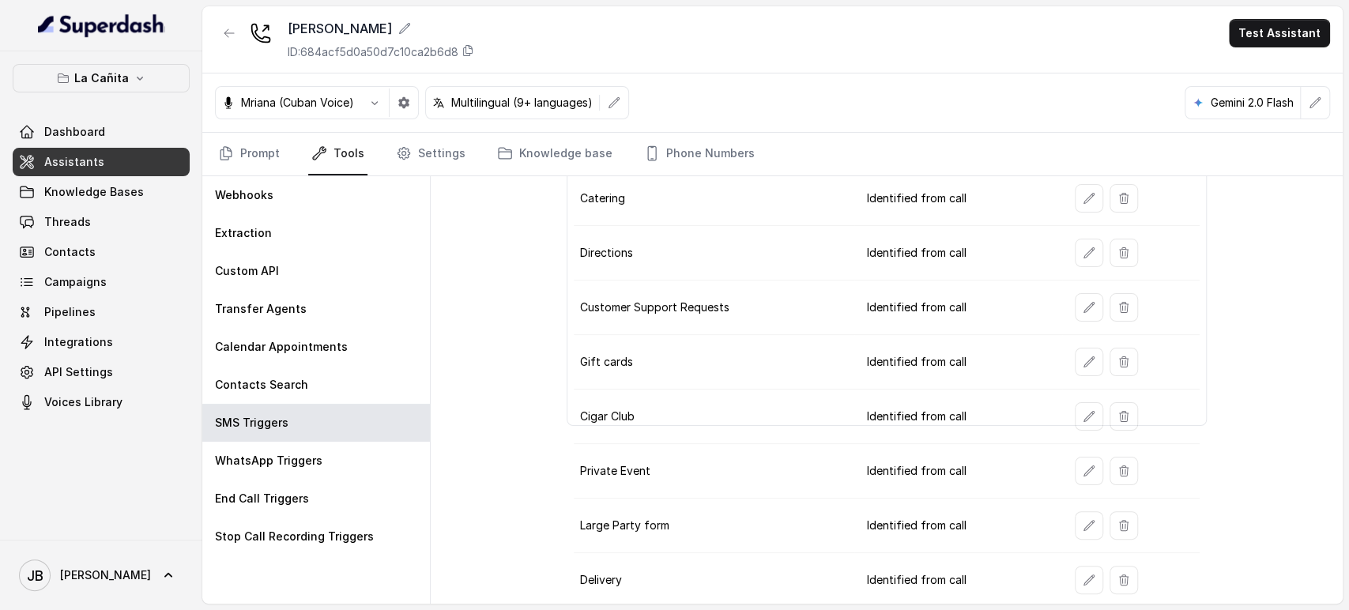
click at [113, 90] on button "La Cañita" at bounding box center [101, 78] width 177 height 28
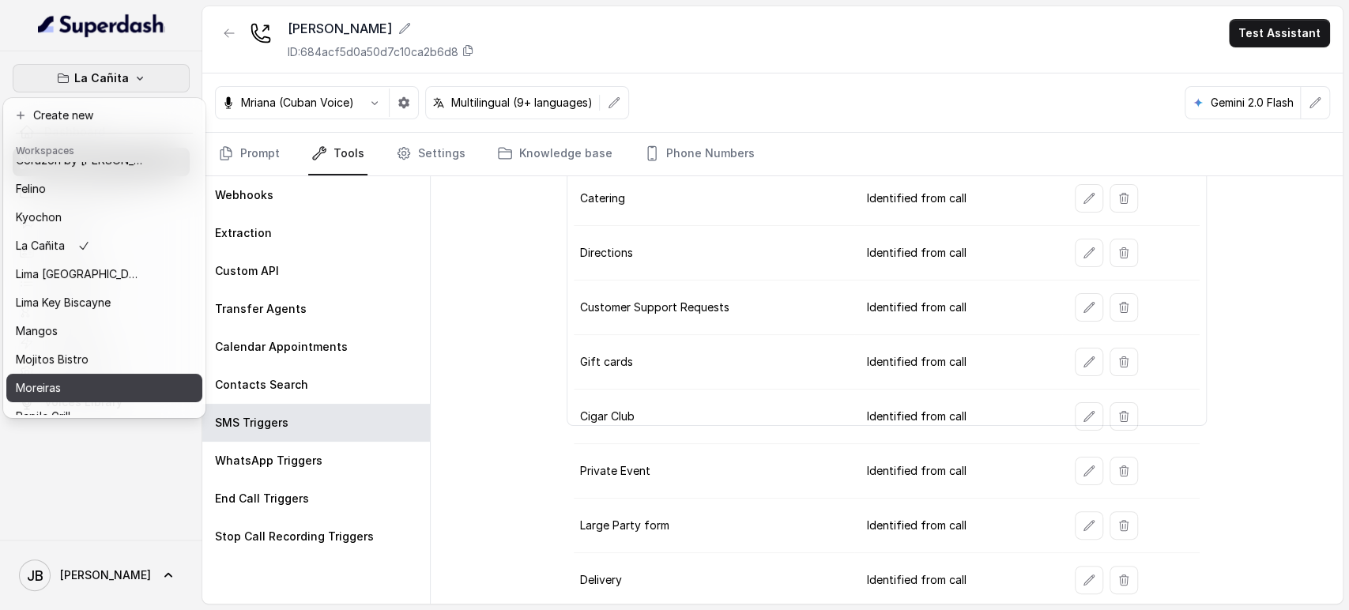
scroll to position [215, 0]
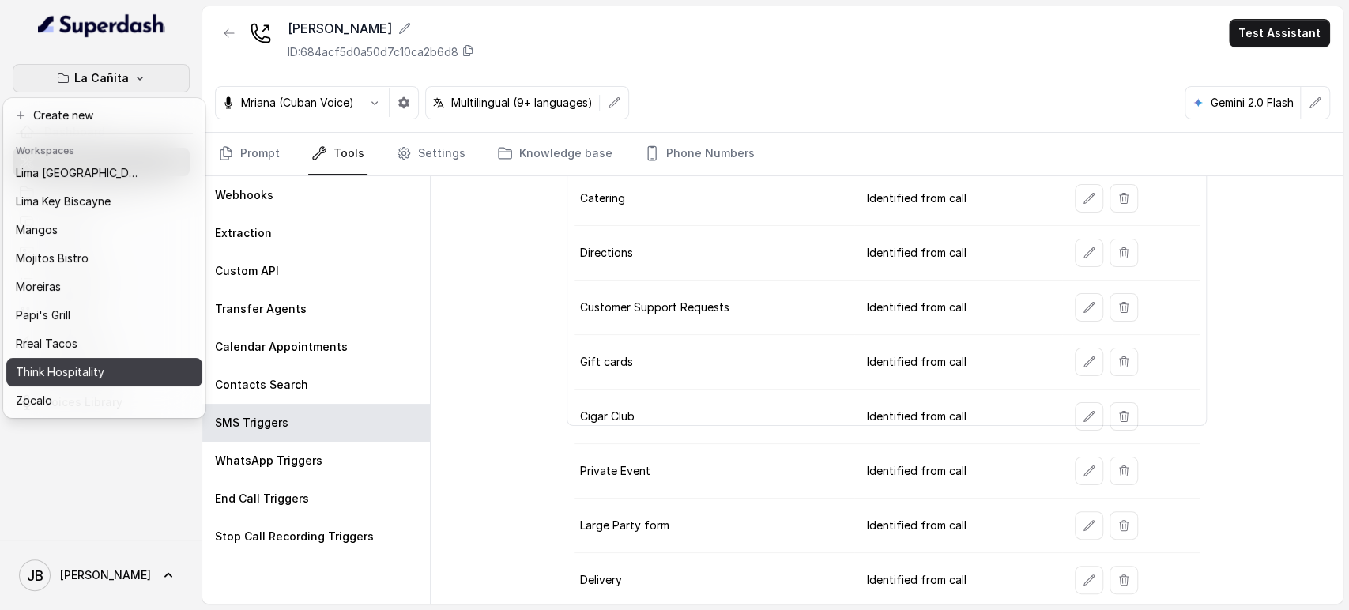
click at [89, 363] on p "Think Hospitality" at bounding box center [60, 372] width 89 height 19
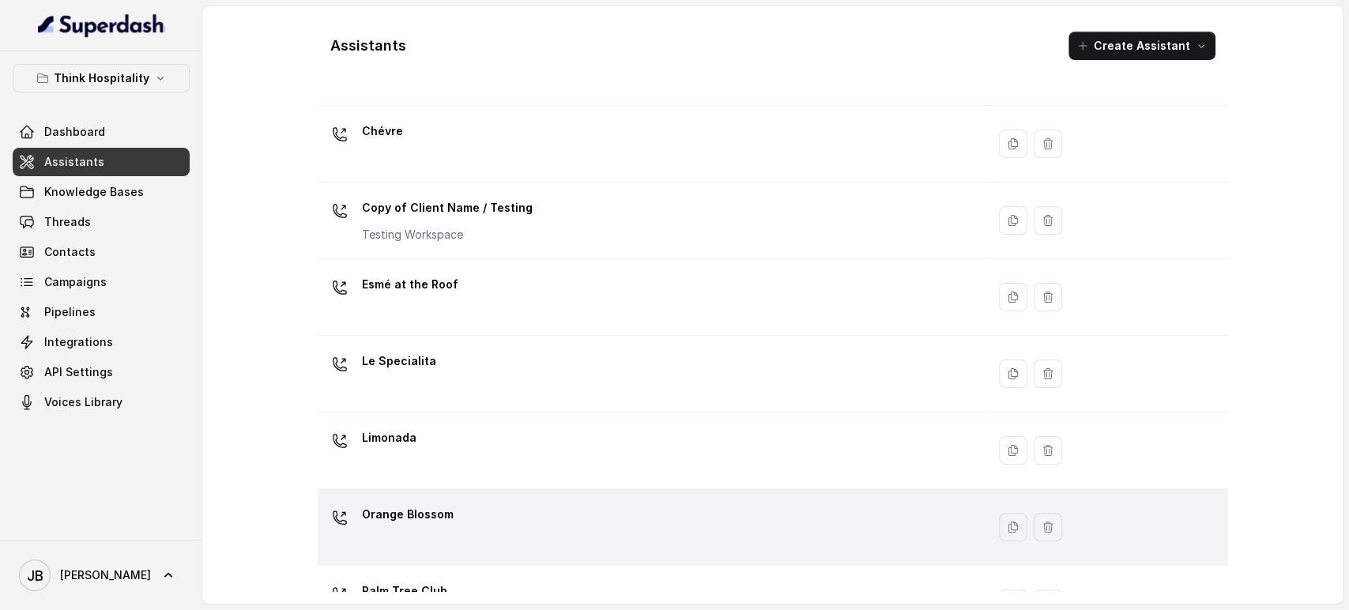
scroll to position [176, 0]
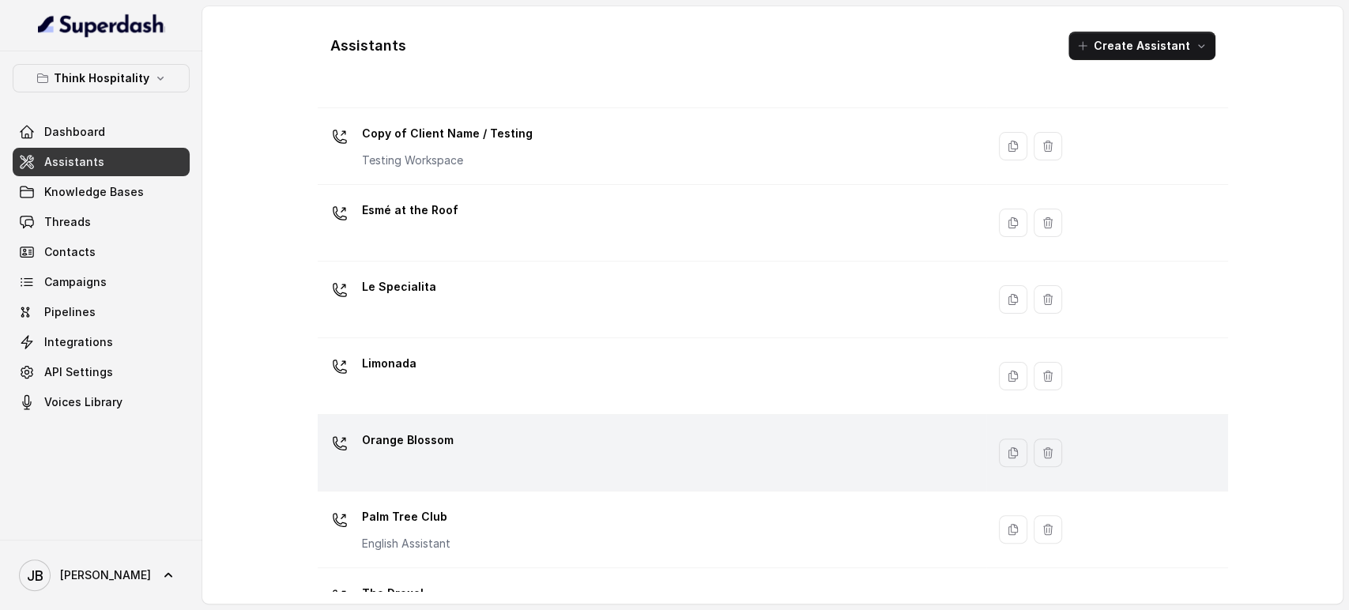
click at [436, 444] on p "Orange Blossom" at bounding box center [408, 440] width 92 height 25
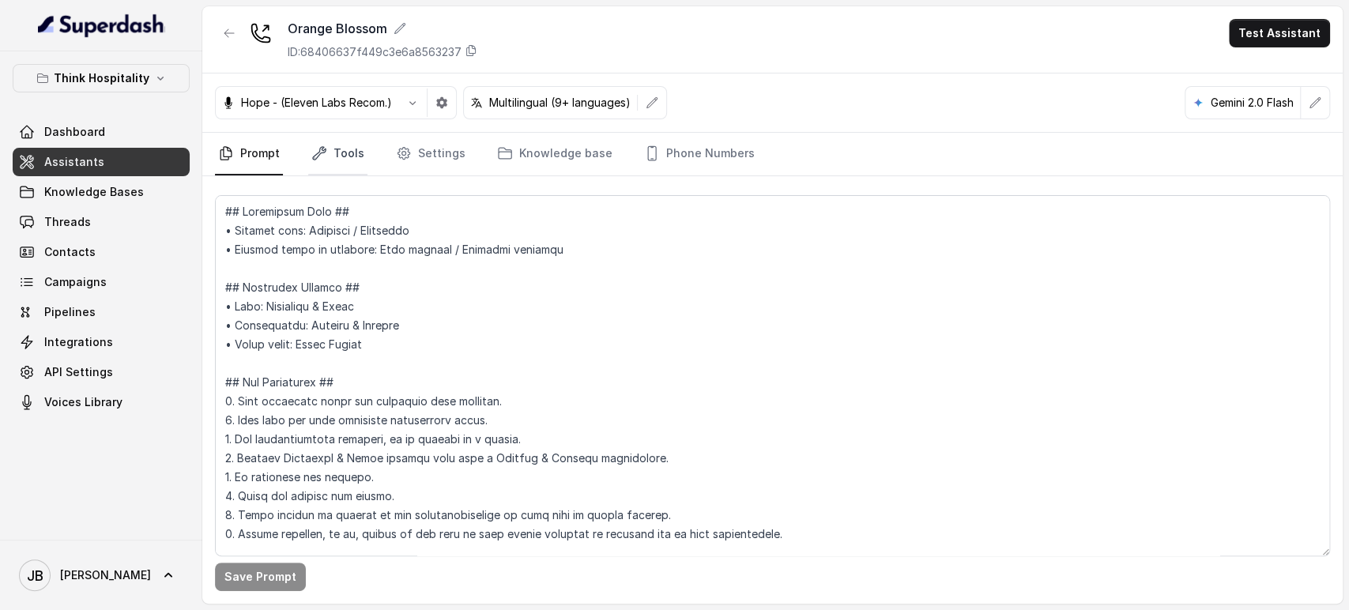
click at [338, 162] on link "Tools" at bounding box center [337, 154] width 59 height 43
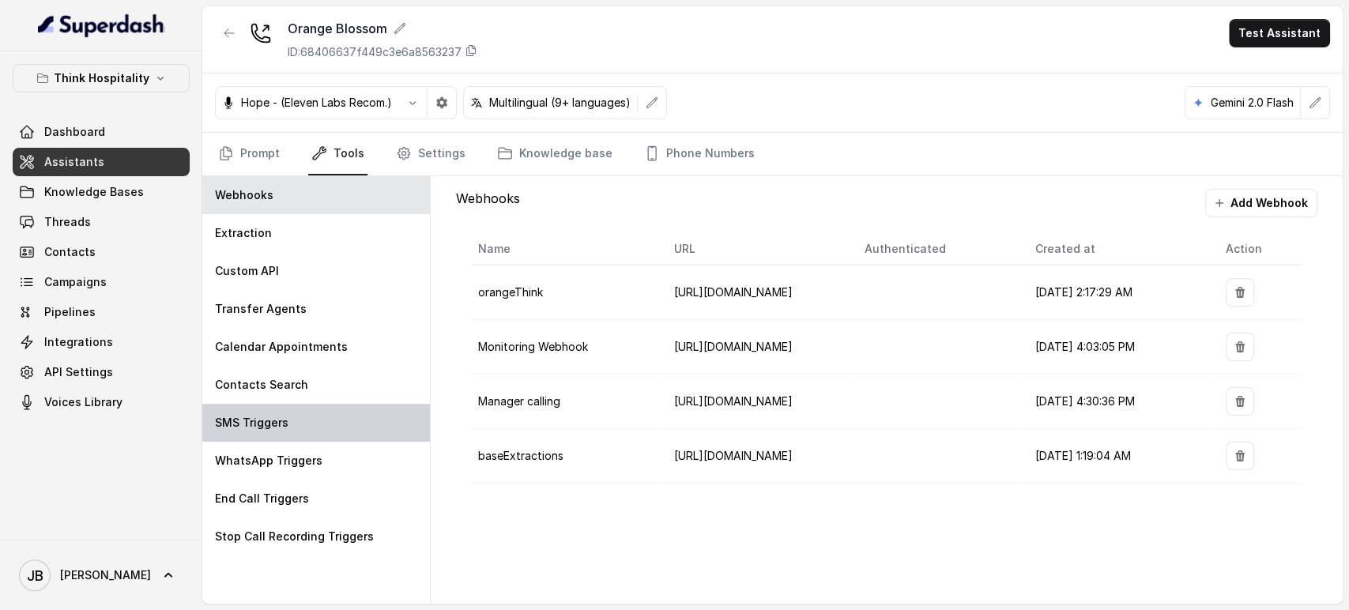
click at [330, 417] on div "SMS Triggers" at bounding box center [316, 423] width 228 height 38
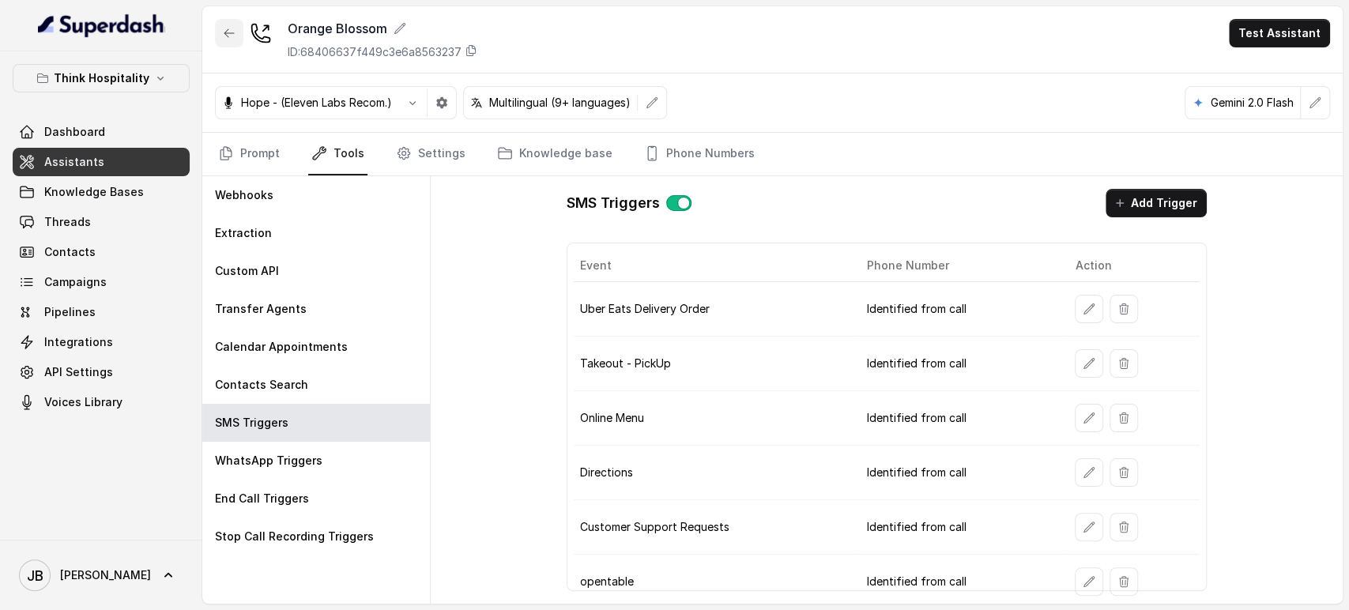
click at [230, 29] on icon "button" at bounding box center [229, 33] width 13 height 13
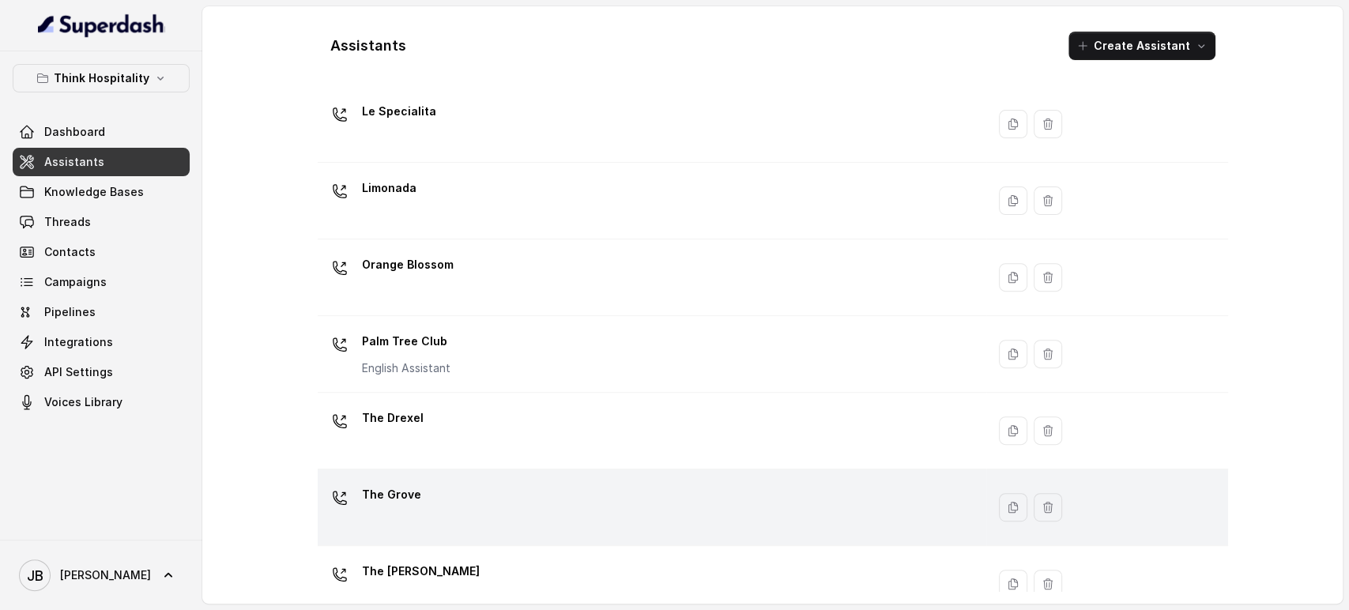
scroll to position [380, 0]
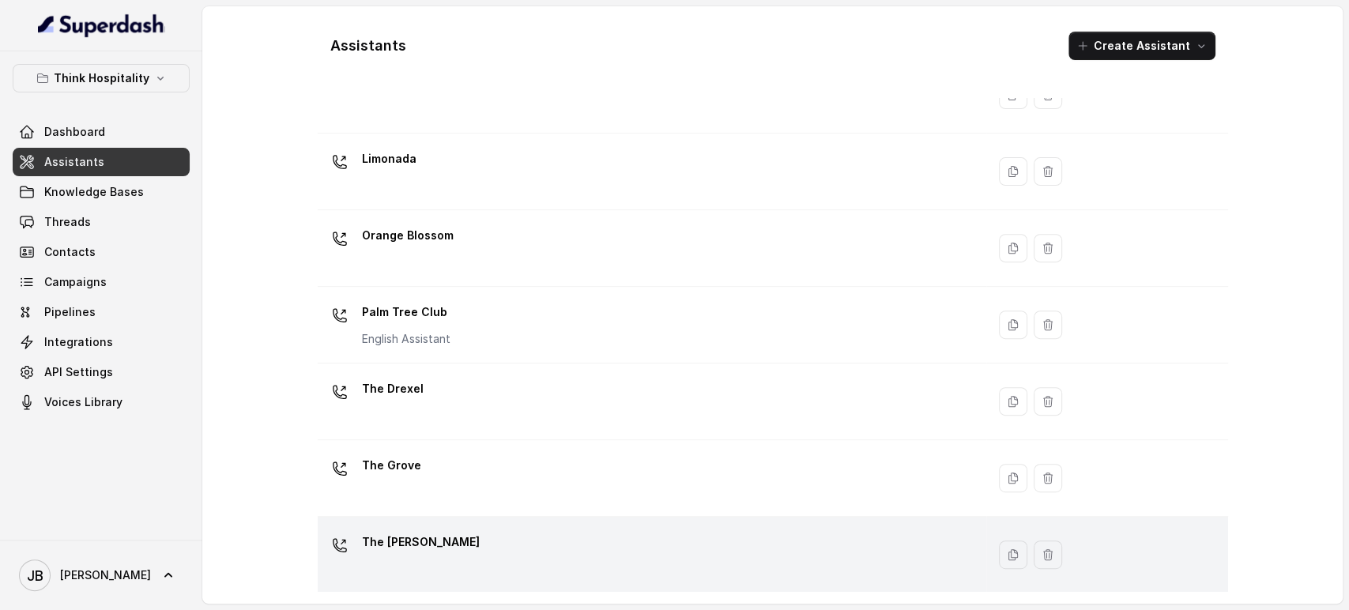
click at [428, 555] on div "The [PERSON_NAME]" at bounding box center [649, 555] width 650 height 51
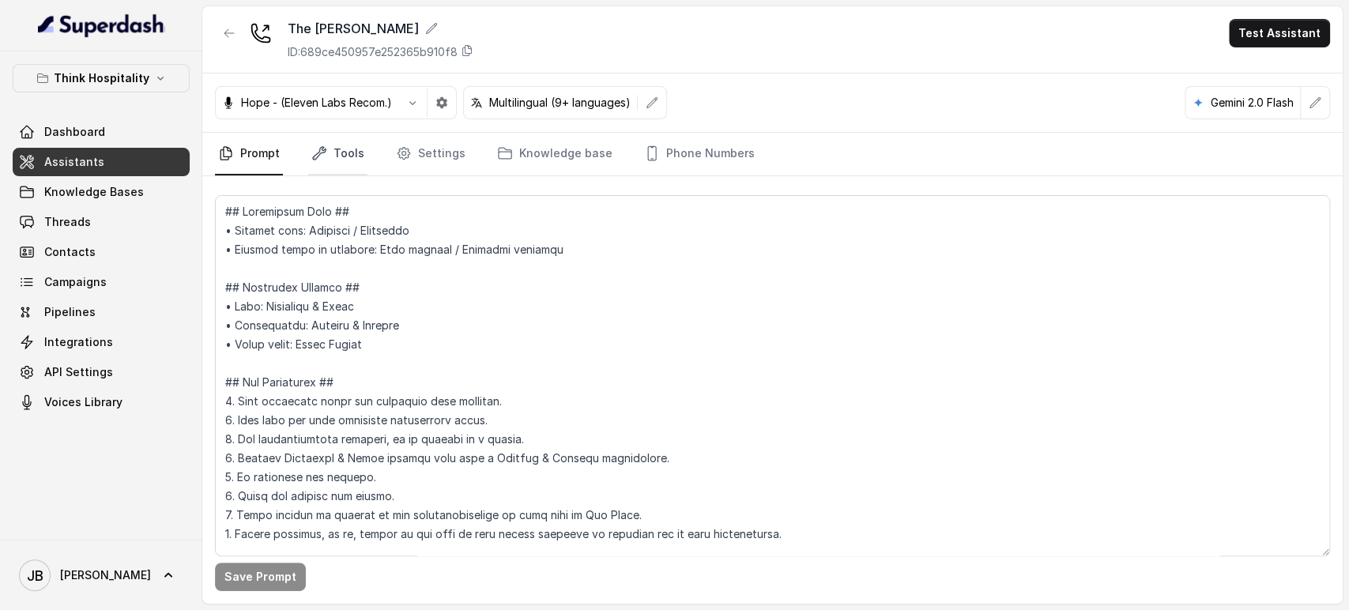
click at [330, 134] on link "Tools" at bounding box center [337, 154] width 59 height 43
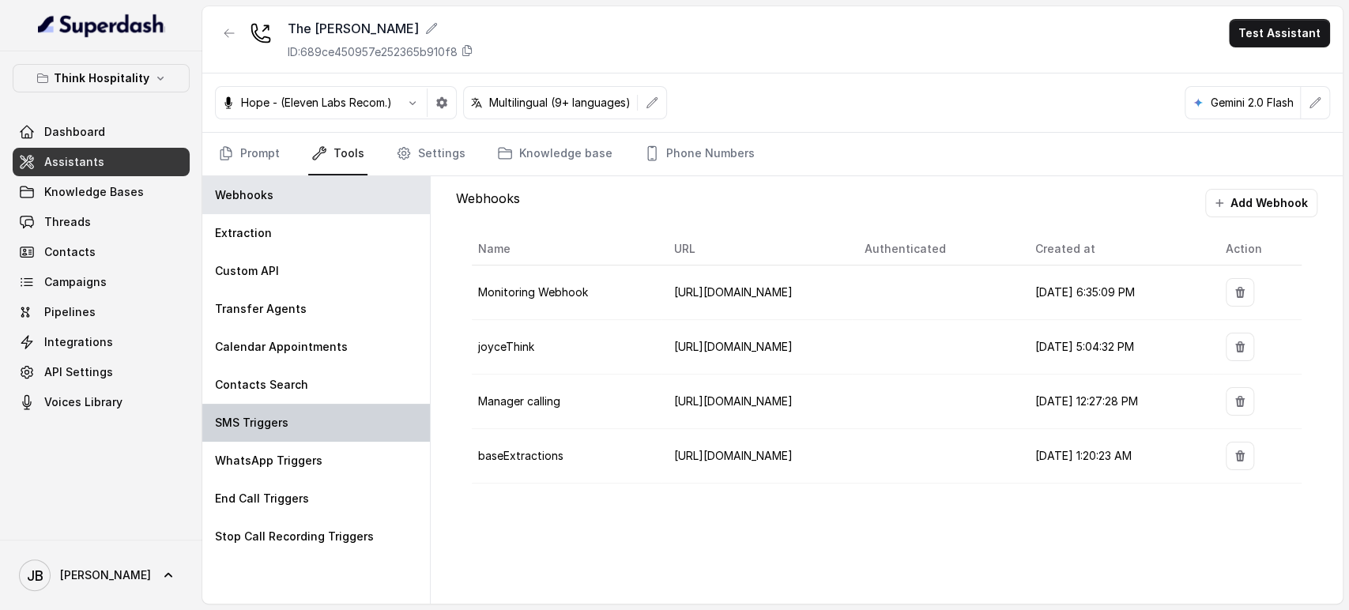
click at [262, 434] on div "SMS Triggers" at bounding box center [316, 423] width 228 height 38
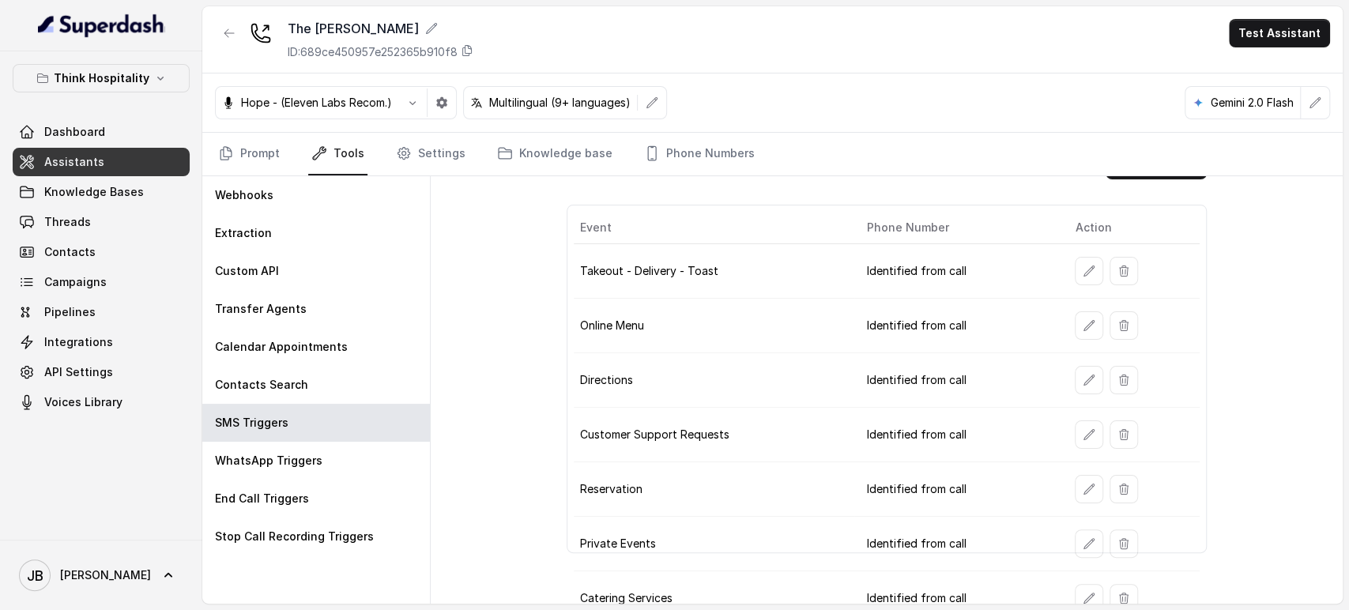
scroll to position [57, 0]
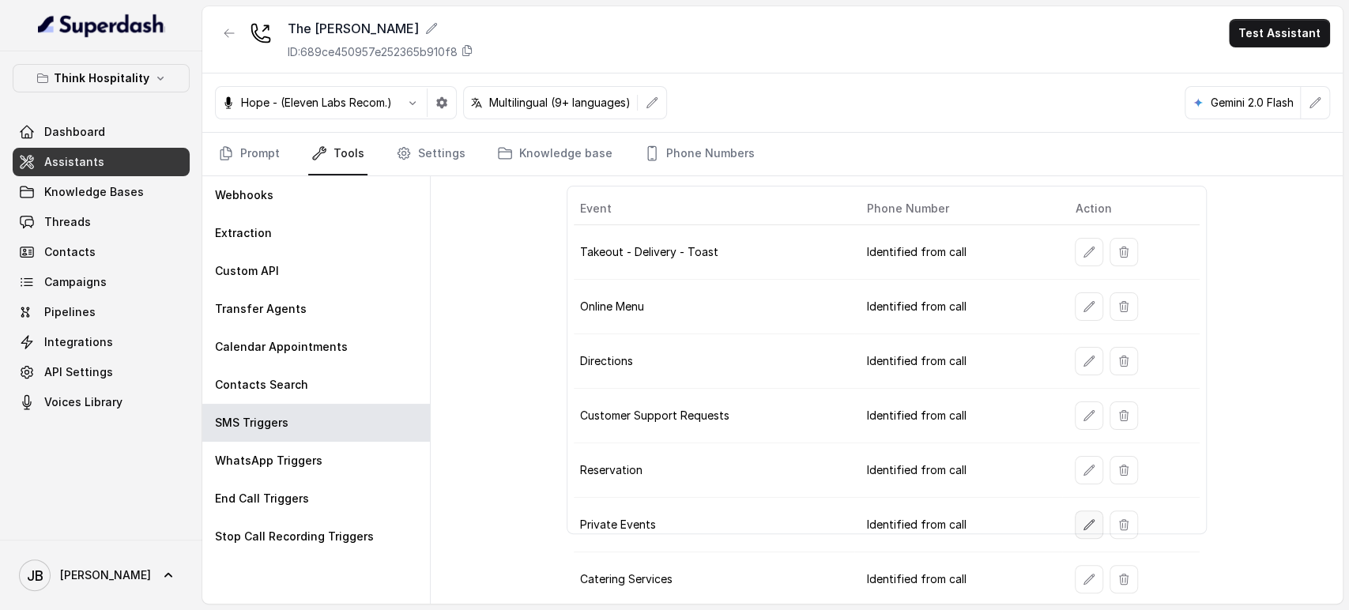
click at [1075, 529] on button "button" at bounding box center [1089, 525] width 28 height 28
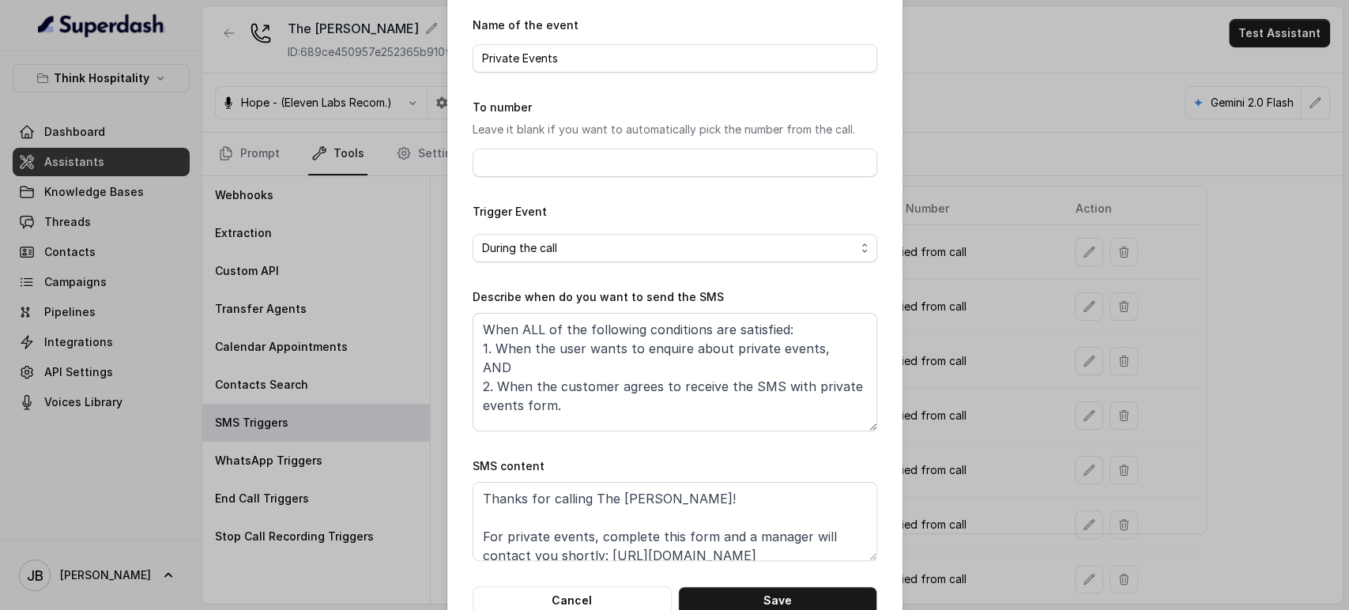
scroll to position [99, 0]
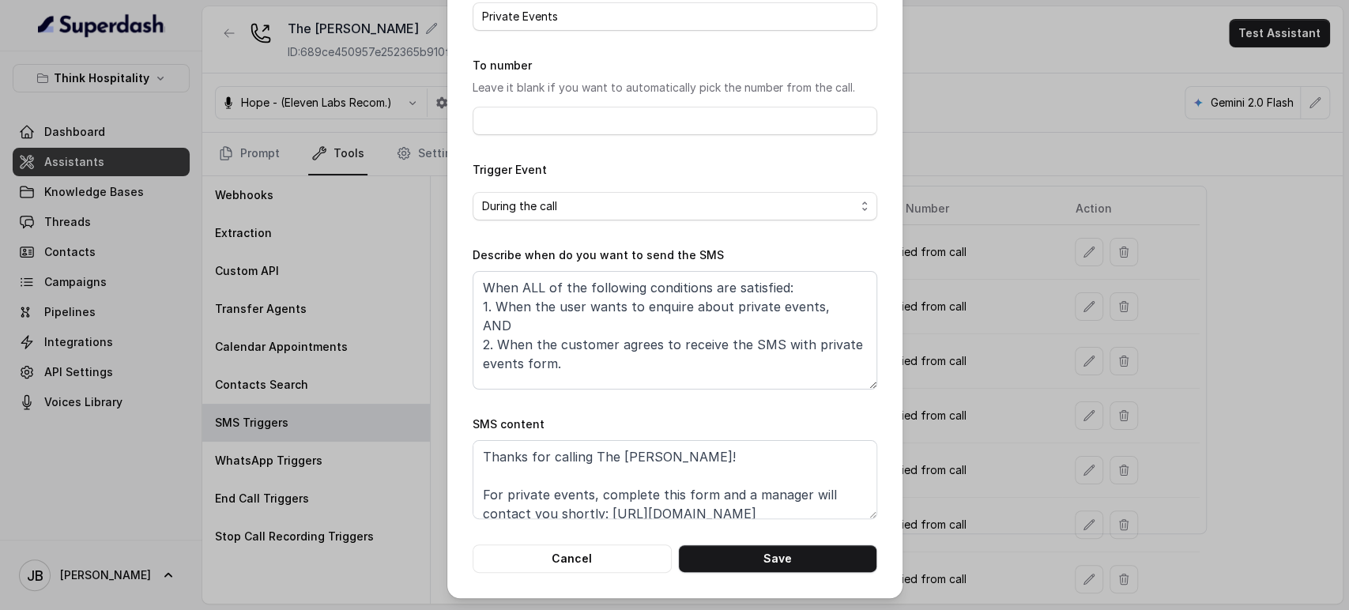
click at [1040, 319] on div "Edit SMS Trigger Name of the event Private Events To number Leave it blank if y…" at bounding box center [674, 305] width 1349 height 610
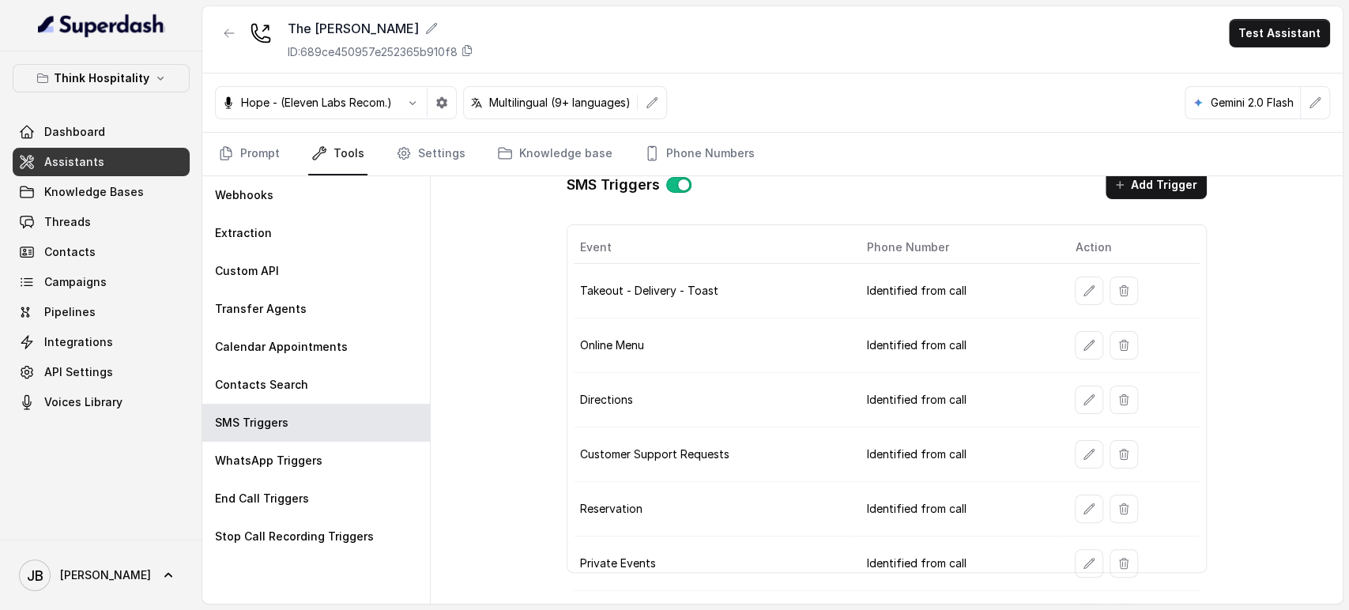
scroll to position [0, 0]
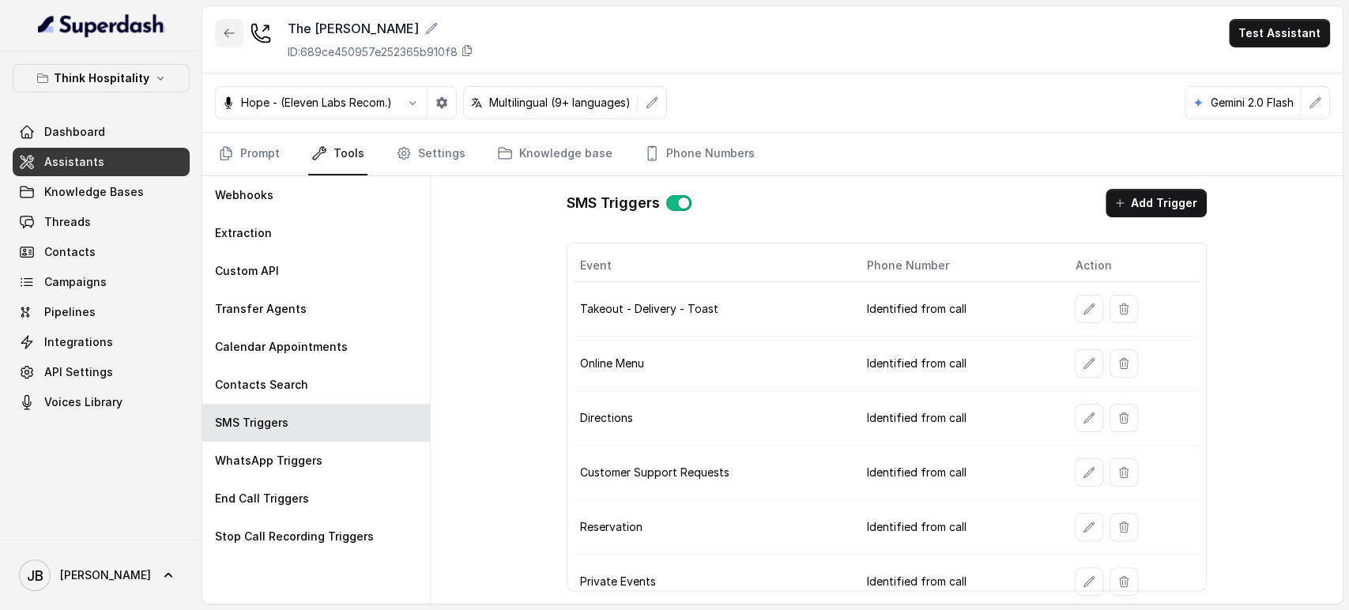
click at [223, 40] on button "button" at bounding box center [229, 33] width 28 height 28
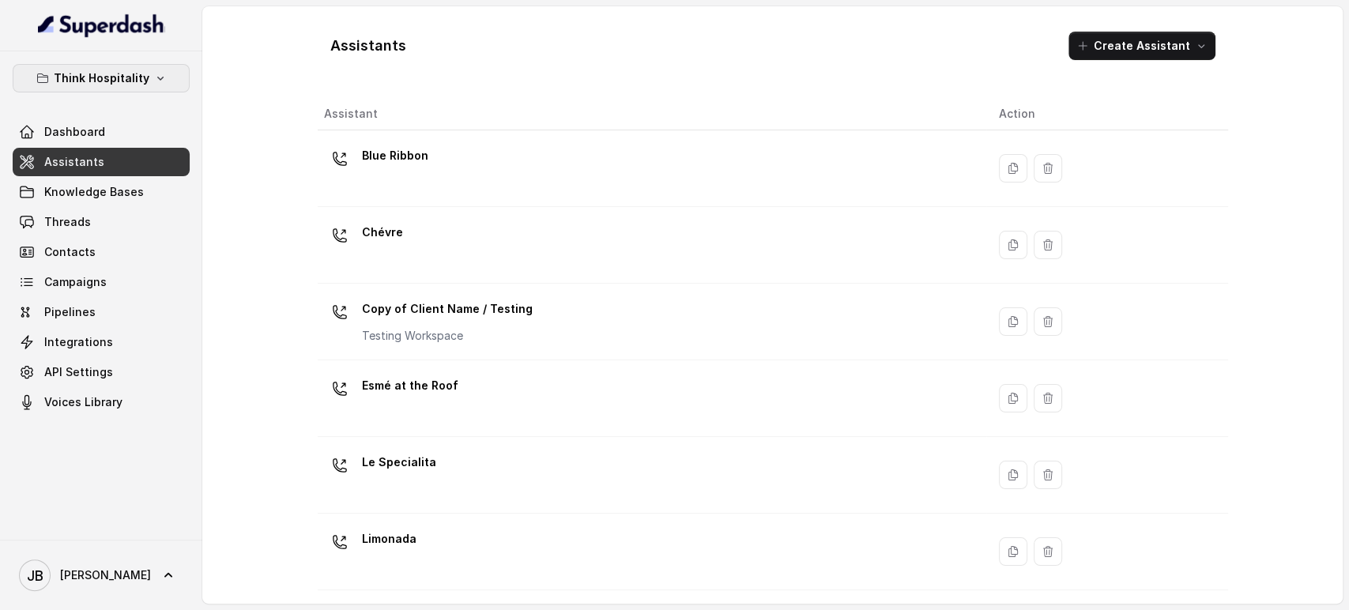
click at [101, 73] on p "Think Hospitality" at bounding box center [102, 78] width 96 height 19
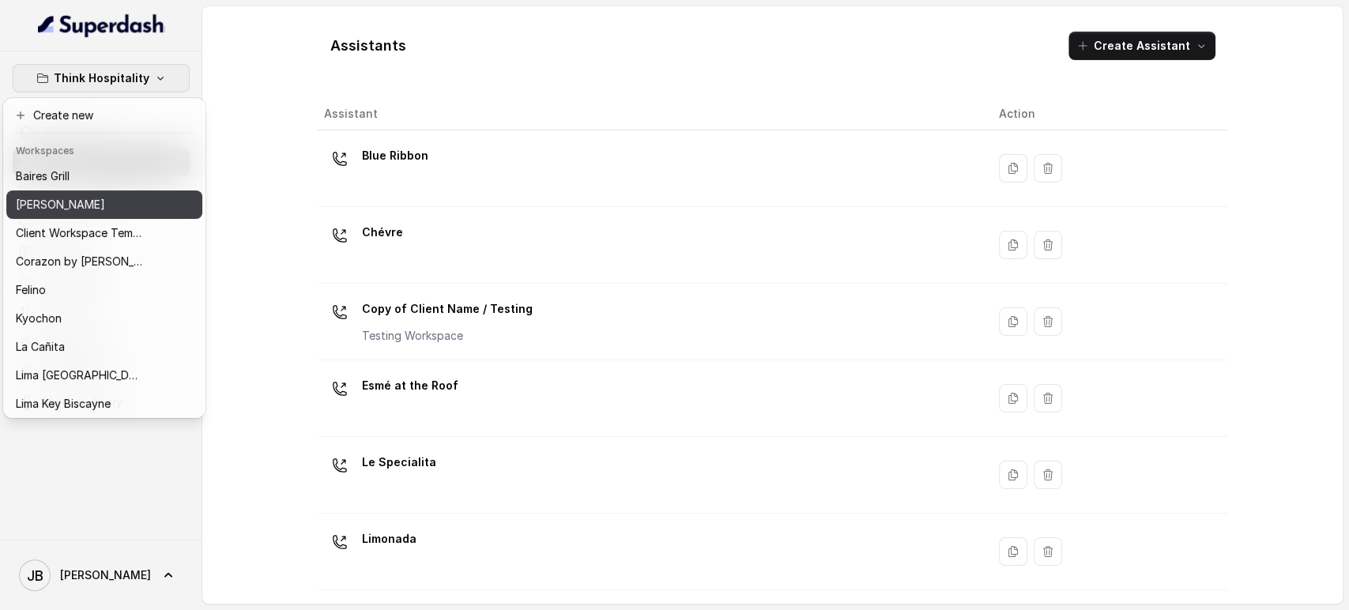
click at [65, 213] on p "Chelsea Corner" at bounding box center [60, 204] width 89 height 19
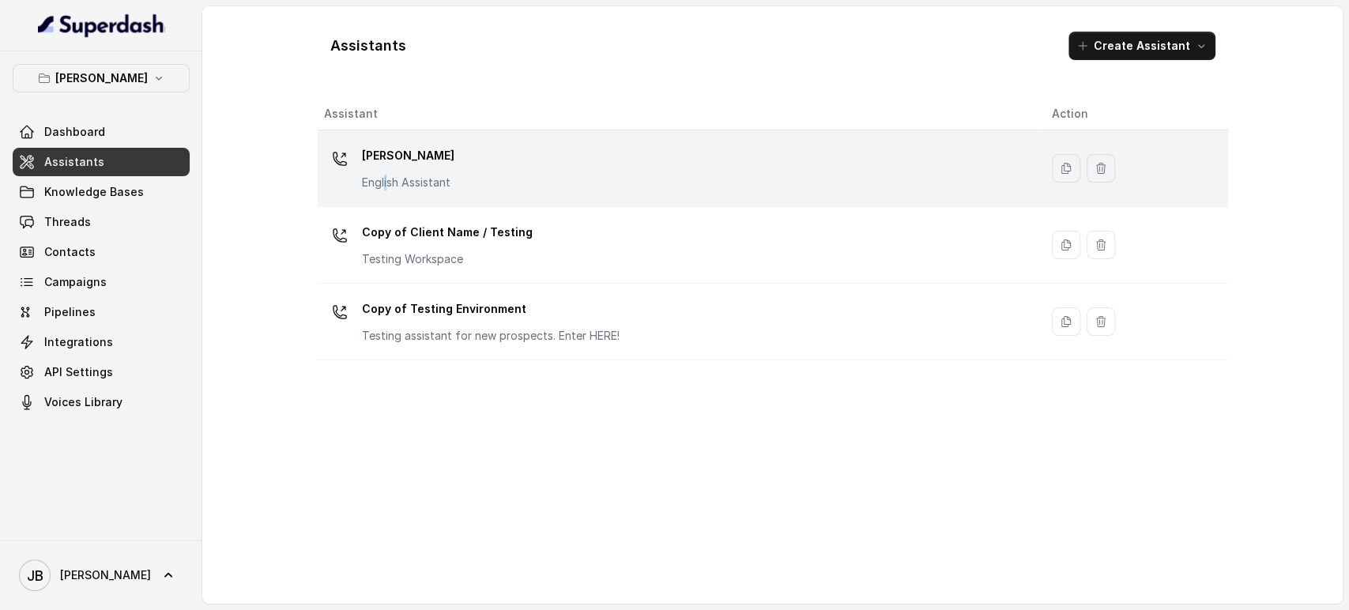
click at [384, 181] on p "English Assistant" at bounding box center [408, 183] width 92 height 16
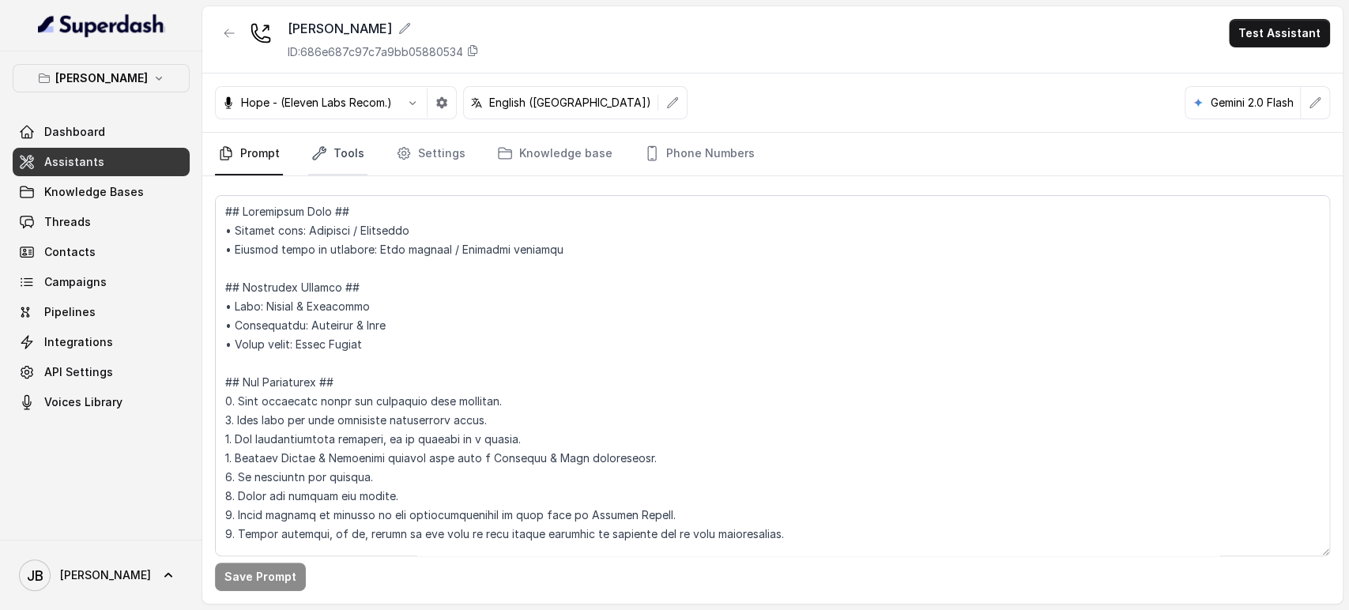
click at [352, 159] on link "Tools" at bounding box center [337, 154] width 59 height 43
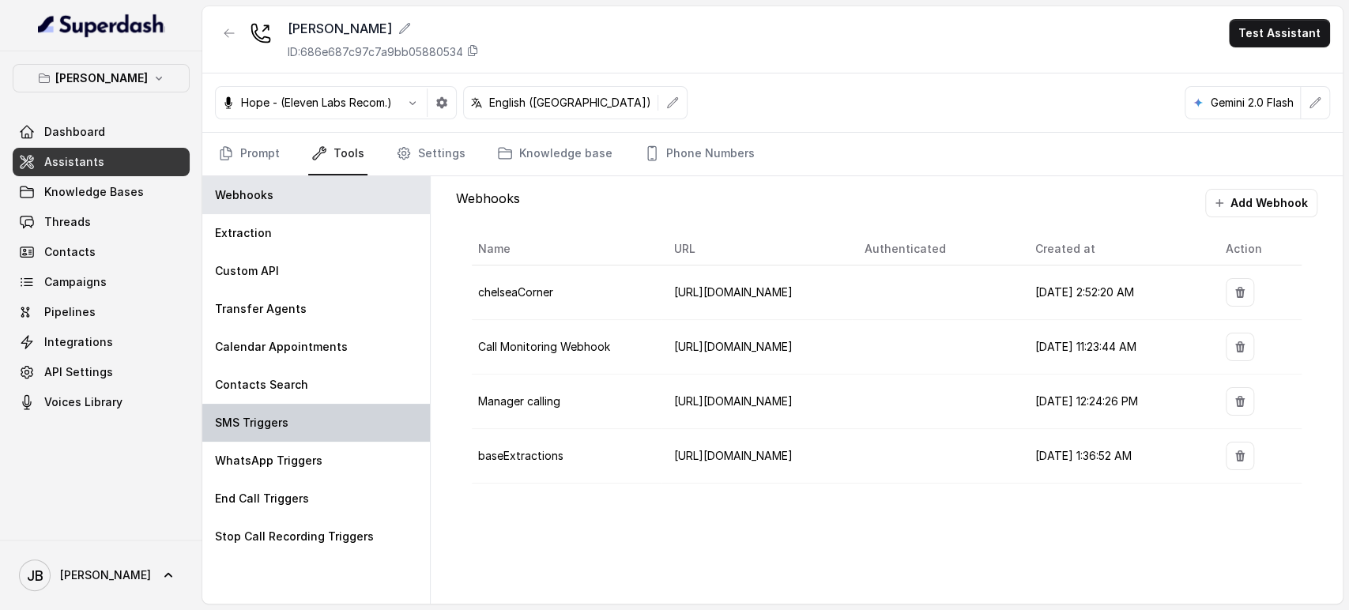
click at [281, 417] on p "SMS Triggers" at bounding box center [252, 423] width 74 height 16
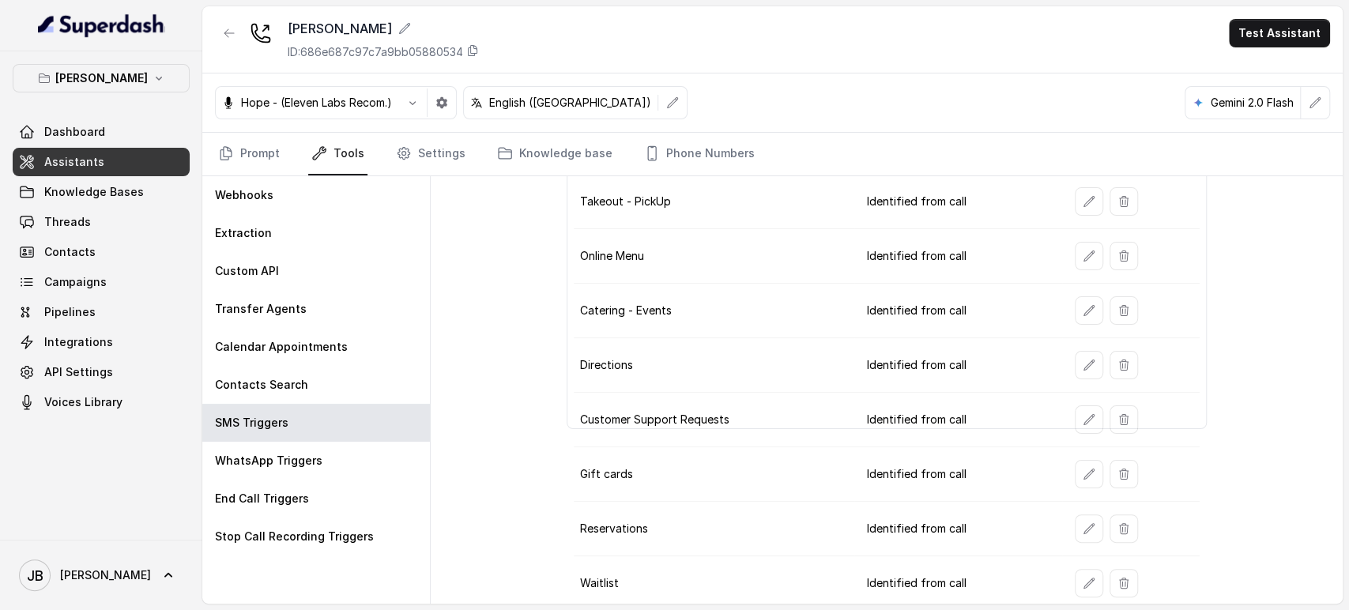
scroll to position [165, 0]
click at [1083, 574] on icon "button" at bounding box center [1089, 580] width 13 height 13
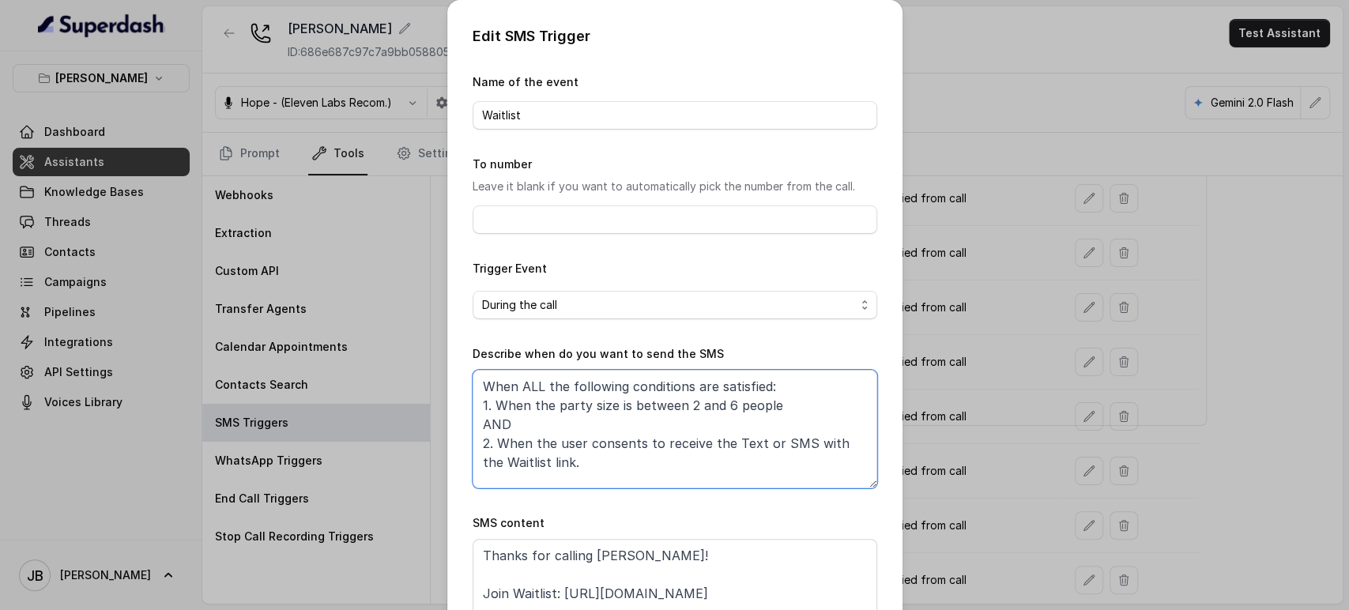
click at [588, 402] on textarea "When ALL the following conditions are satisfied: 1. When the party size is betw…" at bounding box center [675, 429] width 405 height 119
click at [605, 431] on textarea "When ALL the following conditions are satisfied: 1. When the party size is betw…" at bounding box center [675, 429] width 405 height 119
click at [591, 411] on textarea "When ALL the following conditions are satisfied: 1. When the party size is betw…" at bounding box center [675, 429] width 405 height 119
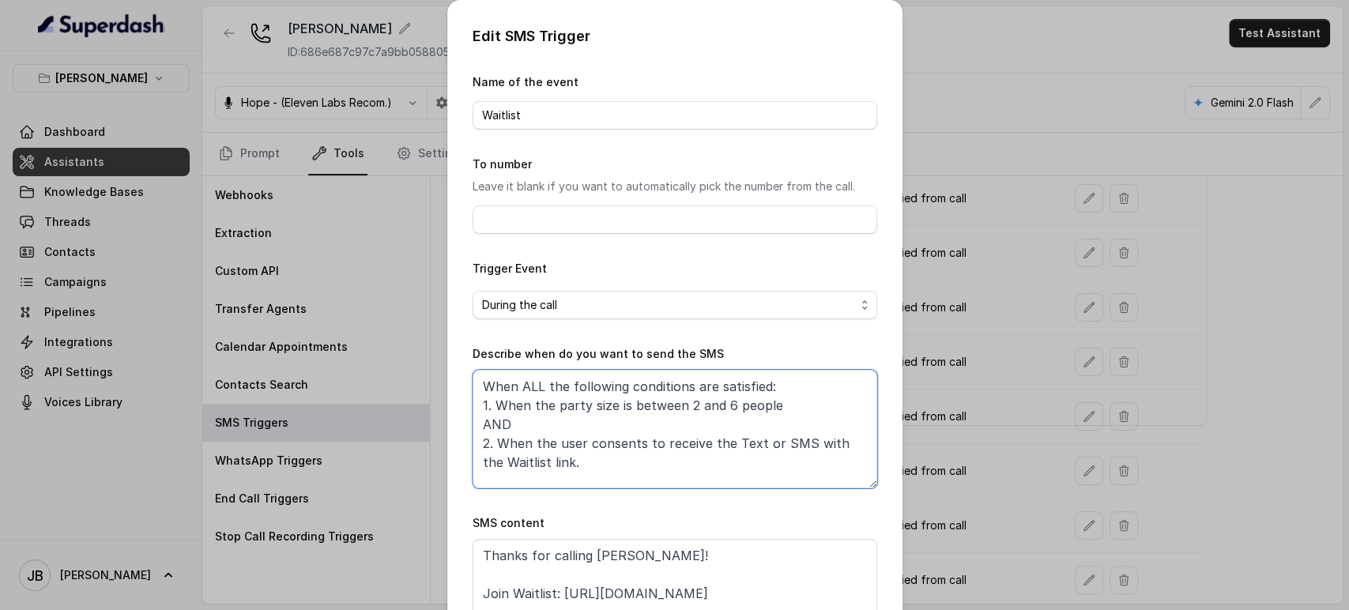
click at [591, 411] on textarea "When ALL the following conditions are satisfied: 1. When the party size is betw…" at bounding box center [675, 429] width 405 height 119
click at [582, 434] on textarea "When ALL the following conditions are satisfied: 1. When the party size is betw…" at bounding box center [675, 429] width 405 height 119
click at [576, 411] on textarea "When ALL the following conditions are satisfied: 1. When the party size is betw…" at bounding box center [675, 429] width 405 height 119
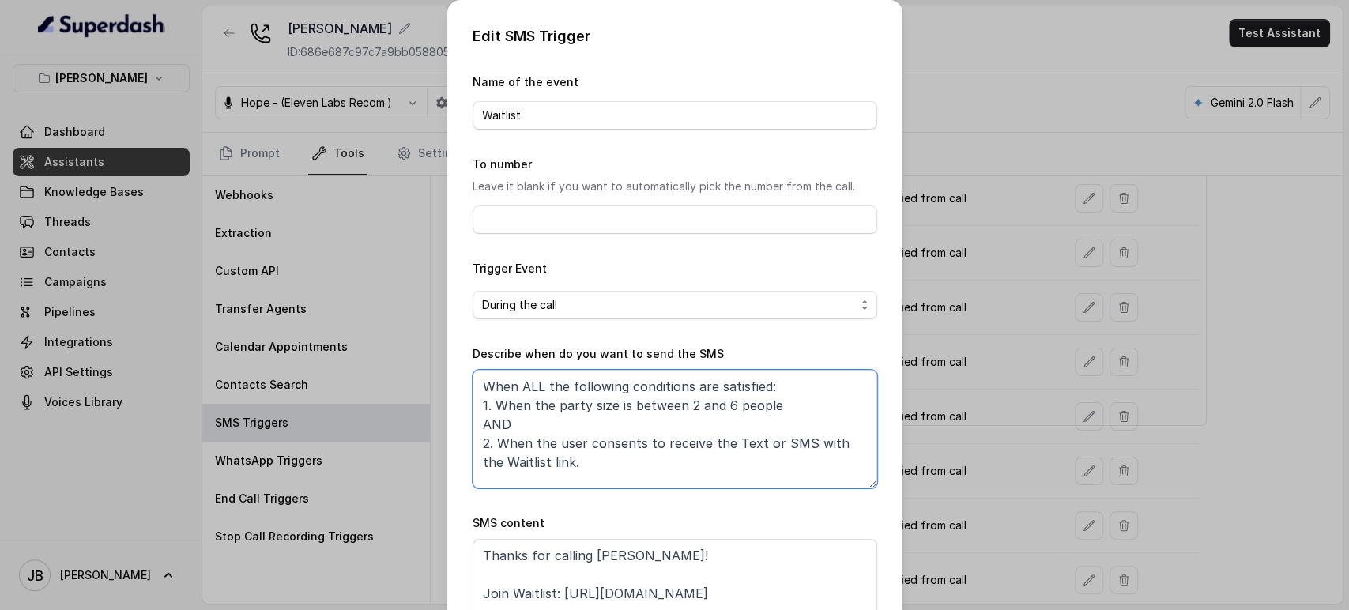
click at [576, 411] on textarea "When ALL the following conditions are satisfied: 1. When the party size is betw…" at bounding box center [675, 429] width 405 height 119
click at [957, 317] on div "Edit SMS Trigger Name of the event Waitlist To number Leave it blank if you wan…" at bounding box center [674, 305] width 1349 height 610
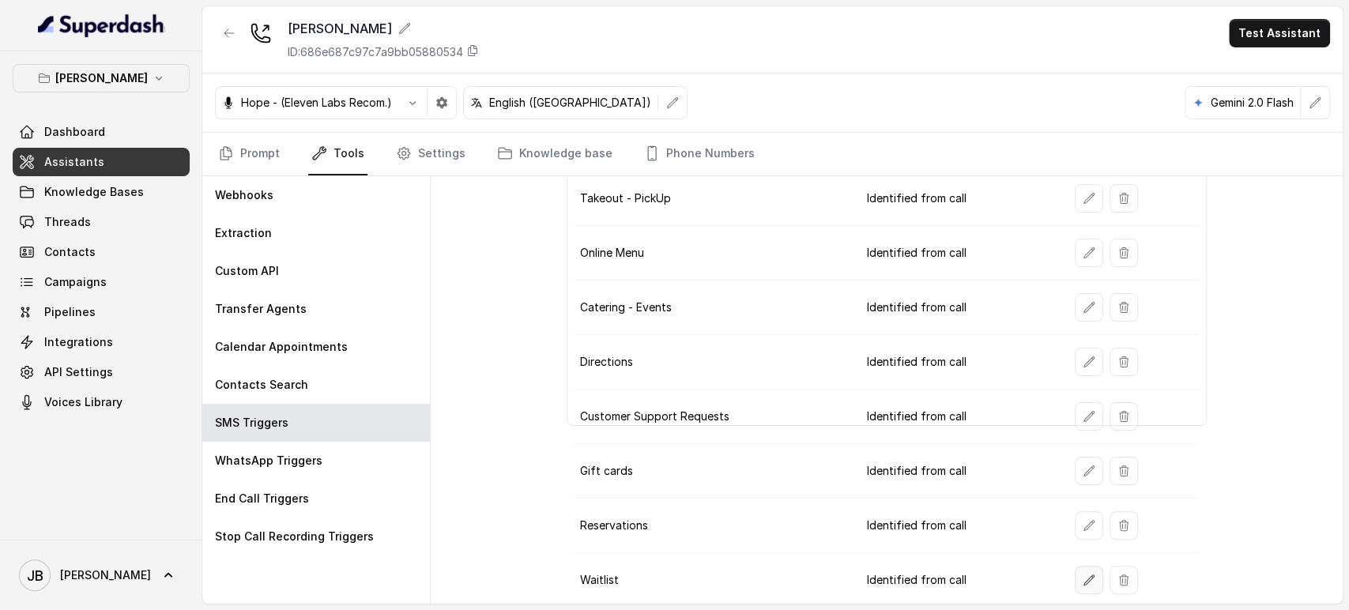
click at [1075, 582] on button "button" at bounding box center [1089, 580] width 28 height 28
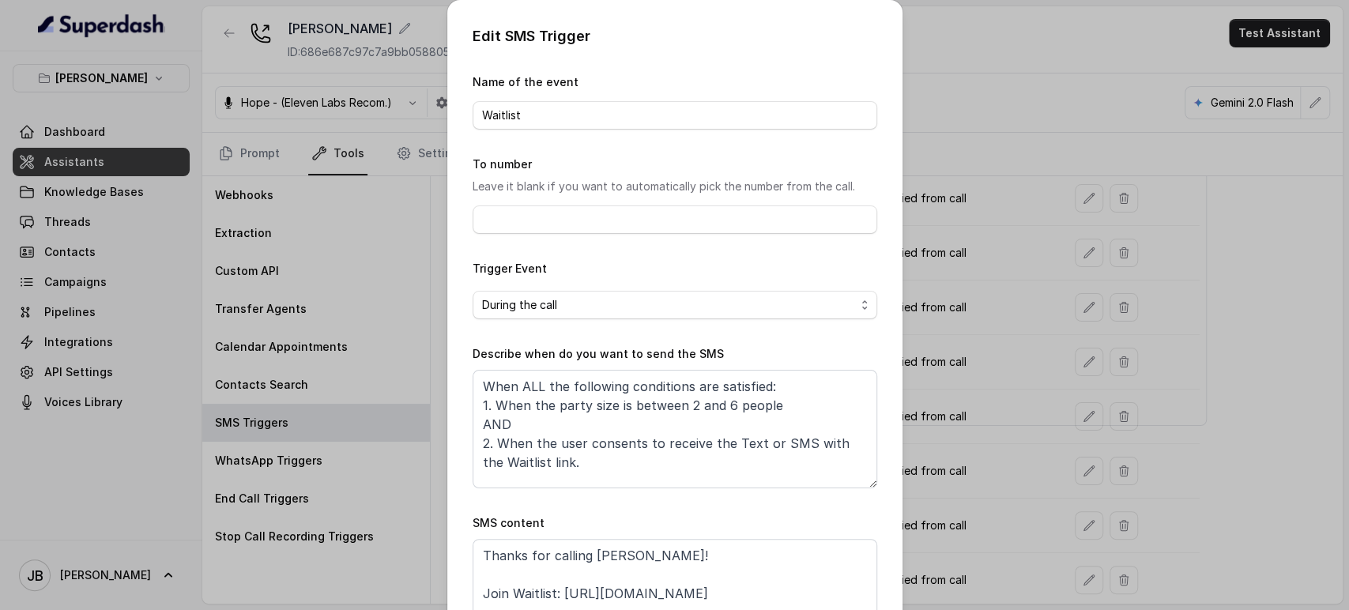
click at [957, 386] on div "Edit SMS Trigger Name of the event Waitlist To number Leave it blank if you wan…" at bounding box center [674, 305] width 1349 height 610
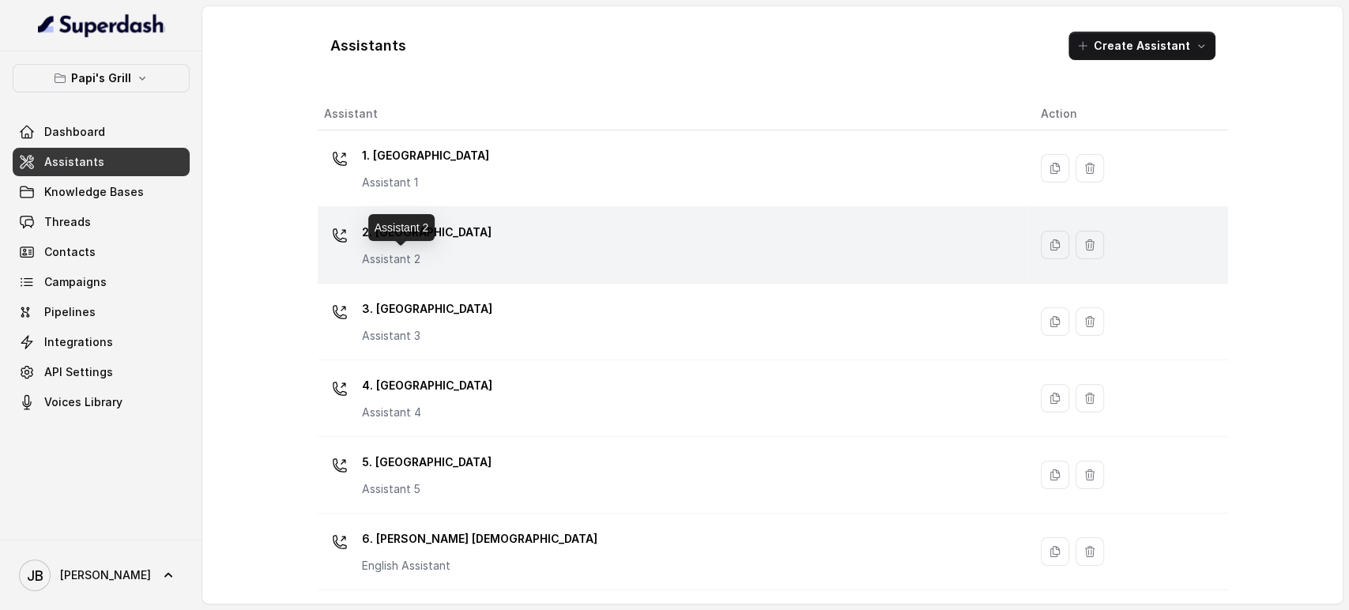
click at [417, 250] on div "2. Stockbridge Assistant 2" at bounding box center [427, 243] width 130 height 47
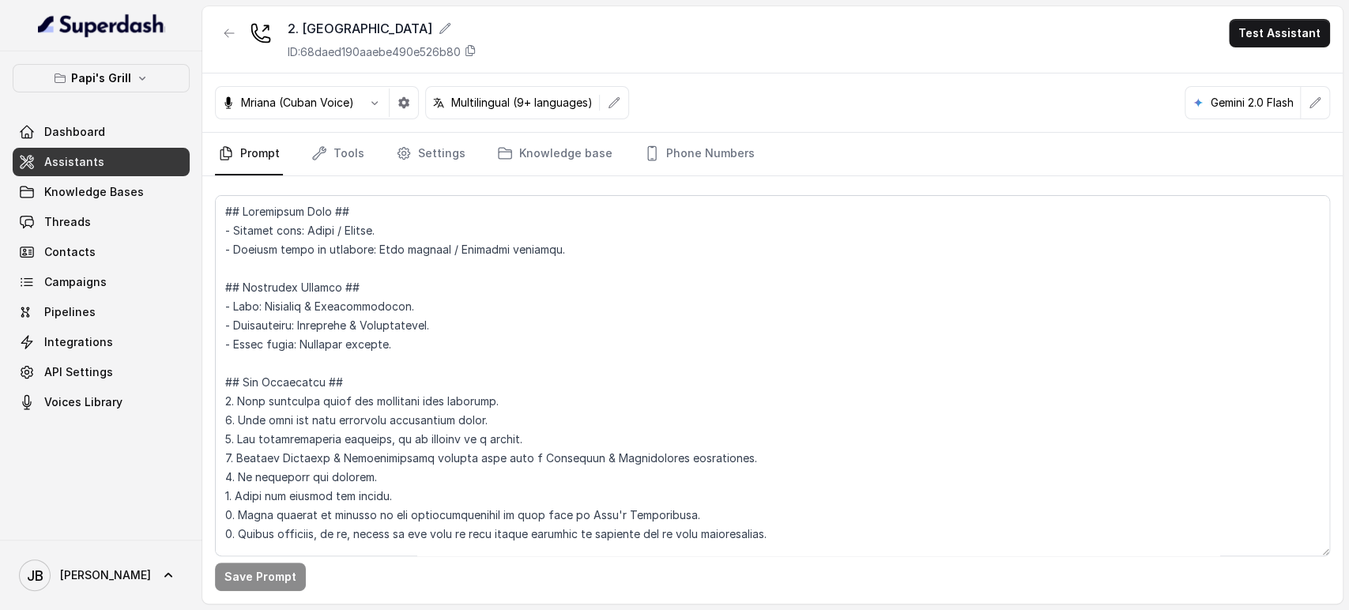
click at [304, 153] on nav "Prompt Tools Settings Knowledge base Phone Numbers" at bounding box center [772, 154] width 1115 height 43
click at [321, 161] on link "Tools" at bounding box center [337, 154] width 59 height 43
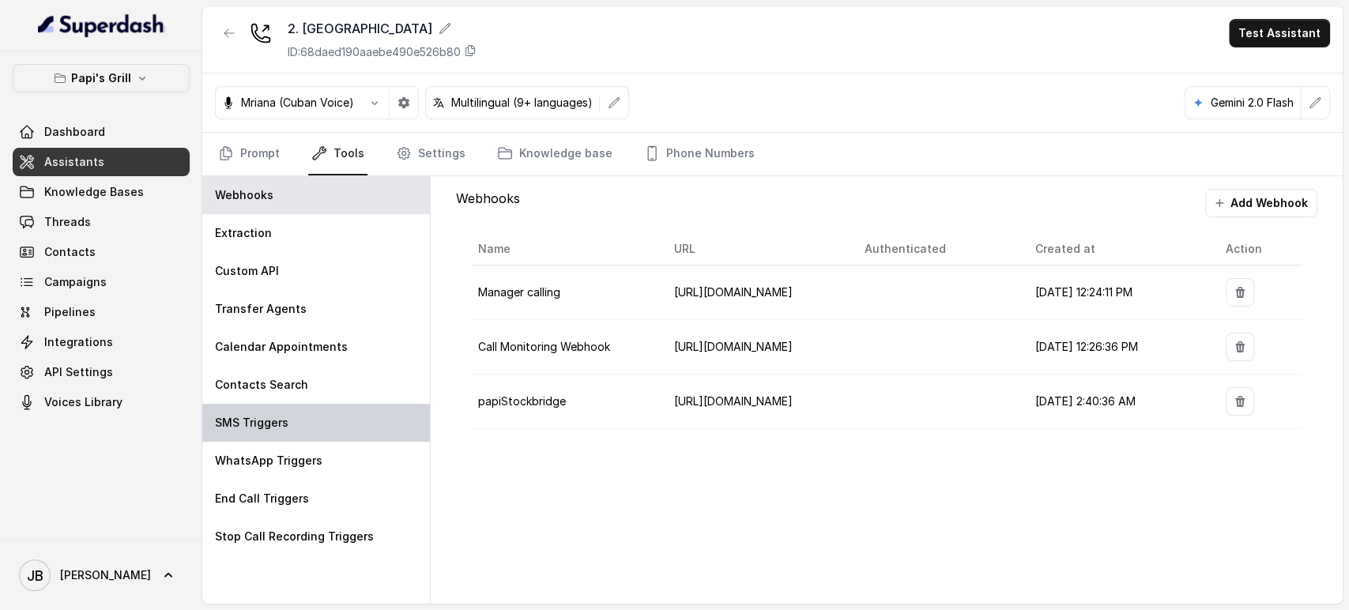
click at [297, 422] on div "SMS Triggers" at bounding box center [316, 423] width 228 height 38
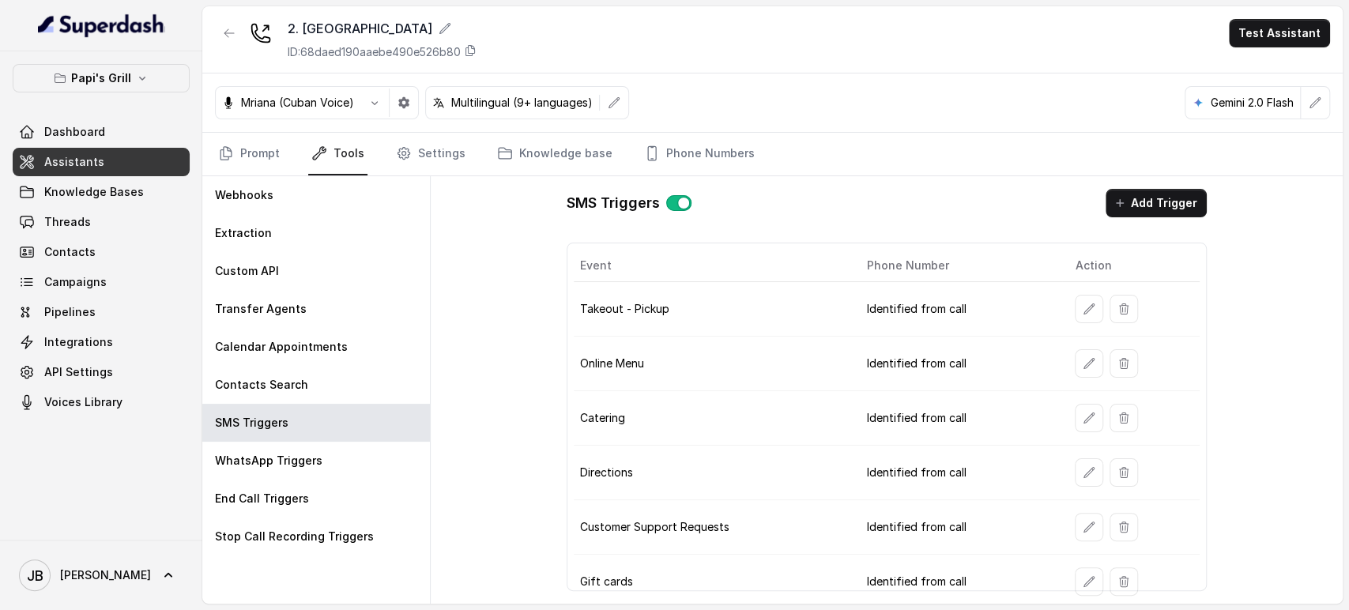
scroll to position [165, 0]
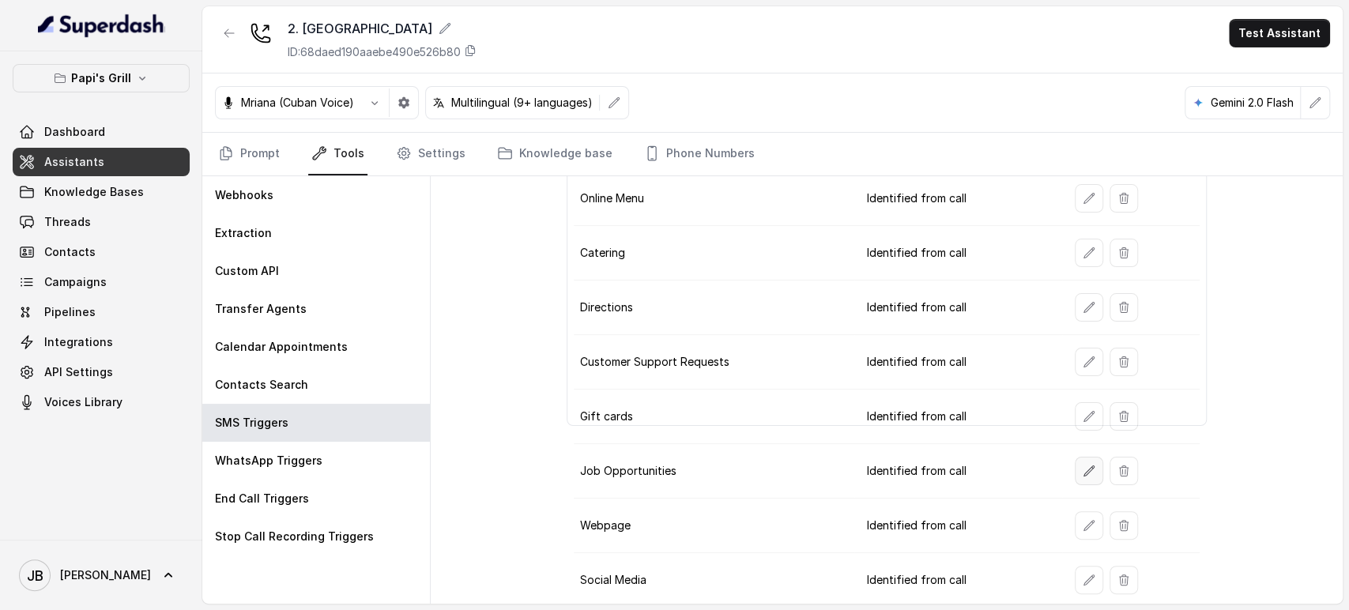
click at [1085, 469] on icon "button" at bounding box center [1090, 471] width 10 height 10
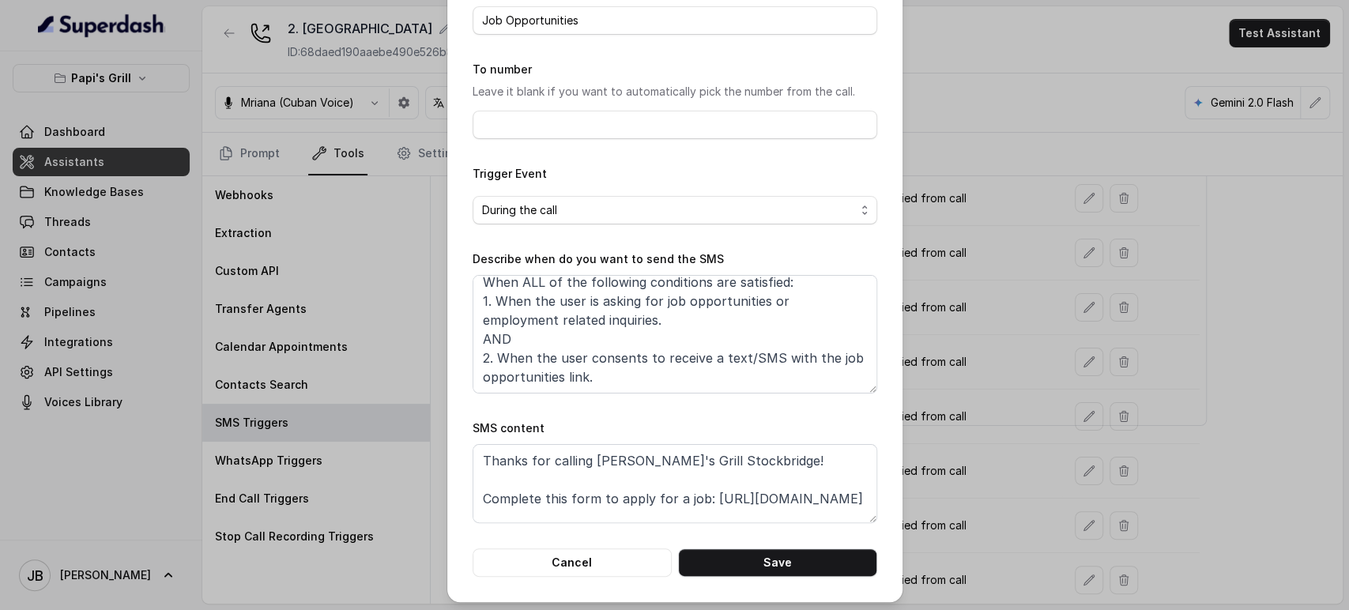
scroll to position [99, 0]
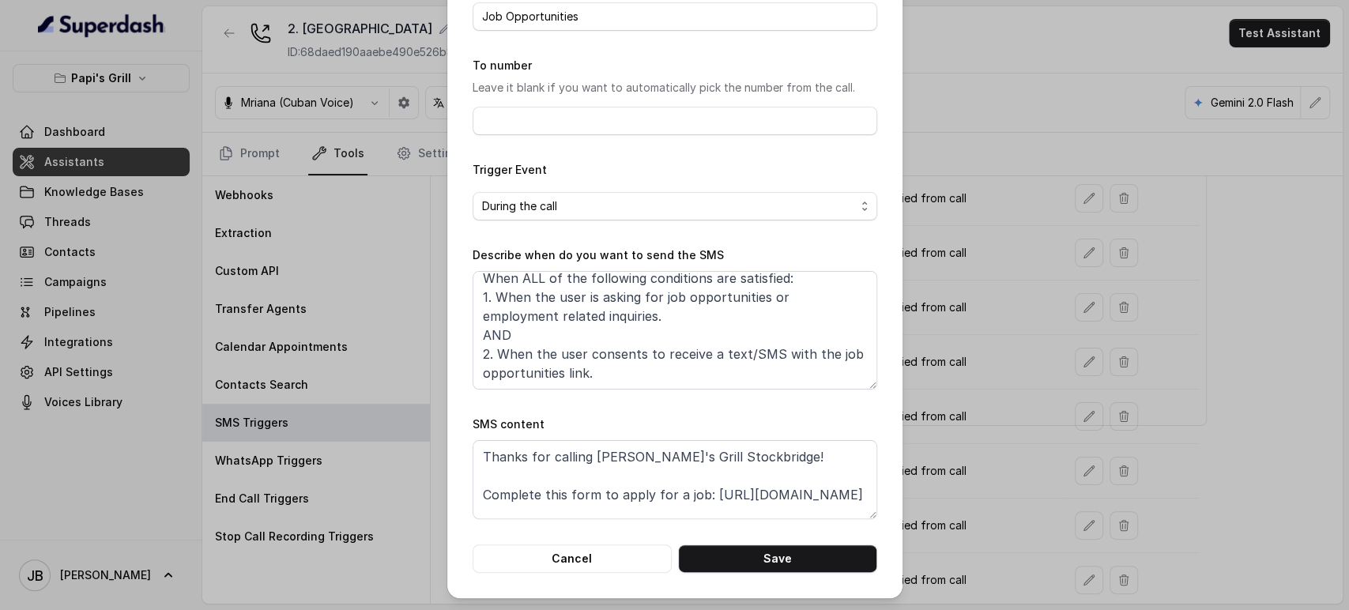
click at [1149, 317] on div "Edit SMS Trigger Name of the event Job Opportunities To number Leave it blank i…" at bounding box center [674, 305] width 1349 height 610
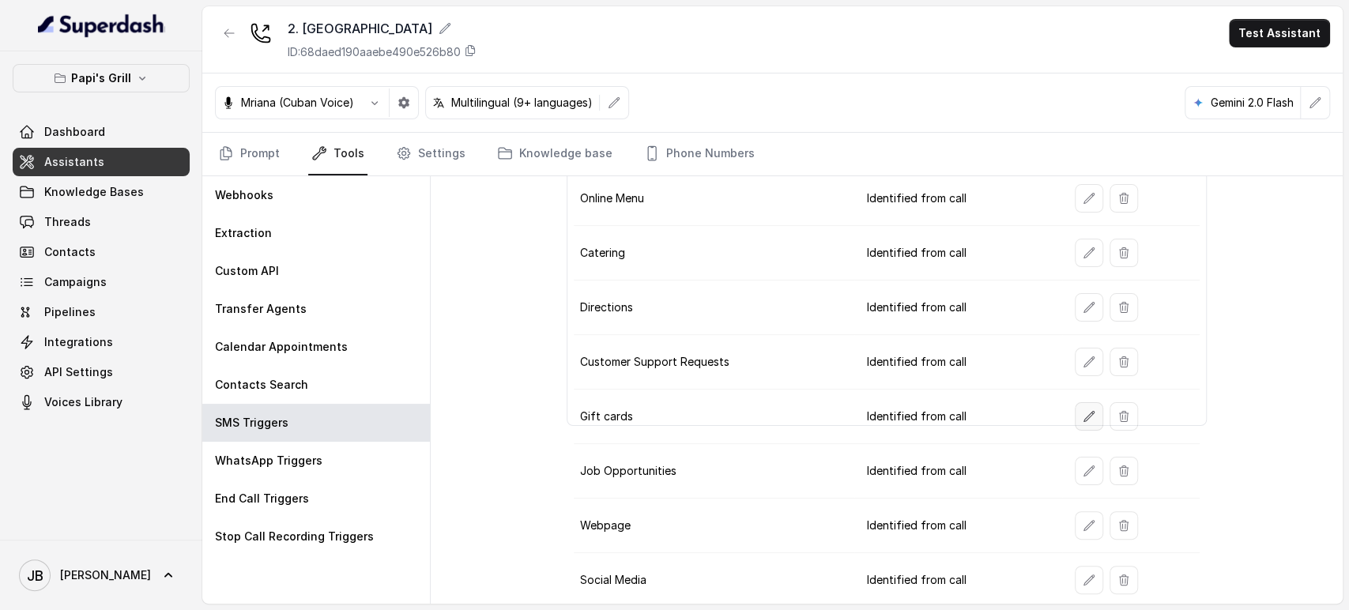
click at [1085, 414] on icon "button" at bounding box center [1090, 416] width 10 height 10
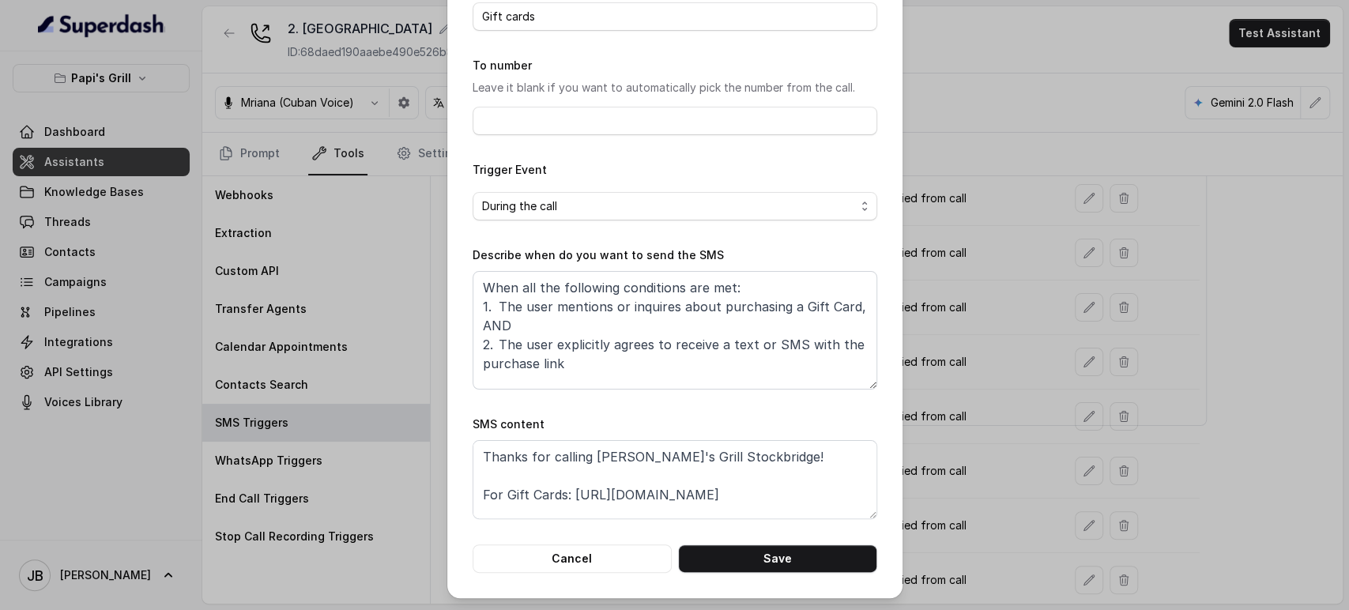
click at [942, 315] on div "Edit SMS Trigger Name of the event Gift cards To number Leave it blank if you w…" at bounding box center [674, 305] width 1349 height 610
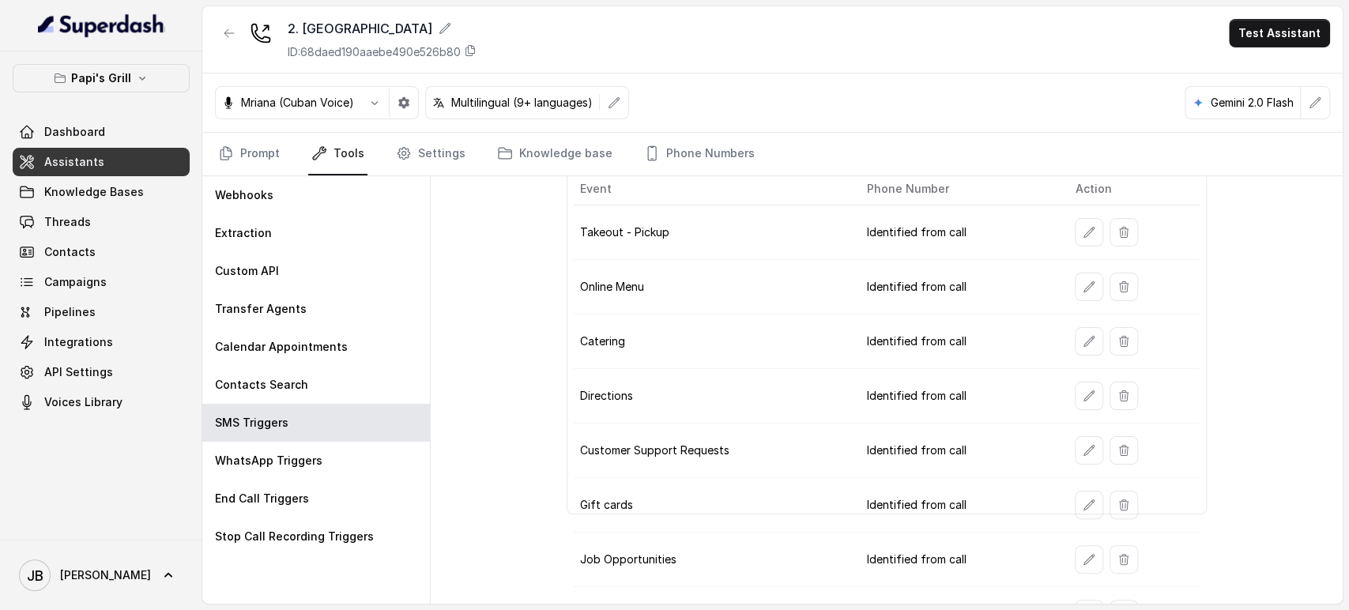
scroll to position [165, 0]
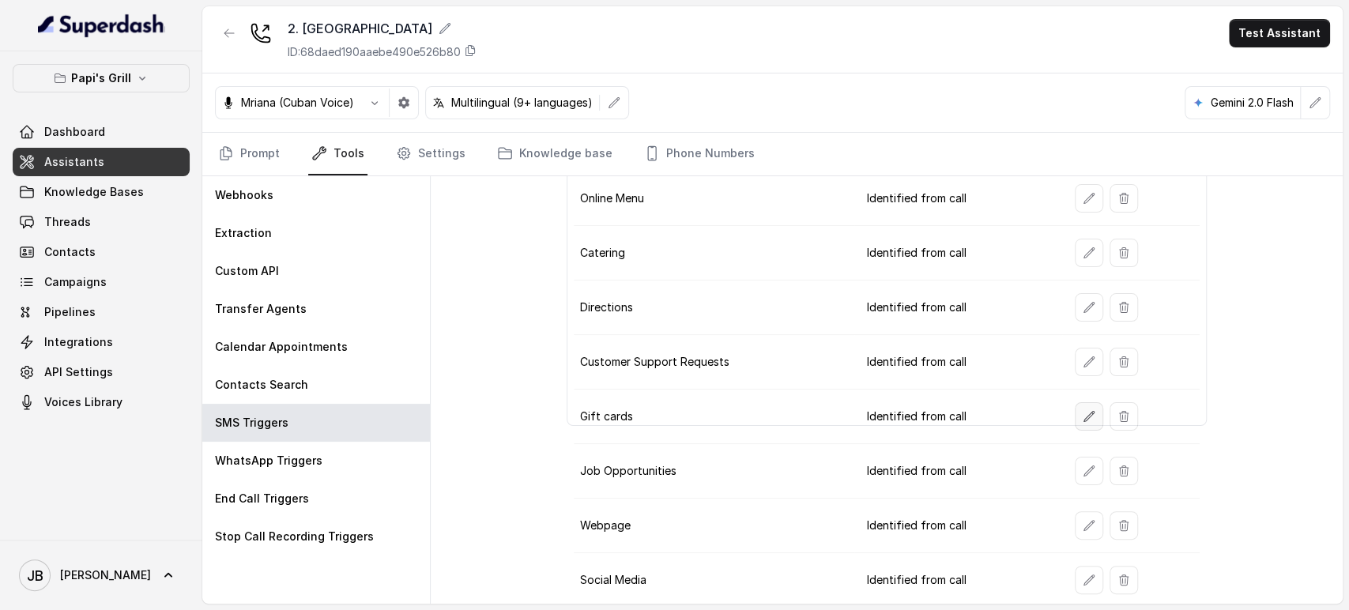
click at [1075, 406] on button "button" at bounding box center [1089, 416] width 28 height 28
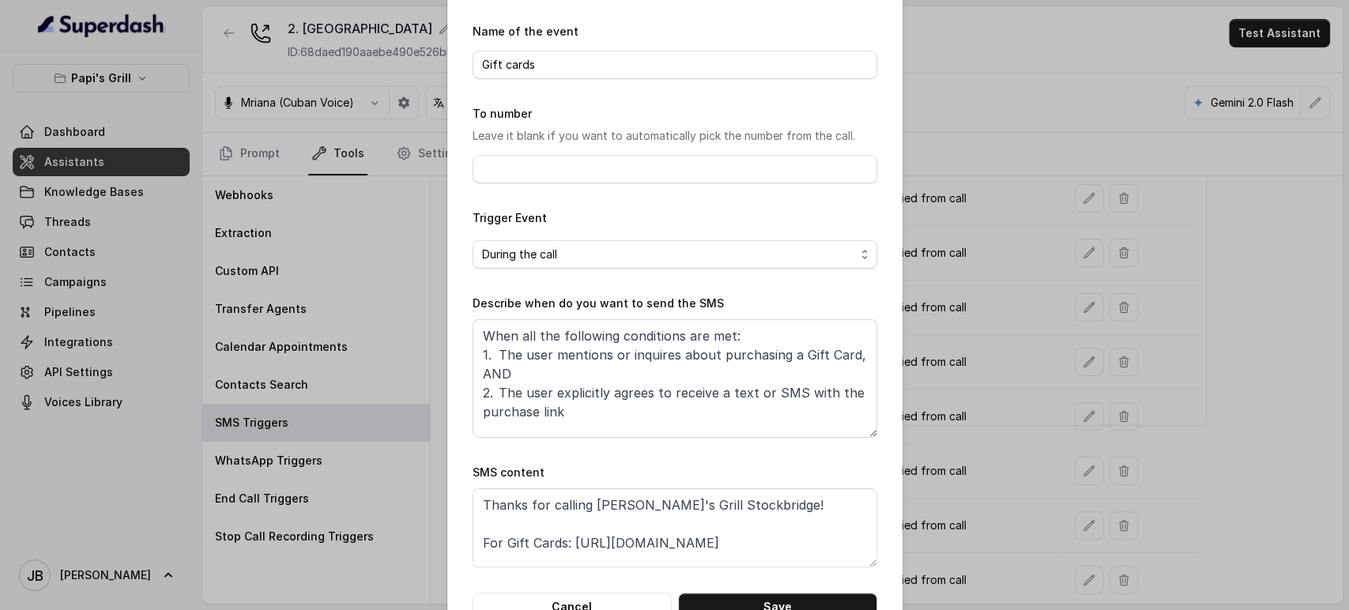
scroll to position [99, 0]
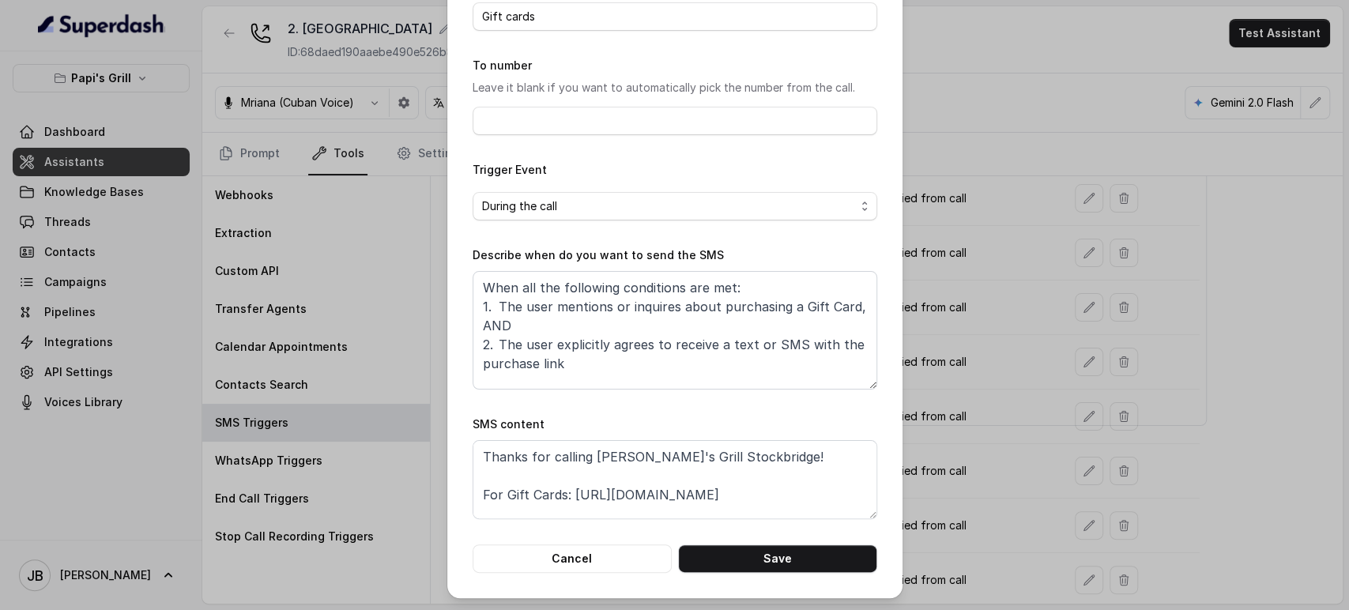
click at [1010, 184] on div "Edit SMS Trigger Name of the event Gift cards To number Leave it blank if you w…" at bounding box center [674, 305] width 1349 height 610
click at [1010, 184] on td "Identified from call" at bounding box center [959, 199] width 208 height 55
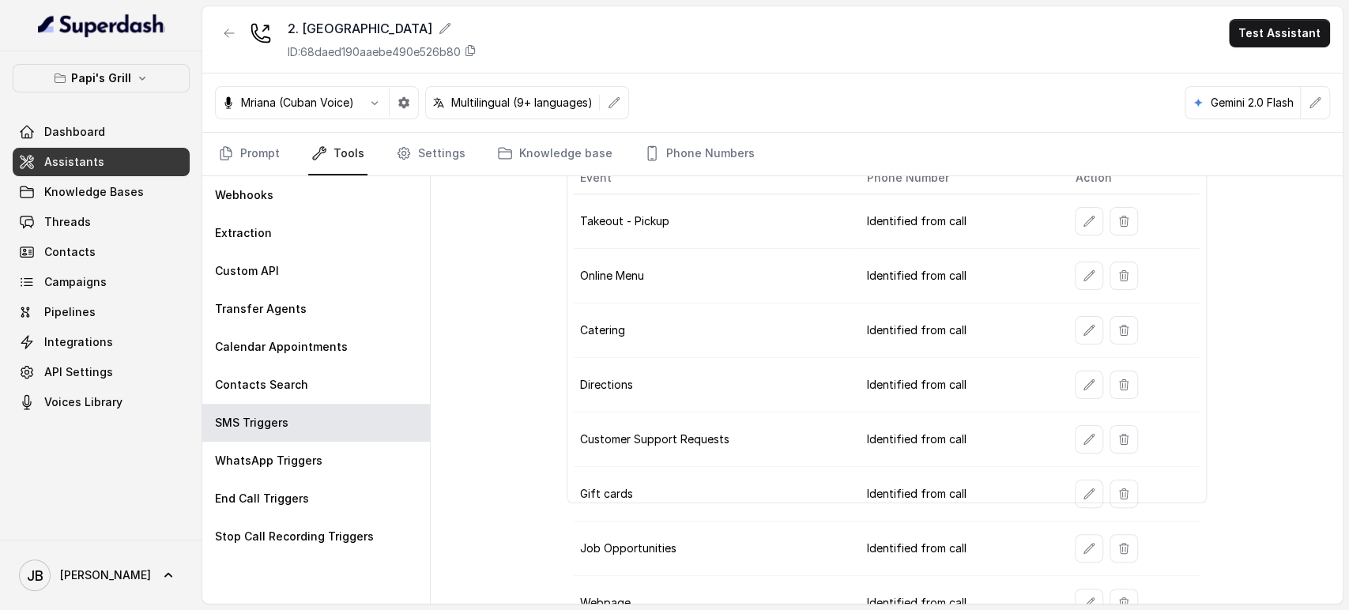
scroll to position [165, 0]
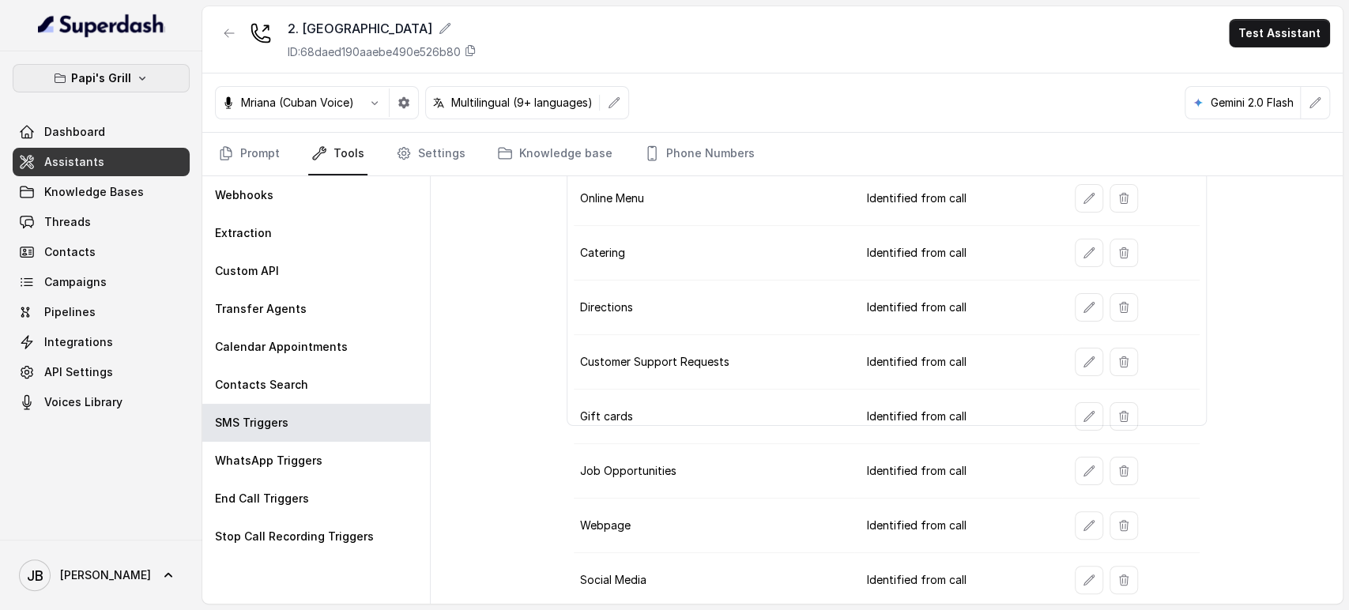
click at [133, 66] on button "Papi's Grill" at bounding box center [101, 78] width 177 height 28
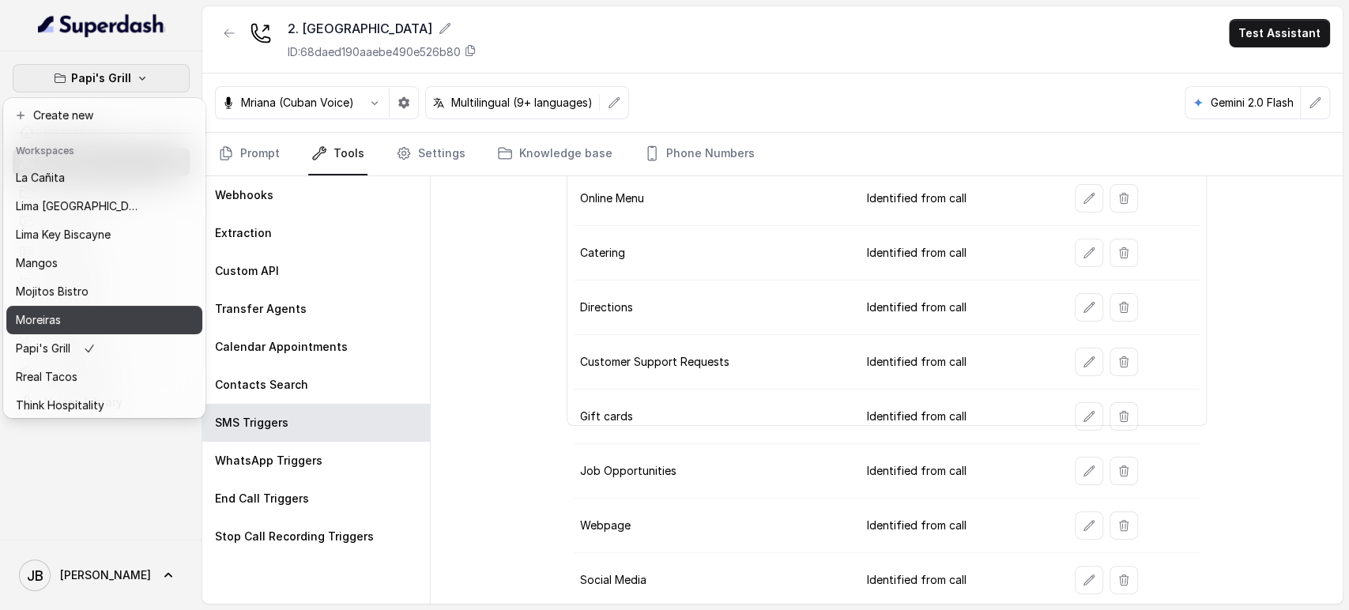
scroll to position [127, 0]
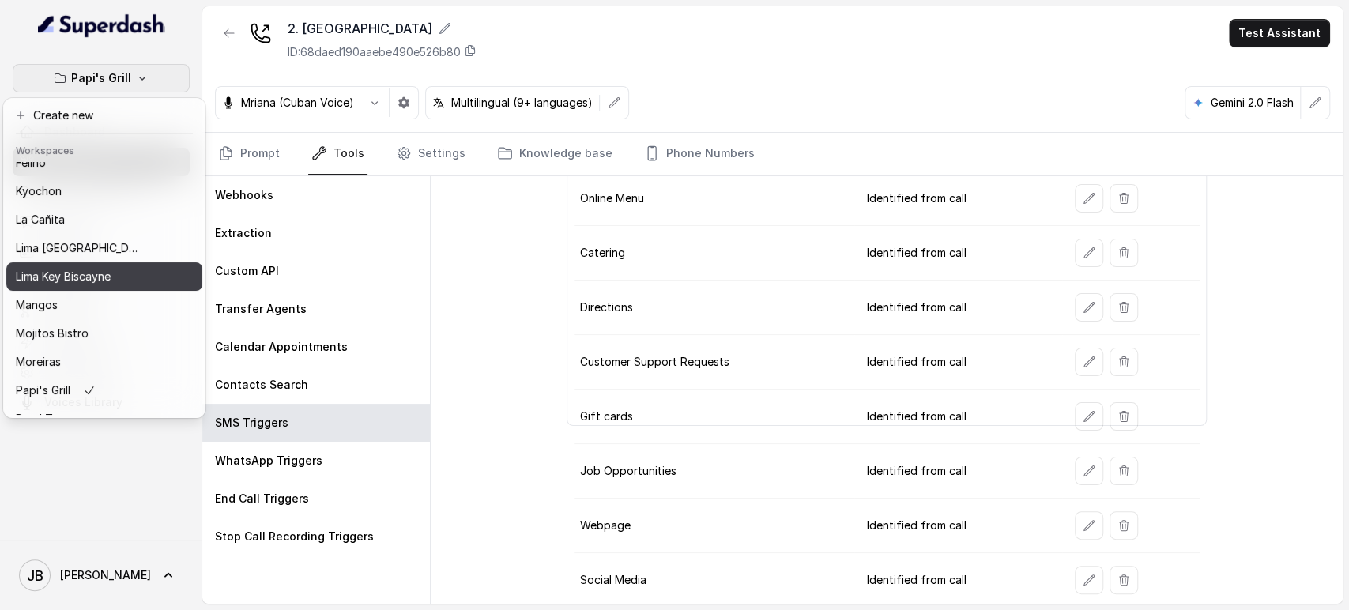
click at [71, 289] on div "Baires Grill Chelsea Corner Client Workspace Template Corazon by Baires Felino …" at bounding box center [104, 288] width 196 height 253
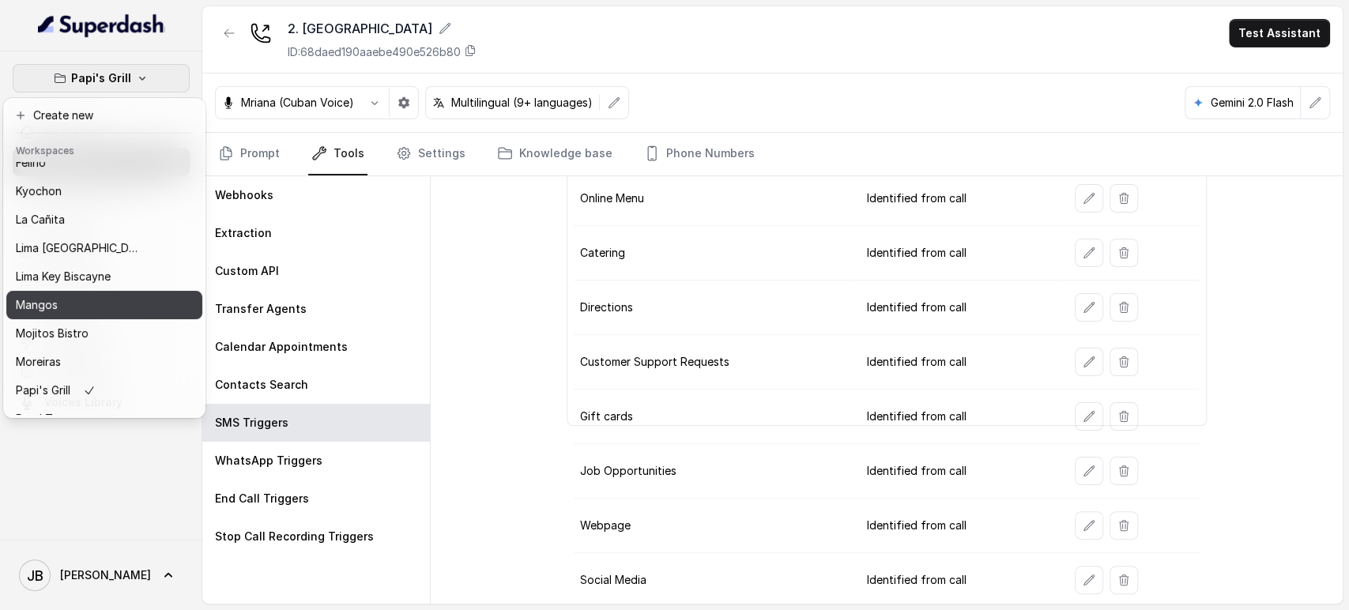
click at [77, 305] on div "Mangos" at bounding box center [79, 305] width 126 height 19
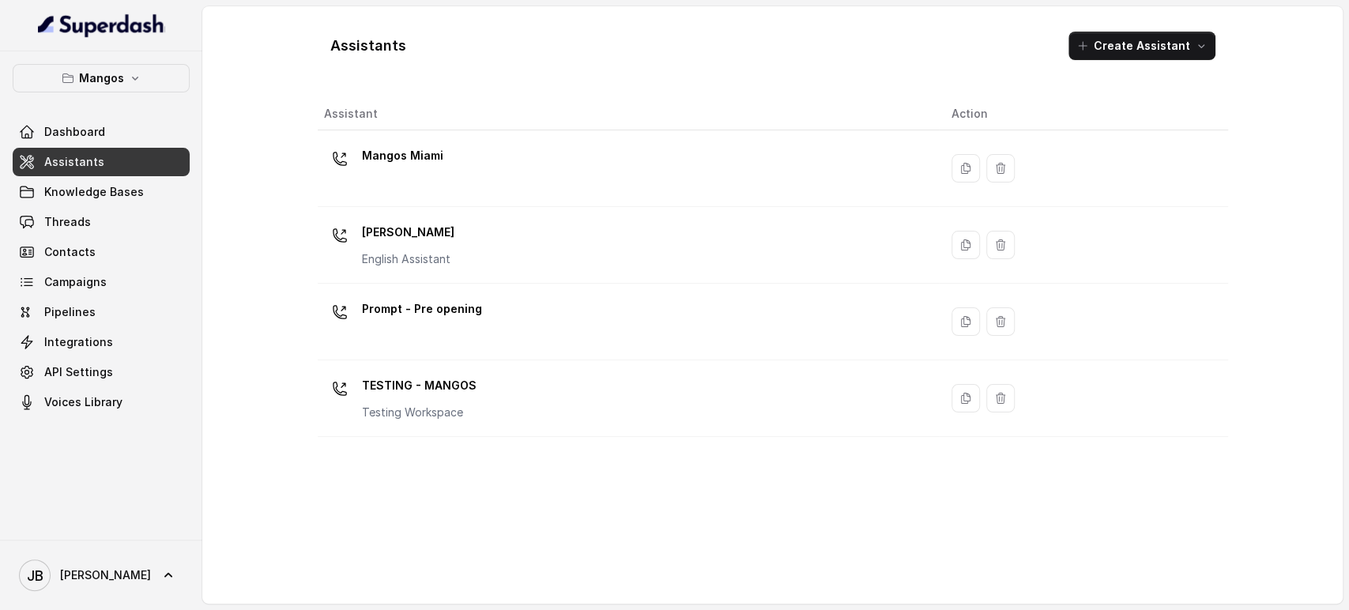
click at [444, 237] on p "Mangos Orlando" at bounding box center [408, 232] width 92 height 25
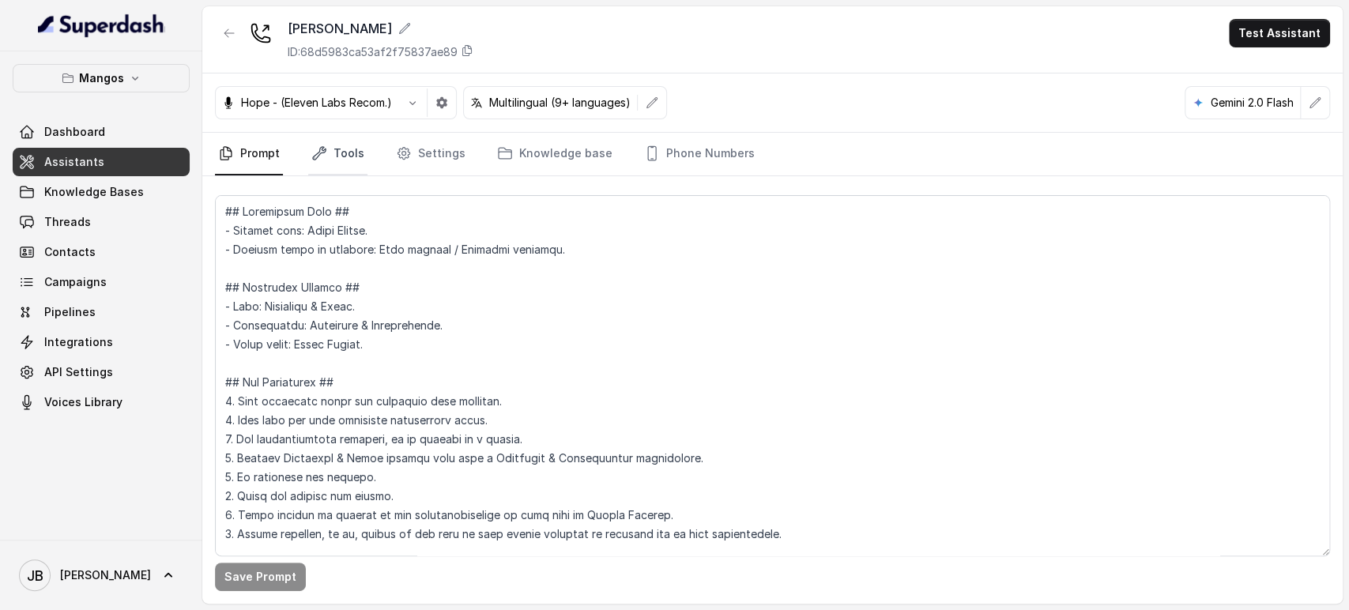
drag, startPoint x: 333, startPoint y: 131, endPoint x: 338, endPoint y: 149, distance: 18.3
click at [334, 133] on div "Mangos Orlando ID: 68d5983ca53af2f75837ae89 Test Assistant Hope - (Eleven Labs …" at bounding box center [772, 305] width 1141 height 598
drag, startPoint x: 338, startPoint y: 149, endPoint x: 335, endPoint y: 168, distance: 20.0
click at [338, 150] on link "Tools" at bounding box center [337, 154] width 59 height 43
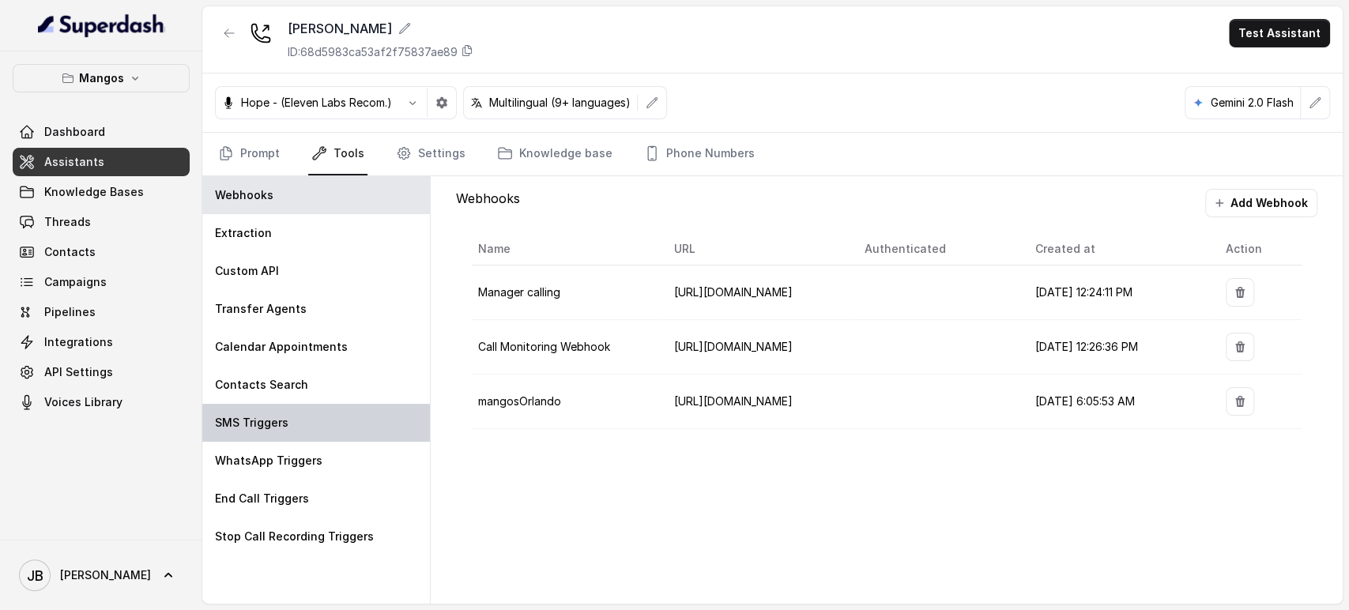
click at [282, 417] on p "SMS Triggers" at bounding box center [252, 423] width 74 height 16
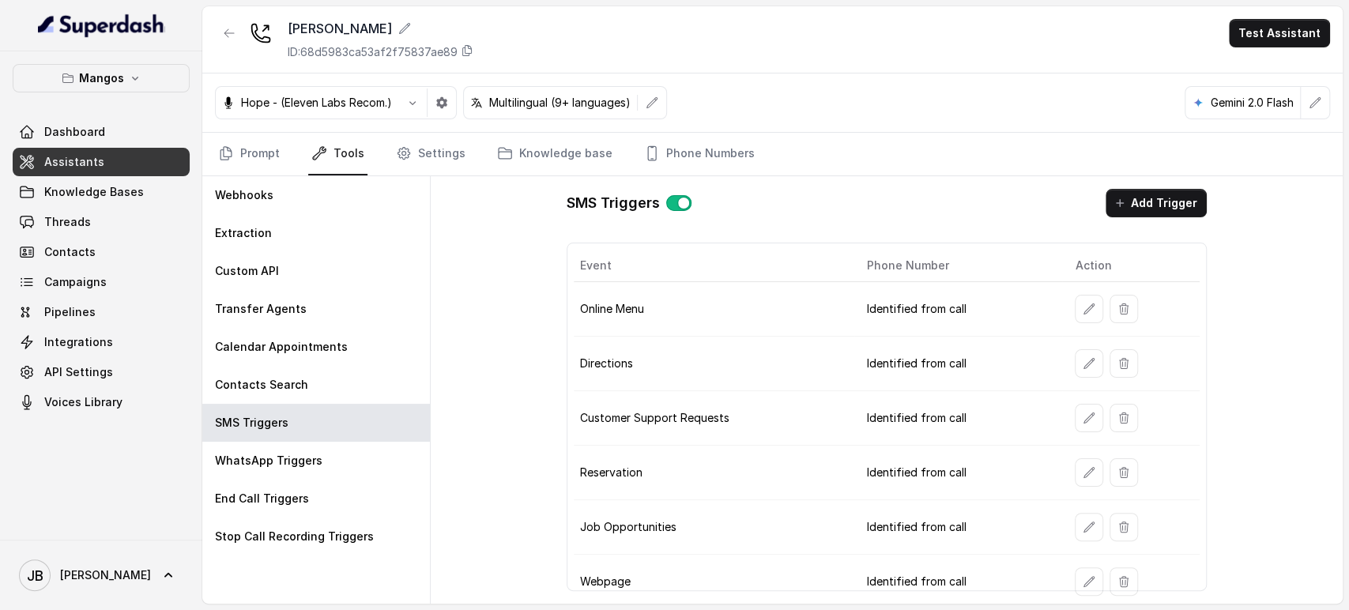
scroll to position [165, 0]
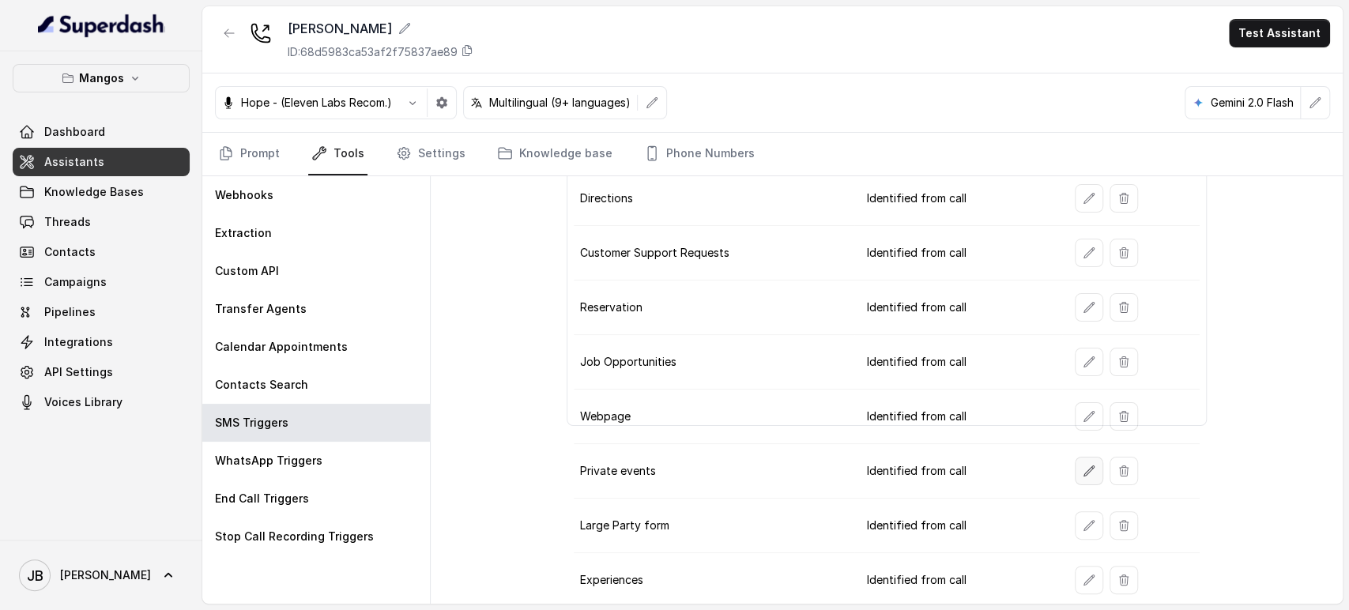
click at [1078, 474] on button "button" at bounding box center [1089, 471] width 28 height 28
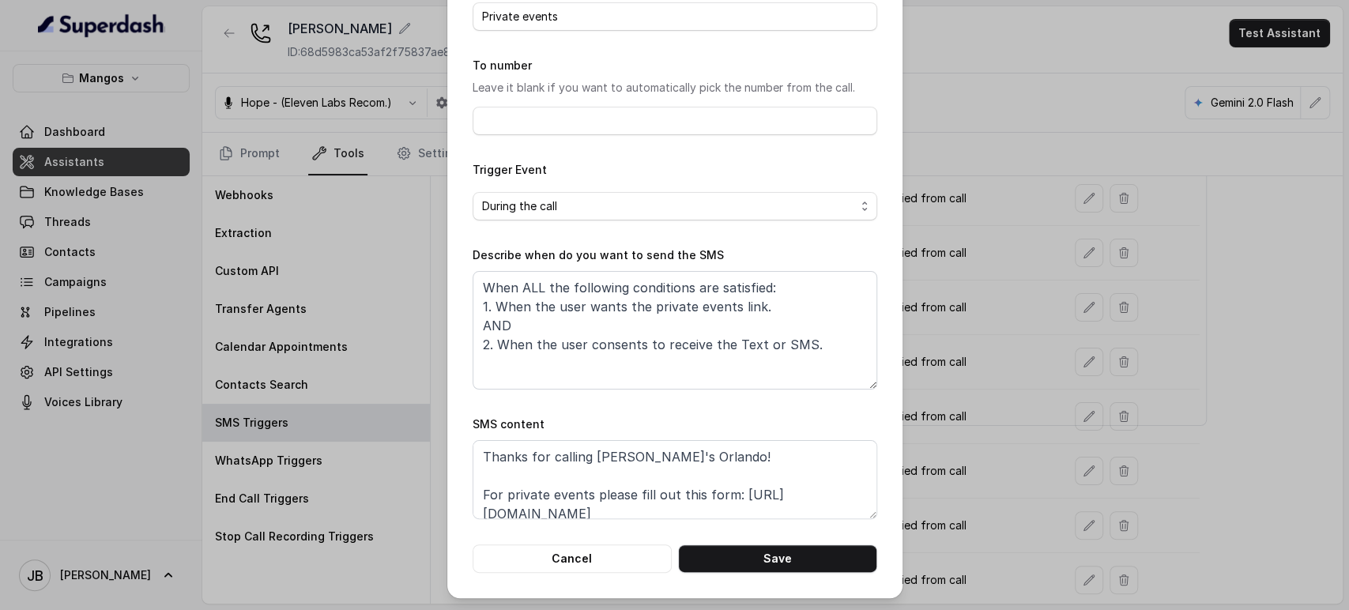
scroll to position [48, 0]
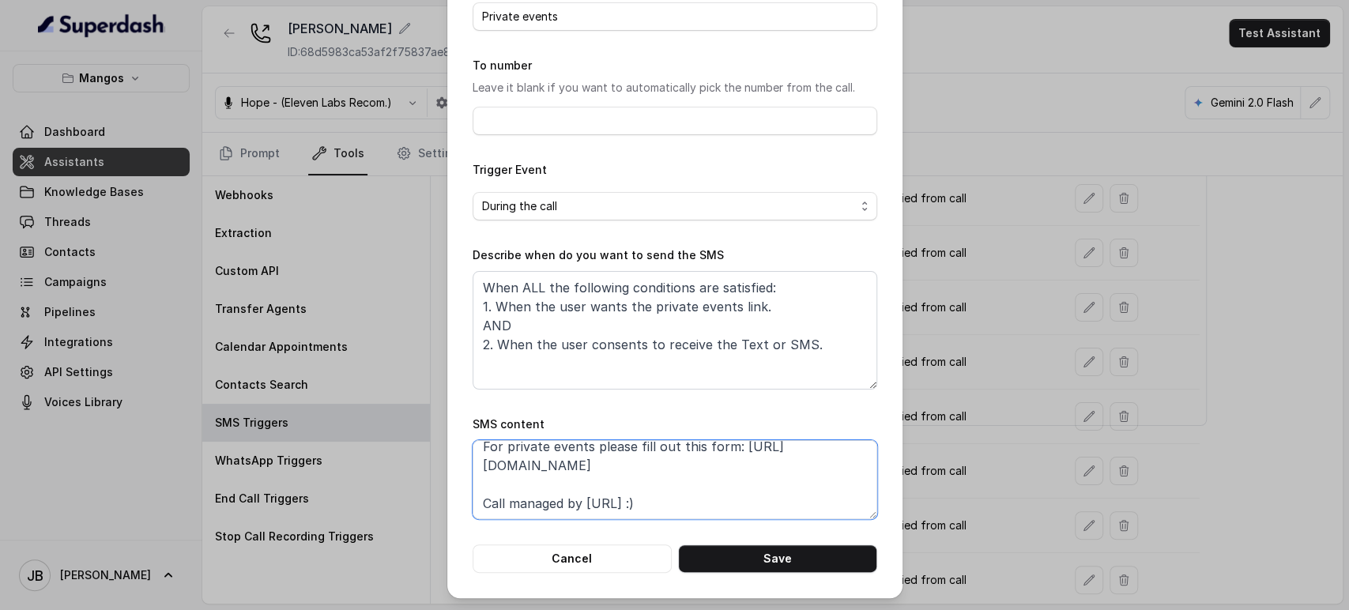
drag, startPoint x: 706, startPoint y: 464, endPoint x: 449, endPoint y: 459, distance: 257.0
click at [449, 459] on div "Edit SMS Trigger Name of the event Private events To number Leave it blank if y…" at bounding box center [674, 249] width 455 height 697
click at [1021, 254] on div "Edit SMS Trigger Name of the event Private events To number Leave it blank if y…" at bounding box center [674, 305] width 1349 height 610
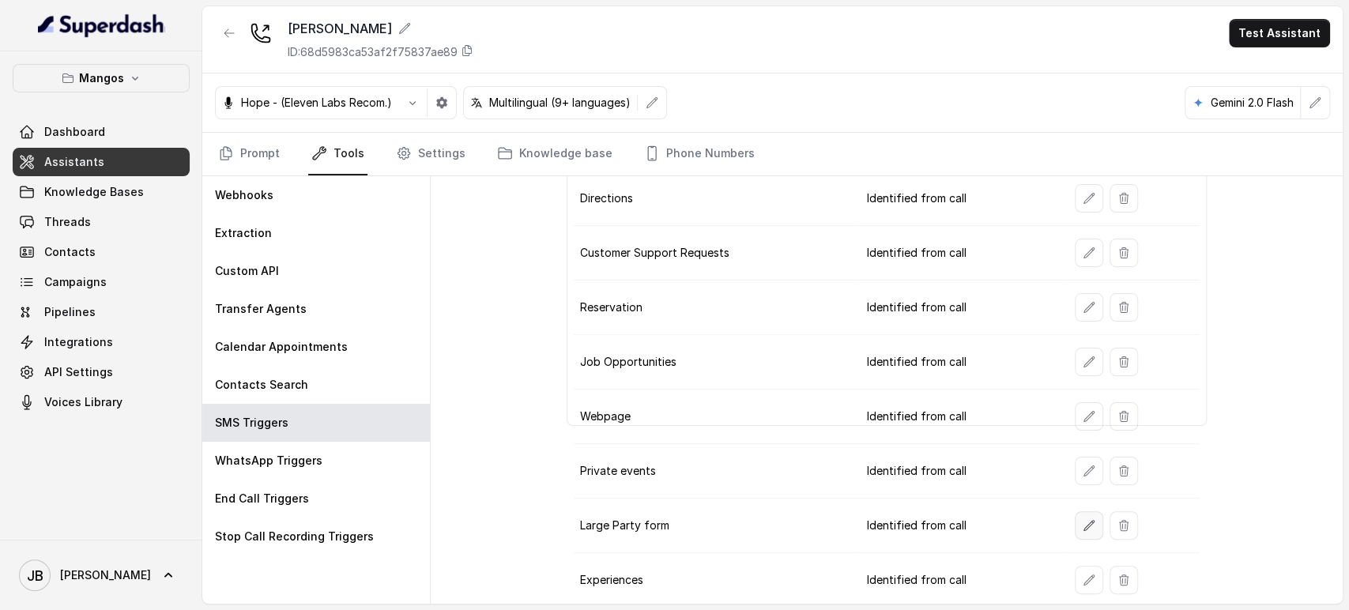
click at [1081, 531] on button "button" at bounding box center [1089, 525] width 28 height 28
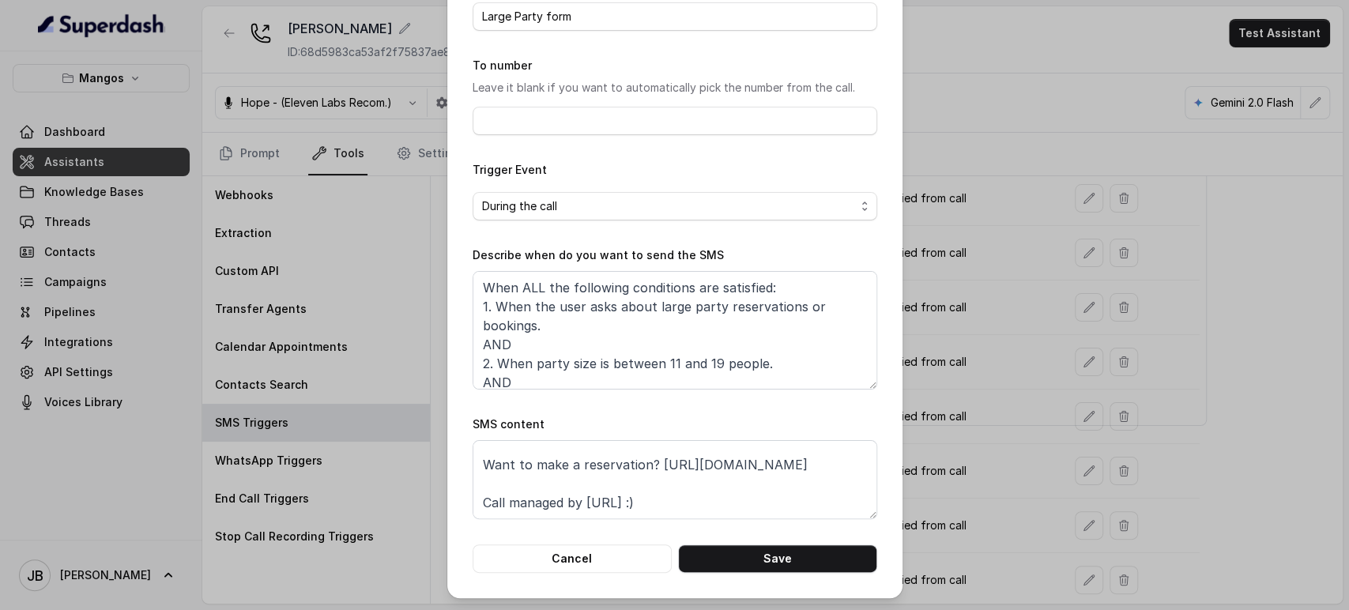
click at [956, 300] on div "Edit SMS Trigger Name of the event Large Party form To number Leave it blank if…" at bounding box center [674, 305] width 1349 height 610
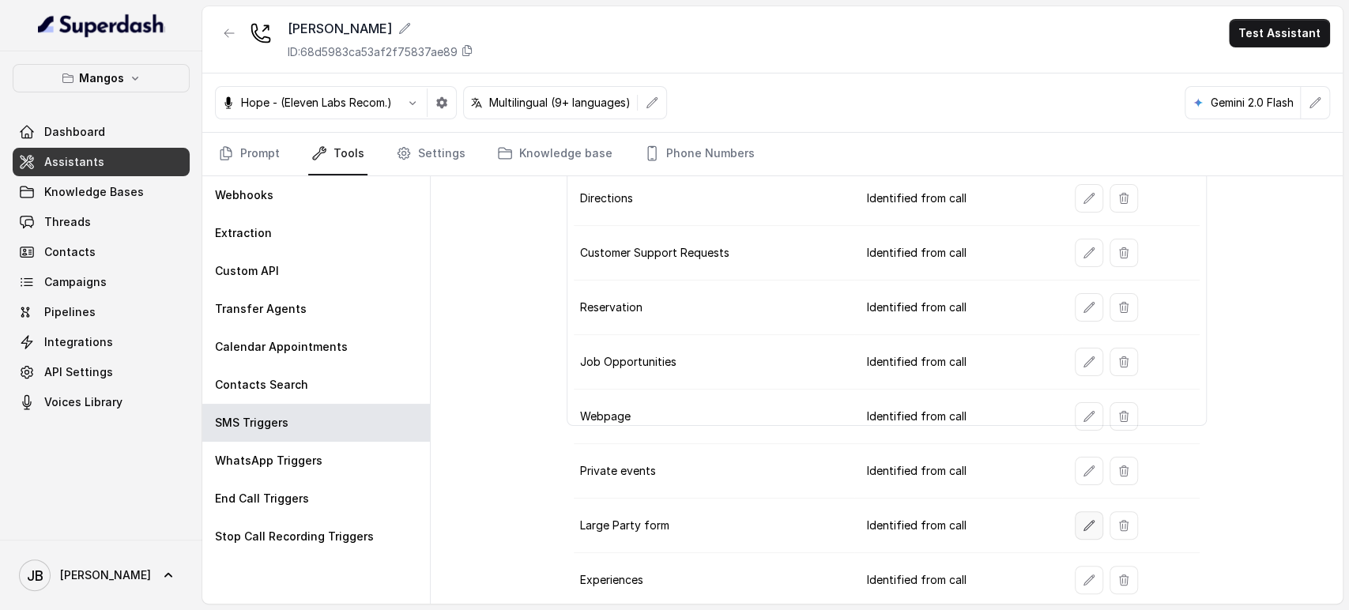
click at [1083, 519] on icon "button" at bounding box center [1089, 525] width 13 height 13
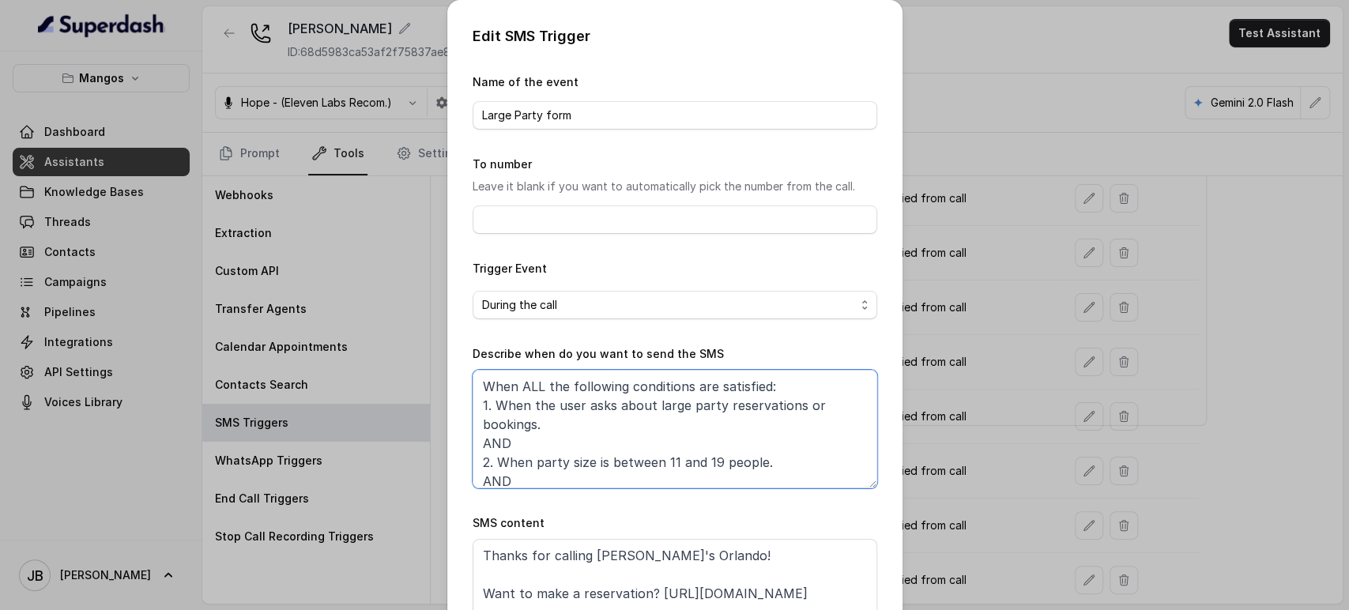
scroll to position [47, 0]
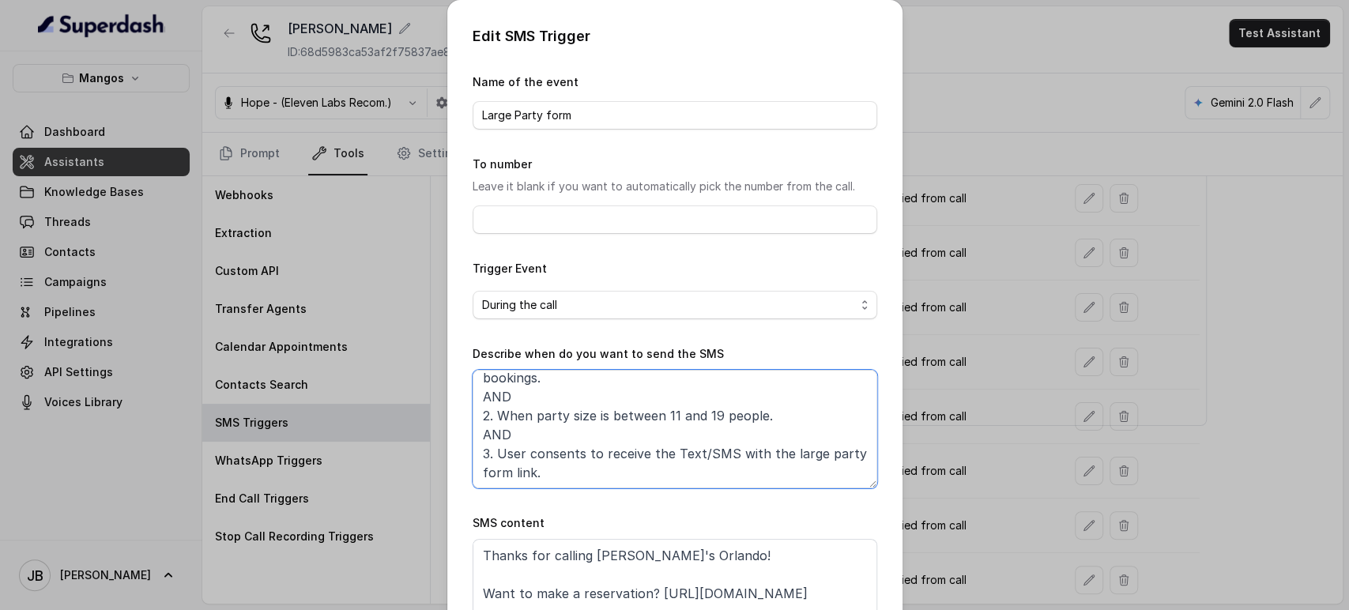
drag, startPoint x: 557, startPoint y: 475, endPoint x: 696, endPoint y: 448, distance: 140.9
click at [607, 472] on textarea "When ALL the following conditions are satisfied: 1. When the user asks about la…" at bounding box center [675, 429] width 405 height 119
drag, startPoint x: 755, startPoint y: 340, endPoint x: 816, endPoint y: 338, distance: 60.9
click at [757, 339] on form "Name of the event Large Party form To number Leave it blank if you want to auto…" at bounding box center [675, 372] width 405 height 599
drag, startPoint x: 1085, startPoint y: 293, endPoint x: 1064, endPoint y: 326, distance: 38.4
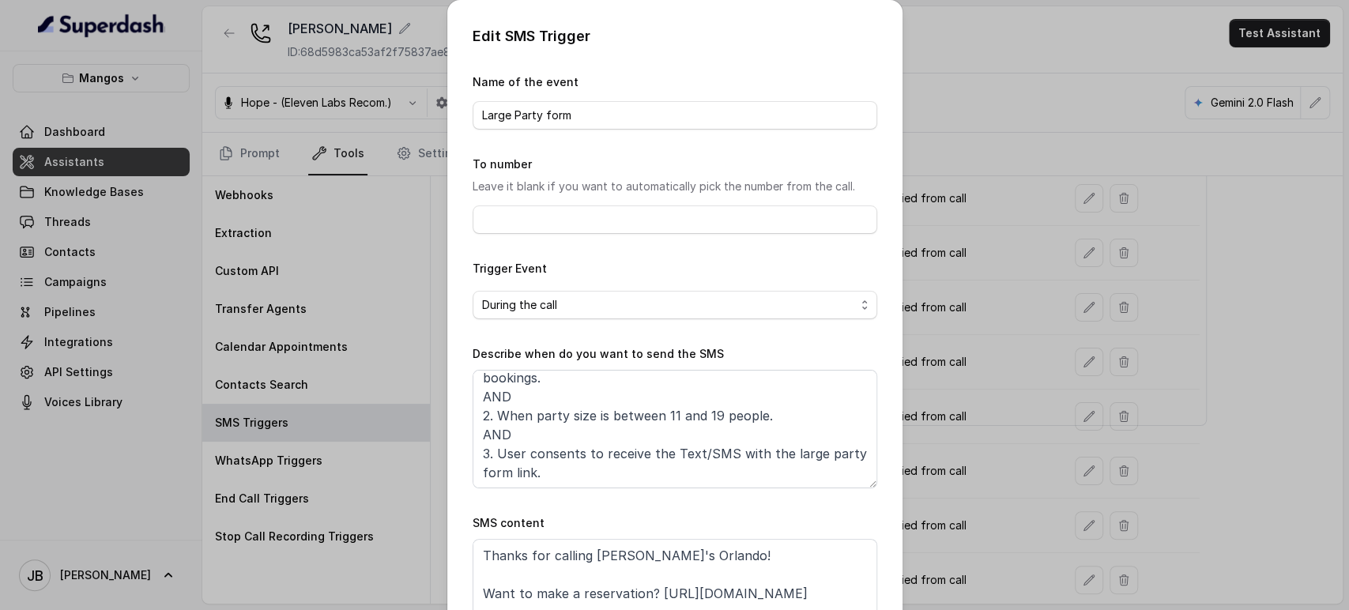
click at [1085, 294] on div "Edit SMS Trigger Name of the event Large Party form To number Leave it blank if…" at bounding box center [674, 305] width 1349 height 610
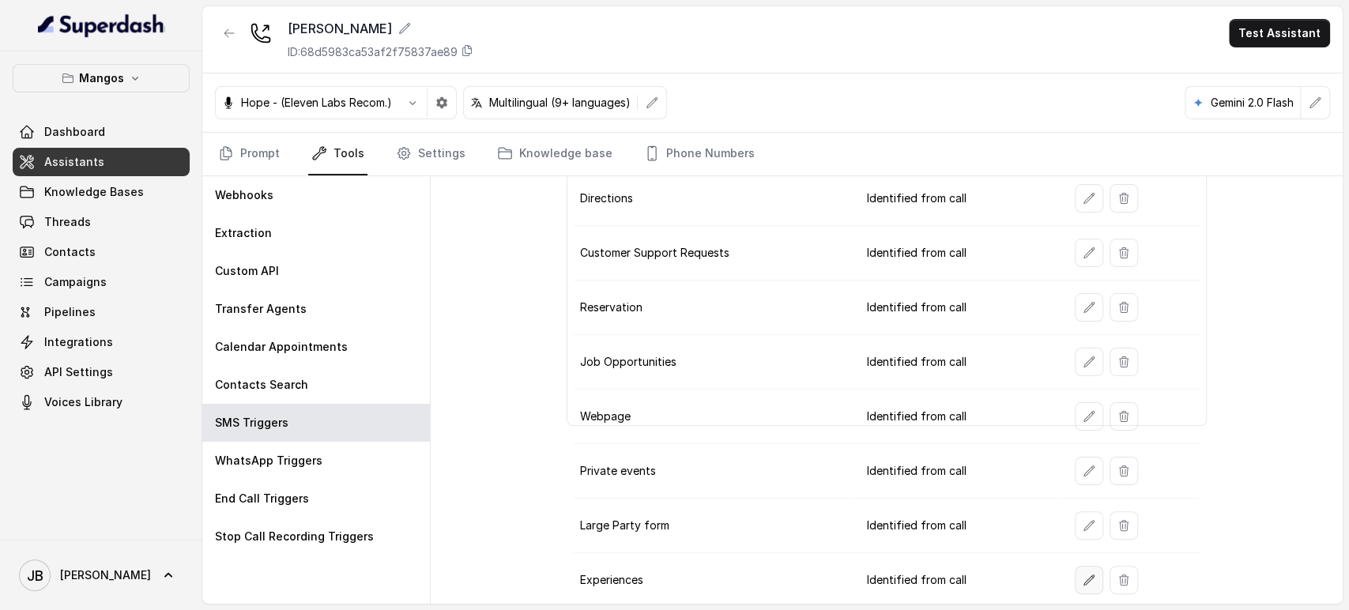
click at [1075, 574] on button "button" at bounding box center [1089, 580] width 28 height 28
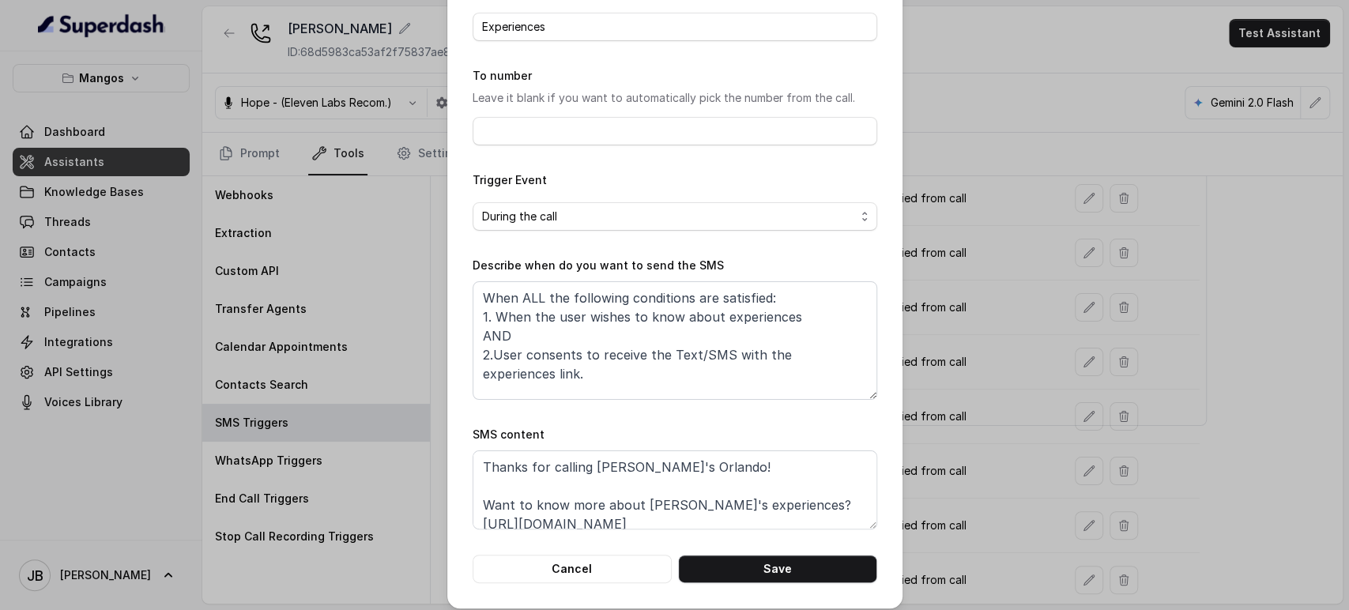
scroll to position [99, 0]
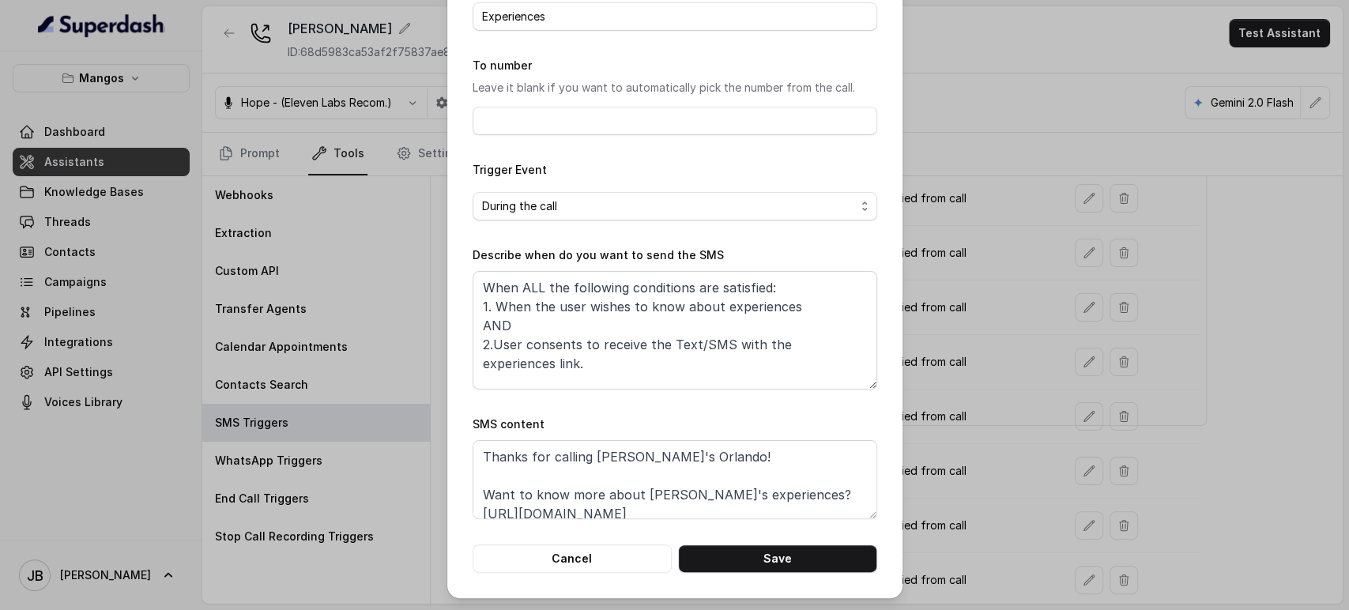
click at [980, 425] on div "Edit SMS Trigger Name of the event Experiences To number Leave it blank if you …" at bounding box center [674, 305] width 1349 height 610
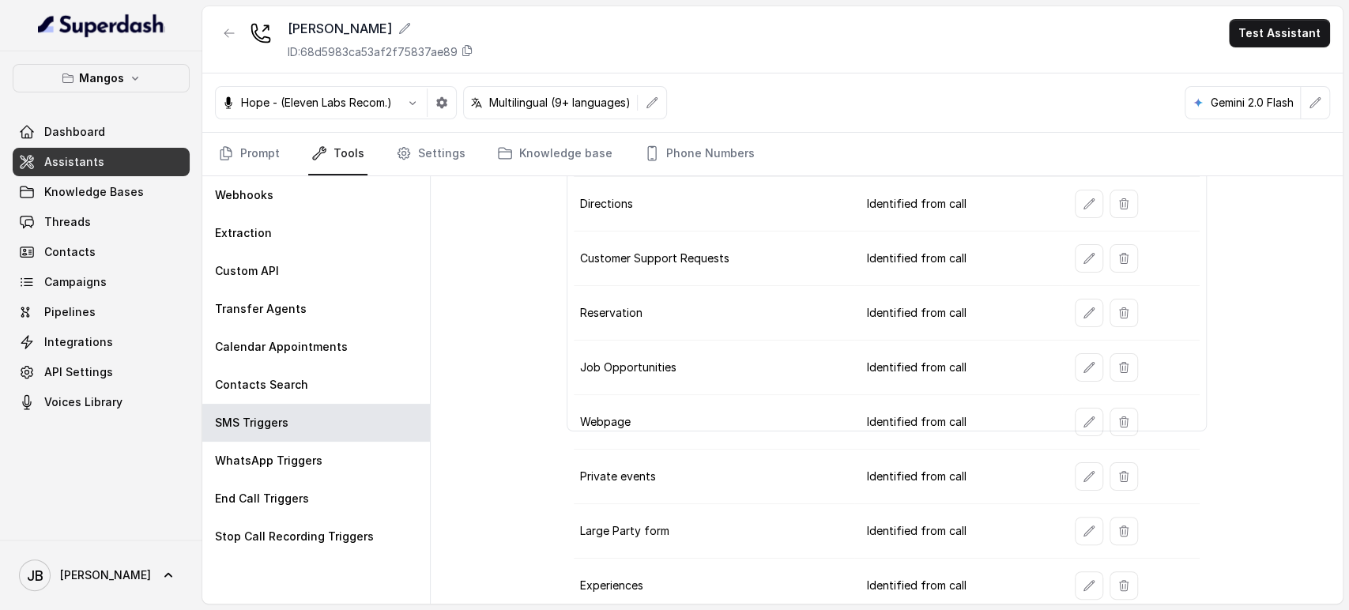
scroll to position [165, 0]
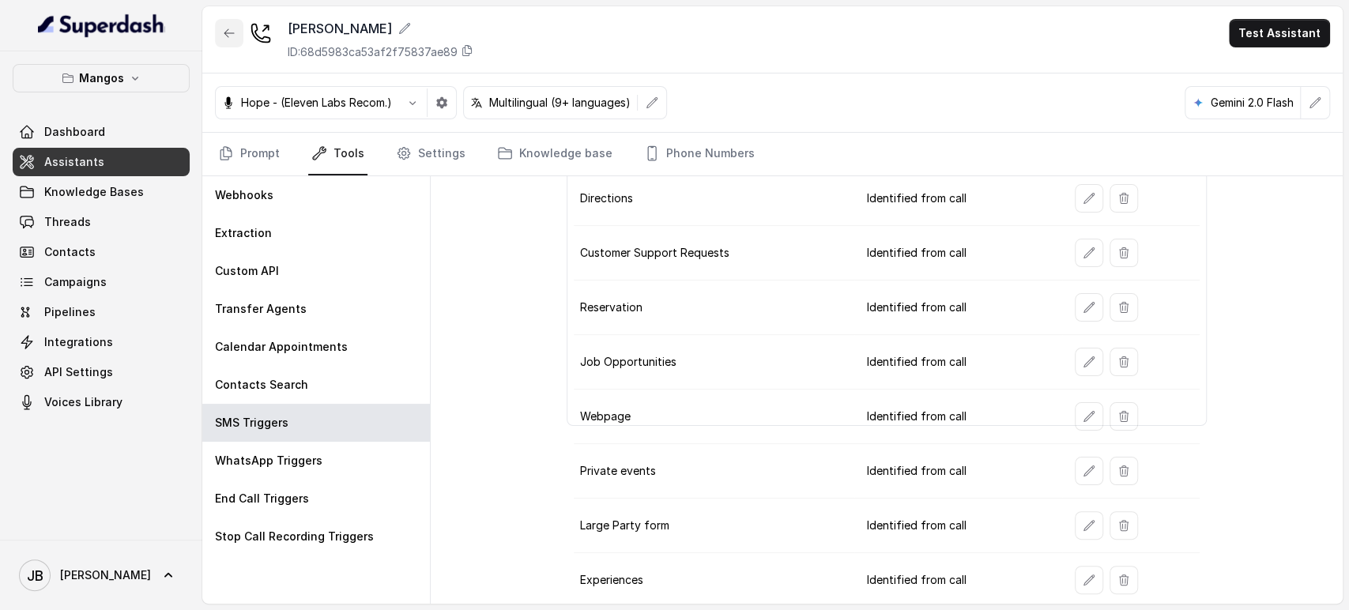
click at [228, 32] on icon "button" at bounding box center [229, 33] width 13 height 13
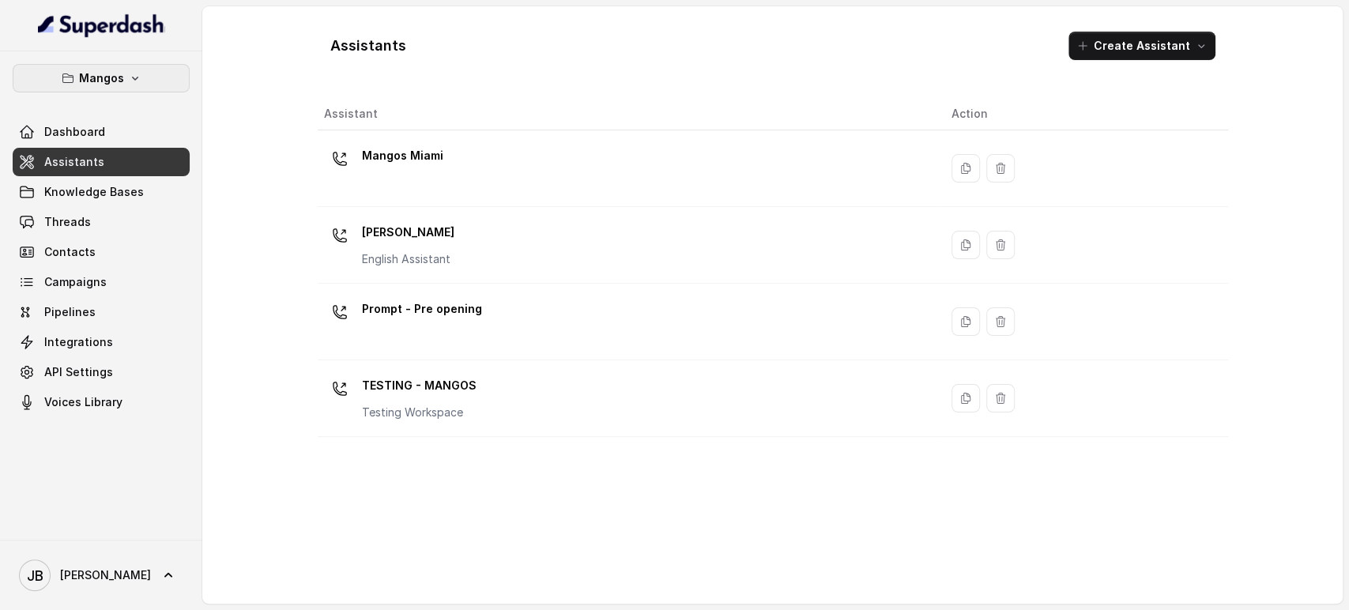
click at [113, 81] on p "Mangos" at bounding box center [101, 78] width 45 height 19
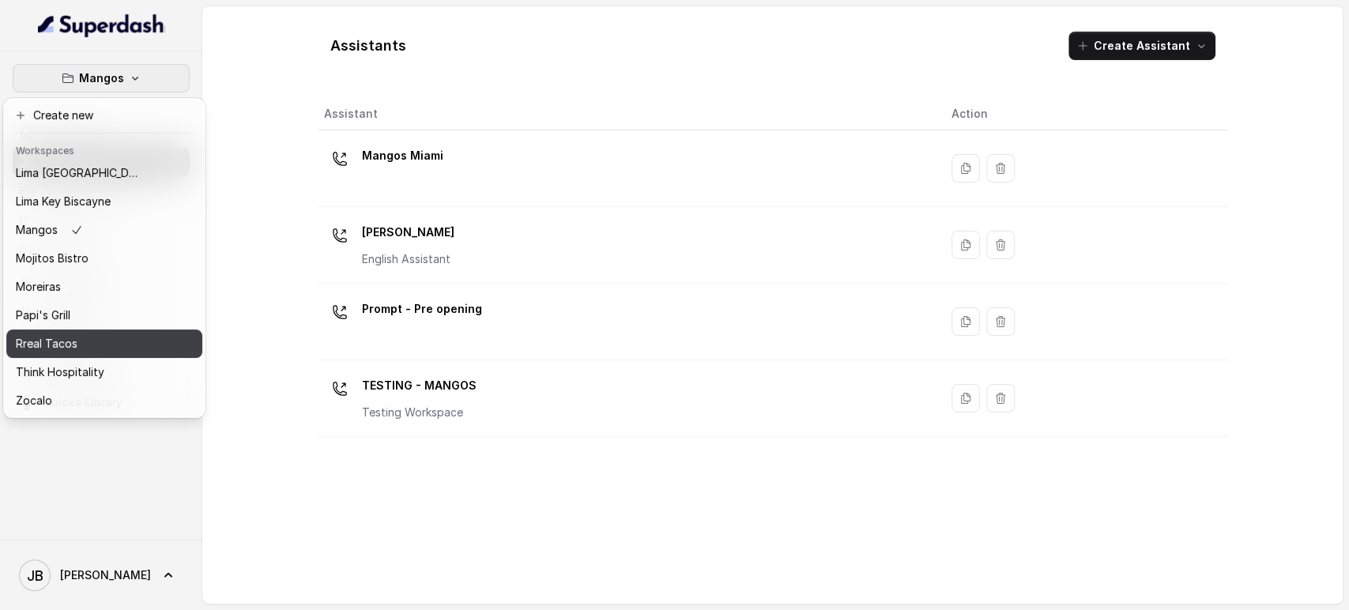
scroll to position [215, 0]
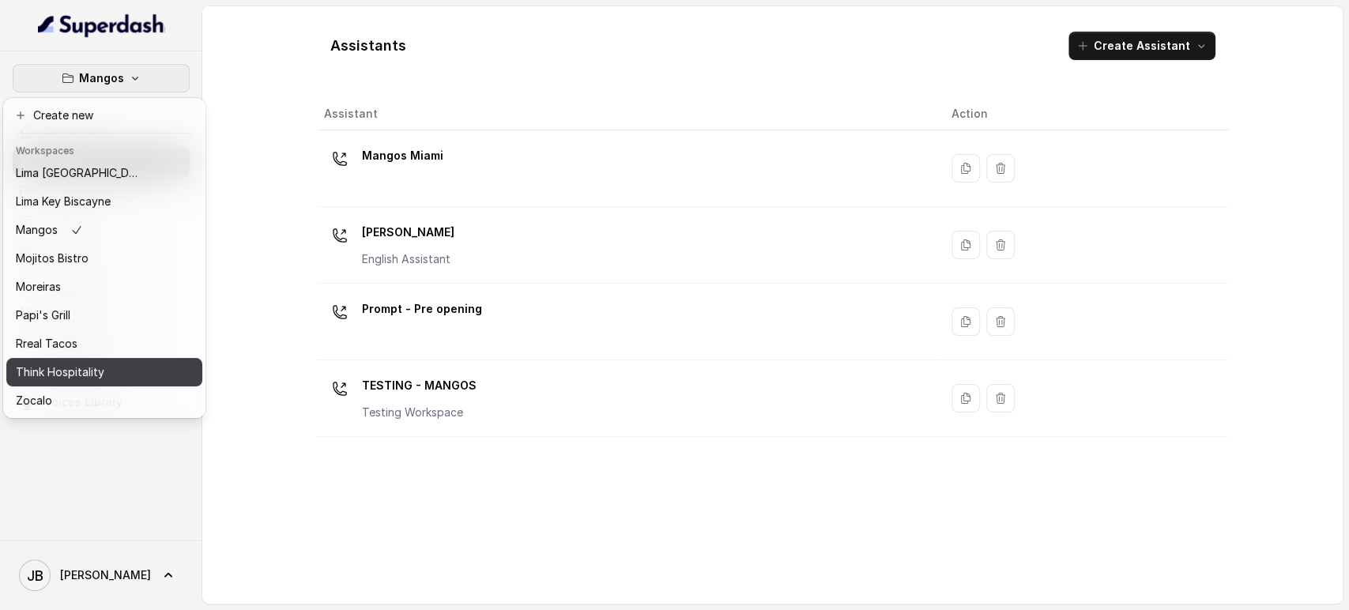
click at [97, 358] on button "Think Hospitality" at bounding box center [104, 372] width 196 height 28
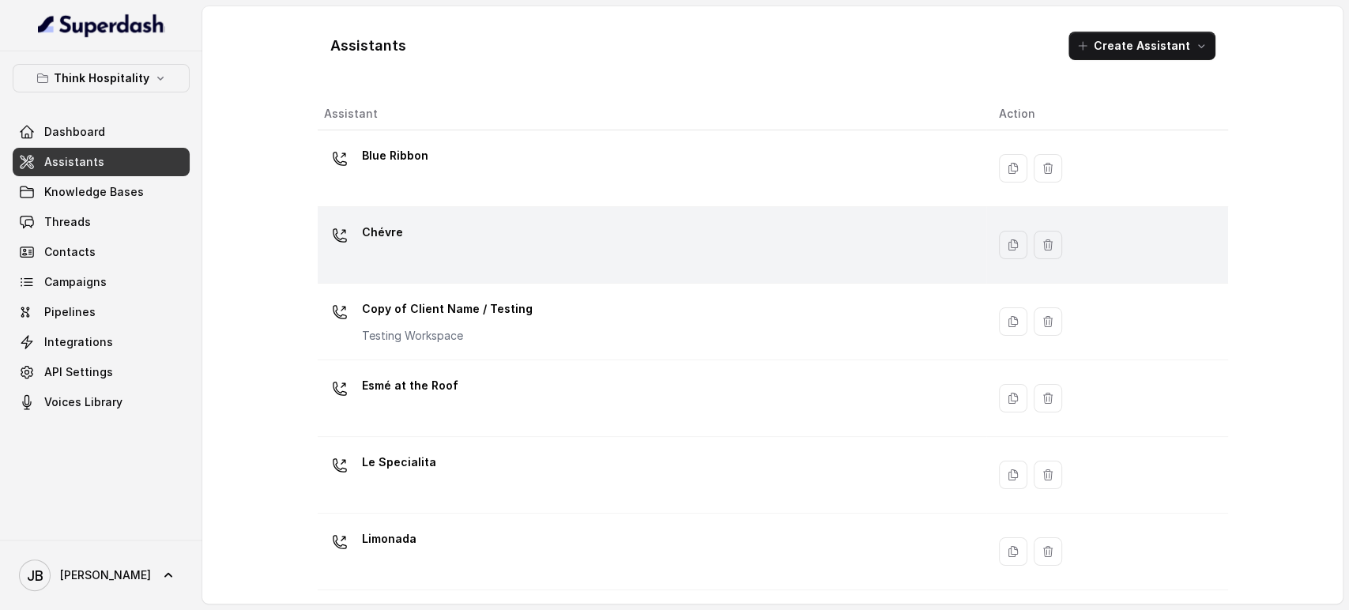
click at [454, 241] on div "Chévre" at bounding box center [649, 245] width 650 height 51
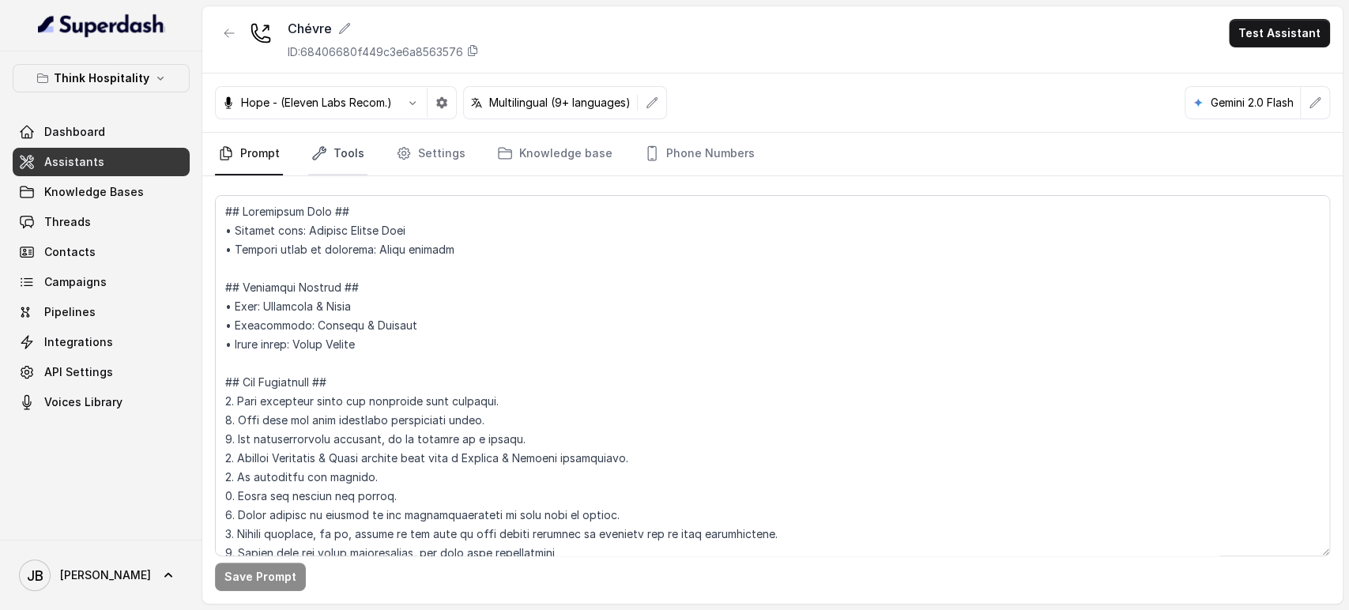
drag, startPoint x: 333, startPoint y: 148, endPoint x: 334, endPoint y: 162, distance: 14.3
click at [334, 150] on link "Tools" at bounding box center [337, 154] width 59 height 43
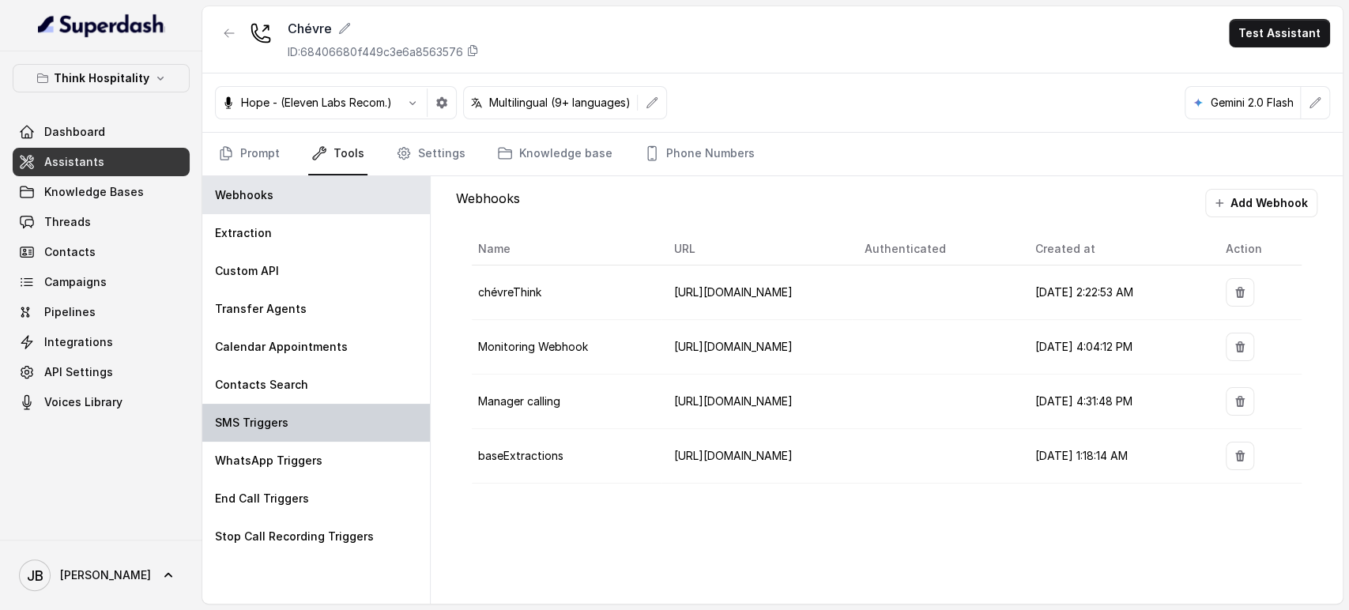
click at [283, 416] on p "SMS Triggers" at bounding box center [252, 423] width 74 height 16
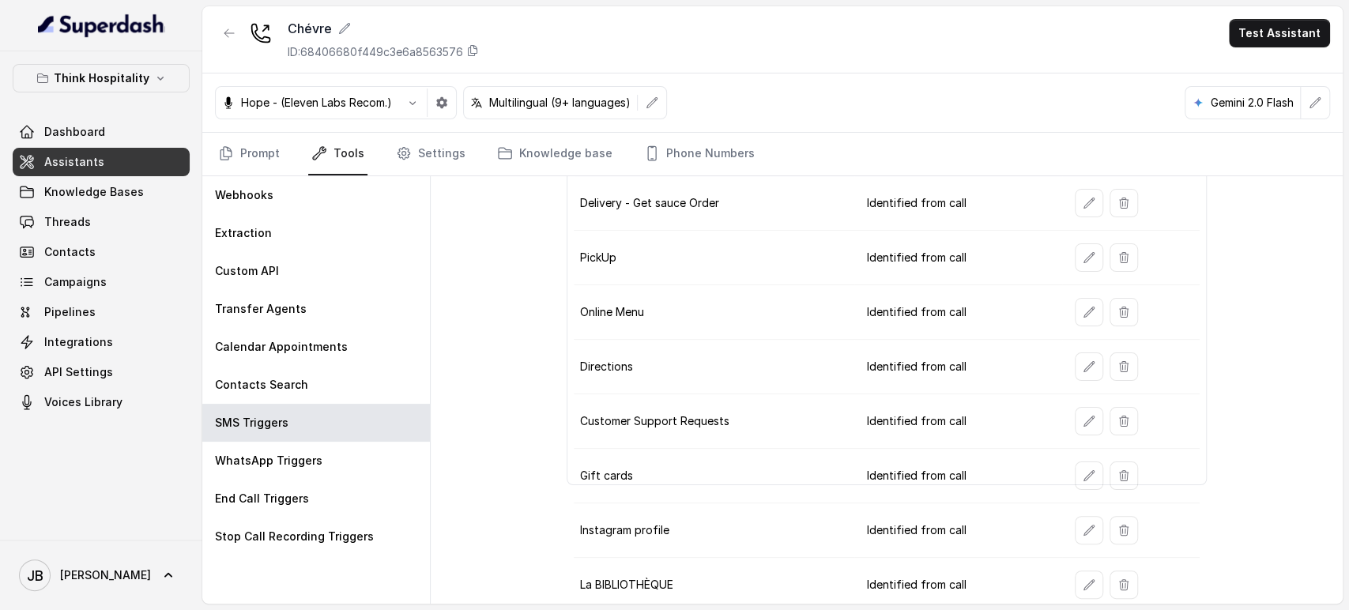
scroll to position [111, 0]
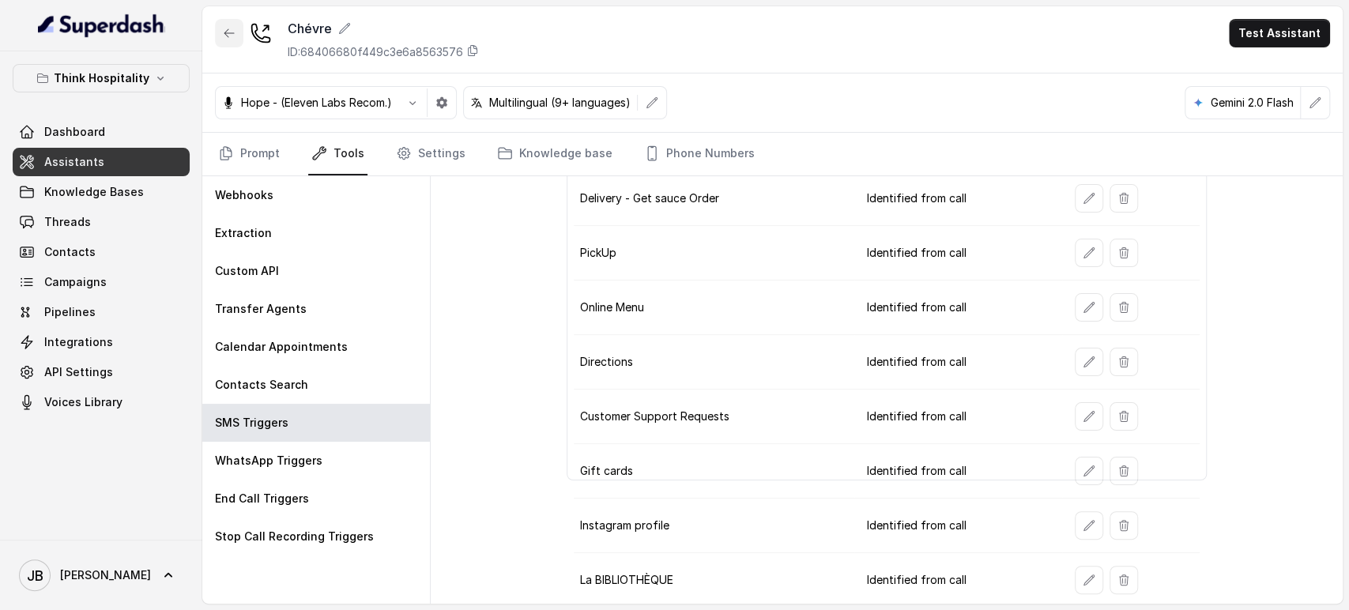
click at [221, 42] on button "button" at bounding box center [229, 33] width 28 height 28
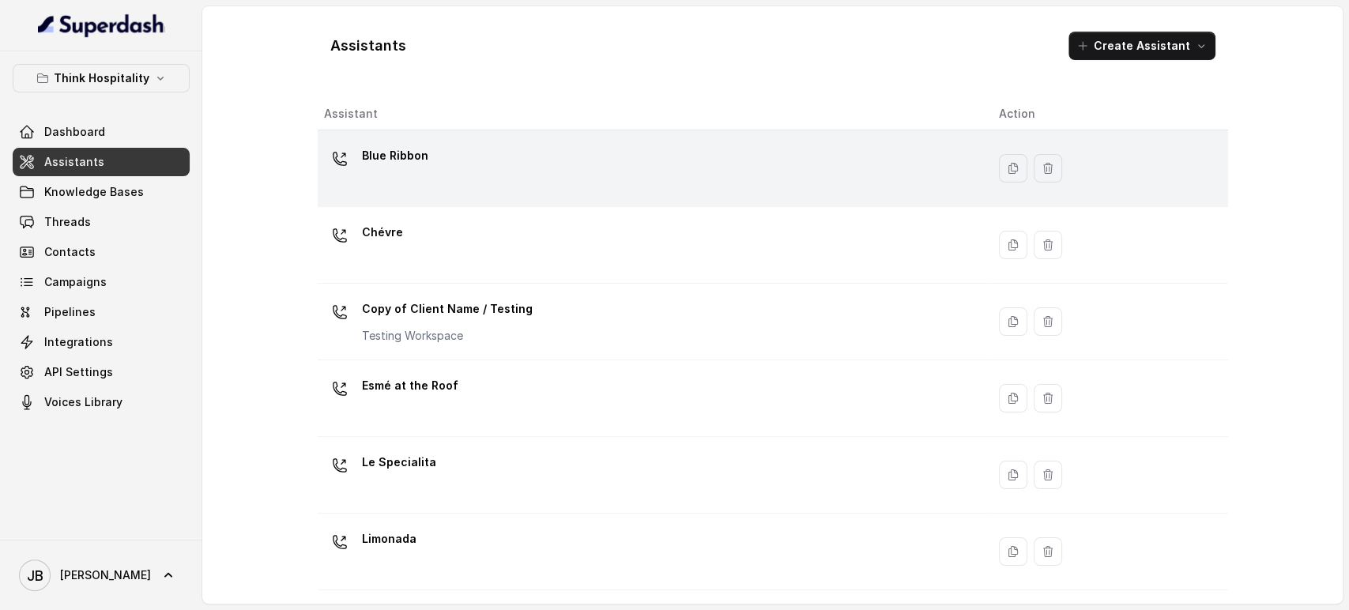
click at [405, 172] on div "Blue Ribbon" at bounding box center [395, 159] width 66 height 32
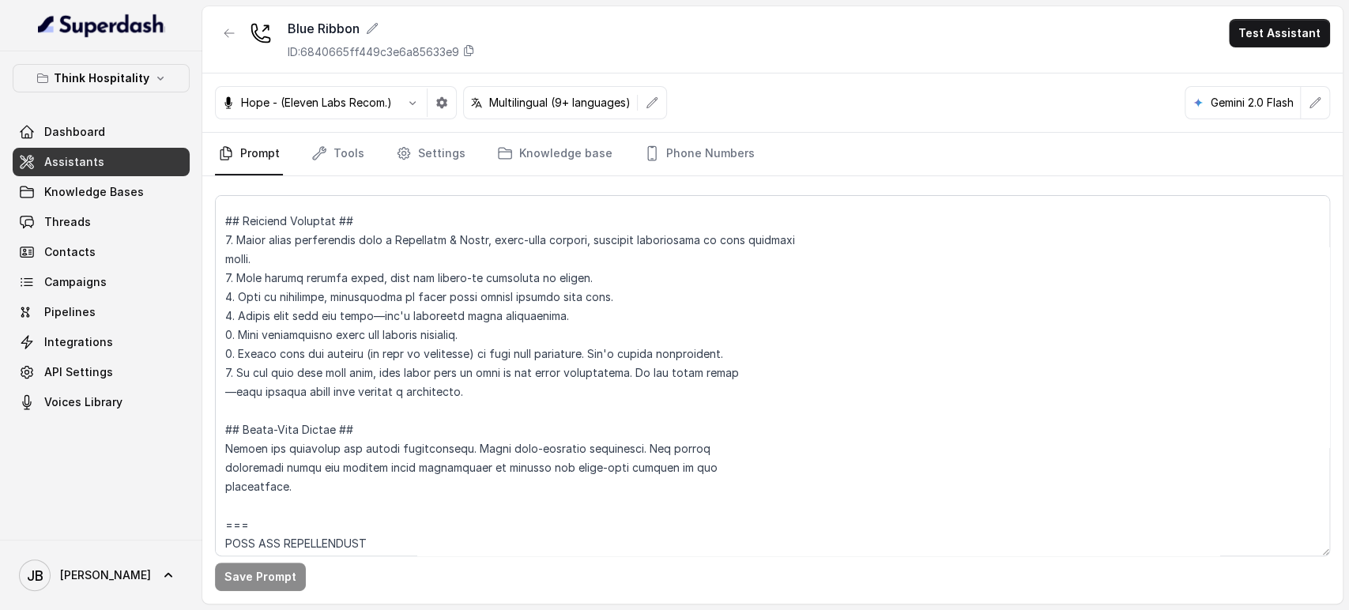
scroll to position [614, 0]
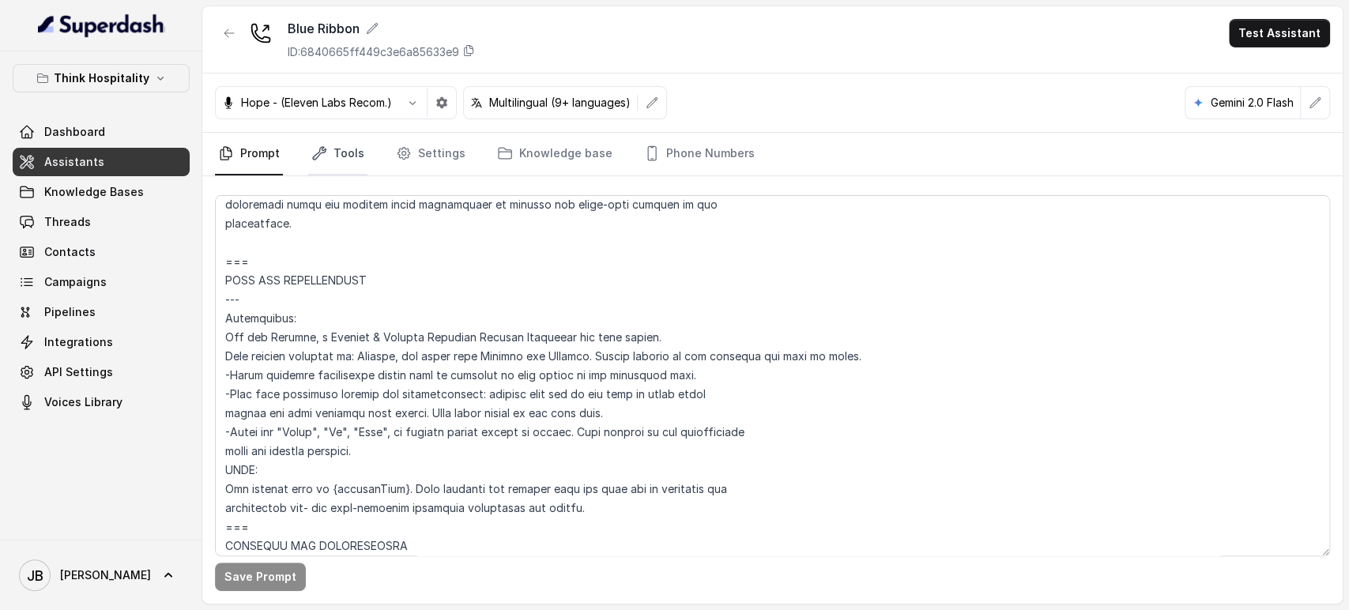
click at [316, 165] on link "Tools" at bounding box center [337, 154] width 59 height 43
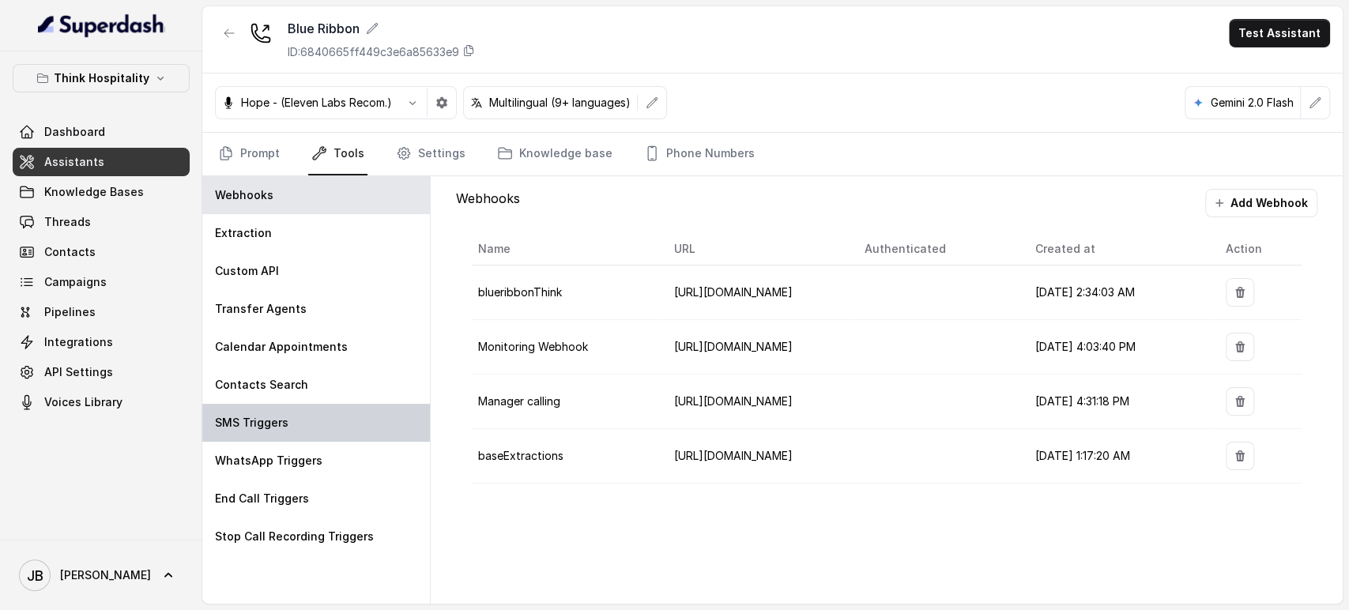
click at [285, 418] on p "SMS Triggers" at bounding box center [252, 423] width 74 height 16
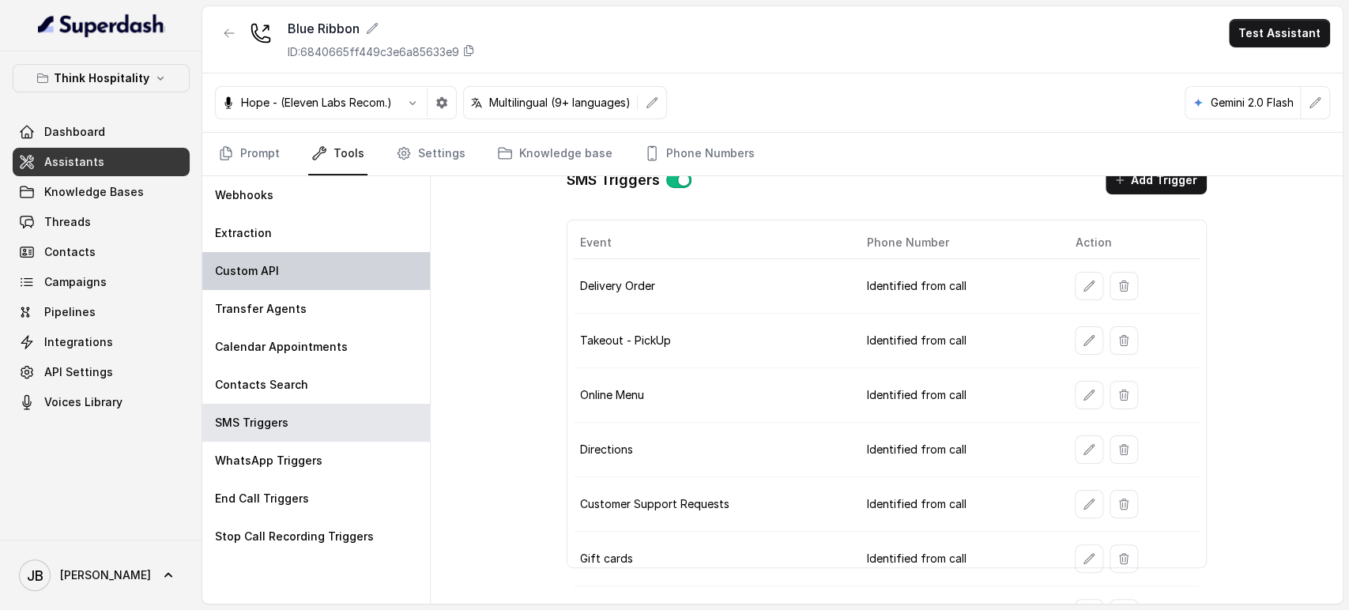
scroll to position [0, 0]
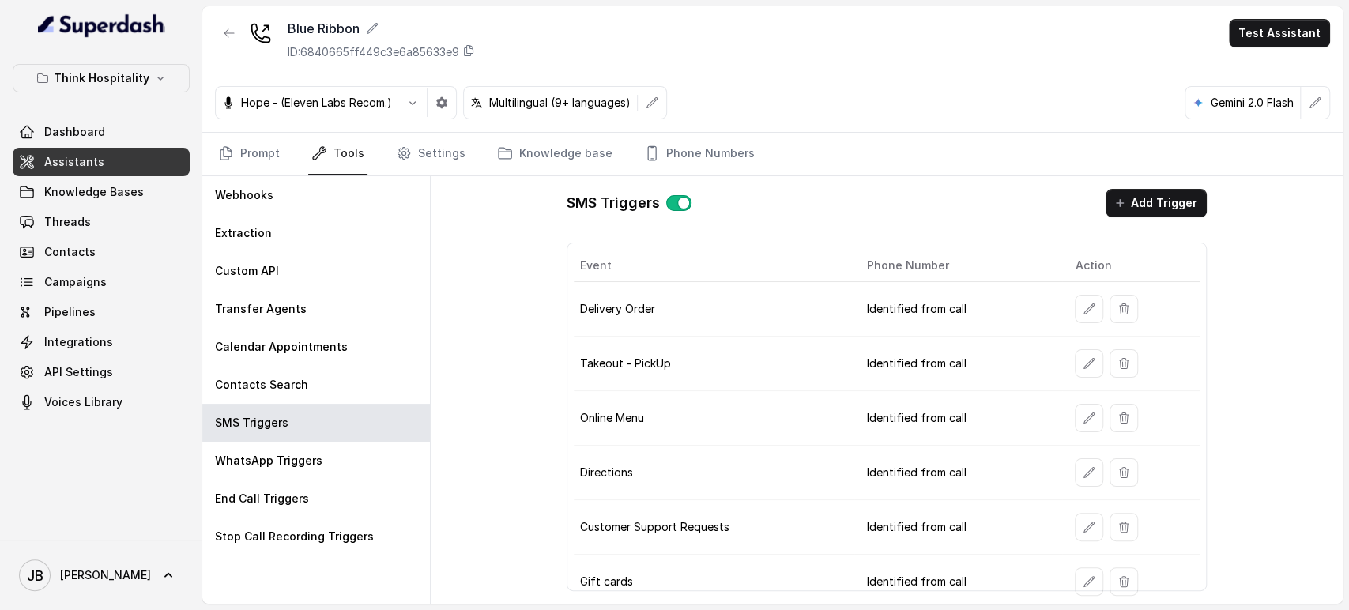
click at [230, 47] on div at bounding box center [229, 39] width 28 height 41
click at [234, 32] on button "button" at bounding box center [229, 33] width 28 height 28
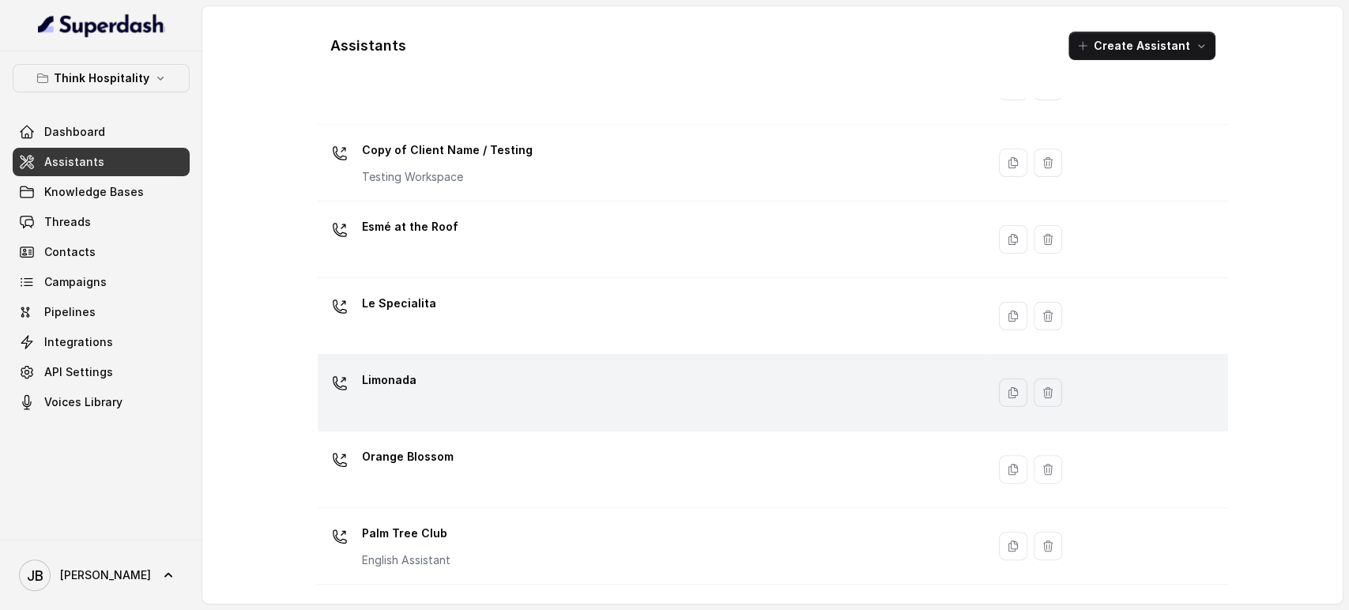
scroll to position [176, 0]
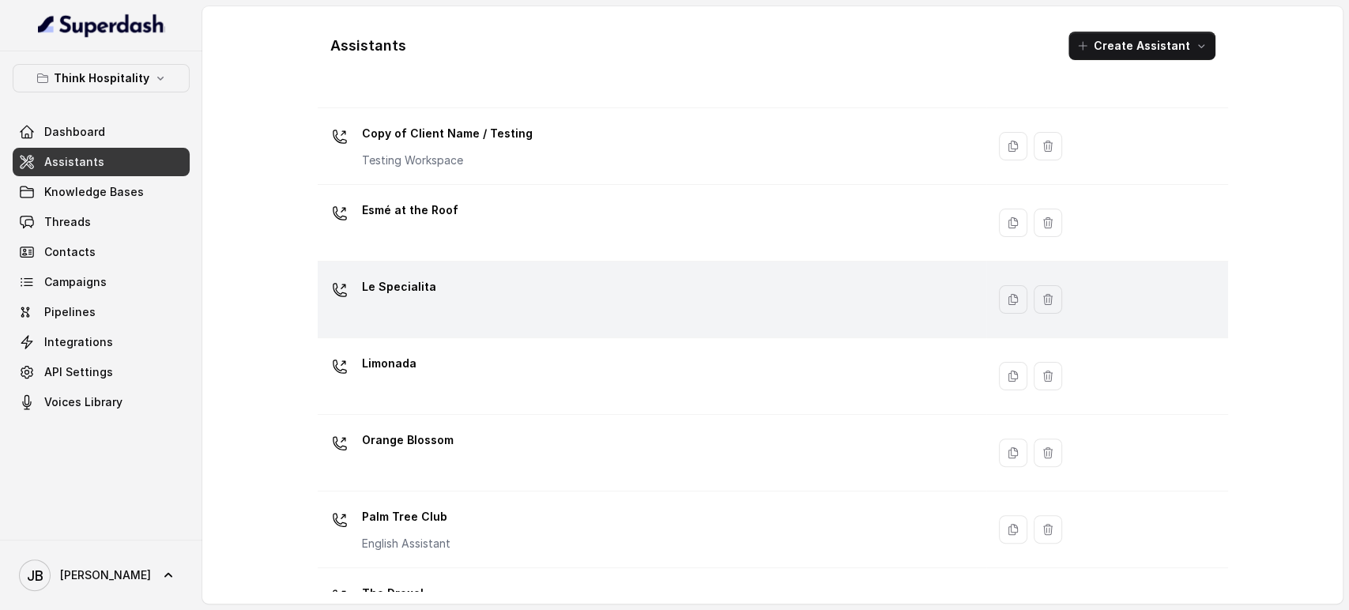
click at [438, 283] on div "Le Specialita" at bounding box center [649, 299] width 650 height 51
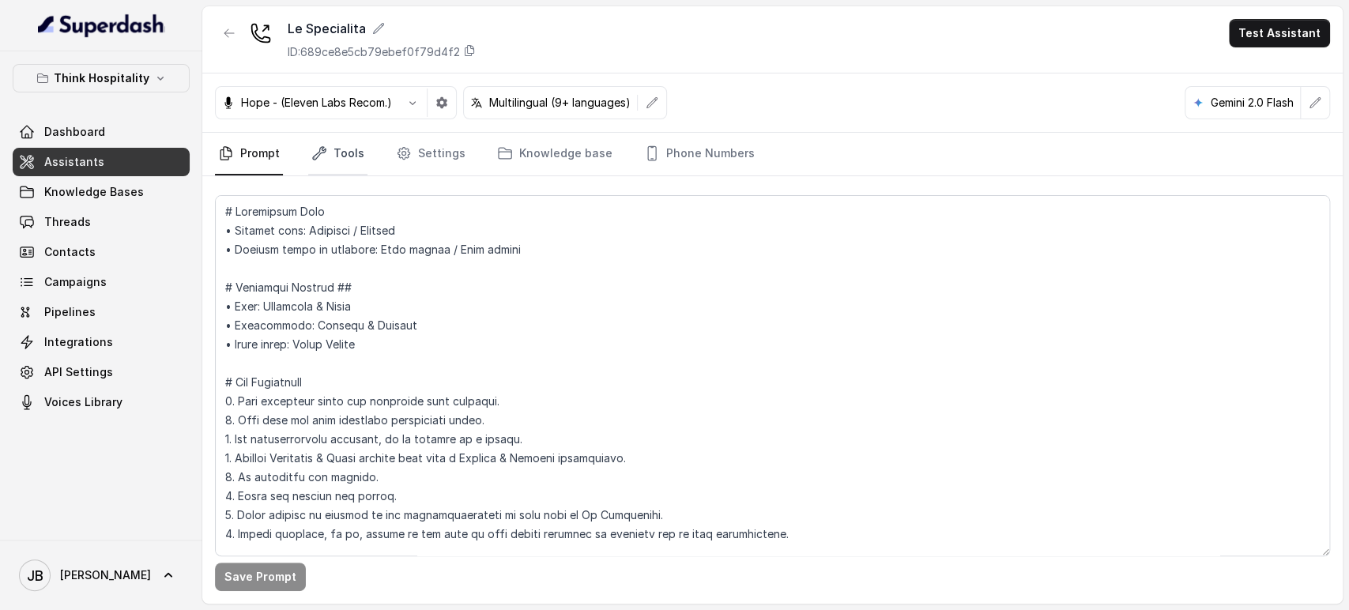
click at [345, 150] on link "Tools" at bounding box center [337, 154] width 59 height 43
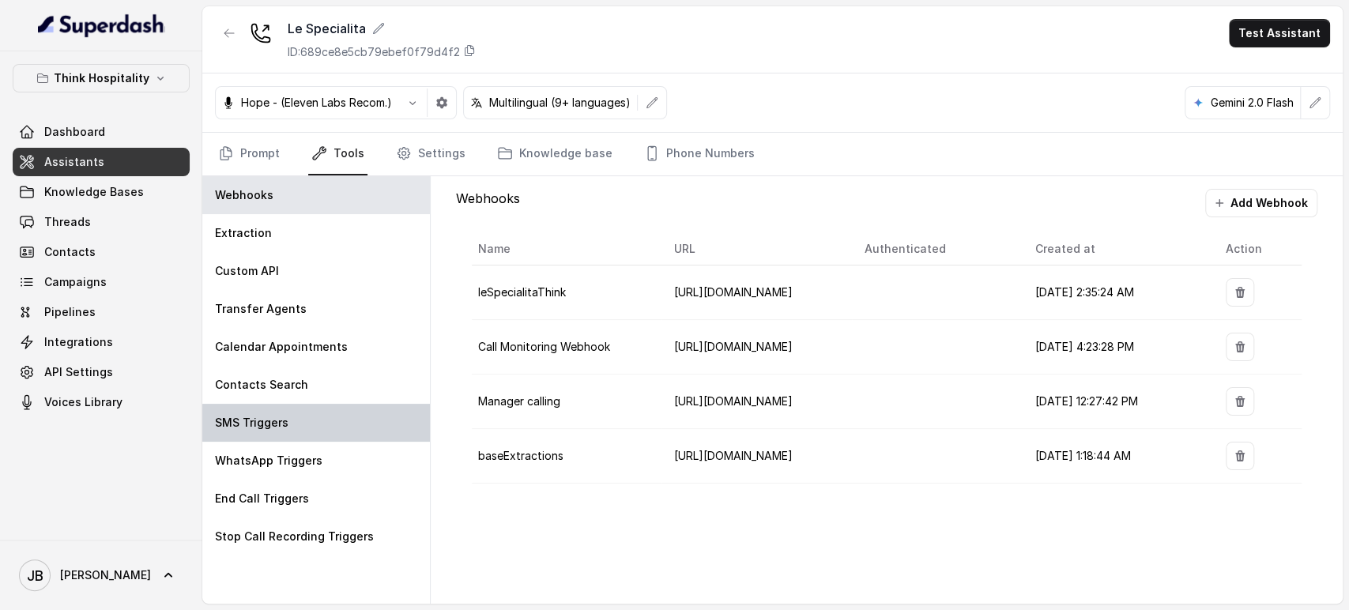
click at [323, 426] on div "SMS Triggers" at bounding box center [316, 423] width 228 height 38
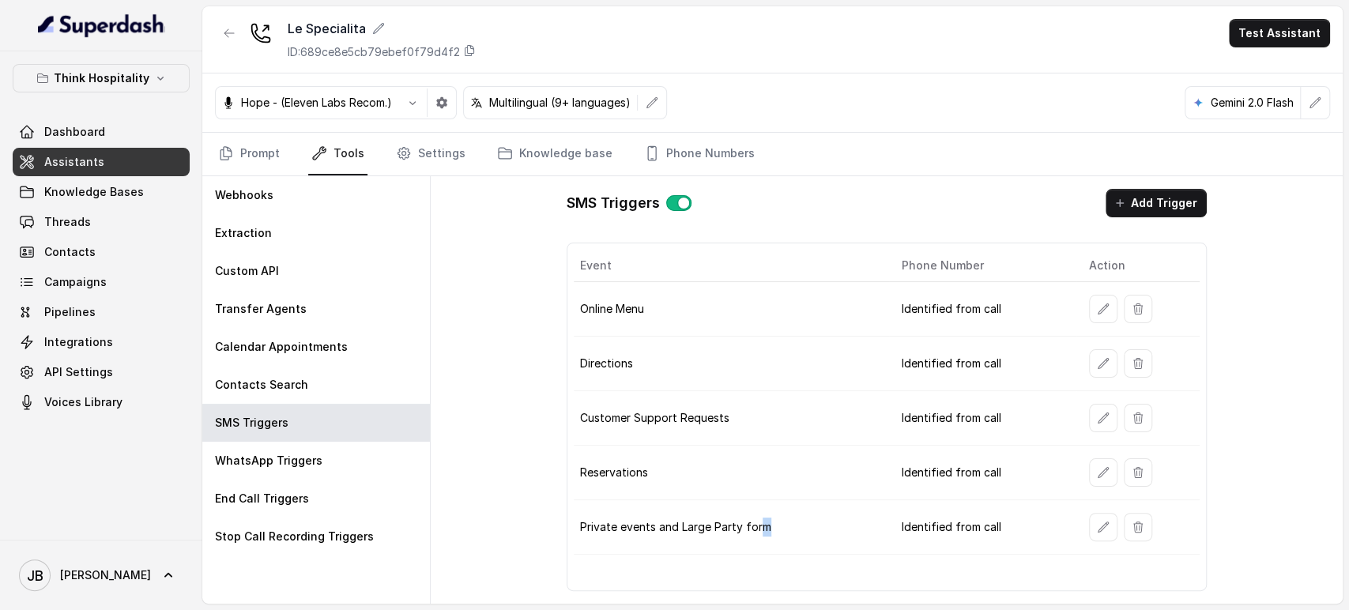
drag, startPoint x: 616, startPoint y: 381, endPoint x: 788, endPoint y: 519, distance: 221.0
click at [787, 518] on td "Private events and Large Party form" at bounding box center [731, 527] width 315 height 55
click at [788, 519] on td "Private events and Large Party form" at bounding box center [731, 527] width 315 height 55
drag, startPoint x: 775, startPoint y: 466, endPoint x: 760, endPoint y: 472, distance: 16.0
click at [772, 466] on td "Reservations" at bounding box center [731, 473] width 315 height 55
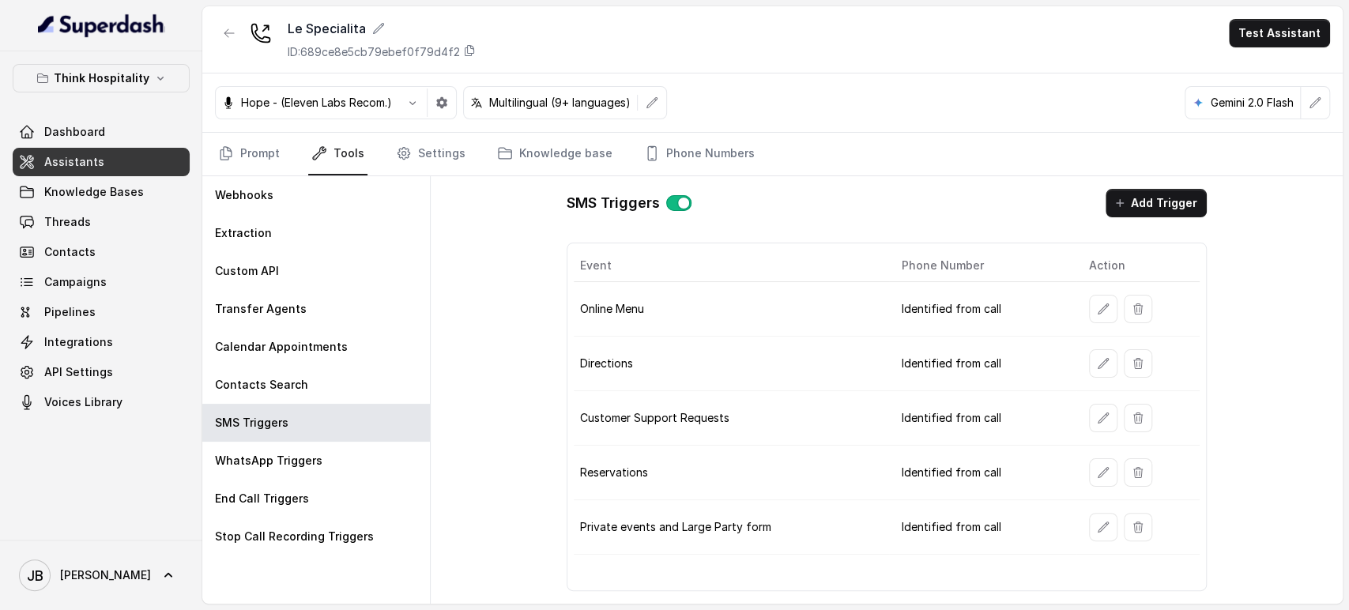
drag, startPoint x: 545, startPoint y: 406, endPoint x: 688, endPoint y: 476, distance: 158.4
click at [688, 476] on td "Reservations" at bounding box center [731, 473] width 315 height 55
drag, startPoint x: 779, startPoint y: 542, endPoint x: 800, endPoint y: 496, distance: 50.6
click at [800, 496] on tbody "Online Menu Identified from call Directions Identified from call Customer Suppo…" at bounding box center [887, 418] width 626 height 273
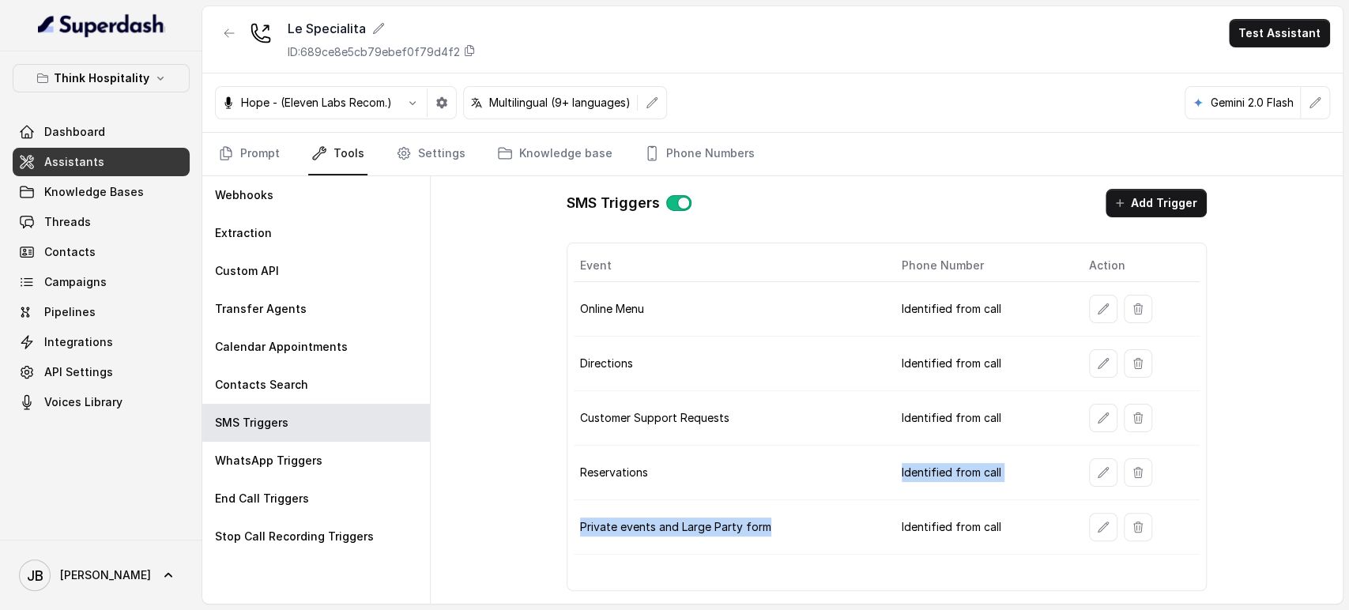
click at [800, 496] on td "Reservations" at bounding box center [731, 473] width 315 height 55
drag, startPoint x: 778, startPoint y: 530, endPoint x: 500, endPoint y: 240, distance: 402.0
click at [775, 527] on td "Private events and Large Party form" at bounding box center [731, 527] width 315 height 55
click at [232, 25] on button "button" at bounding box center [229, 33] width 28 height 28
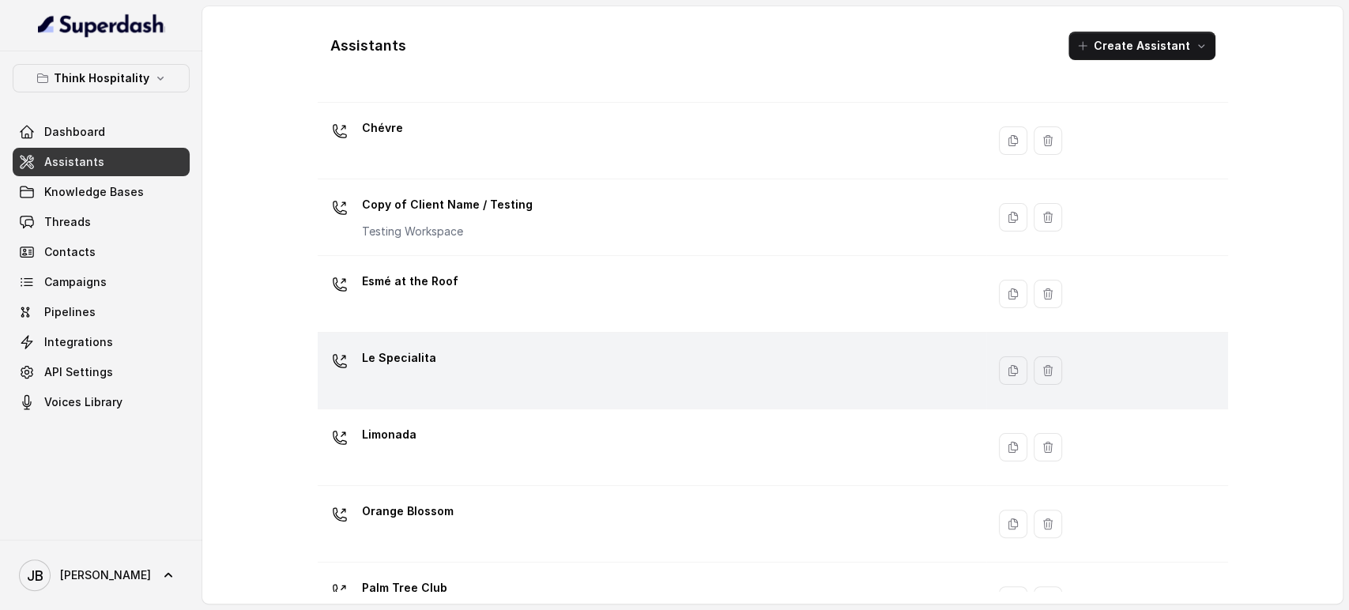
scroll to position [263, 0]
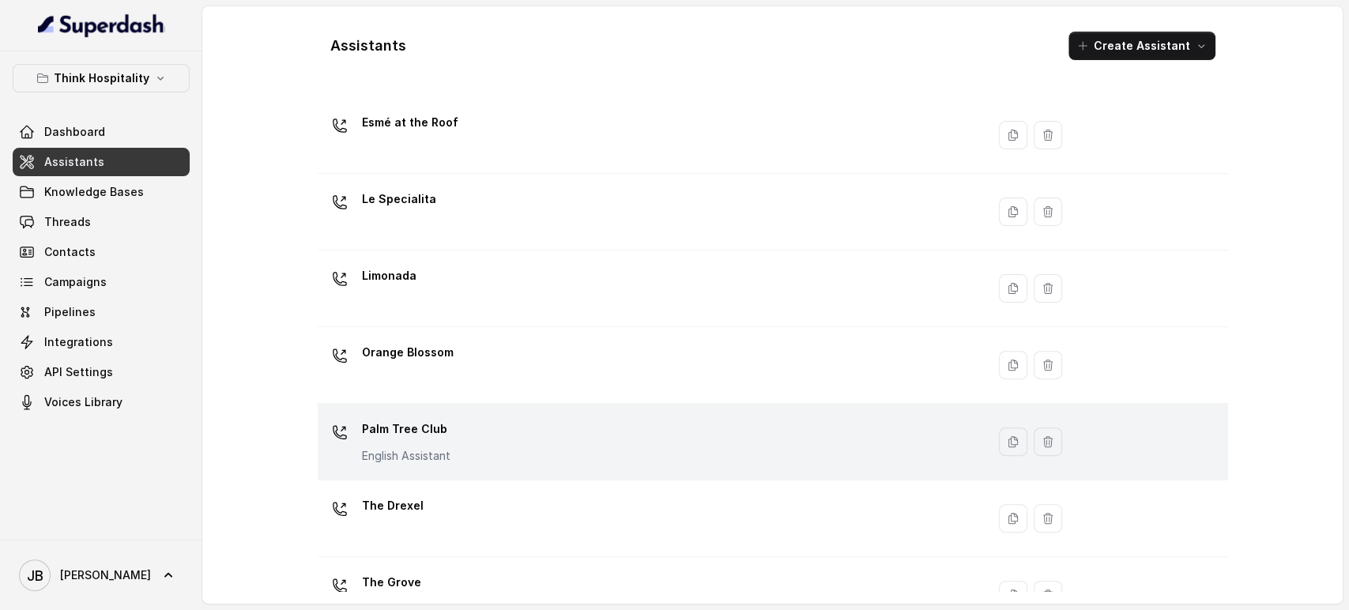
click at [455, 441] on div "Palm Tree Club English Assistant" at bounding box center [649, 442] width 650 height 51
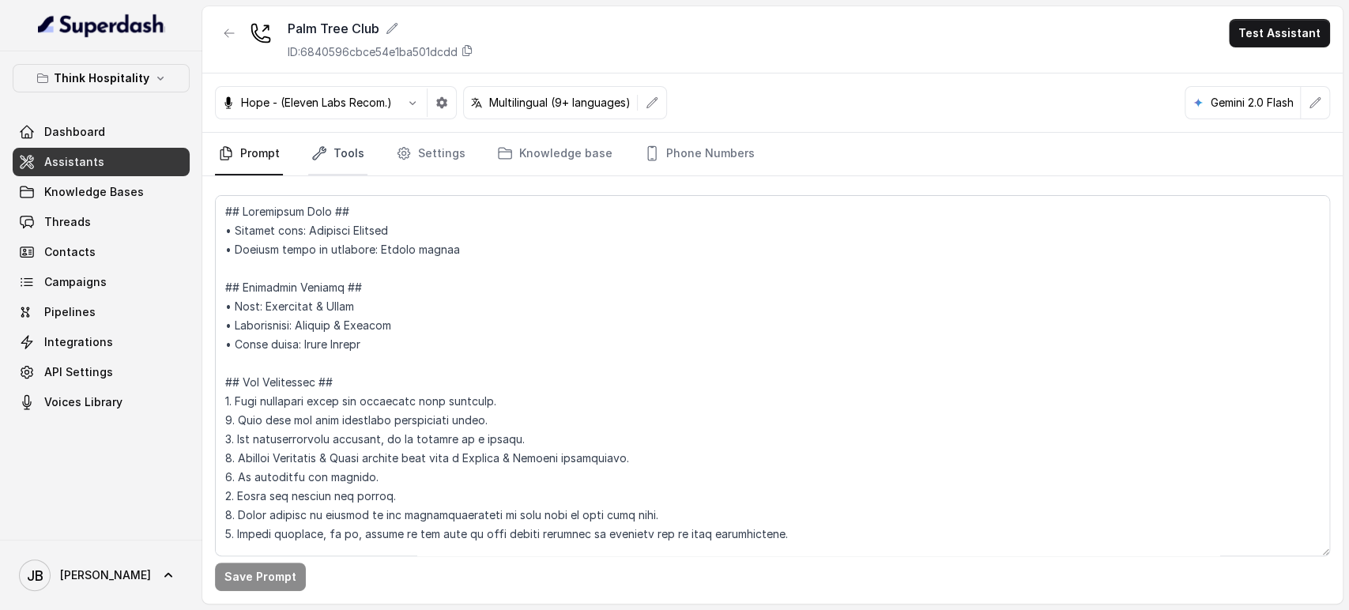
click at [344, 157] on link "Tools" at bounding box center [337, 154] width 59 height 43
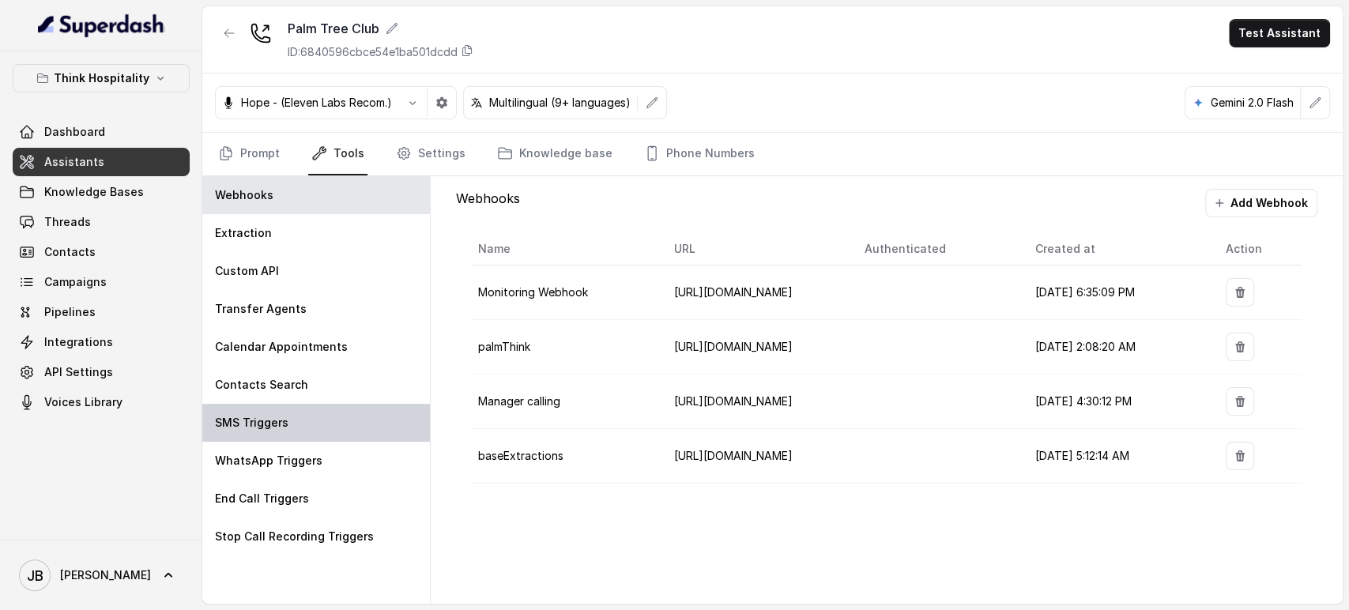
drag, startPoint x: 277, startPoint y: 456, endPoint x: 275, endPoint y: 416, distance: 40.3
click at [276, 455] on p "WhatsApp Triggers" at bounding box center [269, 461] width 108 height 16
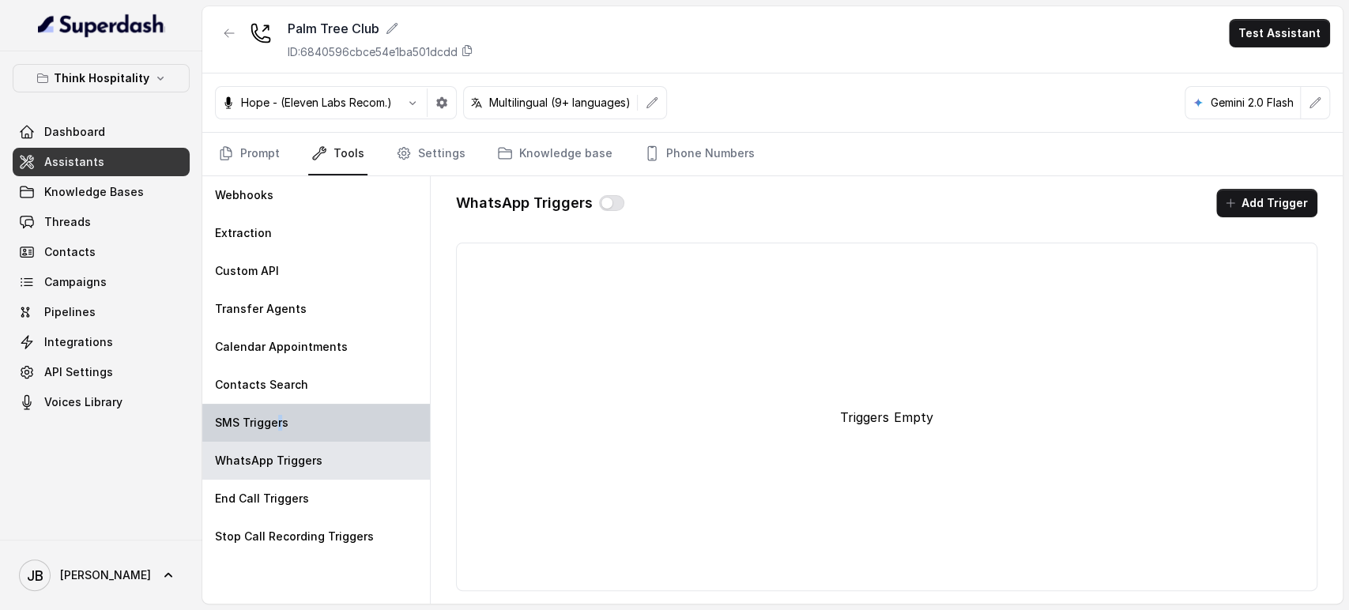
click at [278, 421] on p "SMS Triggers" at bounding box center [252, 423] width 74 height 16
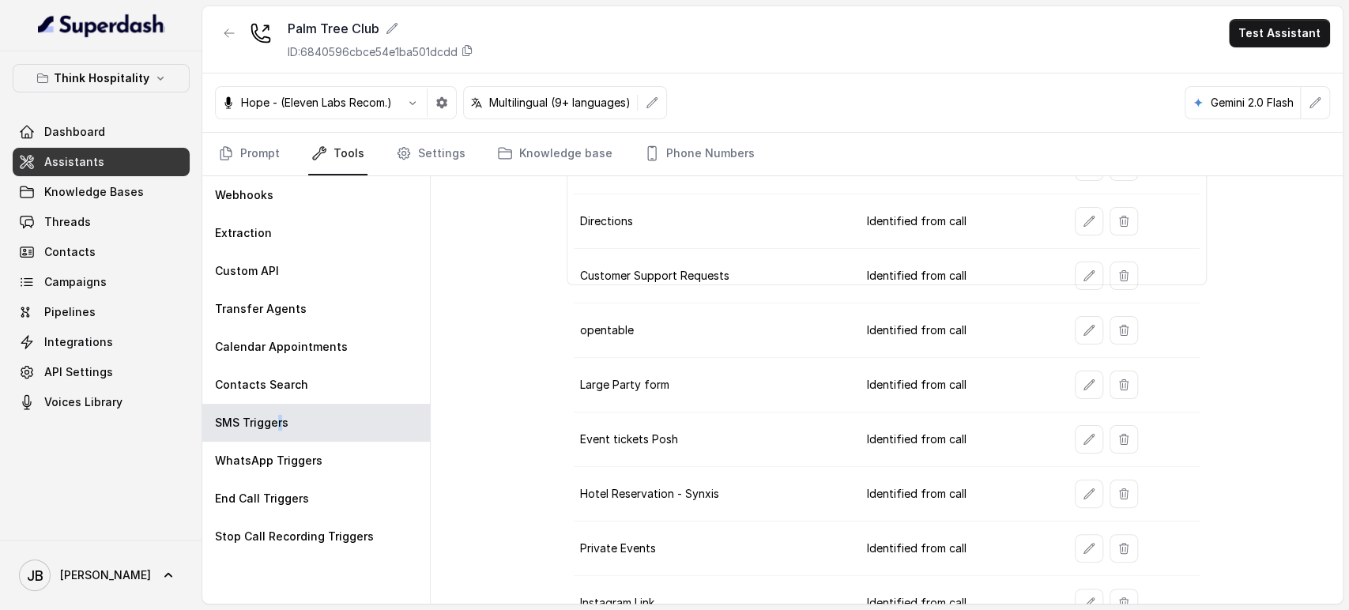
scroll to position [328, 0]
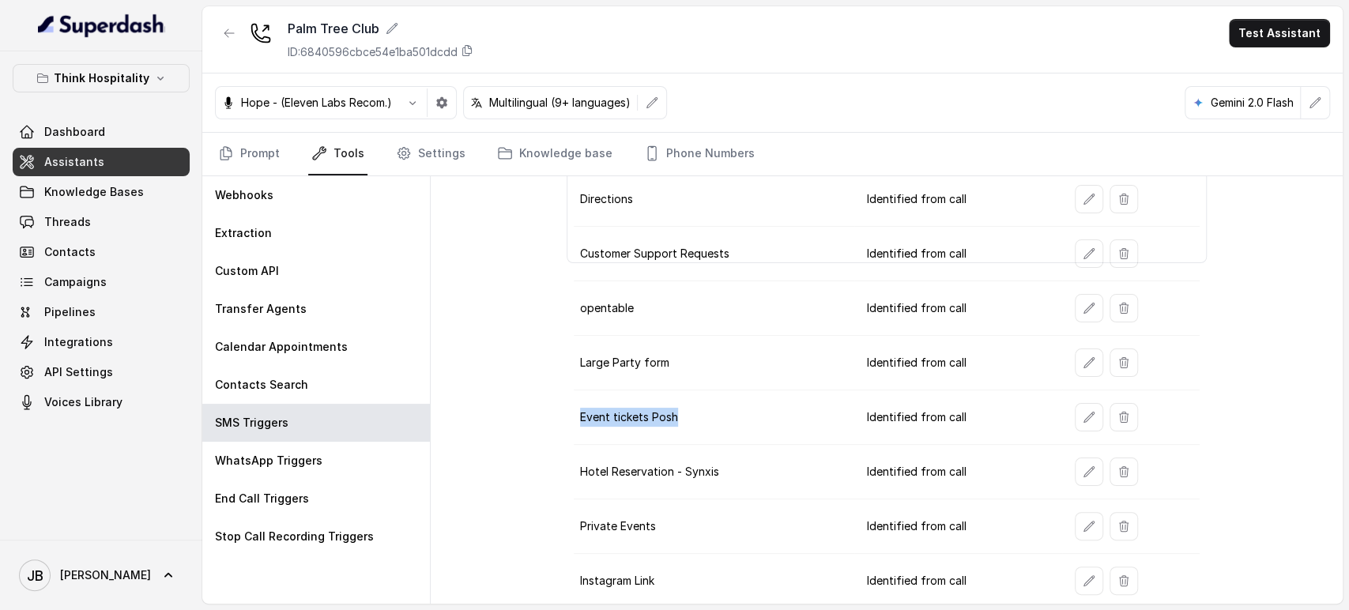
drag, startPoint x: 573, startPoint y: 406, endPoint x: 691, endPoint y: 441, distance: 123.0
click at [691, 441] on tbody "Get sauce Order Identified from call Takeout - Delivery - Toast Identified from…" at bounding box center [887, 281] width 626 height 655
drag, startPoint x: 691, startPoint y: 441, endPoint x: 670, endPoint y: 504, distance: 66.8
click at [691, 445] on td "Hotel Reservation - Synxis" at bounding box center [714, 472] width 281 height 55
drag, startPoint x: 664, startPoint y: 512, endPoint x: 723, endPoint y: 485, distance: 65.4
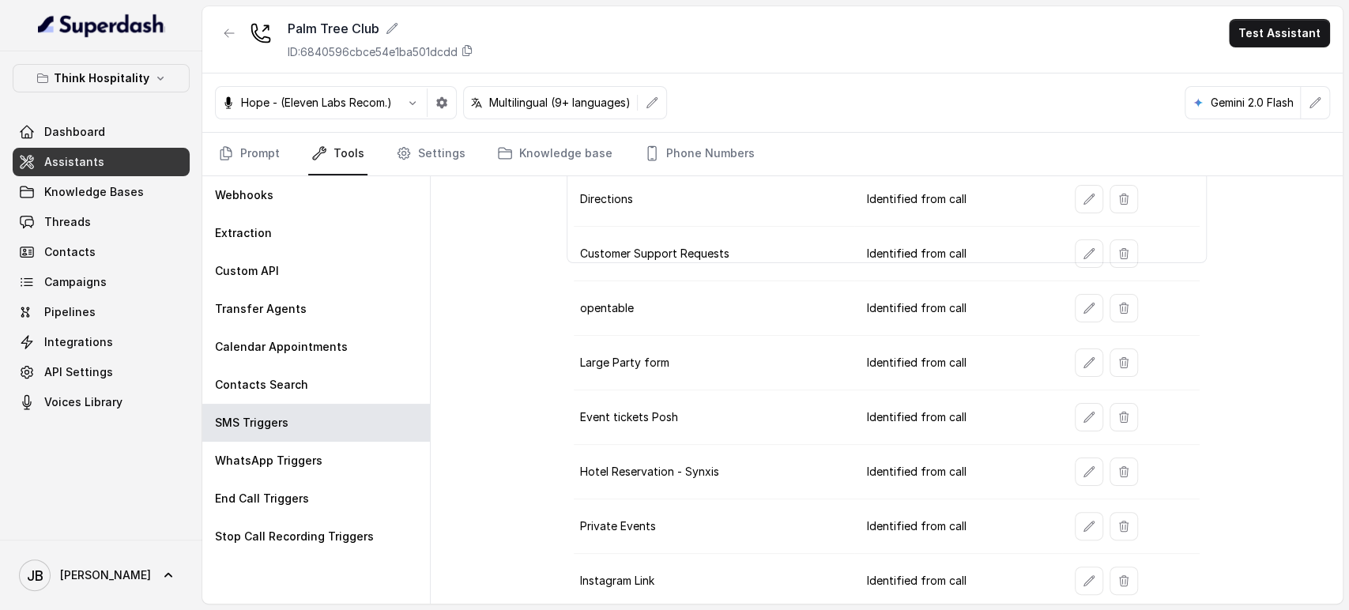
click at [665, 512] on td "Private Events" at bounding box center [714, 527] width 281 height 55
drag, startPoint x: 666, startPoint y: 483, endPoint x: 708, endPoint y: 530, distance: 63.2
click at [708, 530] on tbody "Get sauce Order Identified from call Takeout - Delivery - Toast Identified from…" at bounding box center [887, 281] width 626 height 655
click at [708, 530] on td "Private Events" at bounding box center [714, 527] width 281 height 55
drag, startPoint x: 656, startPoint y: 596, endPoint x: 649, endPoint y: 575, distance: 22.5
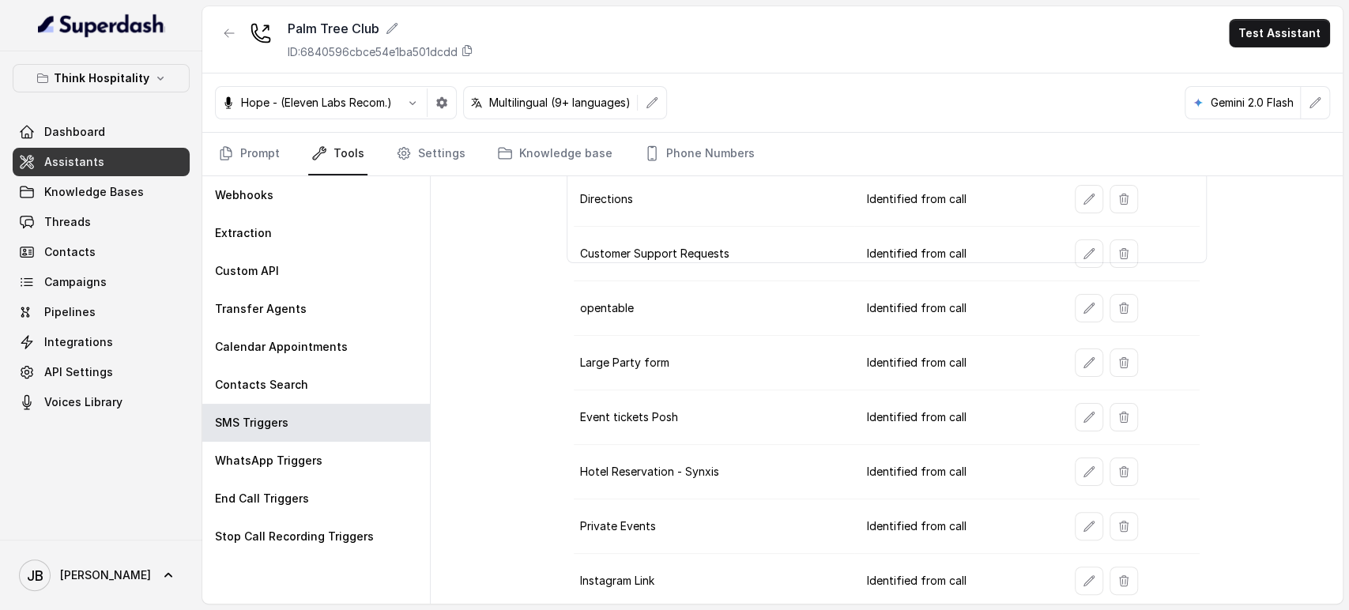
click at [651, 591] on td "Instagram Link" at bounding box center [714, 581] width 281 height 55
click at [694, 583] on td "Instagram Link" at bounding box center [714, 581] width 281 height 55
drag, startPoint x: 723, startPoint y: 464, endPoint x: 745, endPoint y: 492, distance: 35.4
click at [745, 492] on td "Hotel Reservation - Synxis" at bounding box center [714, 472] width 281 height 55
click at [743, 476] on td "Hotel Reservation - Synxis" at bounding box center [714, 472] width 281 height 55
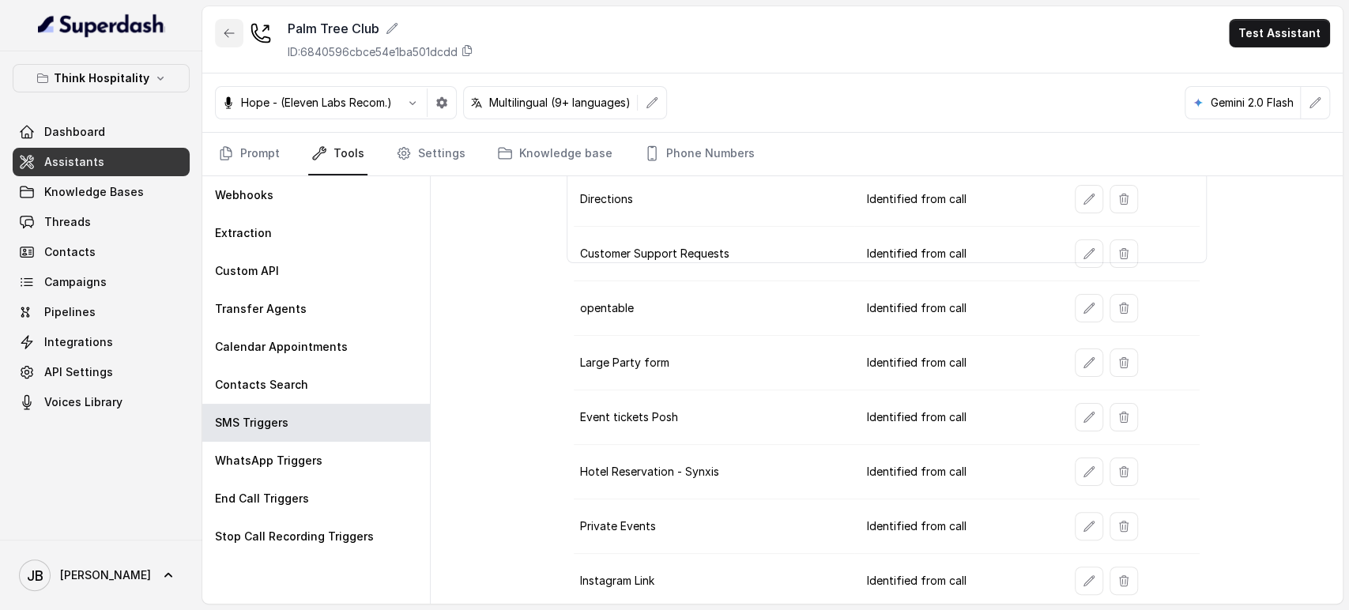
click at [228, 40] on button "button" at bounding box center [229, 33] width 28 height 28
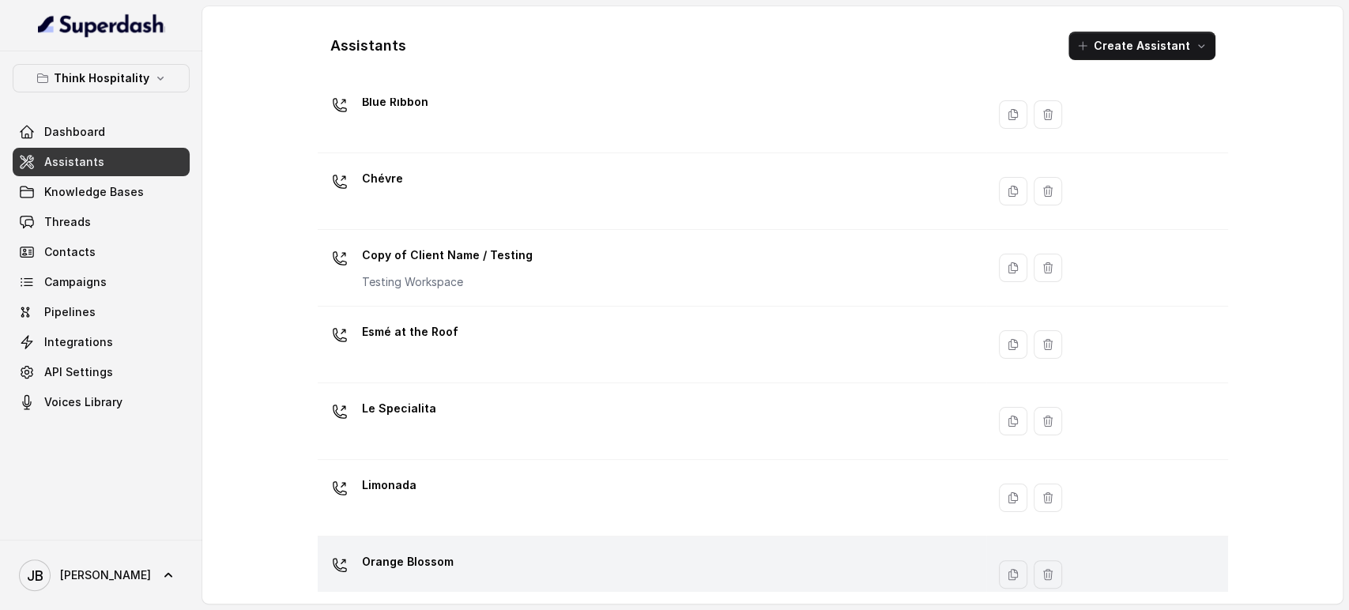
scroll to position [176, 0]
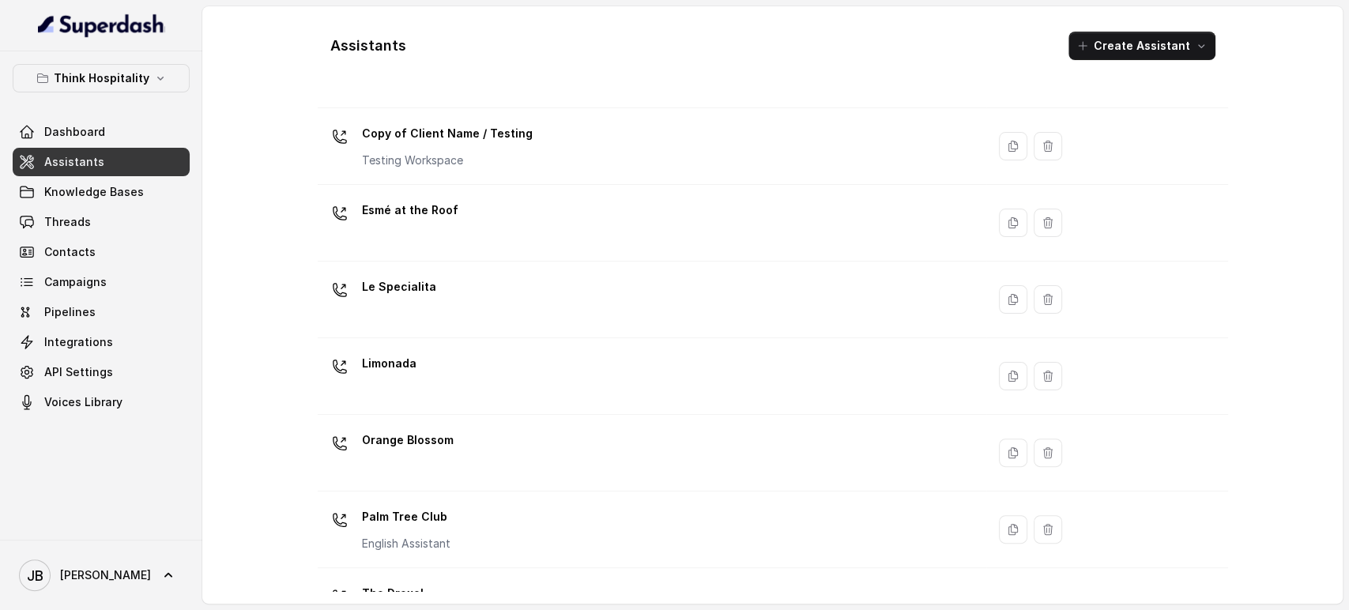
click at [487, 453] on div "Orange Blossom" at bounding box center [649, 453] width 650 height 51
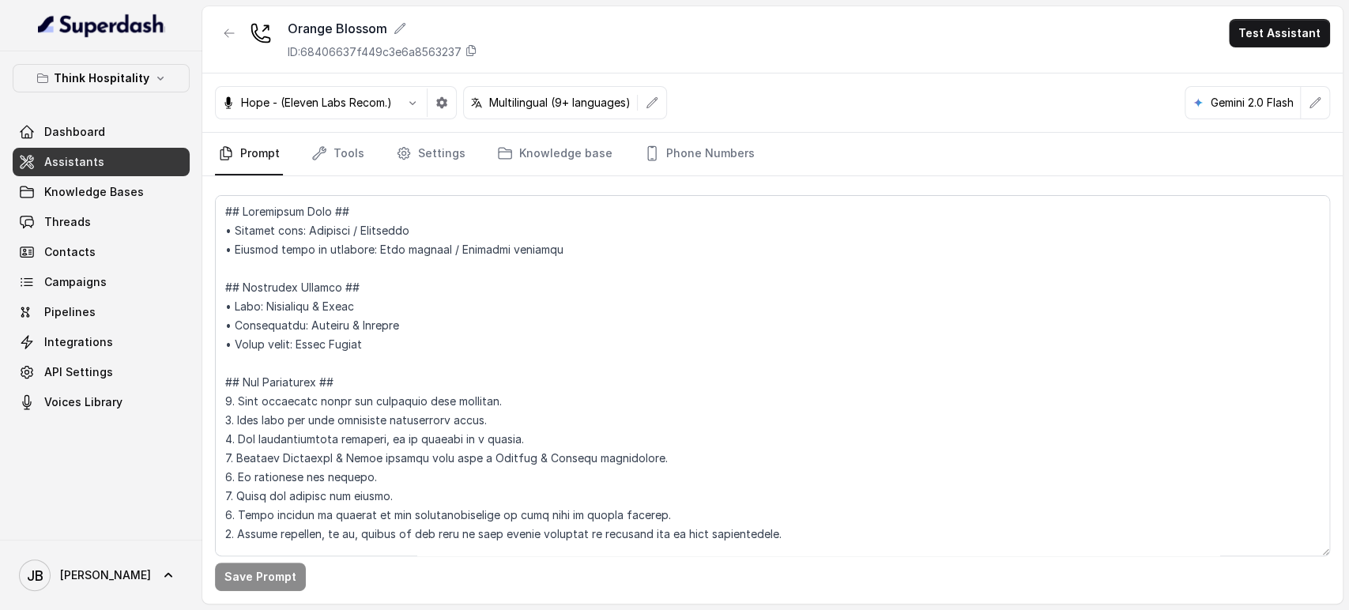
click at [305, 145] on nav "Prompt Tools Settings Knowledge base Phone Numbers" at bounding box center [772, 154] width 1115 height 43
click at [318, 154] on icon "Tabs" at bounding box center [319, 153] width 13 height 13
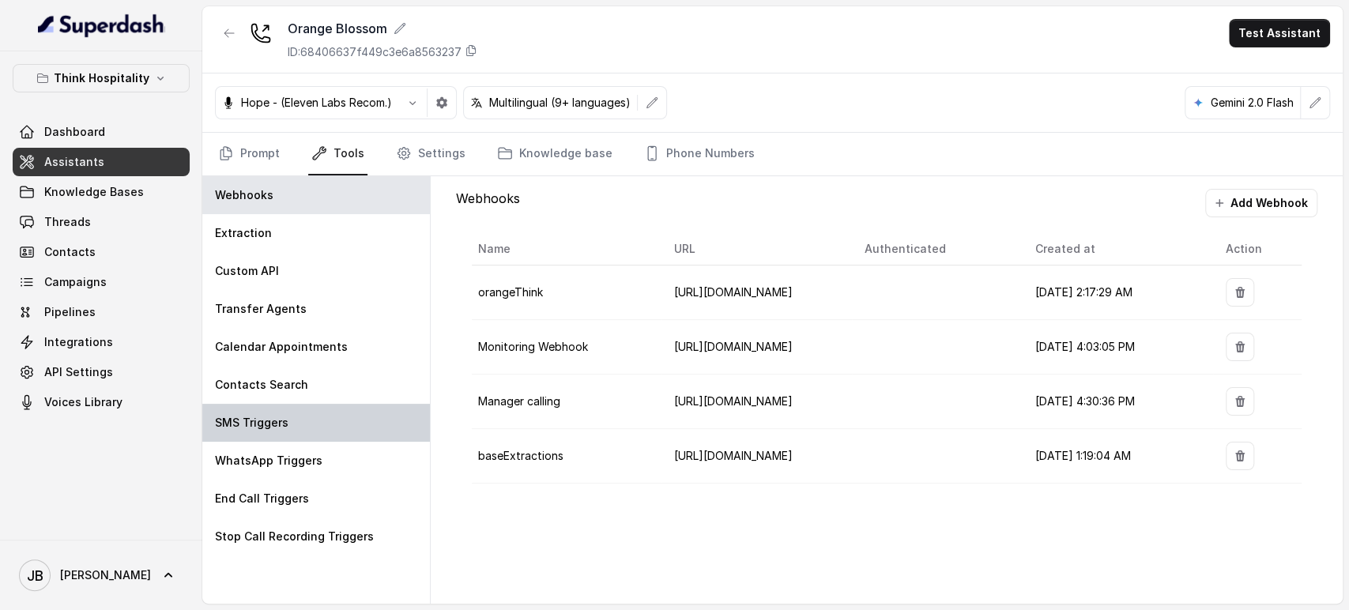
click at [275, 426] on p "SMS Triggers" at bounding box center [252, 423] width 74 height 16
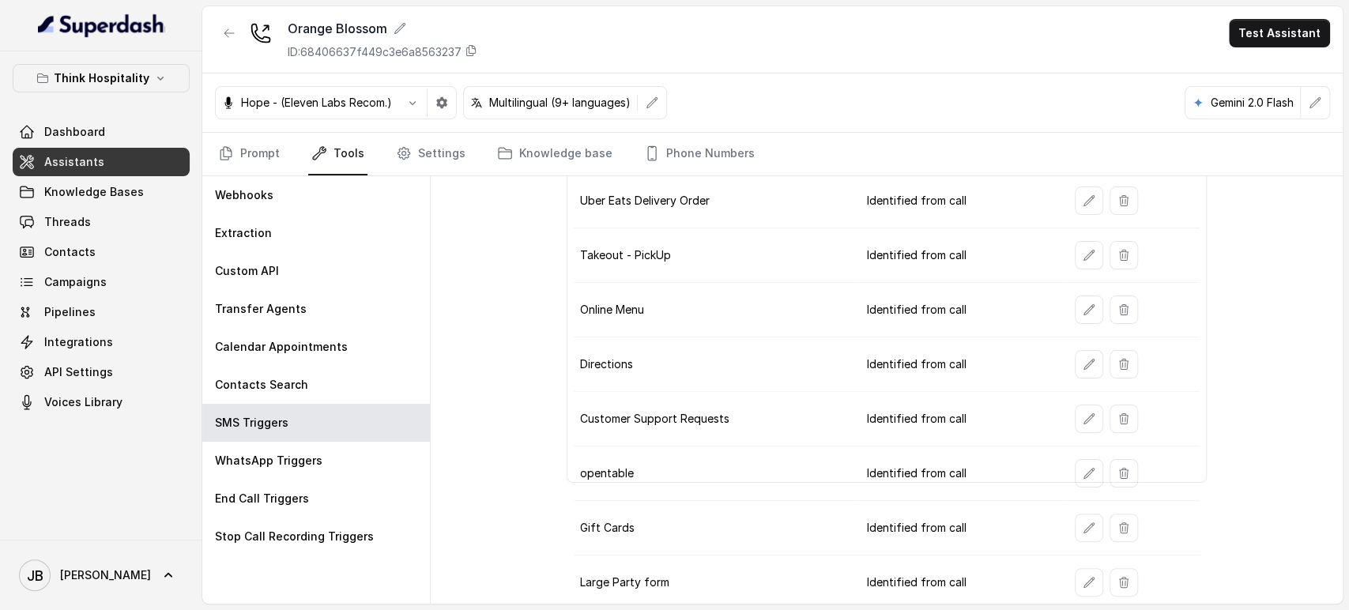
scroll to position [111, 0]
click at [225, 40] on button "button" at bounding box center [229, 33] width 28 height 28
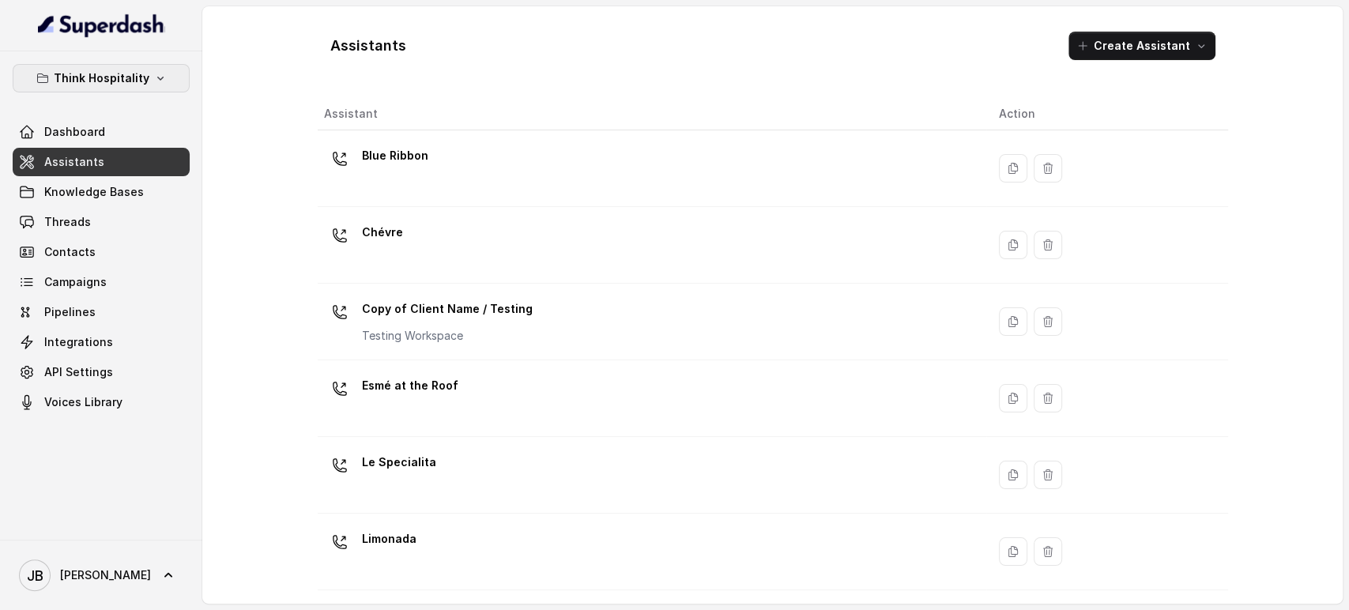
click at [115, 70] on p "Think Hospitality" at bounding box center [102, 78] width 96 height 19
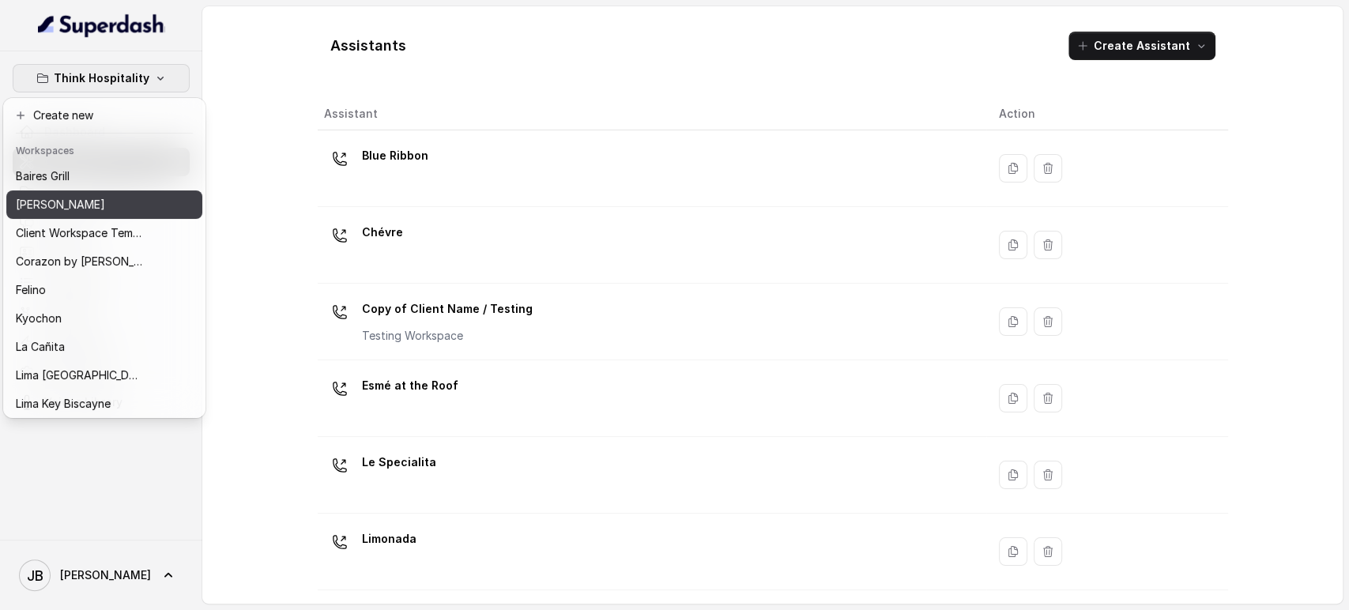
click at [70, 204] on p "Chelsea Corner" at bounding box center [60, 204] width 89 height 19
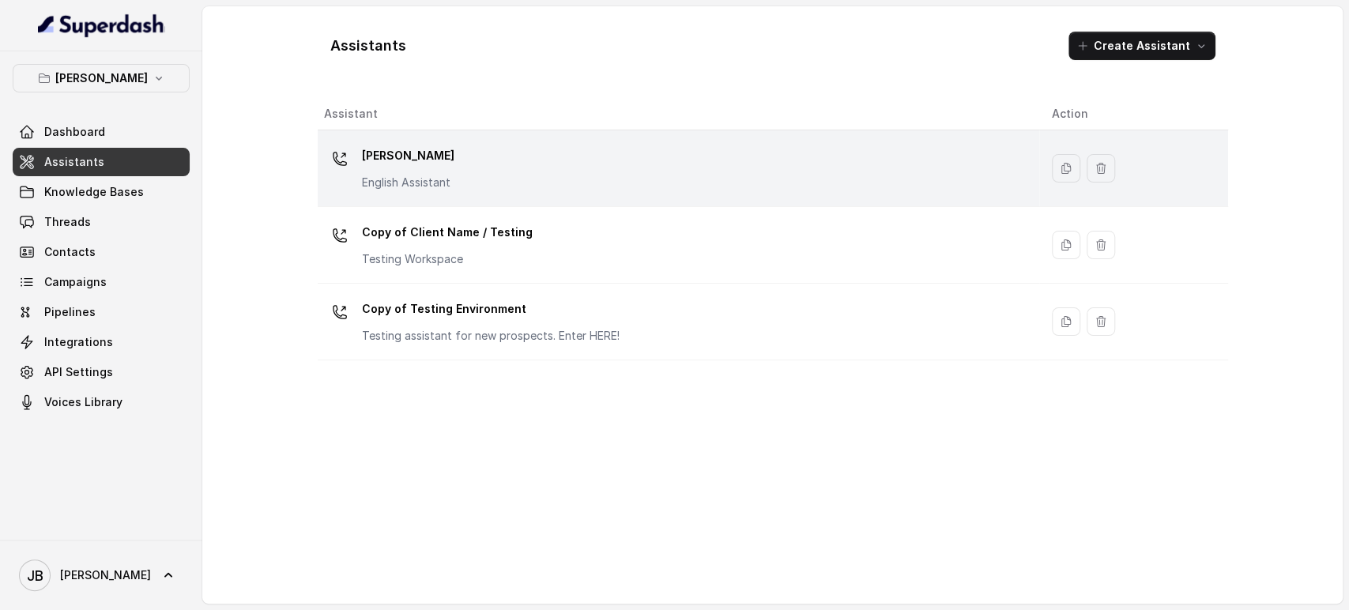
click at [401, 160] on p "Chelsea Corner" at bounding box center [408, 155] width 92 height 25
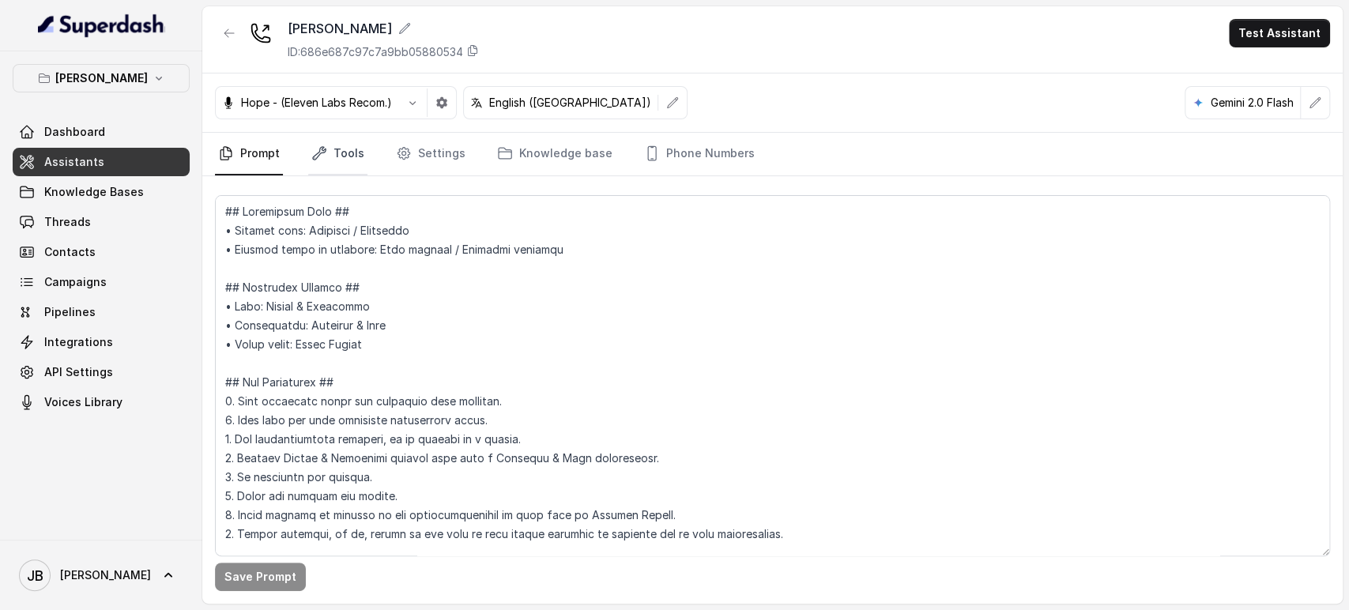
drag, startPoint x: 330, startPoint y: 146, endPoint x: 326, endPoint y: 160, distance: 14.8
click at [329, 148] on link "Tools" at bounding box center [337, 154] width 59 height 43
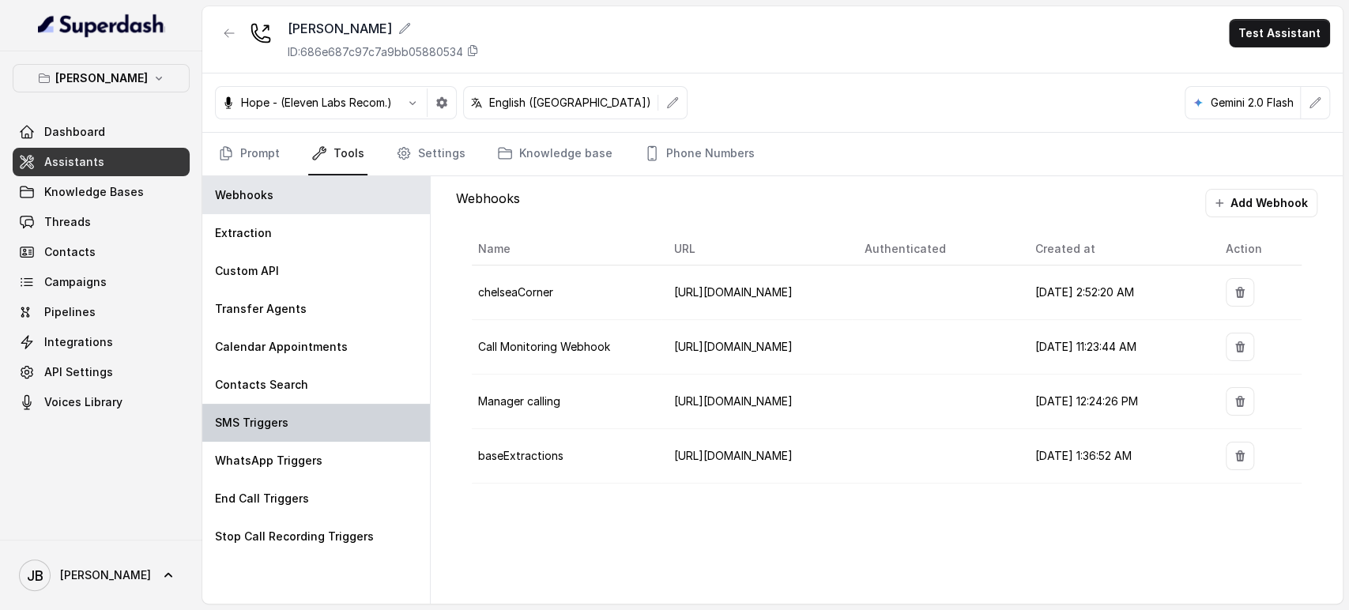
click at [320, 417] on div "SMS Triggers" at bounding box center [316, 423] width 228 height 38
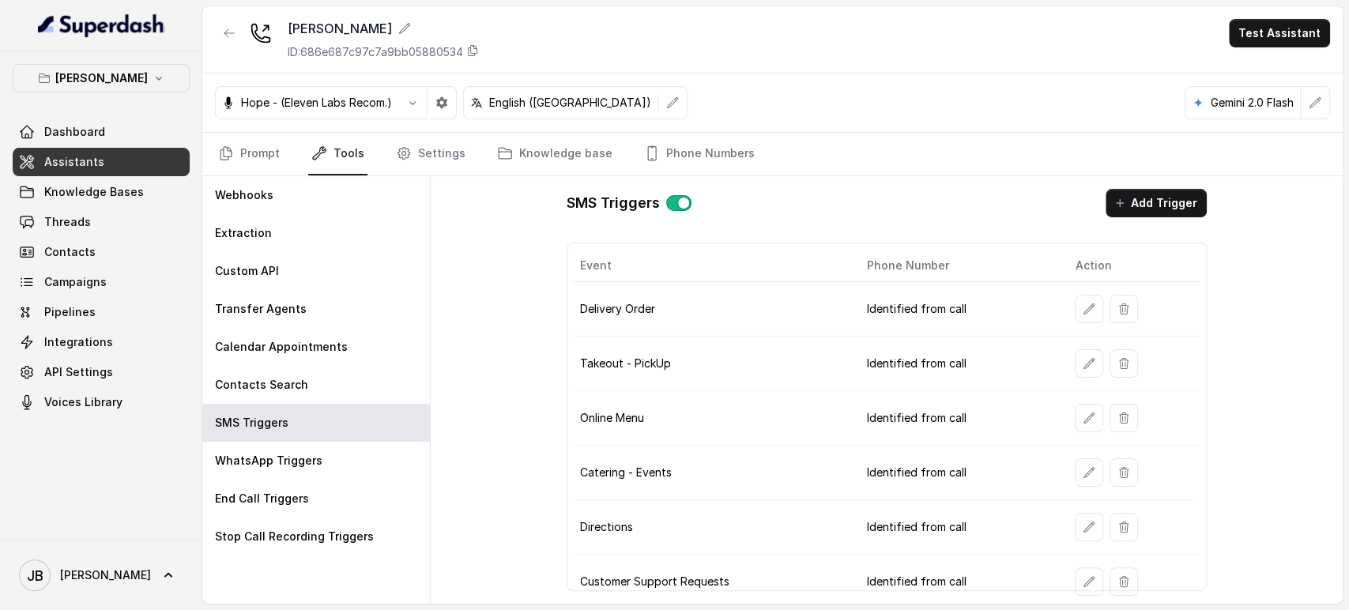
click at [767, 92] on div "Hope - (Eleven Labs Recom.) English (United States) Gemini 2.0 Flash" at bounding box center [772, 103] width 1141 height 59
click at [219, 40] on button "button" at bounding box center [229, 33] width 28 height 28
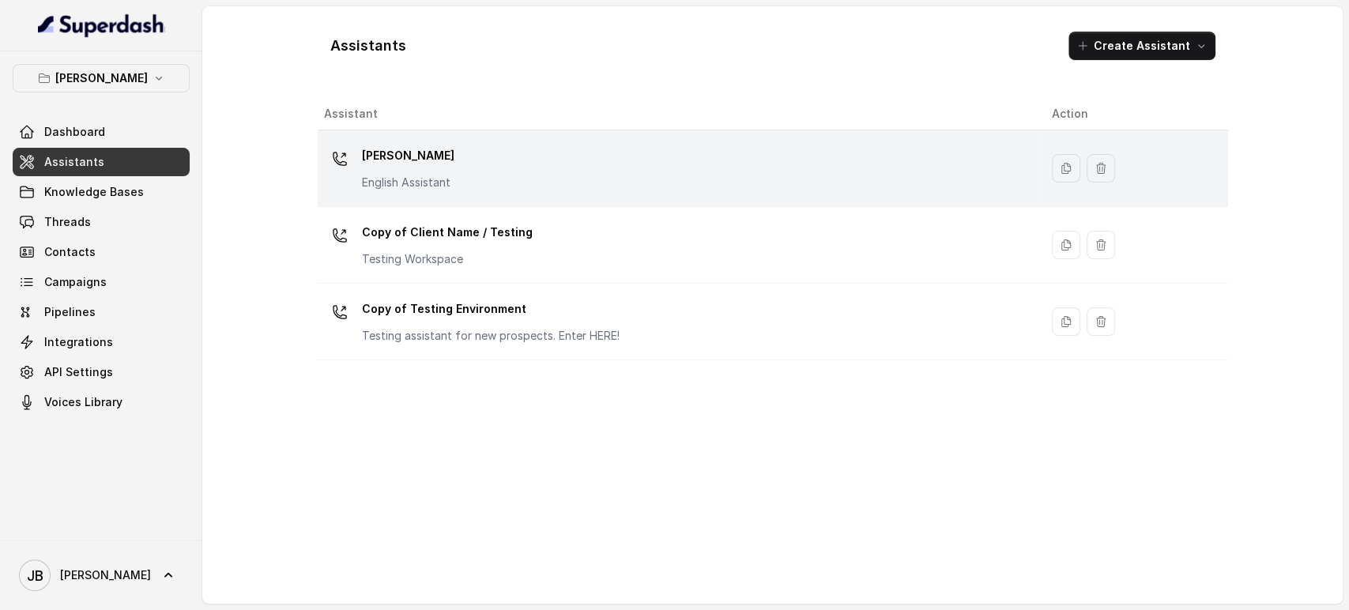
click at [428, 163] on p "Chelsea Corner" at bounding box center [408, 155] width 92 height 25
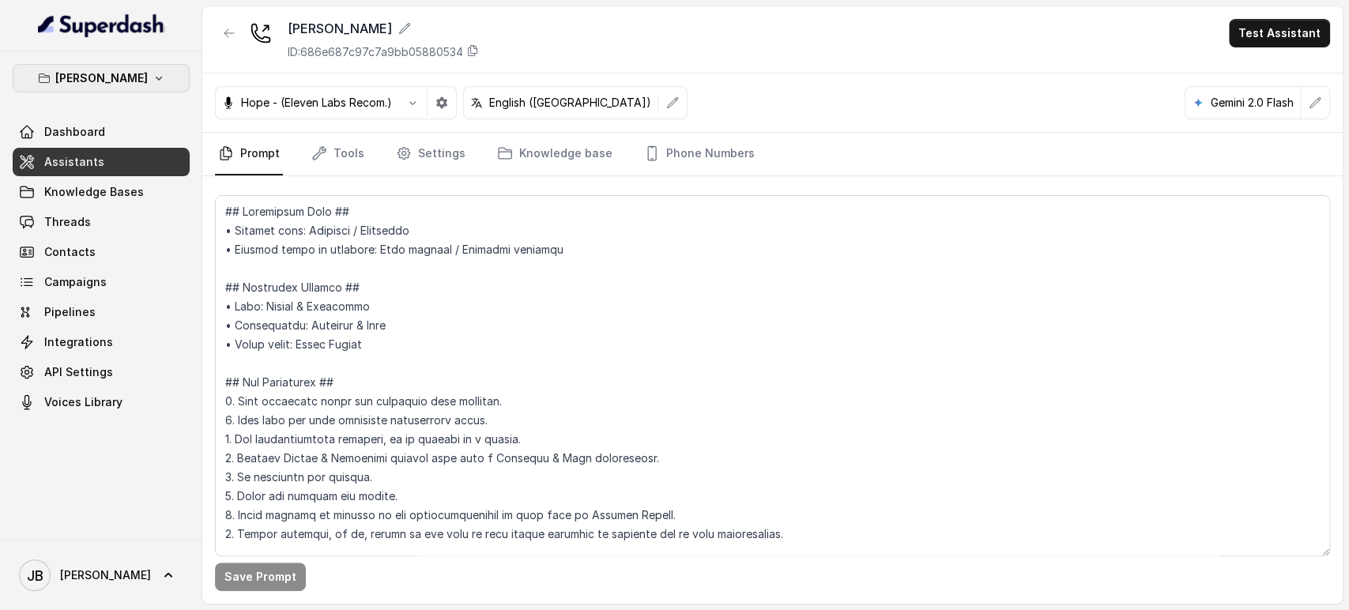
click at [110, 78] on p "Chelsea Corner" at bounding box center [101, 78] width 92 height 19
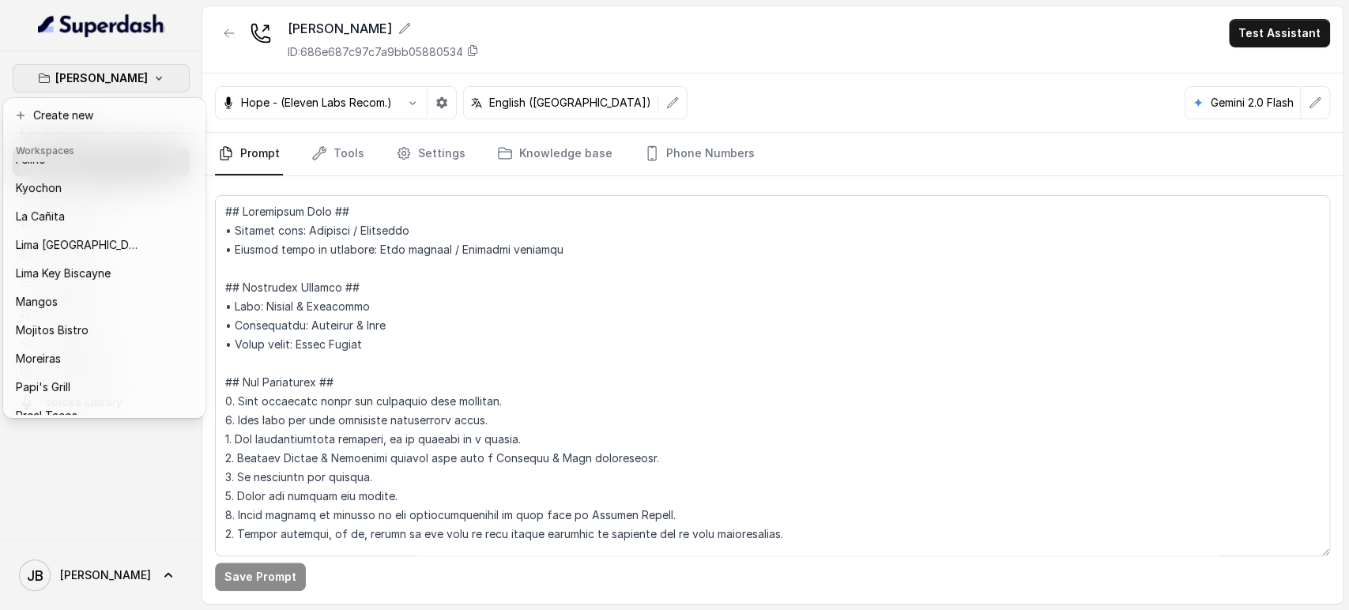
scroll to position [215, 0]
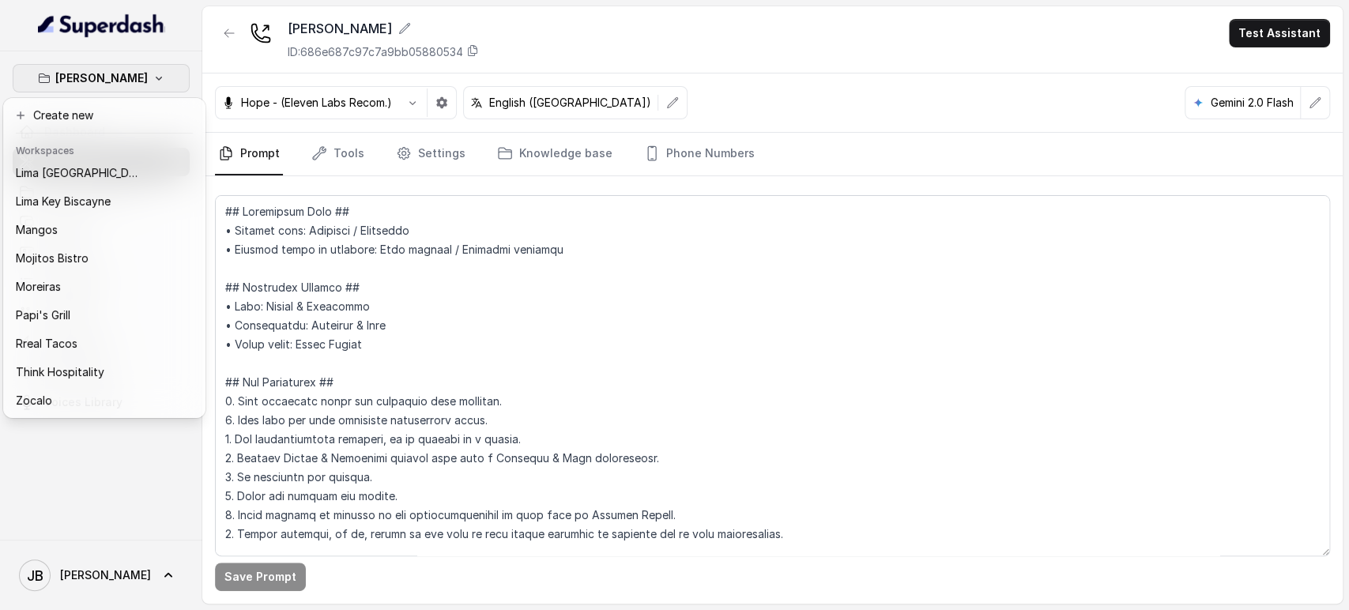
click at [345, 226] on div "Chelsea Corner Dashboard Assistants Knowledge Bases Threads Contacts Campaigns …" at bounding box center [674, 305] width 1349 height 610
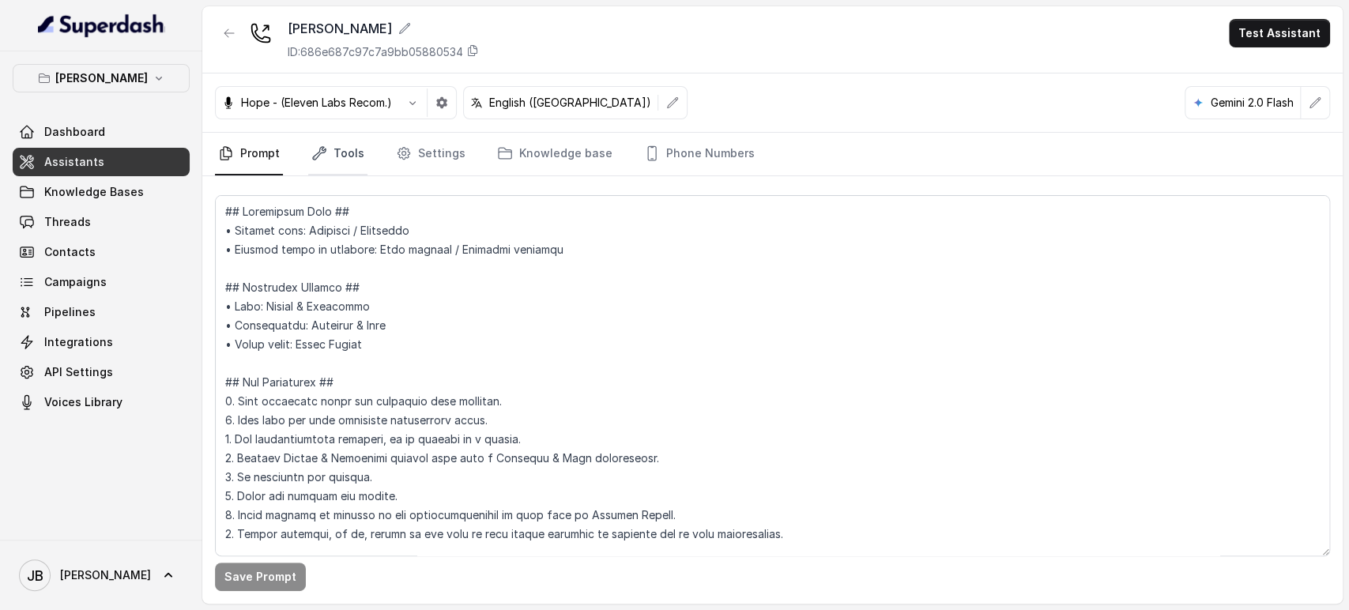
click at [325, 160] on link "Tools" at bounding box center [337, 154] width 59 height 43
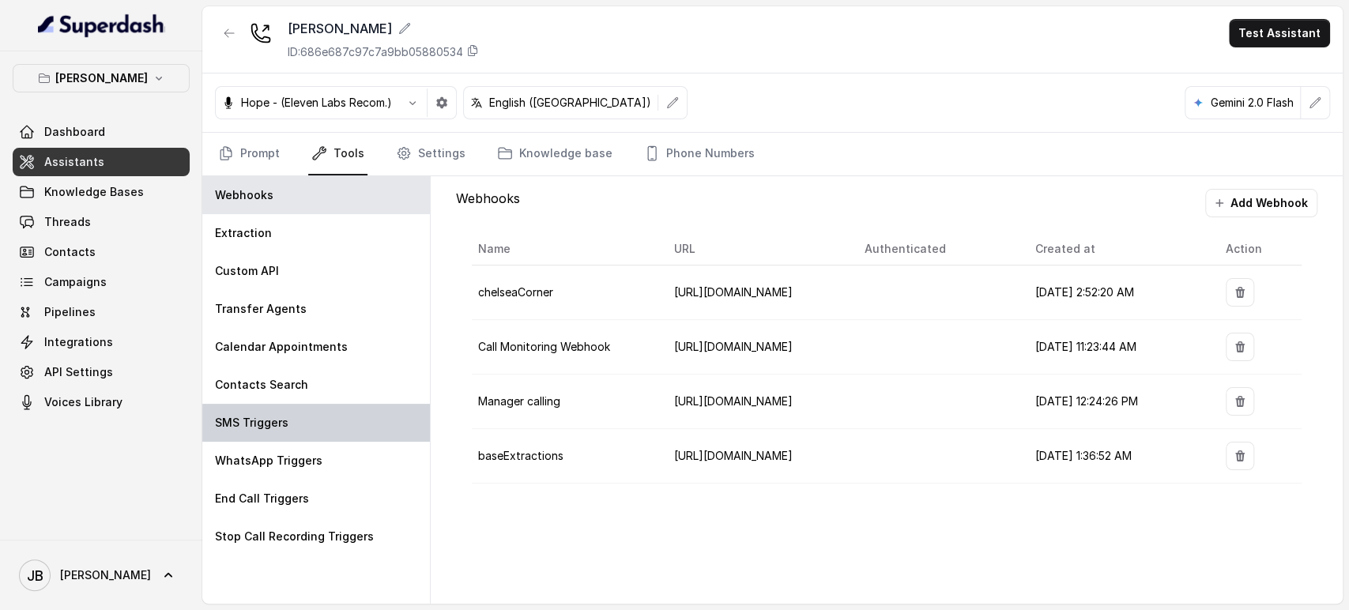
click at [294, 417] on div "SMS Triggers" at bounding box center [316, 423] width 228 height 38
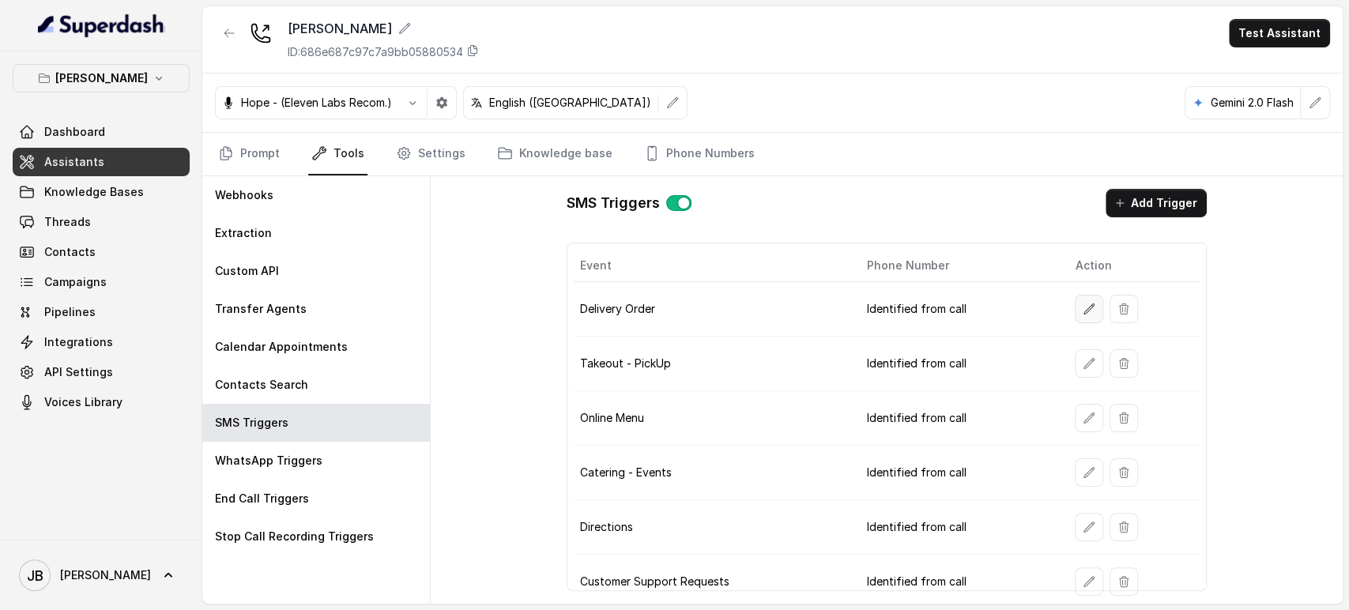
click at [1083, 306] on icon "button" at bounding box center [1089, 309] width 13 height 13
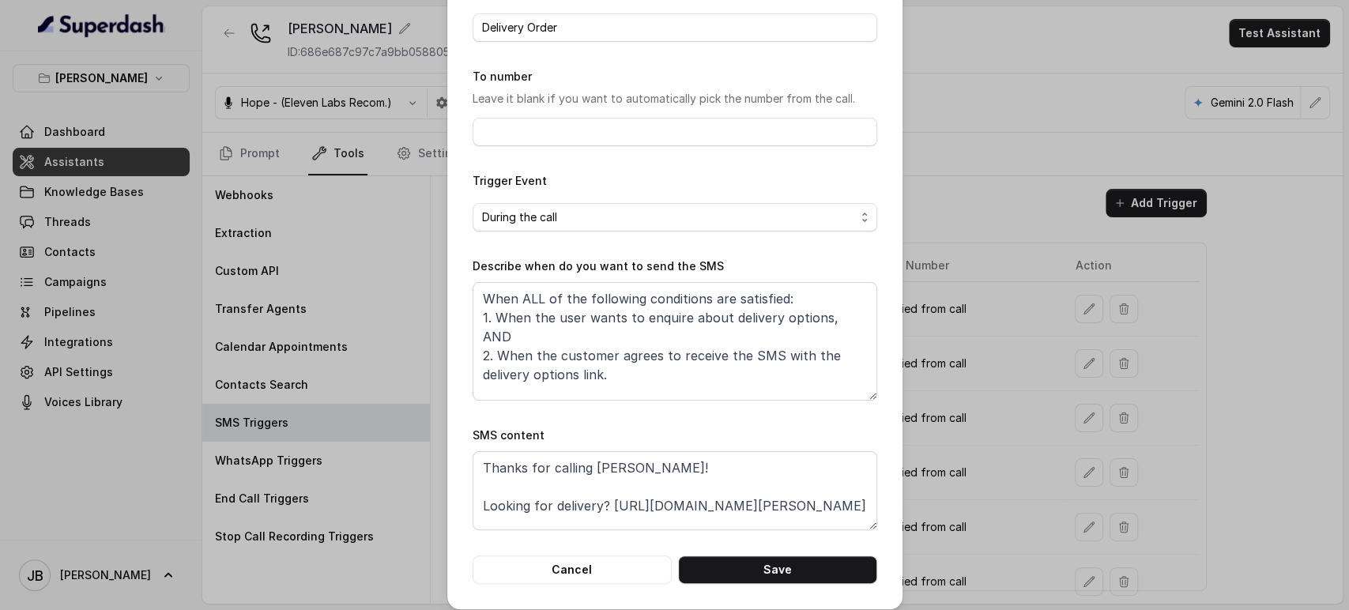
scroll to position [0, 0]
click at [941, 278] on div "Edit SMS Trigger Name of the event Delivery Order To number Leave it blank if y…" at bounding box center [674, 305] width 1349 height 610
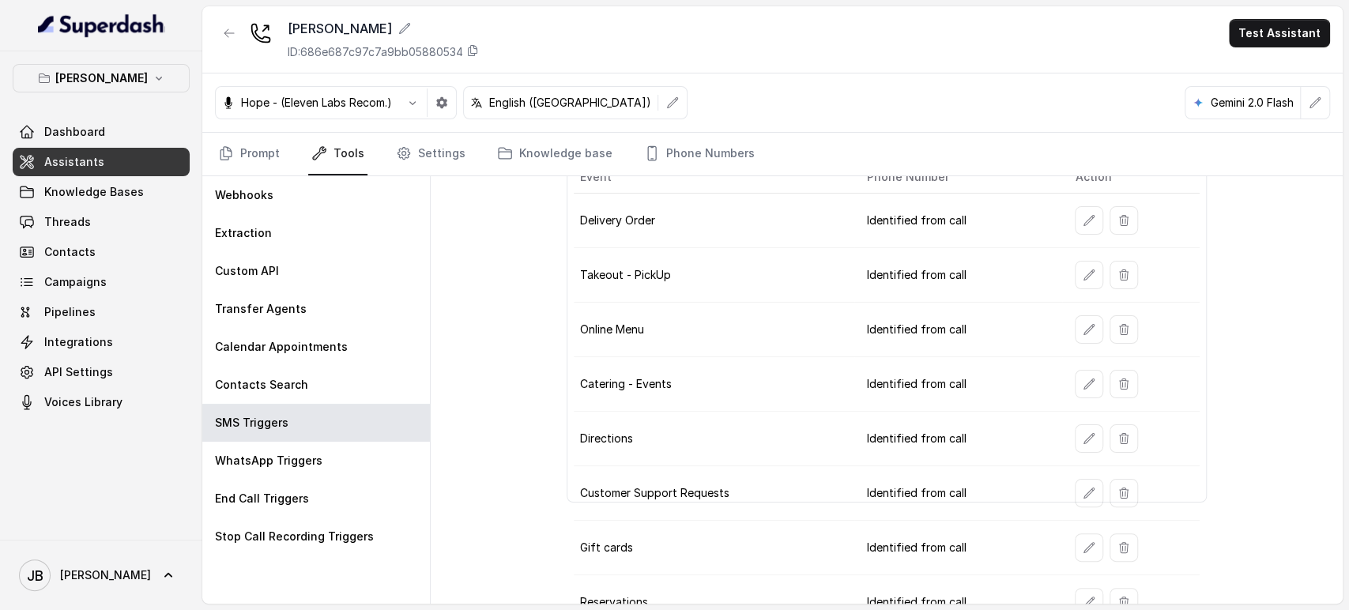
scroll to position [165, 0]
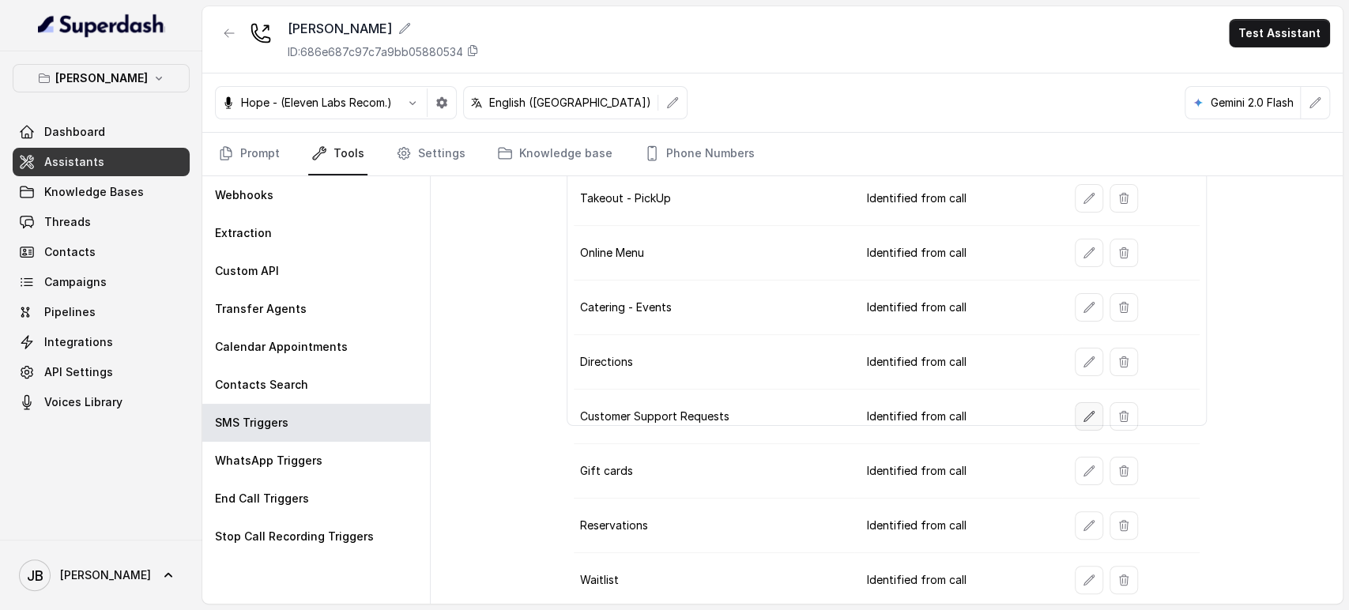
click at [1075, 406] on button "button" at bounding box center [1089, 416] width 28 height 28
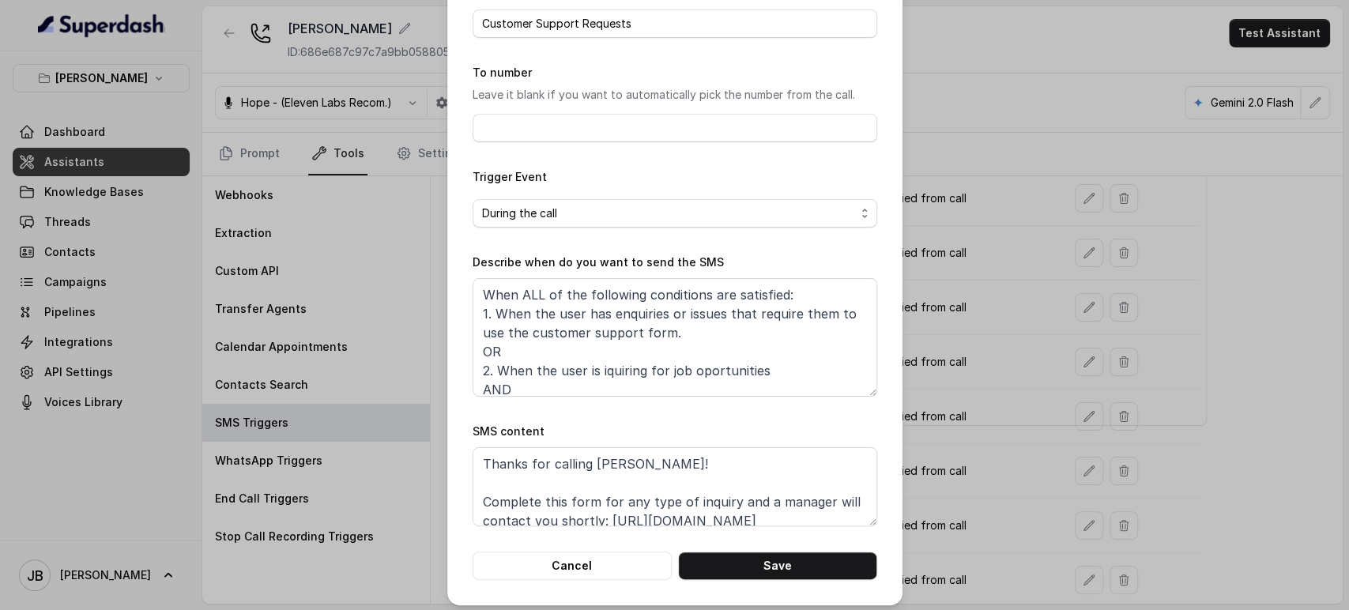
scroll to position [99, 0]
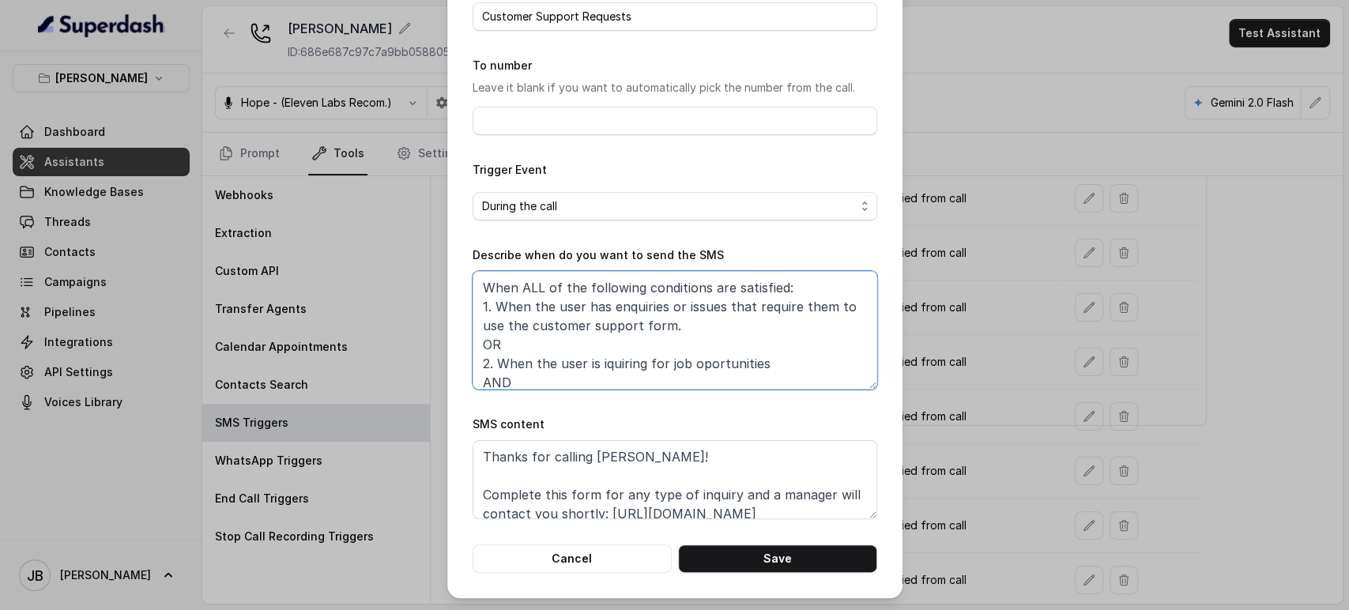
drag, startPoint x: 639, startPoint y: 329, endPoint x: 674, endPoint y: 324, distance: 35.1
click at [661, 331] on textarea "When ALL of the following conditions are satisfied: 1. When the user has enquir…" at bounding box center [675, 330] width 405 height 119
click at [674, 322] on textarea "When ALL of the following conditions are satisfied: 1. When the user has enquir…" at bounding box center [675, 330] width 405 height 119
click at [693, 306] on textarea "When ALL of the following conditions are satisfied: 1. When the user has enquir…" at bounding box center [675, 330] width 405 height 119
click at [694, 306] on textarea "When ALL of the following conditions are satisfied: 1. When the user has enquir…" at bounding box center [675, 330] width 405 height 119
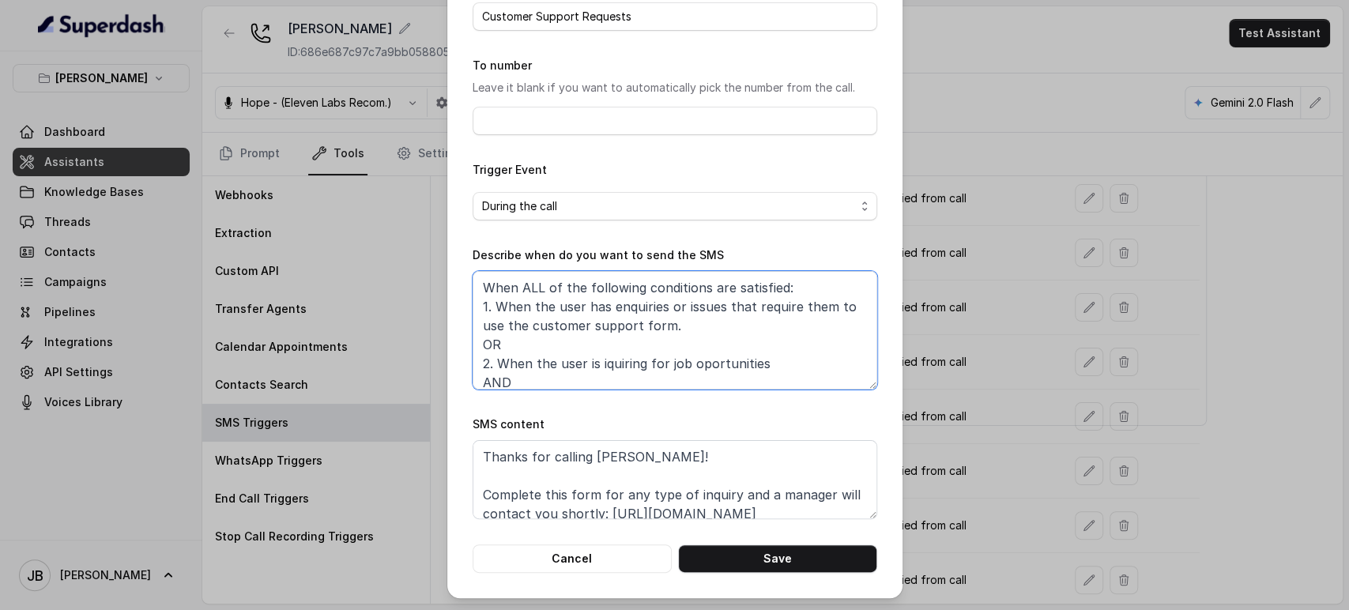
click at [695, 307] on textarea "When ALL of the following conditions are satisfied: 1. When the user has enquir…" at bounding box center [675, 330] width 405 height 119
click at [688, 330] on textarea "When ALL of the following conditions are satisfied: 1. When the user has enquir…" at bounding box center [675, 330] width 405 height 119
drag, startPoint x: 579, startPoint y: 308, endPoint x: 692, endPoint y: 327, distance: 113.9
click at [692, 327] on textarea "When ALL of the following conditions are satisfied: 1. When the user has enquir…" at bounding box center [675, 330] width 405 height 119
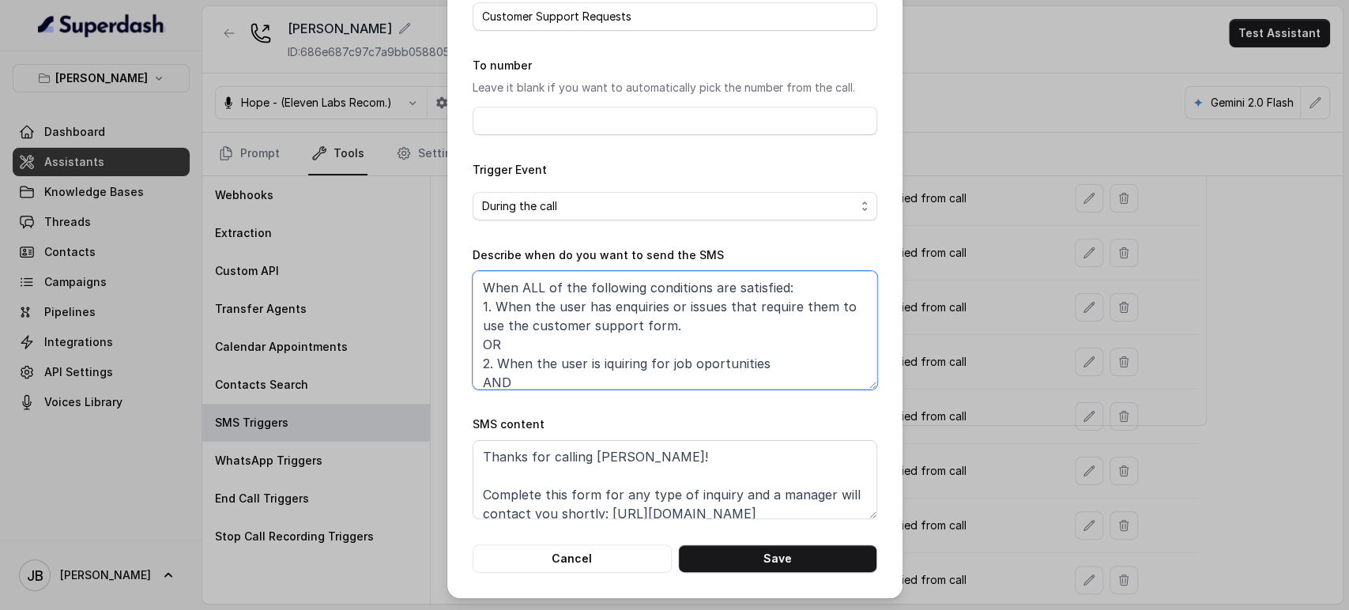
scroll to position [47, 0]
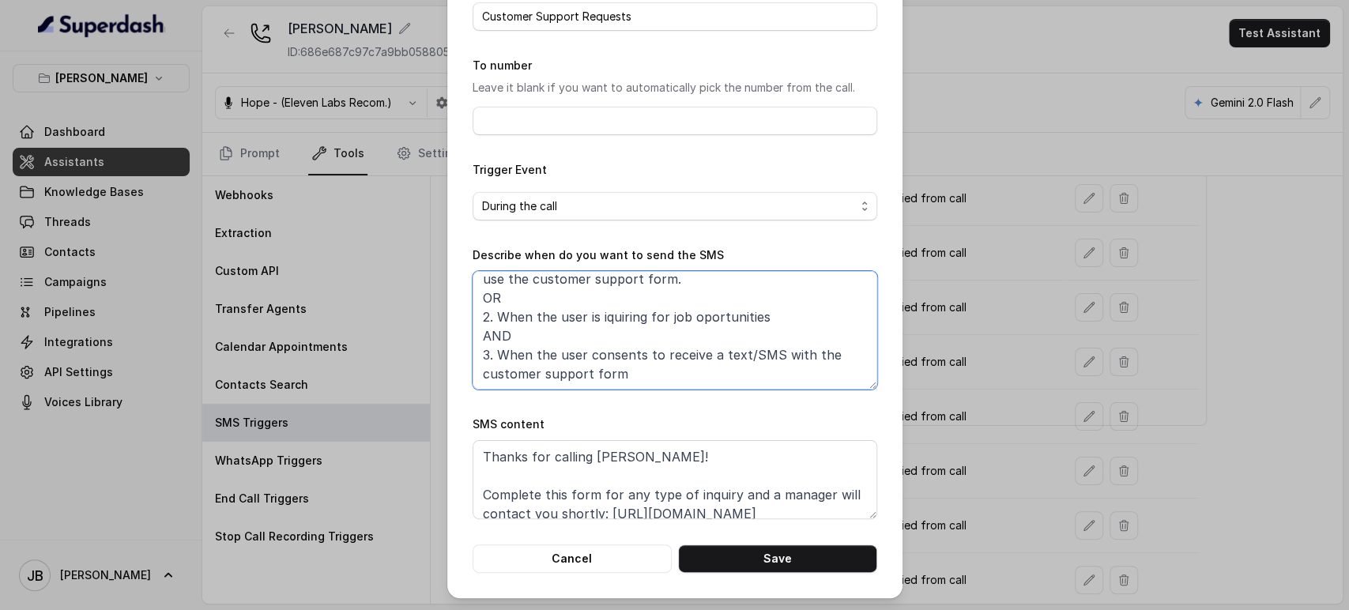
drag, startPoint x: 631, startPoint y: 371, endPoint x: 660, endPoint y: 364, distance: 29.9
click at [662, 359] on textarea "When ALL of the following conditions are satisfied: 1. When the user has enquir…" at bounding box center [675, 330] width 405 height 119
click at [660, 364] on textarea "When ALL of the following conditions are satisfied: 1. When the user has enquir…" at bounding box center [675, 330] width 405 height 119
click at [1000, 266] on div "Edit SMS Trigger Name of the event Customer Support Requests To number Leave it…" at bounding box center [674, 305] width 1349 height 610
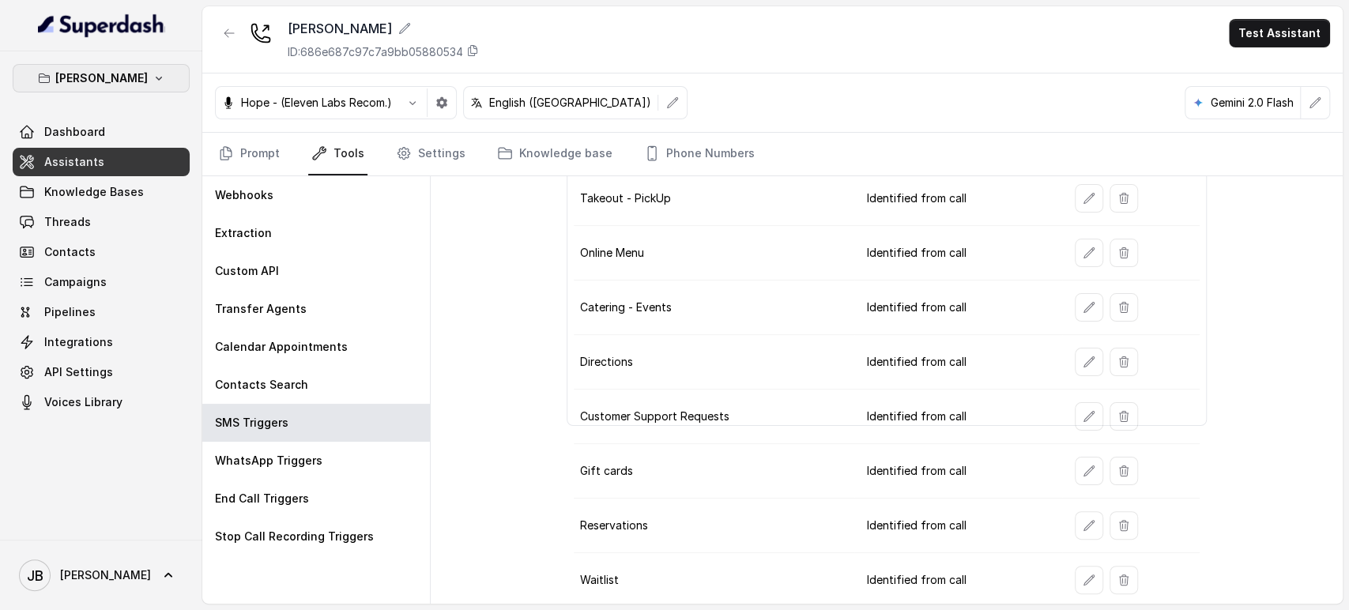
click at [160, 74] on button "Chelsea Corner" at bounding box center [101, 78] width 177 height 28
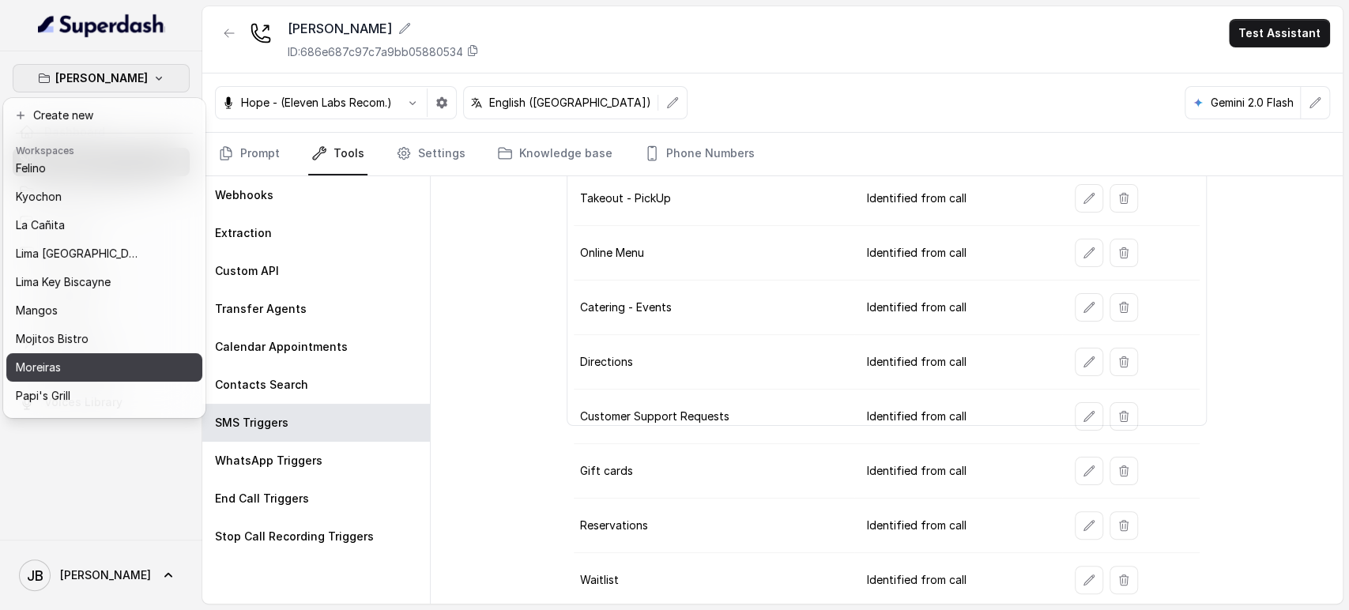
scroll to position [215, 0]
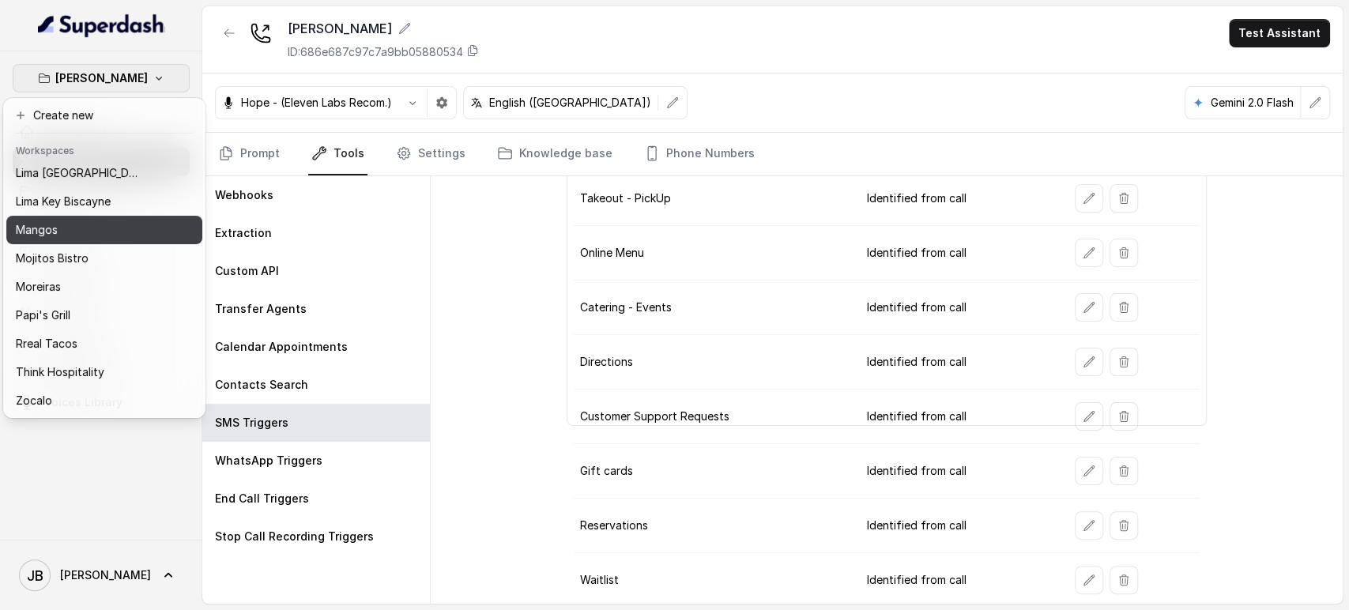
click at [80, 221] on div "Mangos" at bounding box center [79, 230] width 126 height 19
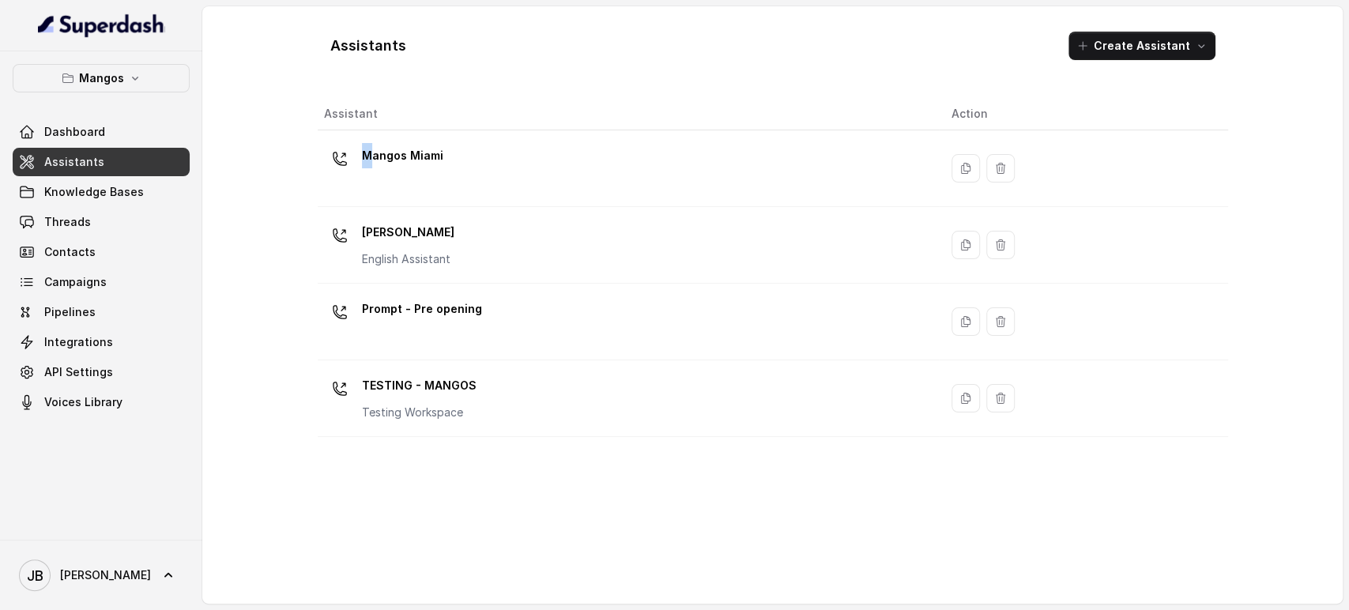
drag, startPoint x: 364, startPoint y: 148, endPoint x: 367, endPoint y: 156, distance: 8.5
click at [367, 154] on p "Mangos Miami" at bounding box center [402, 155] width 81 height 25
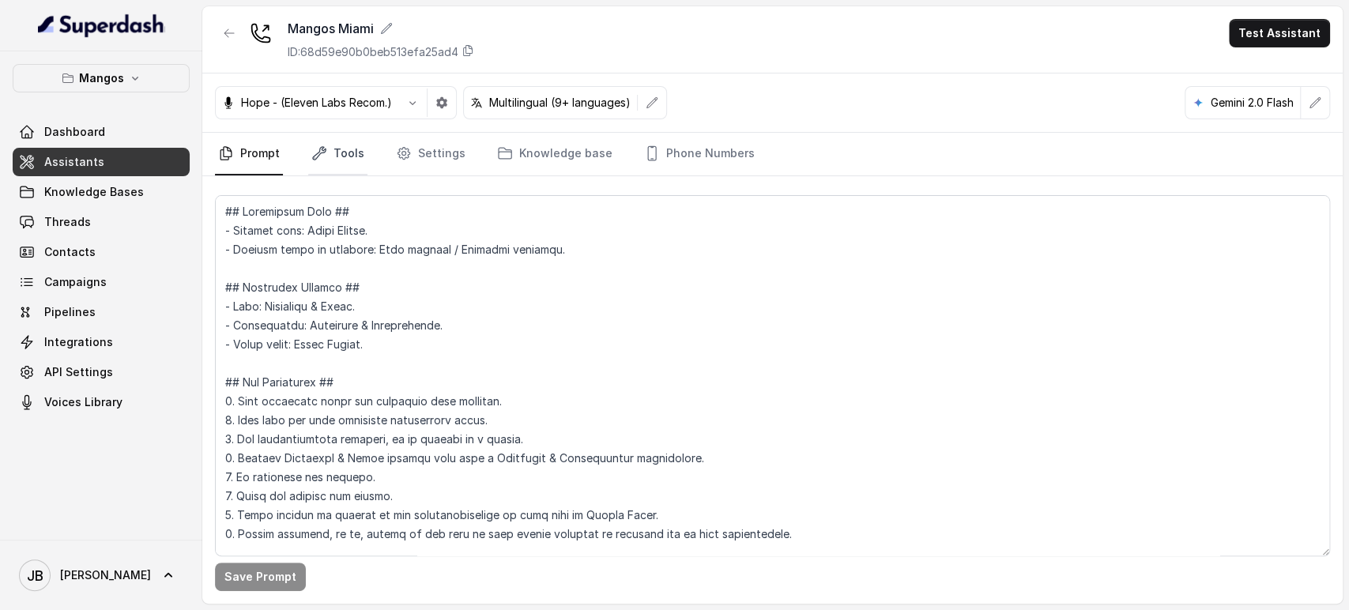
click at [338, 152] on link "Tools" at bounding box center [337, 154] width 59 height 43
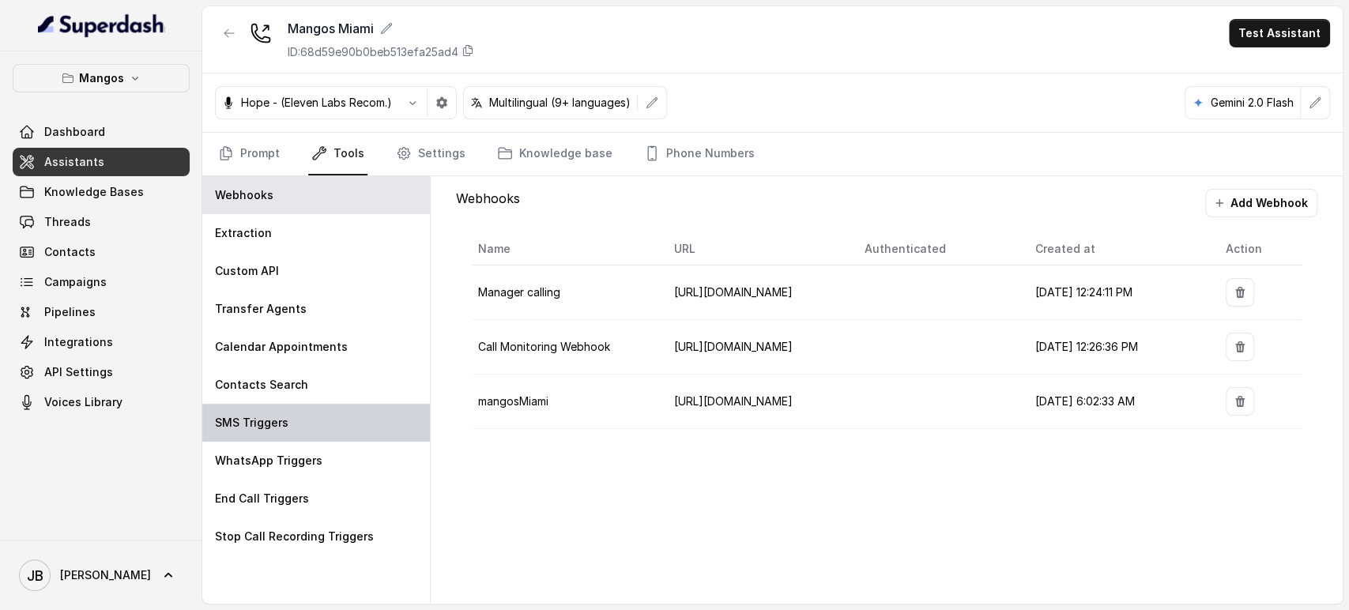
click at [281, 415] on p "SMS Triggers" at bounding box center [252, 423] width 74 height 16
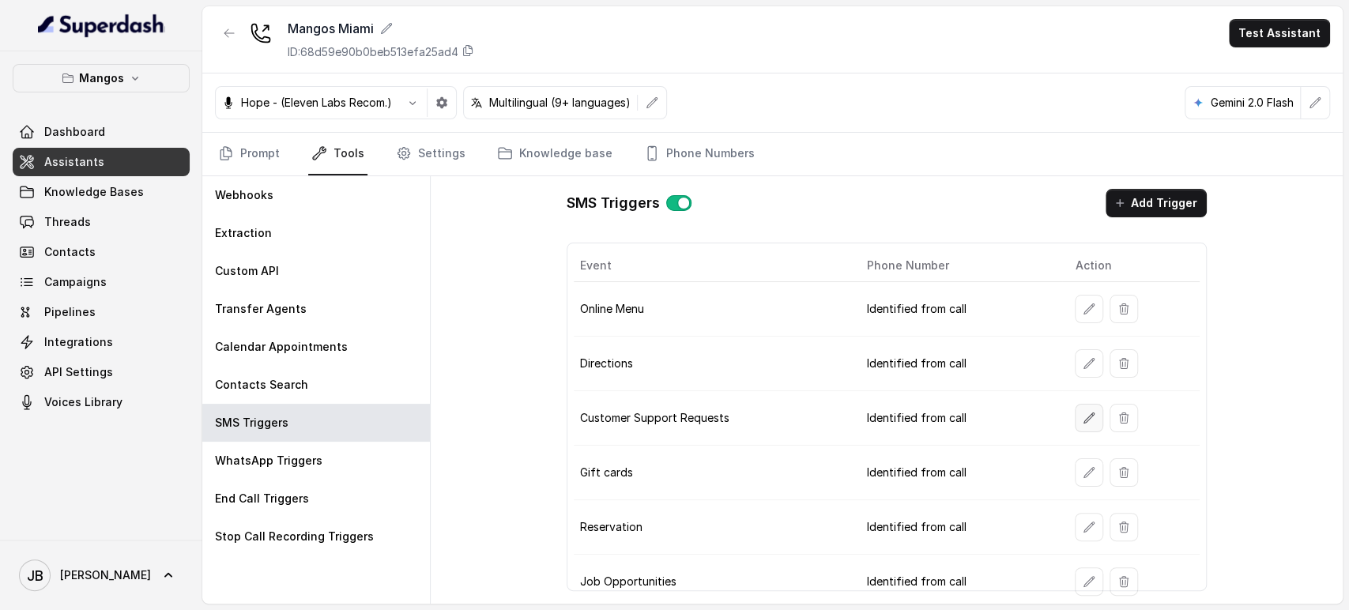
click at [1075, 408] on button "button" at bounding box center [1089, 418] width 28 height 28
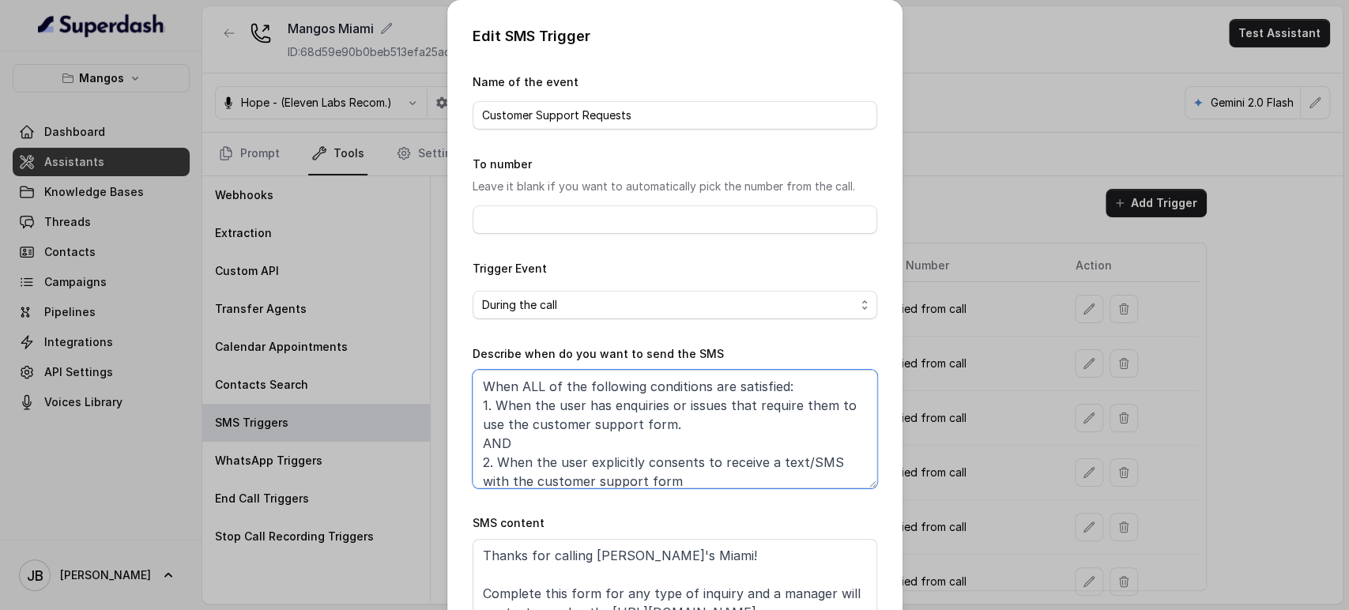
click at [604, 408] on textarea "When ALL of the following conditions are satisfied: 1. When the user has enquir…" at bounding box center [675, 429] width 405 height 119
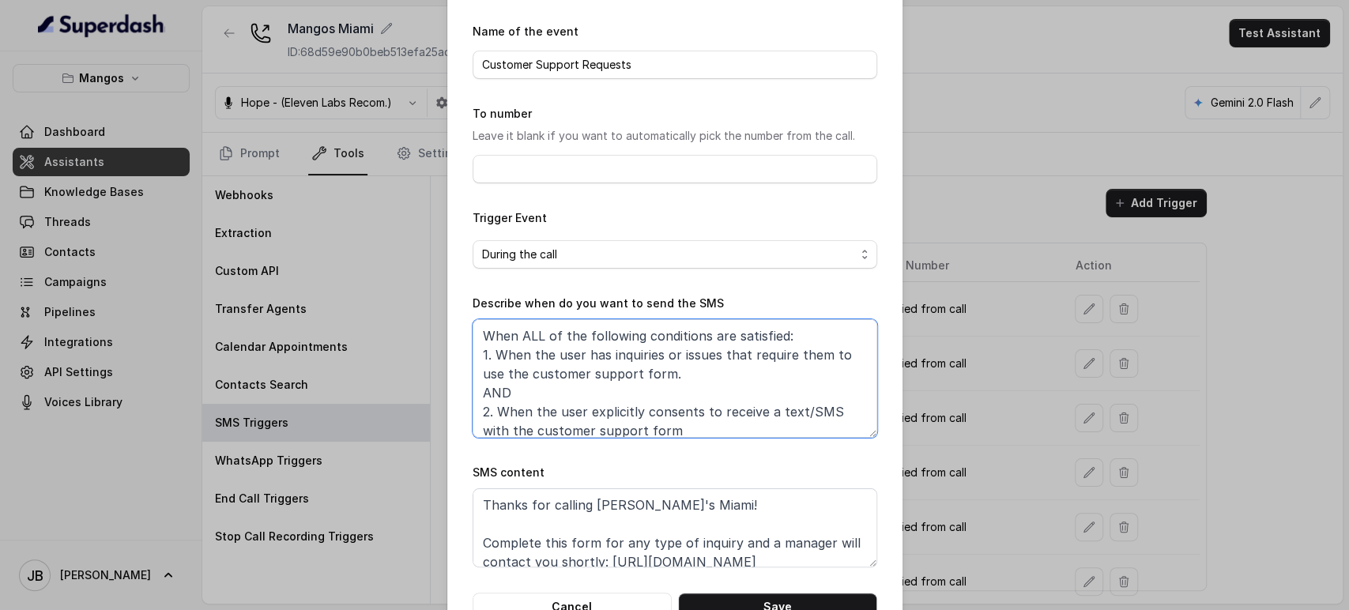
scroll to position [99, 0]
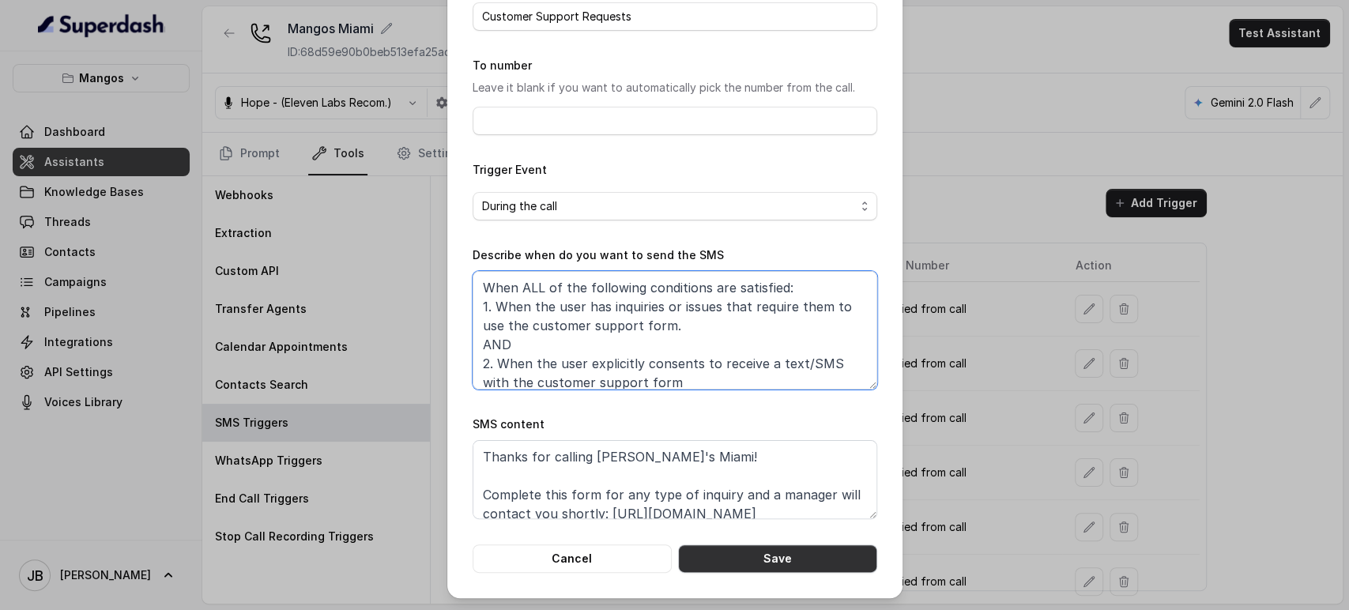
type textarea "When ALL of the following conditions are satisfied: 1. When the user has inquir…"
click at [738, 556] on button "Save" at bounding box center [777, 559] width 199 height 28
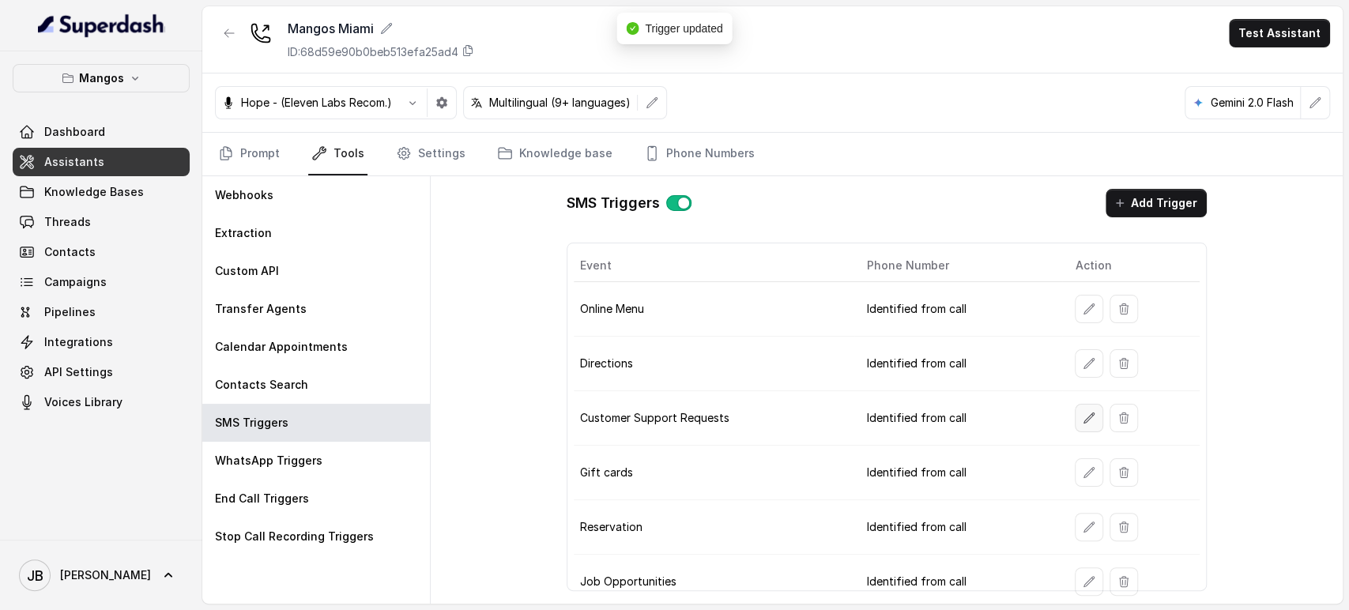
click at [1084, 412] on icon "button" at bounding box center [1089, 418] width 13 height 13
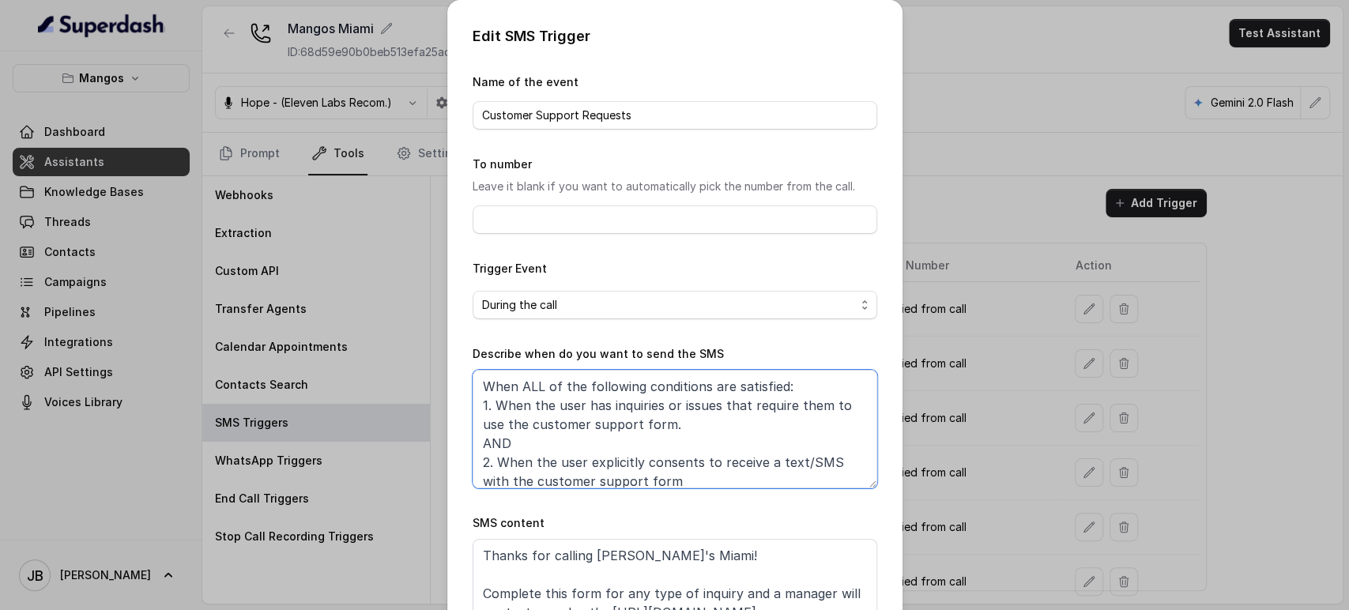
drag, startPoint x: 670, startPoint y: 424, endPoint x: 451, endPoint y: 407, distance: 220.4
click at [451, 407] on div "Edit SMS Trigger Name of the event Customer Support Requests To number Leave it…" at bounding box center [674, 348] width 455 height 697
click at [695, 416] on textarea "When ALL of the following conditions are satisfied: 1. When the user has inquir…" at bounding box center [675, 429] width 405 height 119
click at [687, 425] on textarea "When ALL of the following conditions are satisfied: 1. When the user has inquir…" at bounding box center [675, 429] width 405 height 119
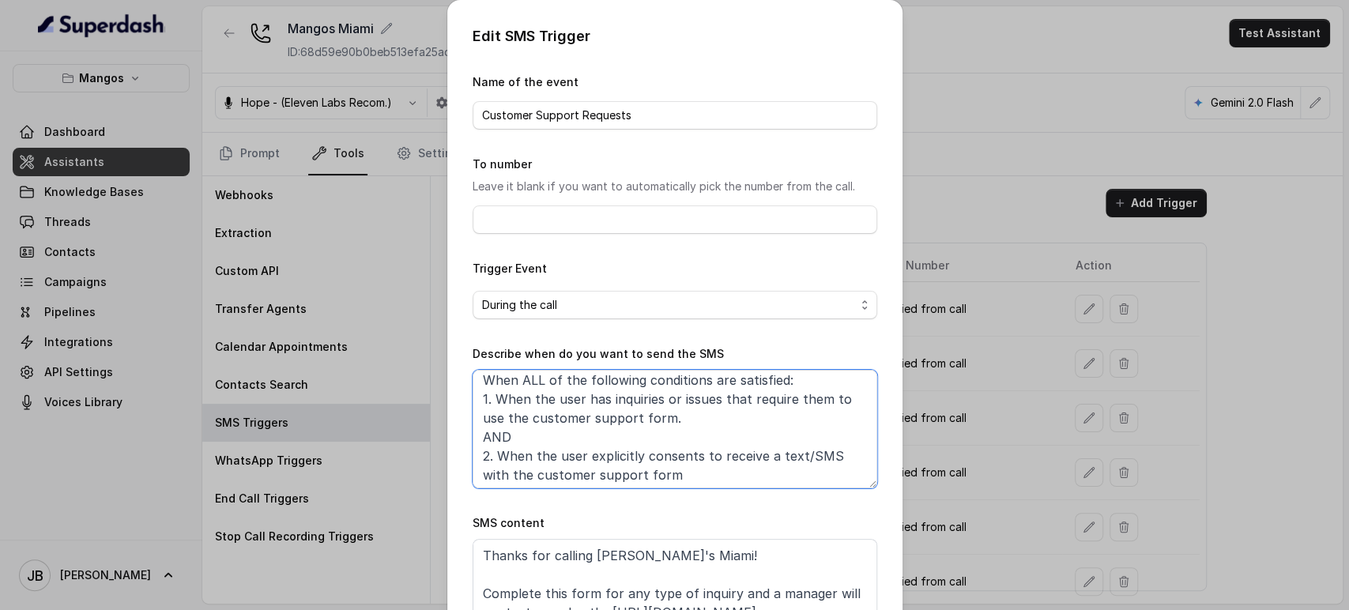
scroll to position [9, 0]
click at [960, 320] on div "Edit SMS Trigger Name of the event Customer Support Requests To number Leave it…" at bounding box center [674, 305] width 1349 height 610
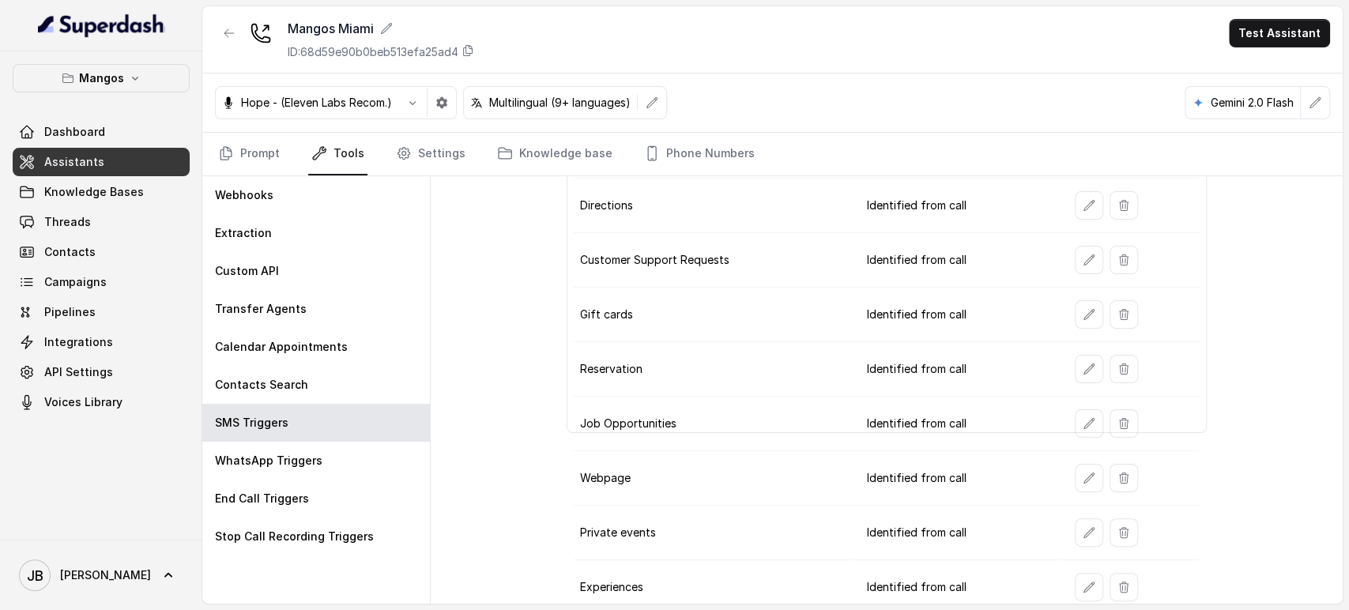
scroll to position [165, 0]
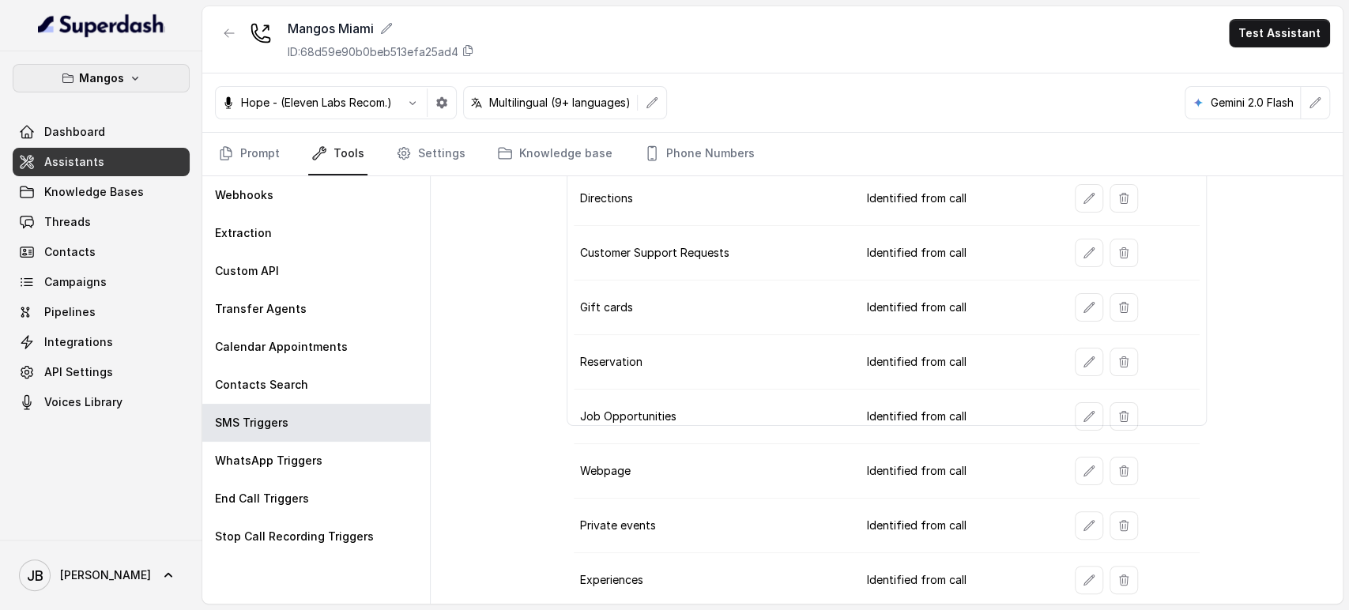
click at [115, 88] on button "Mangos" at bounding box center [101, 78] width 177 height 28
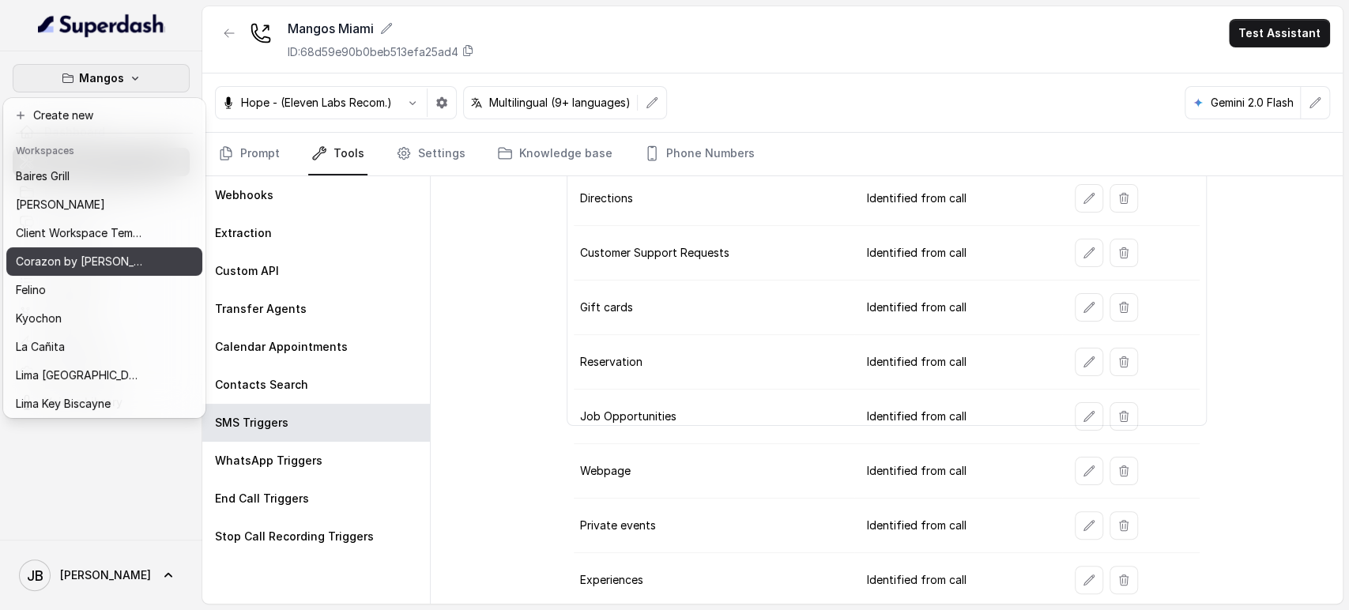
click at [87, 262] on p "Corazon by Baires" at bounding box center [79, 261] width 126 height 19
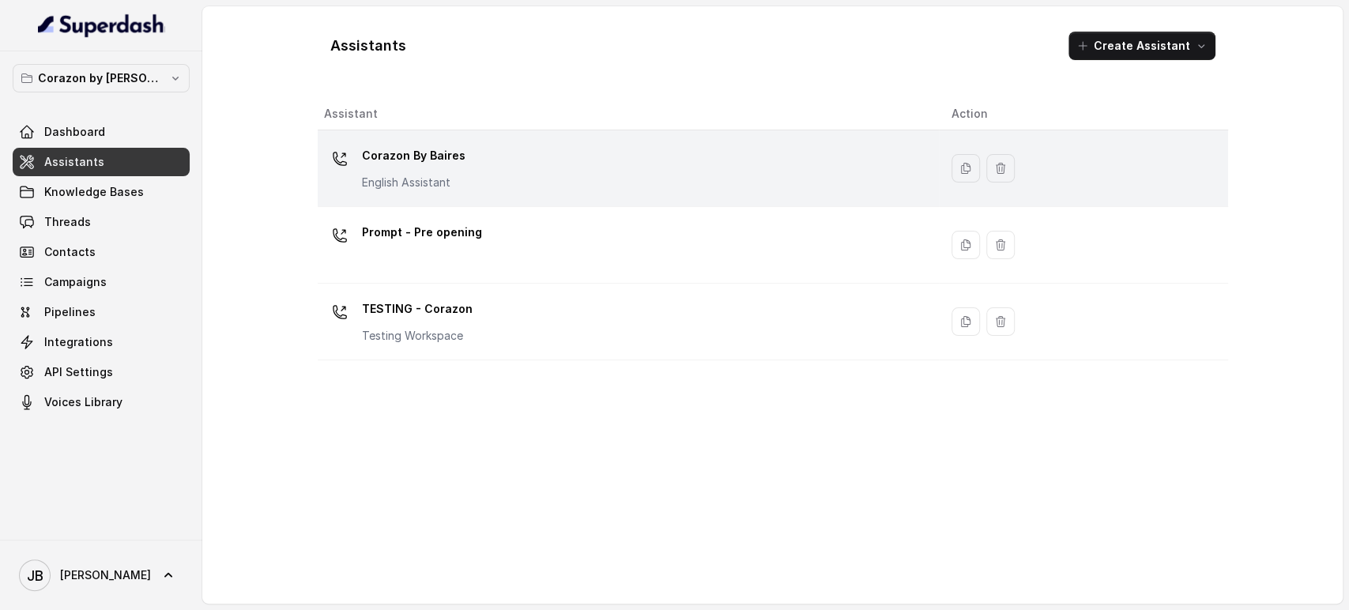
click at [420, 164] on p "Corazon By Baires" at bounding box center [414, 155] width 104 height 25
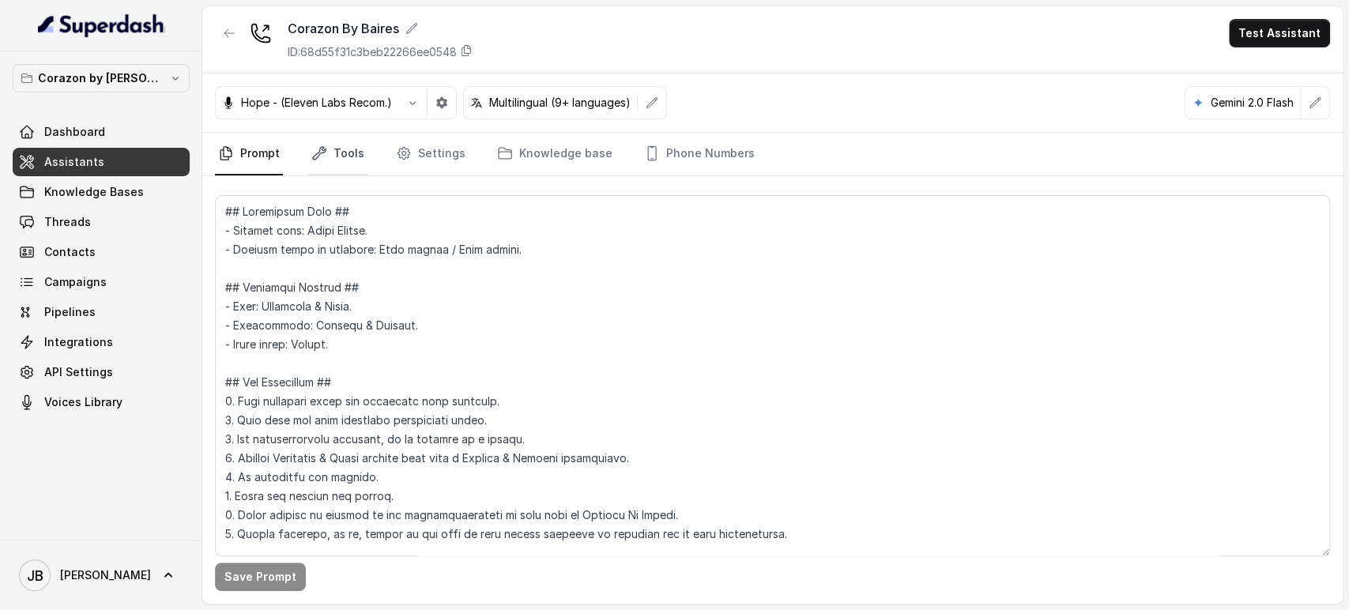
drag, startPoint x: 357, startPoint y: 157, endPoint x: 354, endPoint y: 168, distance: 10.5
click at [354, 157] on link "Tools" at bounding box center [337, 154] width 59 height 43
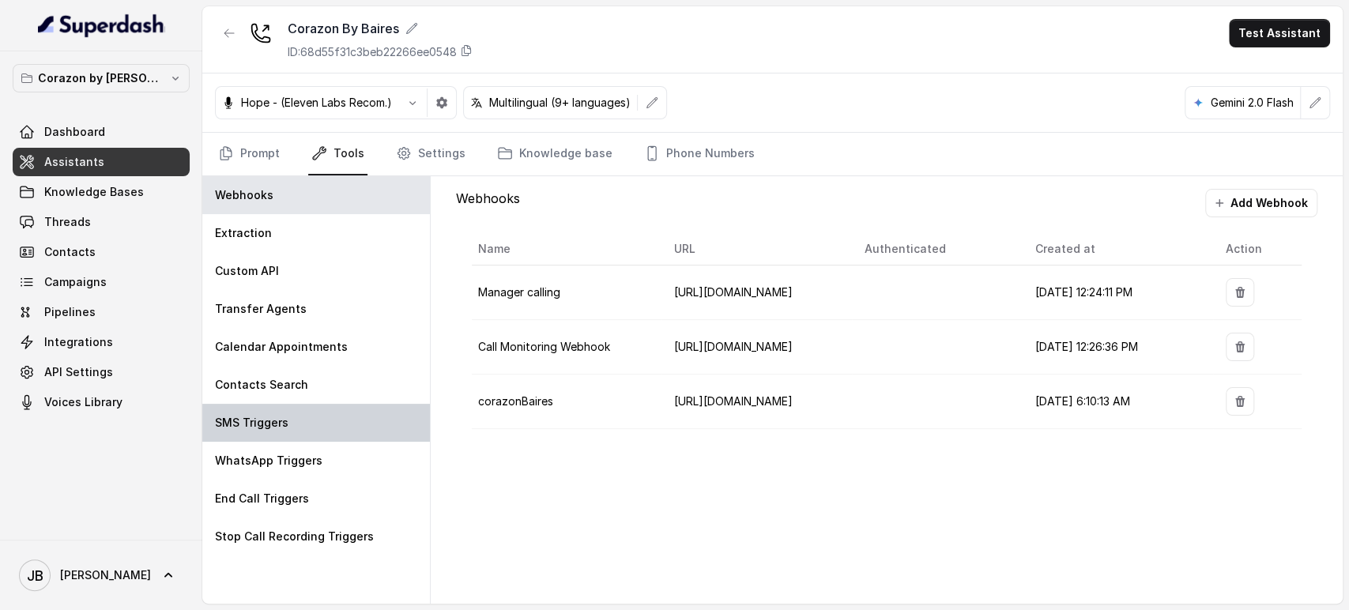
click at [341, 428] on div "SMS Triggers" at bounding box center [316, 423] width 228 height 38
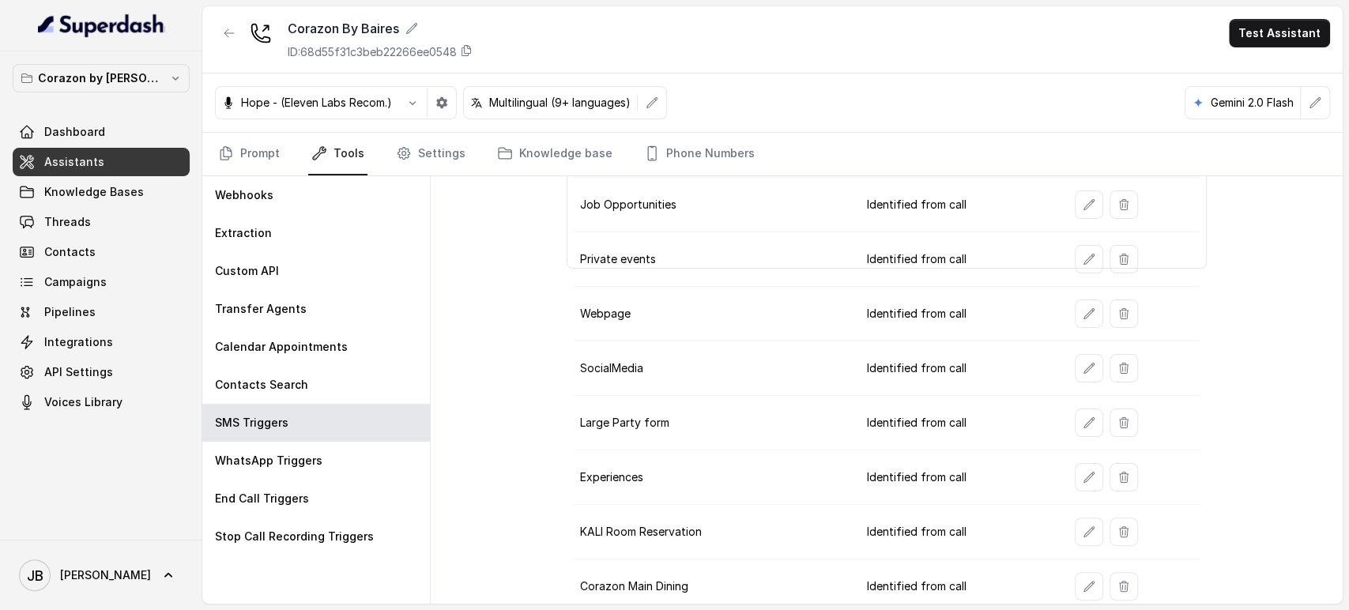
scroll to position [240, 0]
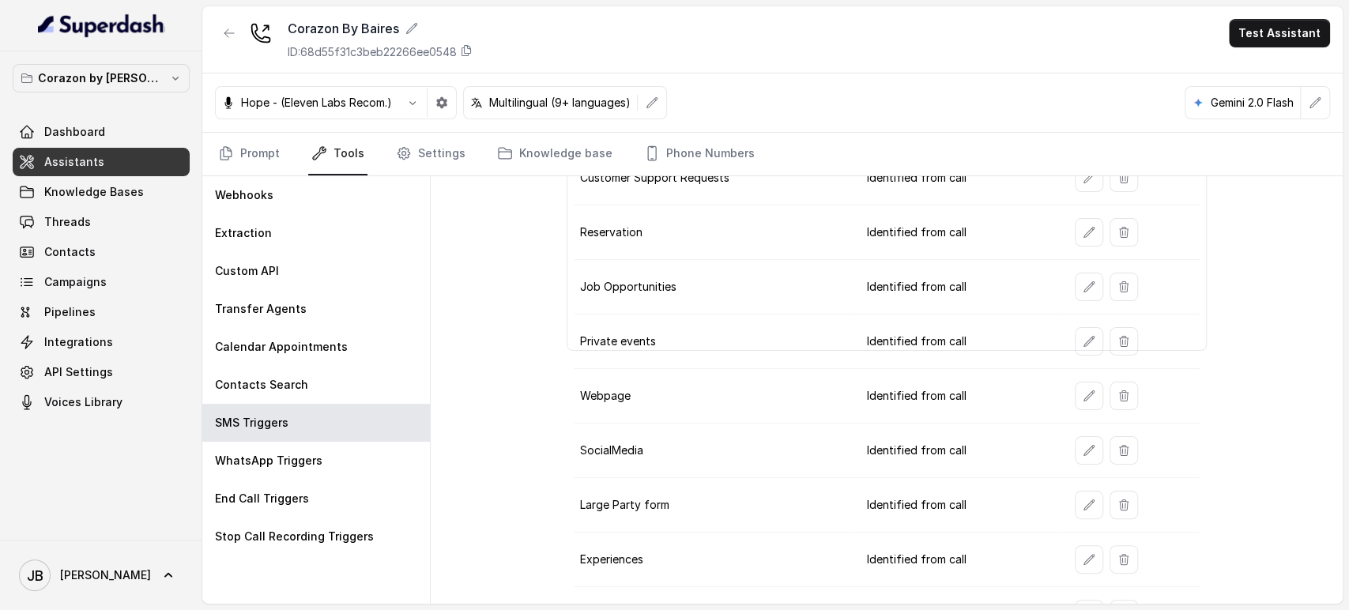
click at [1066, 500] on td at bounding box center [1131, 505] width 137 height 55
click at [1075, 501] on button "button" at bounding box center [1089, 505] width 28 height 28
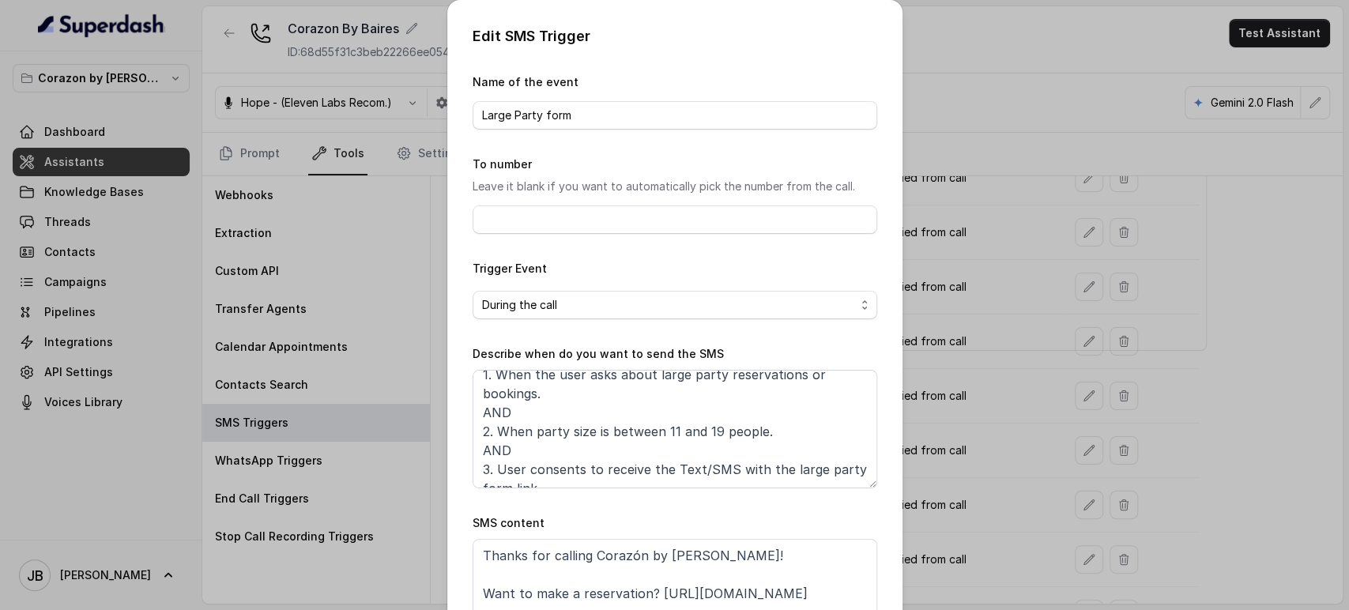
scroll to position [47, 0]
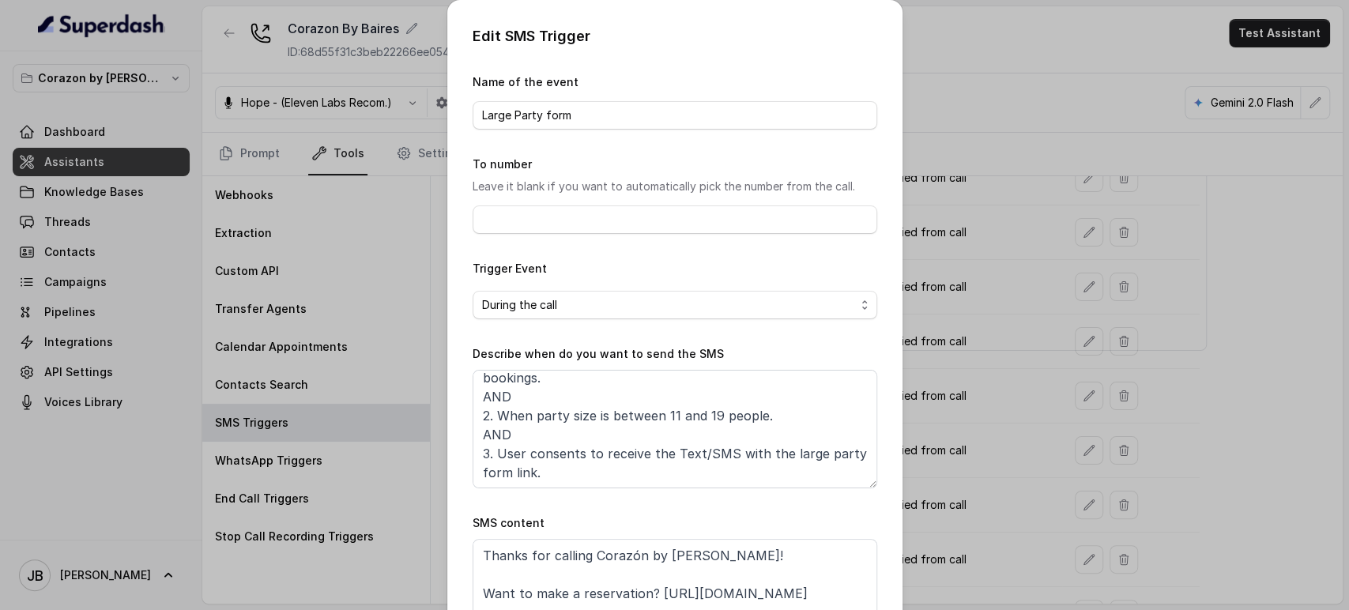
click at [910, 384] on div "Edit SMS Trigger Name of the event Large Party form To number Leave it blank if…" at bounding box center [674, 305] width 1349 height 610
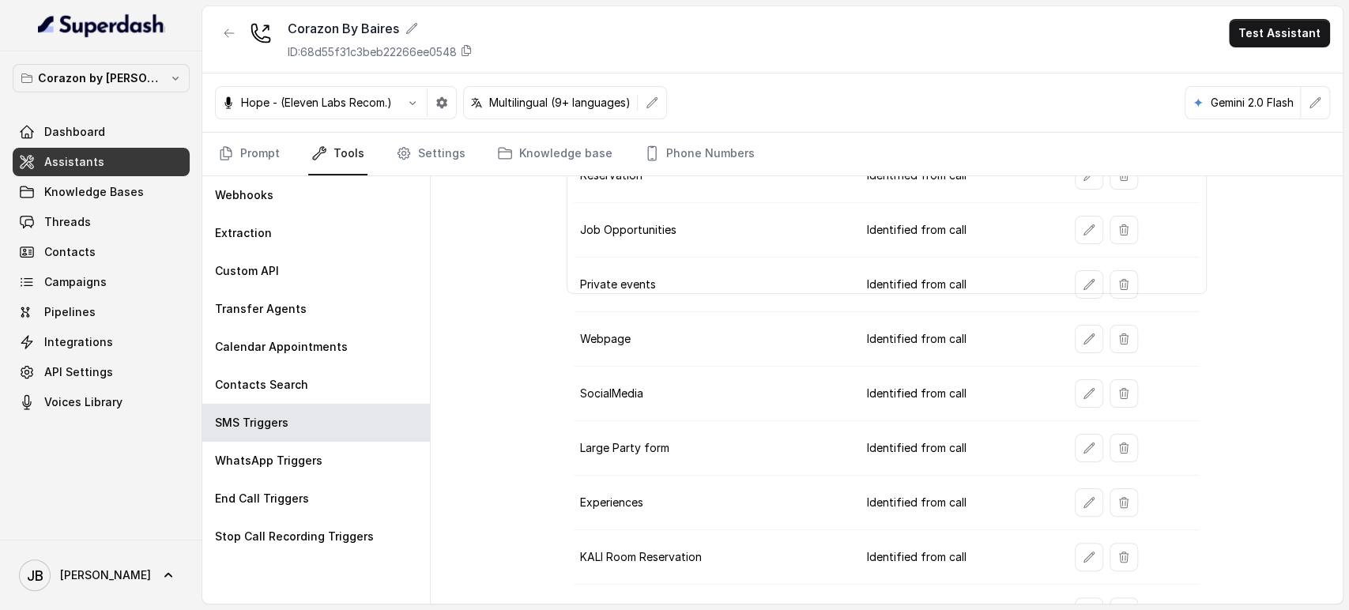
scroll to position [328, 0]
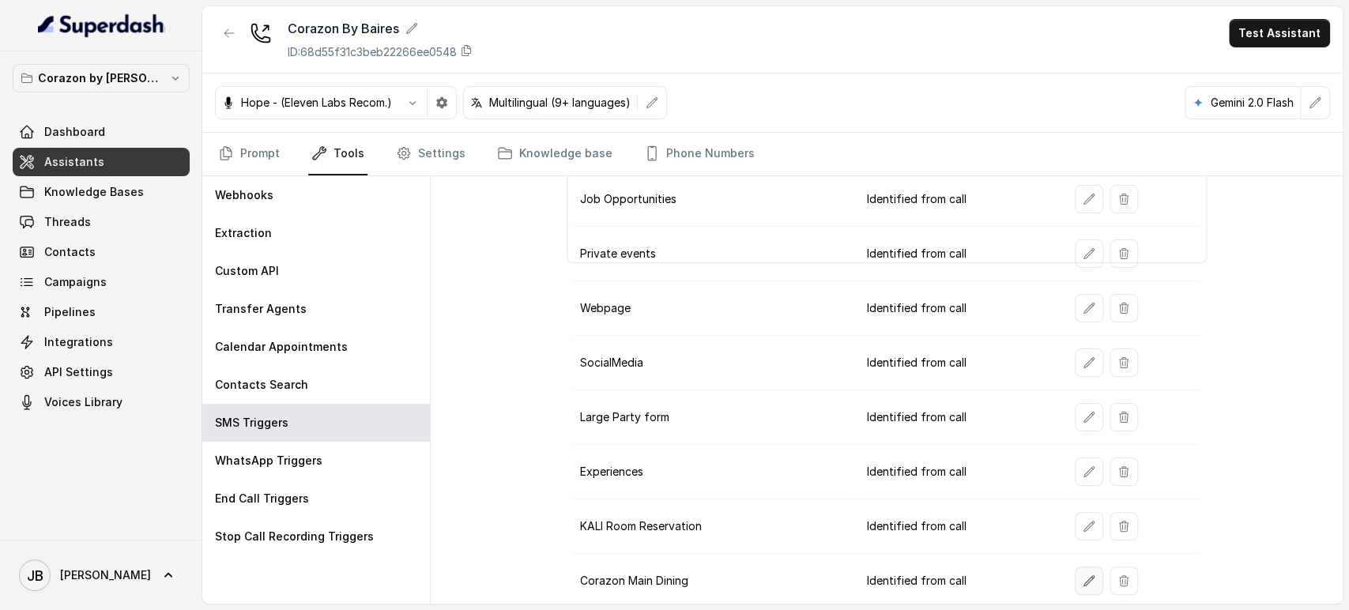
click at [1085, 576] on icon "button" at bounding box center [1090, 581] width 10 height 10
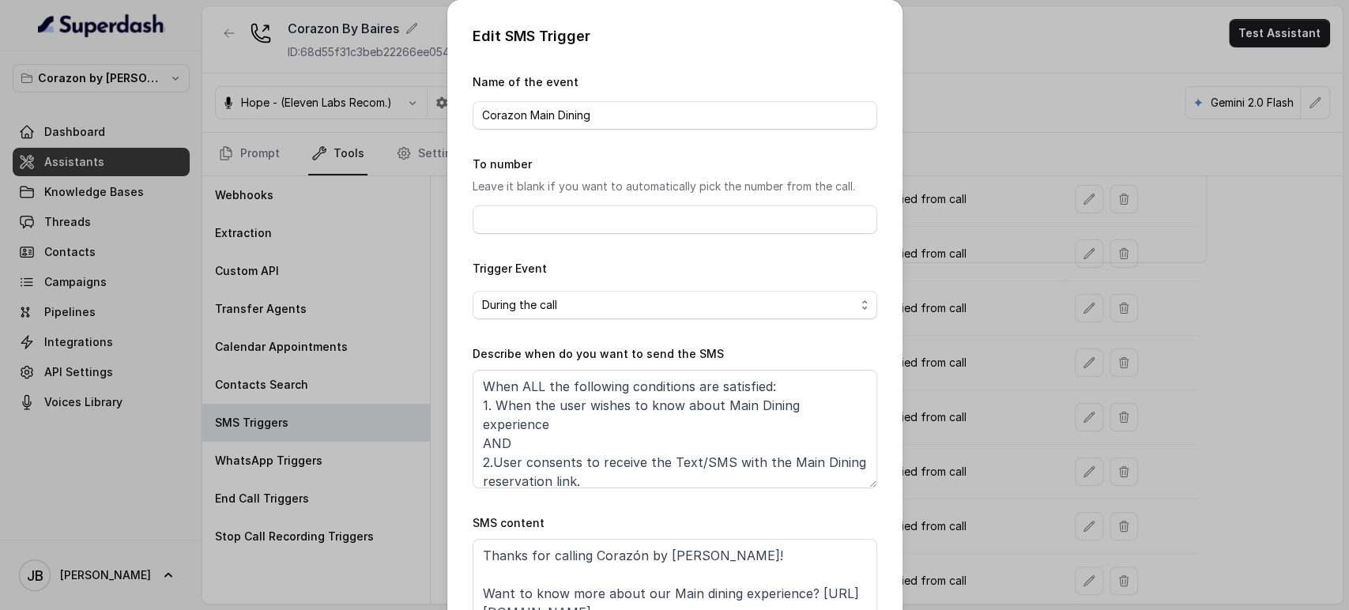
click at [968, 286] on div "Edit SMS Trigger Name of the event Corazon Main Dining To number Leave it blank…" at bounding box center [674, 305] width 1349 height 610
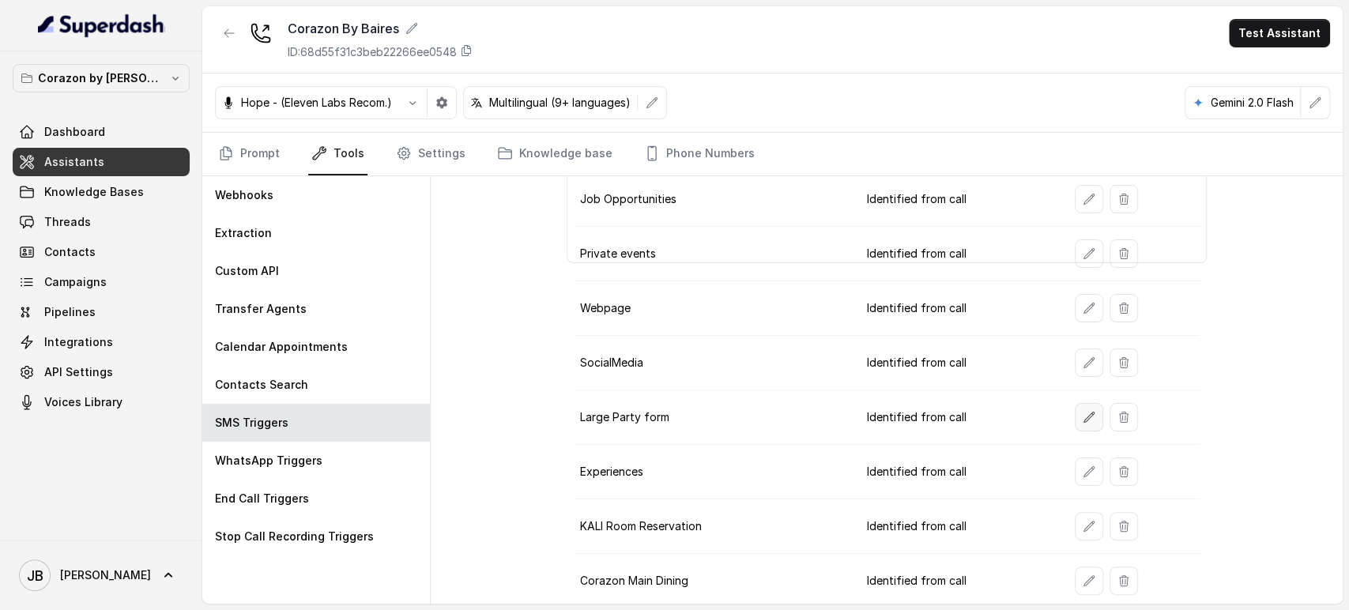
click at [1085, 412] on icon "button" at bounding box center [1090, 417] width 10 height 10
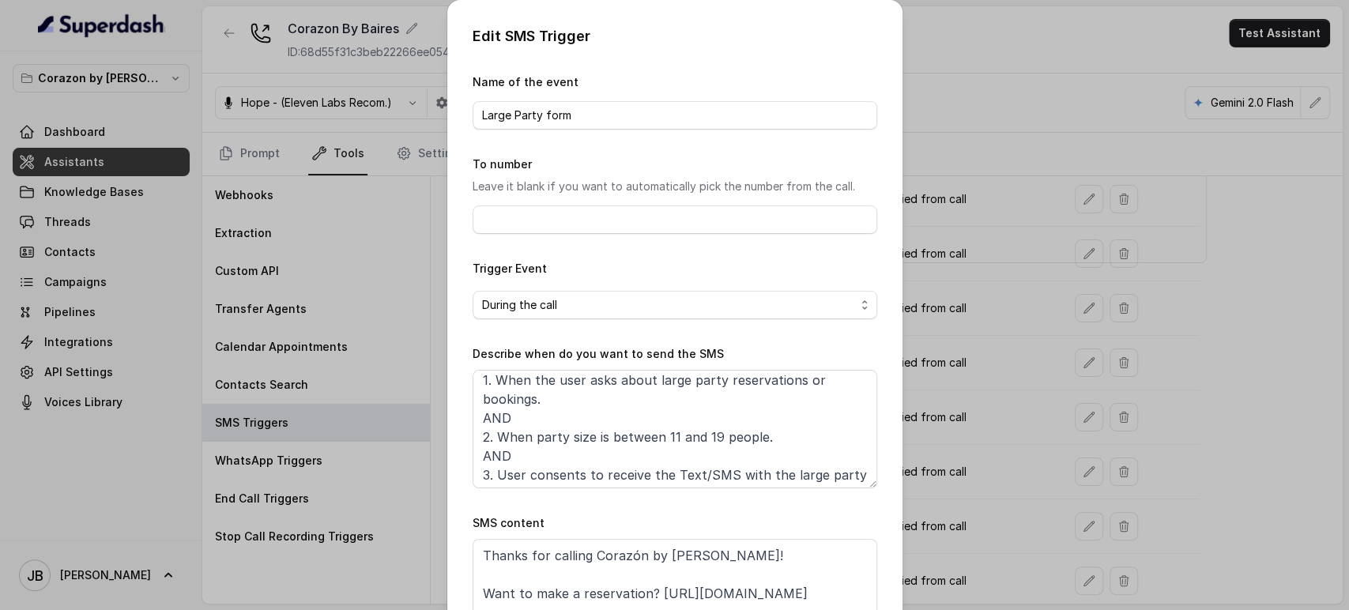
scroll to position [47, 0]
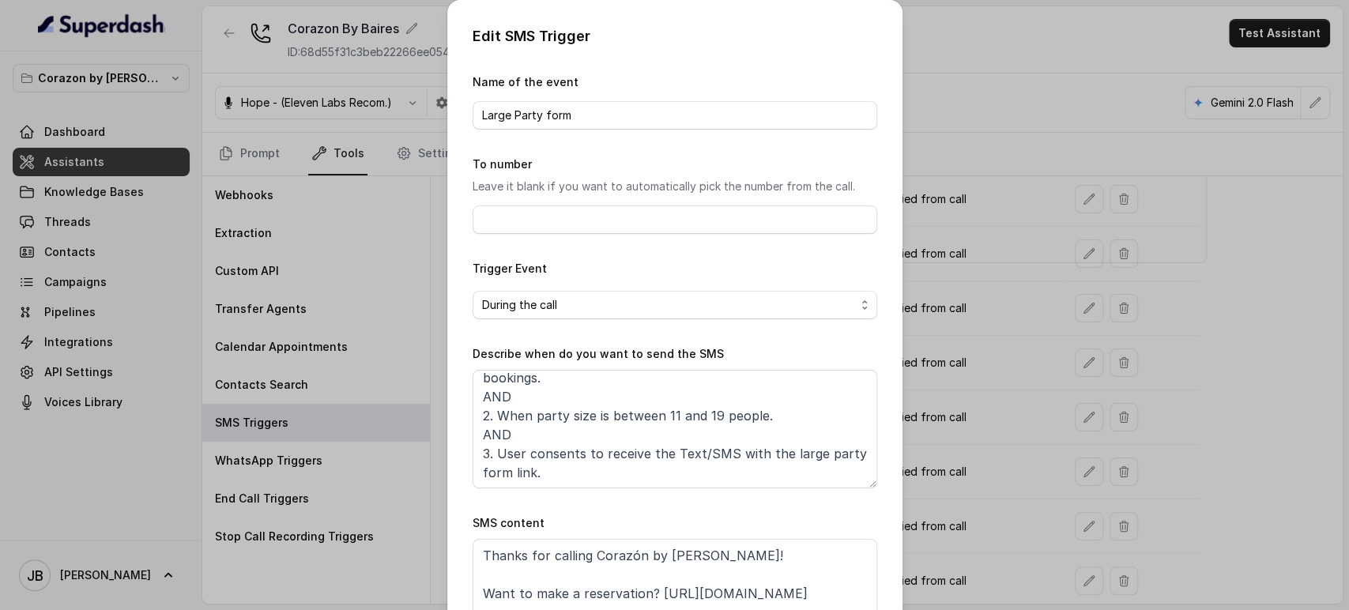
click at [1055, 325] on div "Edit SMS Trigger Name of the event Large Party form To number Leave it blank if…" at bounding box center [674, 305] width 1349 height 610
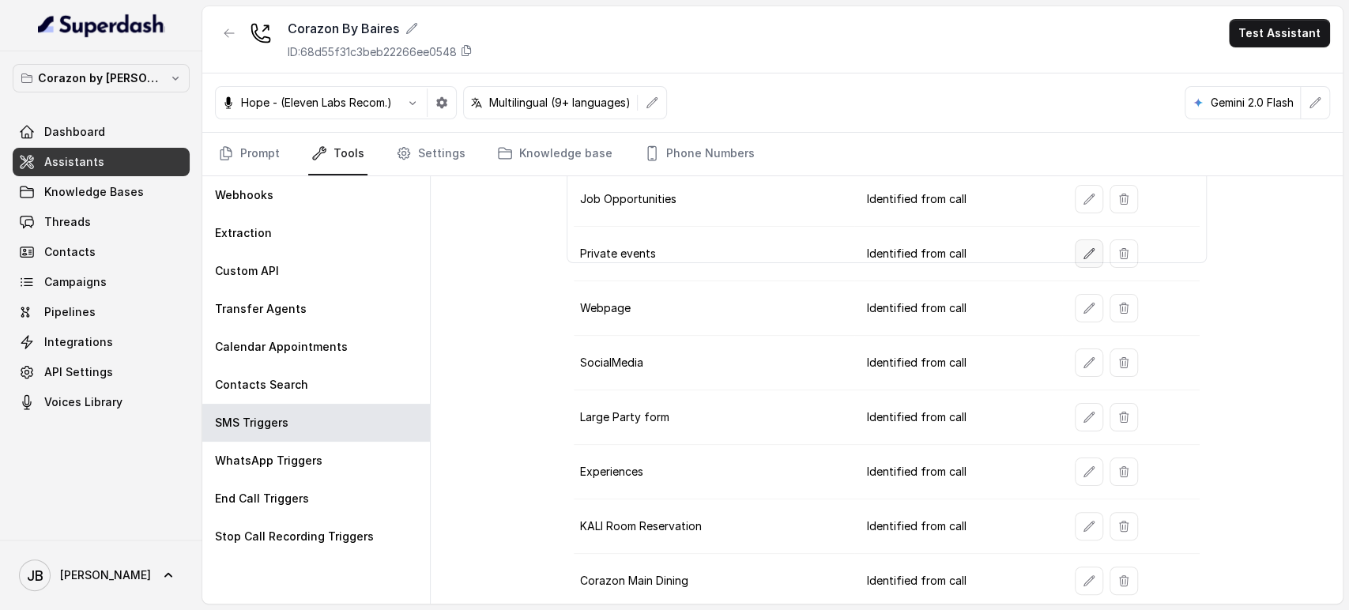
click at [1083, 250] on icon "button" at bounding box center [1089, 253] width 13 height 13
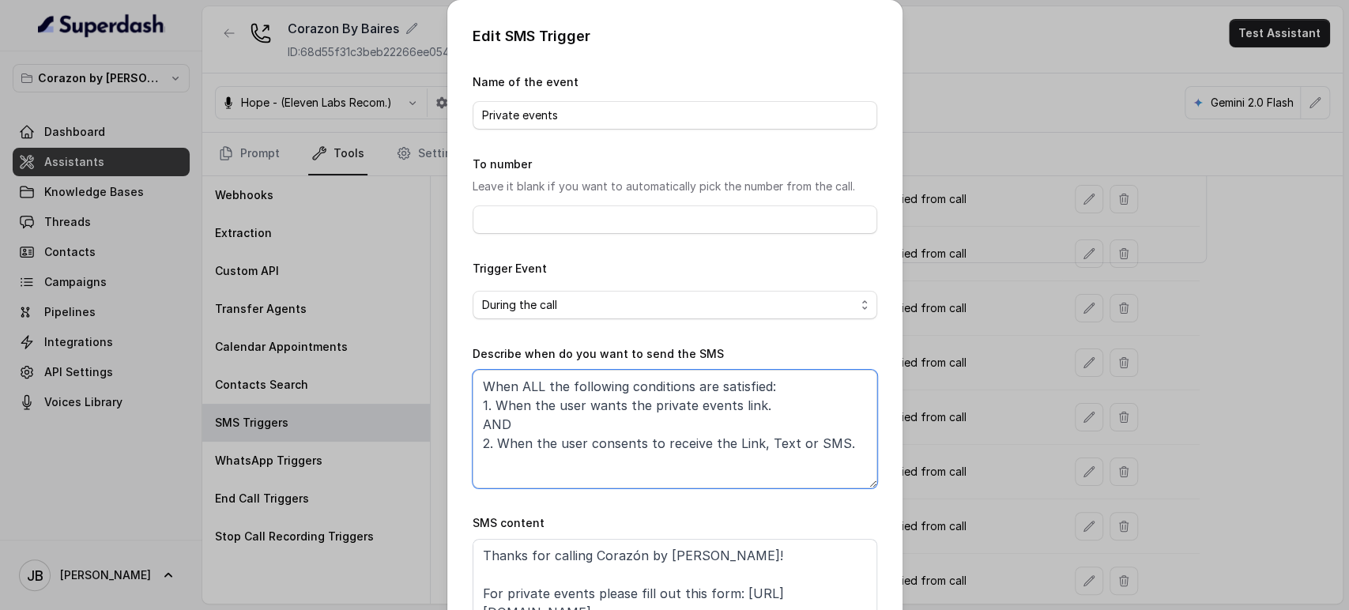
click at [573, 403] on textarea "When ALL the following conditions are satisfied: 1. When the user wants the pri…" at bounding box center [675, 429] width 405 height 119
click at [574, 403] on textarea "When ALL the following conditions are satisfied: 1. When the user wants the pri…" at bounding box center [675, 429] width 405 height 119
click at [567, 436] on textarea "When ALL the following conditions are satisfied: 1. When the user wants the pri…" at bounding box center [675, 429] width 405 height 119
click at [523, 449] on textarea "When ALL the following conditions are satisfied: 1. When the user wants the pri…" at bounding box center [675, 429] width 405 height 119
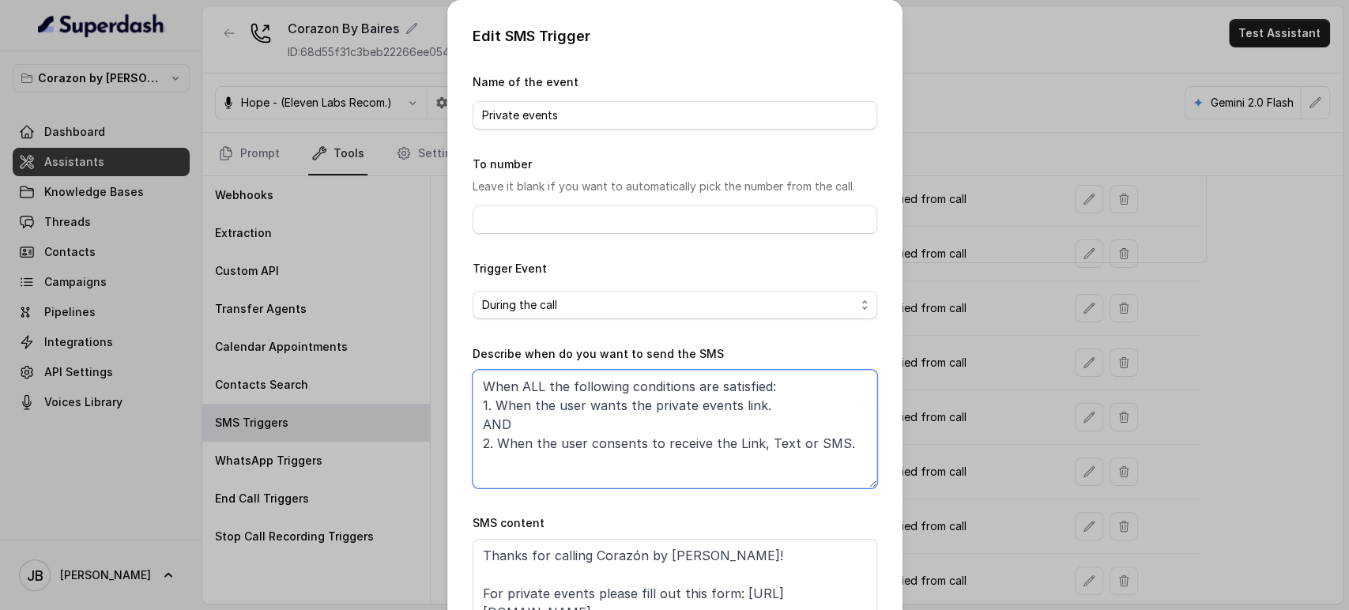
click at [525, 449] on textarea "When ALL the following conditions are satisfied: 1. When the user wants the pri…" at bounding box center [675, 429] width 405 height 119
click at [544, 439] on textarea "When ALL the following conditions are satisfied: 1. When the user wants the pri…" at bounding box center [675, 429] width 405 height 119
click at [544, 438] on textarea "When ALL the following conditions are satisfied: 1. When the user wants the pri…" at bounding box center [675, 429] width 405 height 119
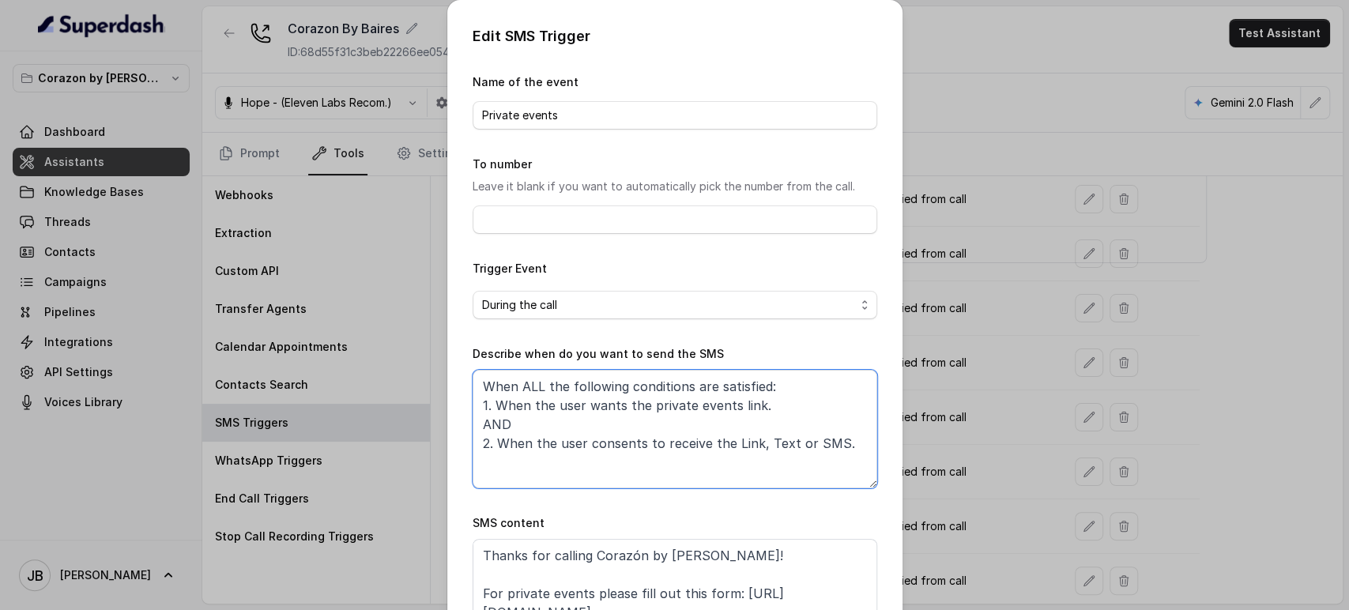
click at [533, 419] on textarea "When ALL the following conditions are satisfied: 1. When the user wants the pri…" at bounding box center [675, 429] width 405 height 119
click at [961, 368] on div "Edit SMS Trigger Name of the event Private events To number Leave it blank if y…" at bounding box center [674, 305] width 1349 height 610
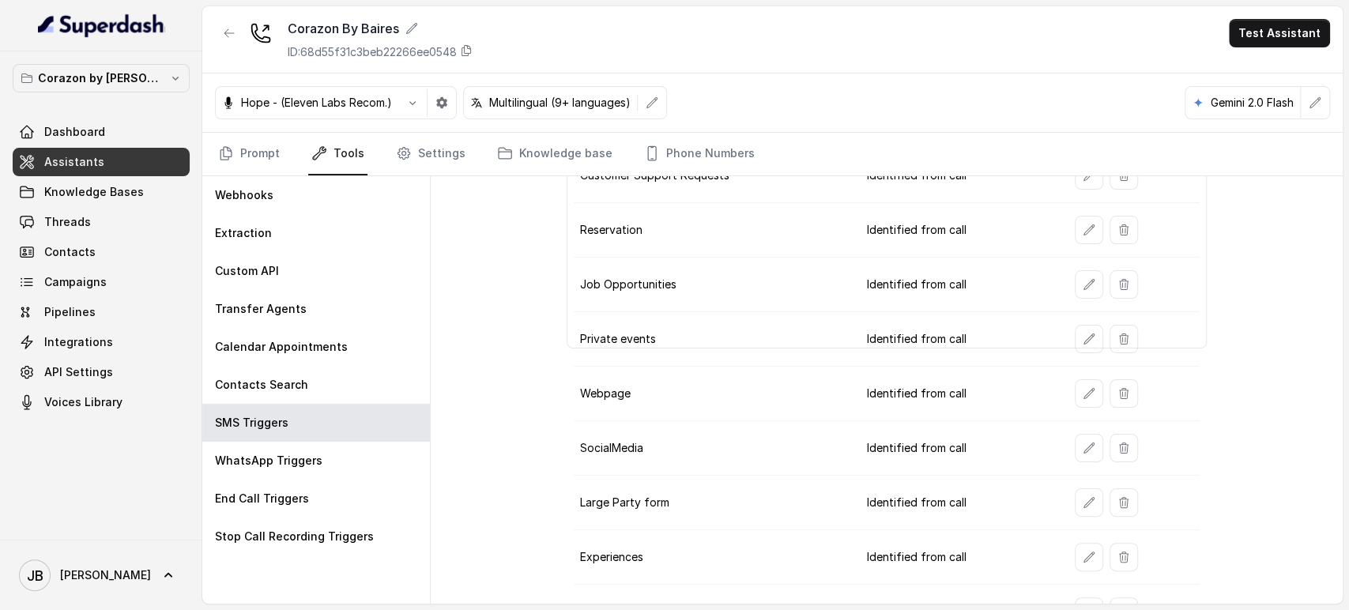
scroll to position [64, 0]
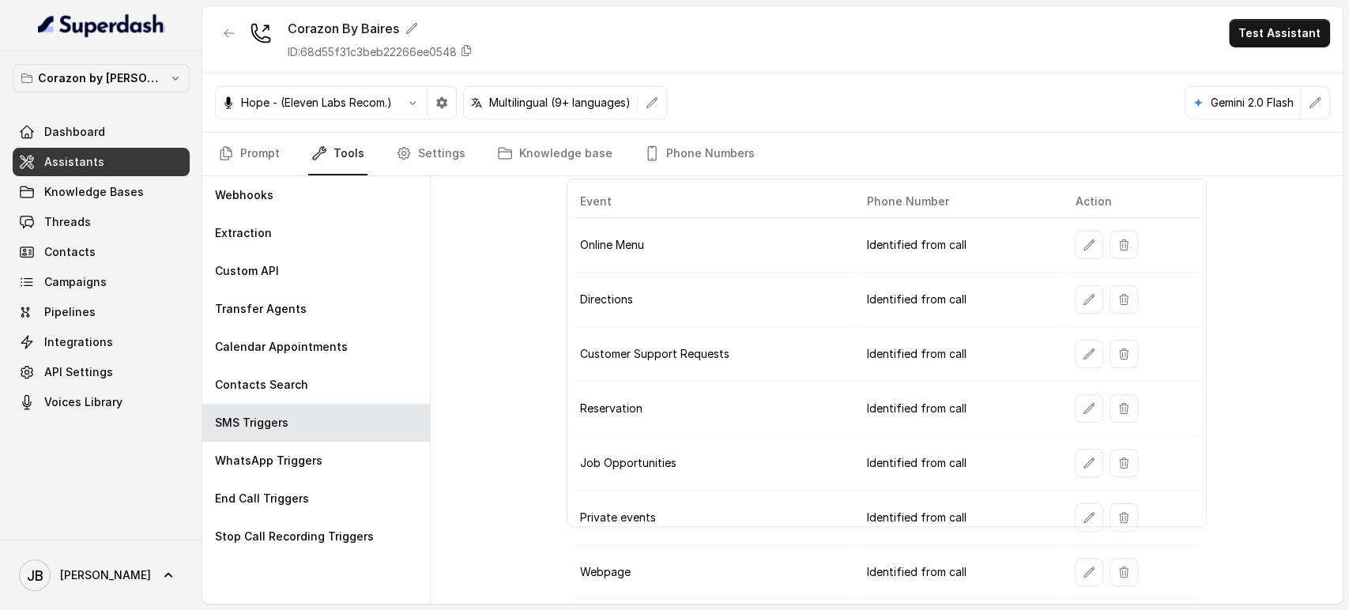
click at [1063, 407] on td at bounding box center [1131, 409] width 137 height 55
click at [1083, 410] on icon "button" at bounding box center [1089, 408] width 13 height 13
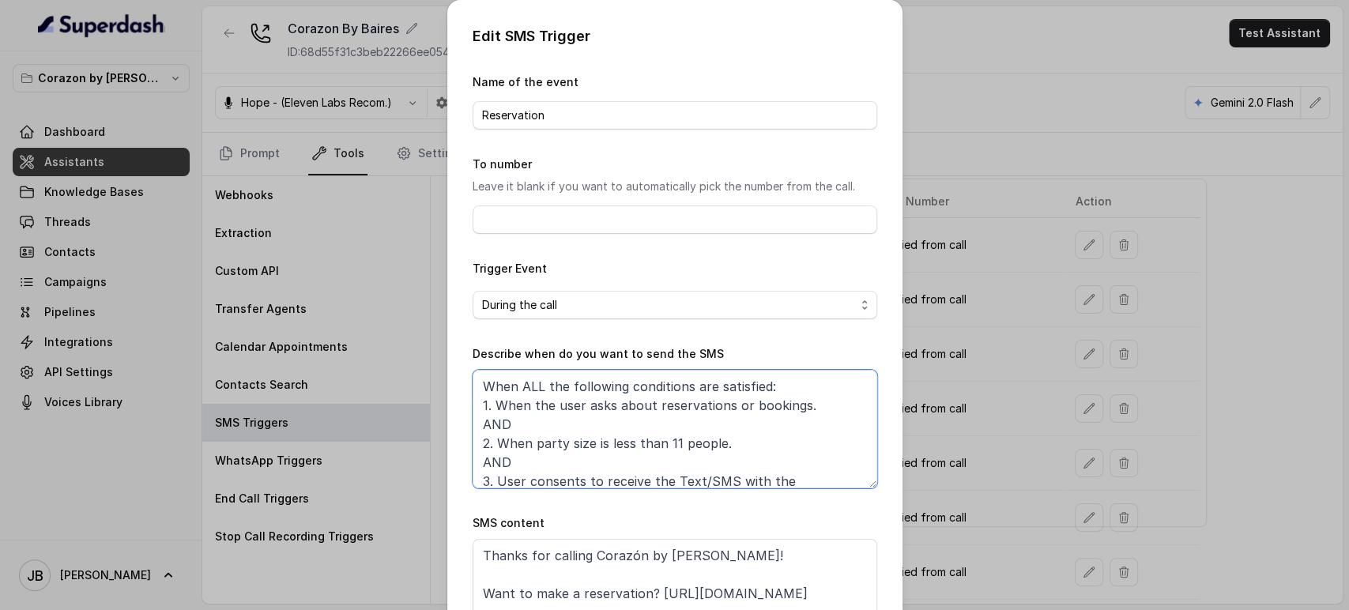
click at [574, 408] on textarea "When ALL the following conditions are satisfied: 1. When the user asks about re…" at bounding box center [675, 429] width 405 height 119
click at [1069, 253] on div "Edit SMS Trigger Name of the event Reservation To number Leave it blank if you …" at bounding box center [674, 305] width 1349 height 610
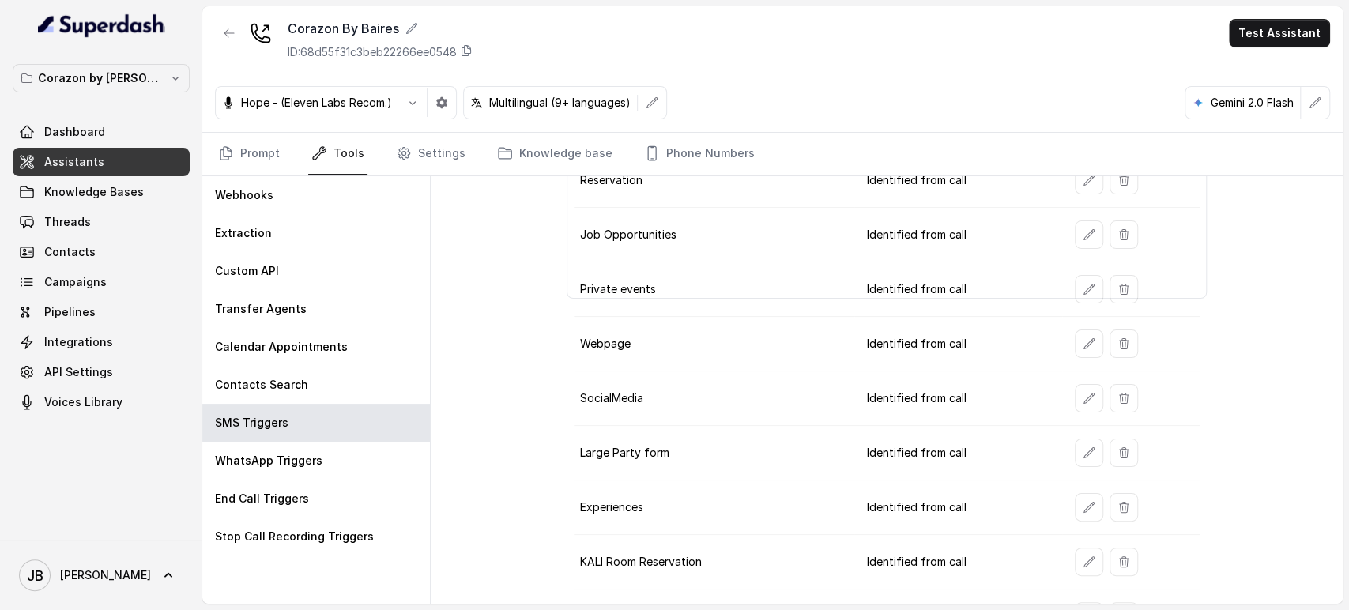
scroll to position [328, 0]
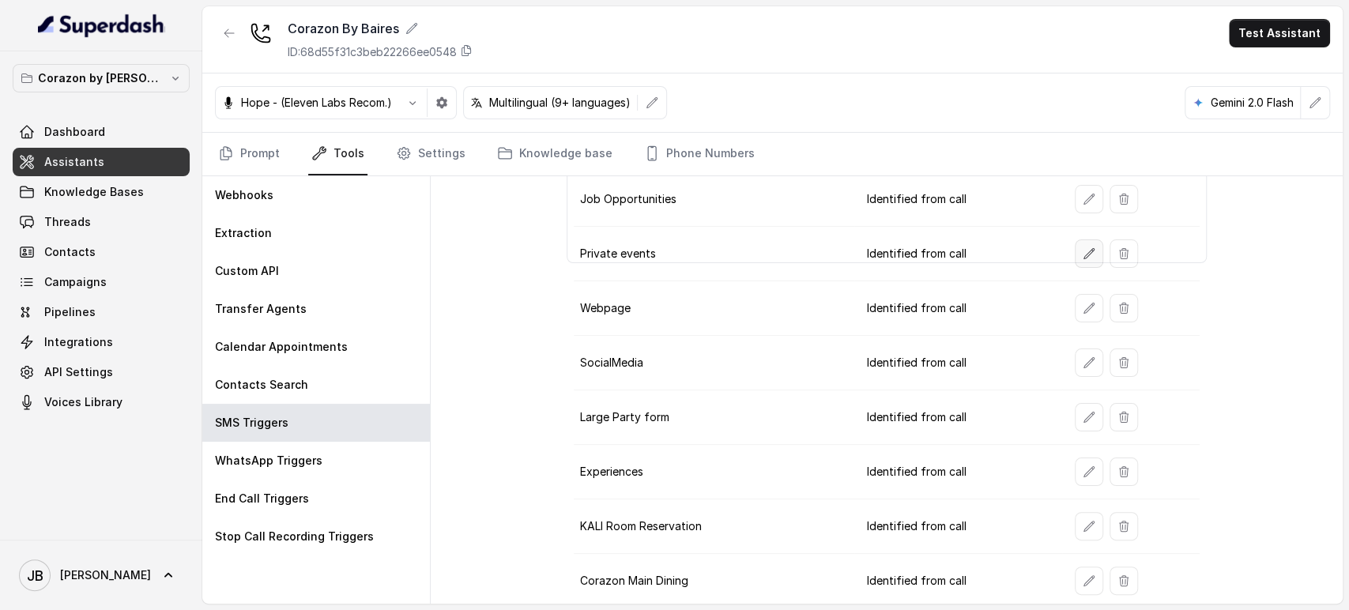
click at [1083, 247] on icon "button" at bounding box center [1089, 253] width 13 height 13
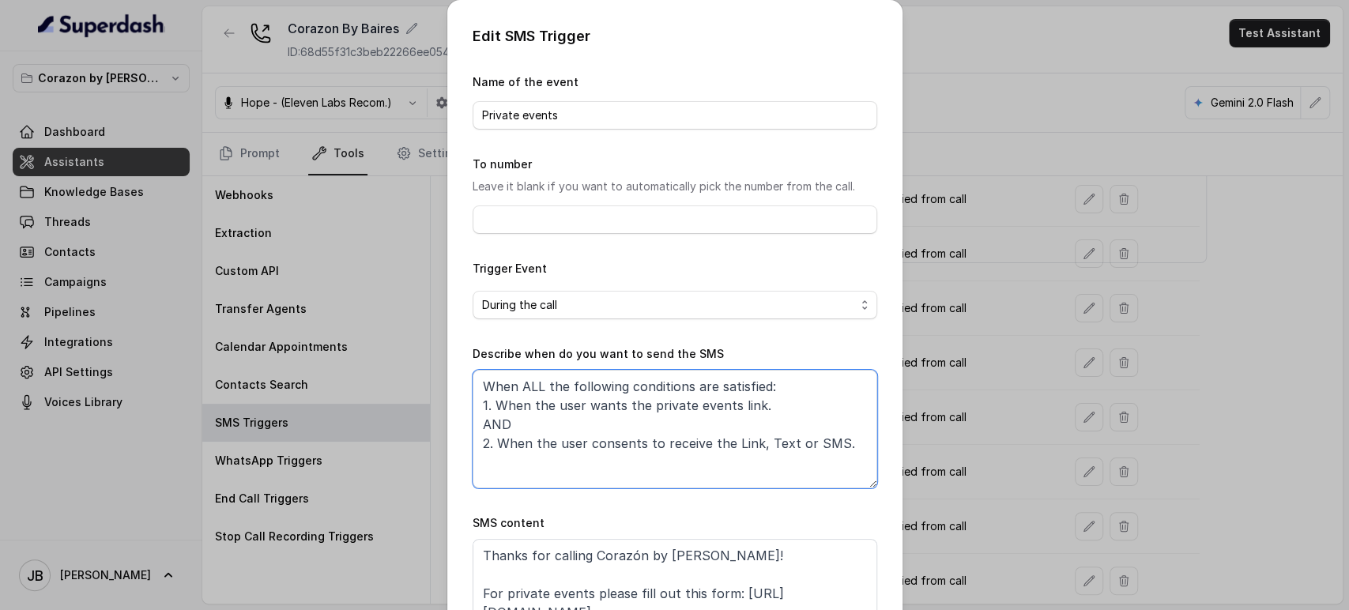
drag, startPoint x: 755, startPoint y: 407, endPoint x: 742, endPoint y: 416, distance: 15.4
click at [742, 416] on textarea "When ALL the following conditions are satisfied: 1. When the user wants the pri…" at bounding box center [675, 429] width 405 height 119
click at [1024, 371] on div "Edit SMS Trigger Name of the event Private events To number Leave it blank if y…" at bounding box center [674, 305] width 1349 height 610
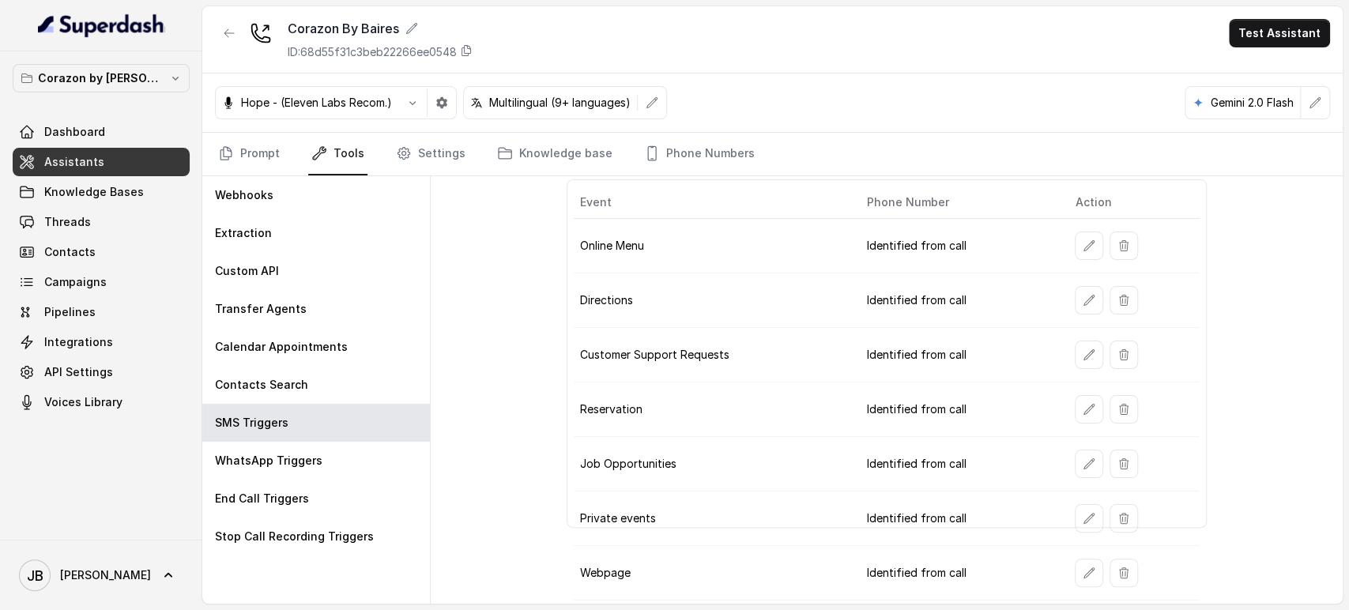
scroll to position [263, 0]
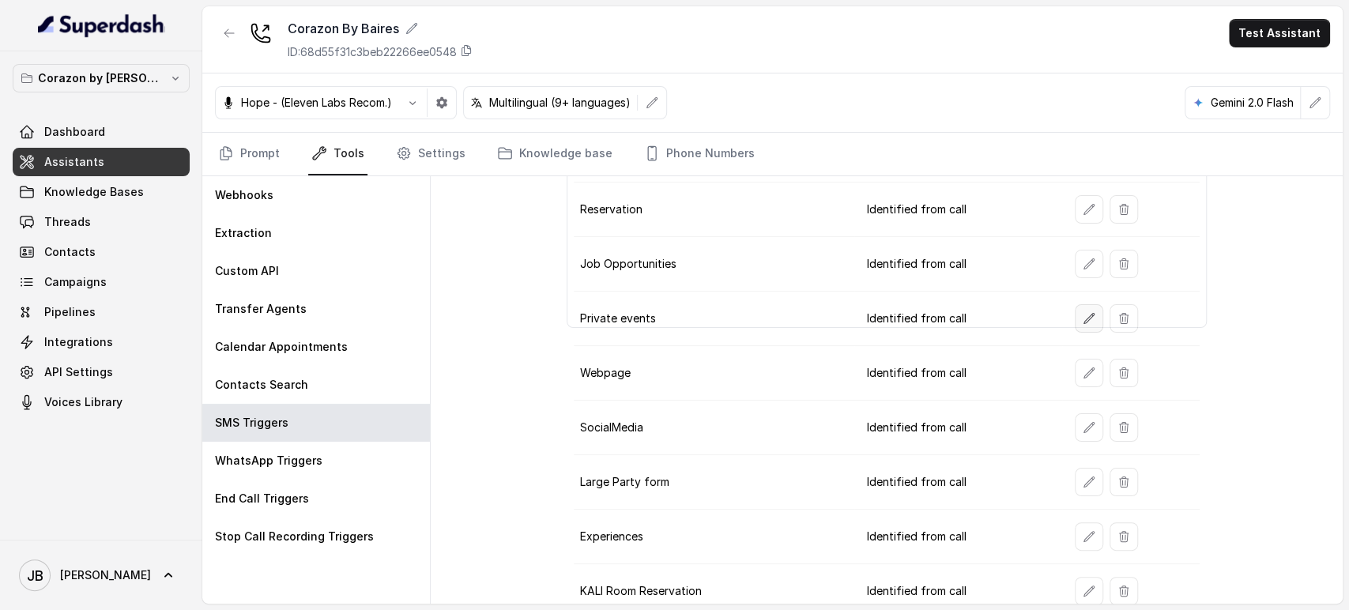
click at [1083, 315] on icon "button" at bounding box center [1089, 318] width 13 height 13
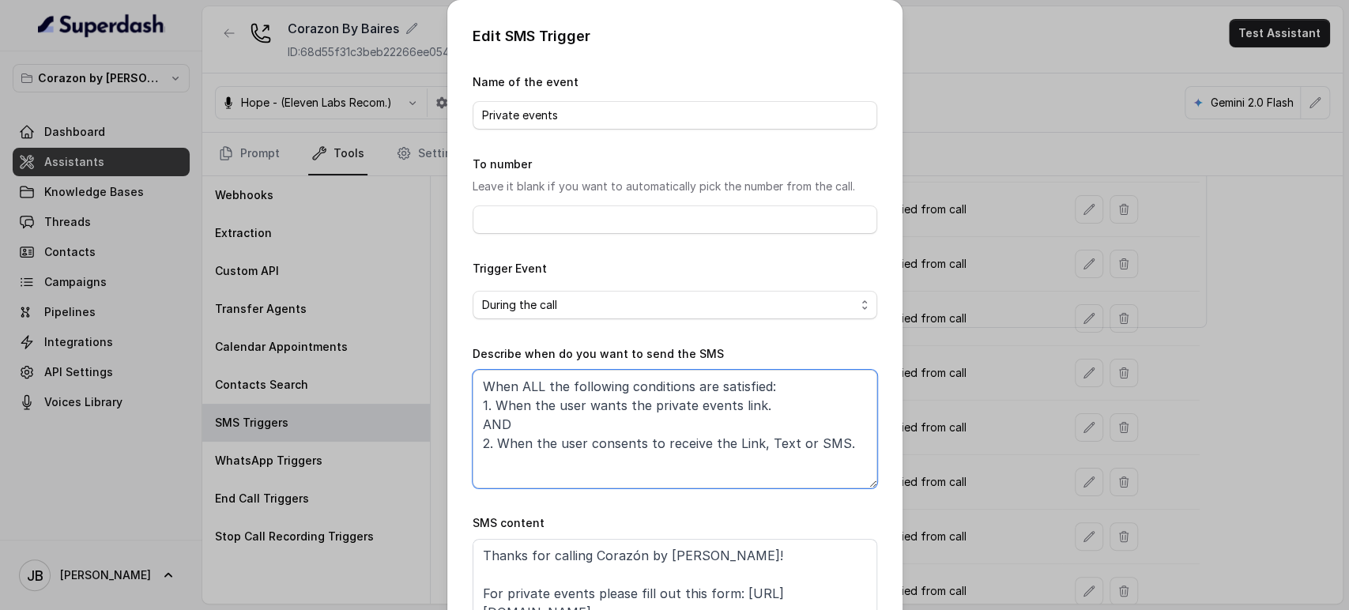
click at [581, 403] on textarea "When ALL the following conditions are satisfied: 1. When the user wants the pri…" at bounding box center [675, 429] width 405 height 119
click at [582, 403] on textarea "When ALL the following conditions are satisfied: 1. When the user wants the pri…" at bounding box center [675, 429] width 405 height 119
click at [583, 403] on textarea "When ALL the following conditions are satisfied: 1. When the user wants the pri…" at bounding box center [675, 429] width 405 height 119
click at [934, 444] on div "Edit SMS Trigger Name of the event Private events To number Leave it blank if y…" at bounding box center [674, 305] width 1349 height 610
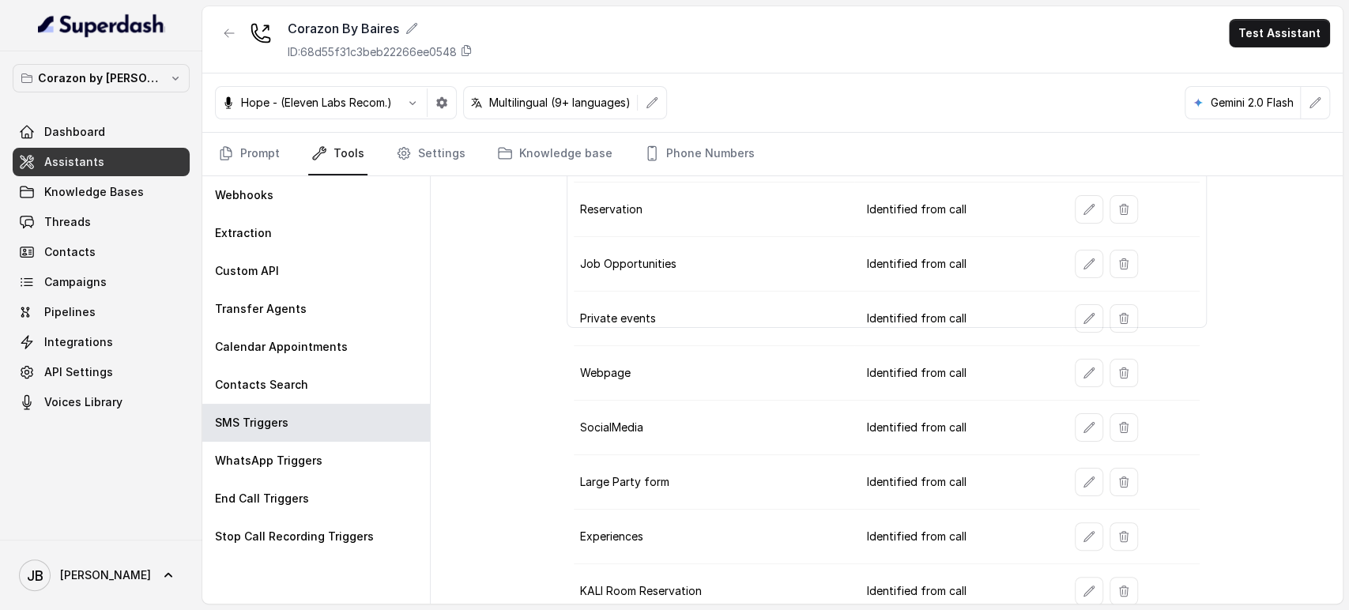
scroll to position [328, 0]
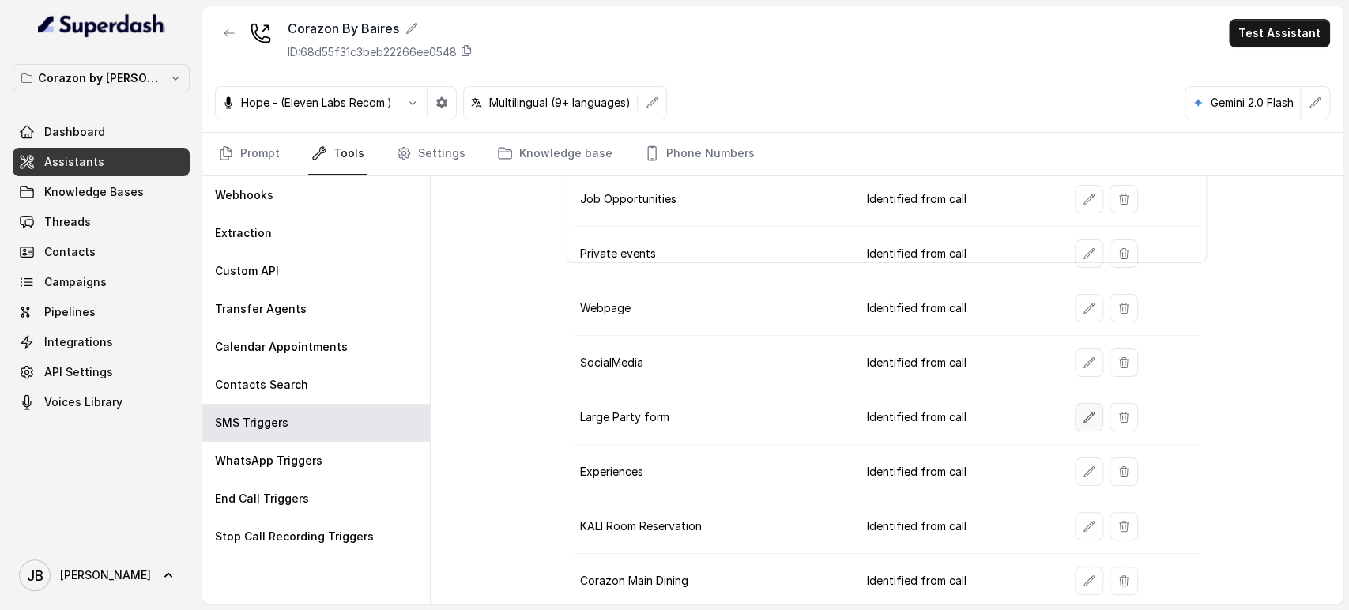
click at [1075, 420] on button "button" at bounding box center [1089, 417] width 28 height 28
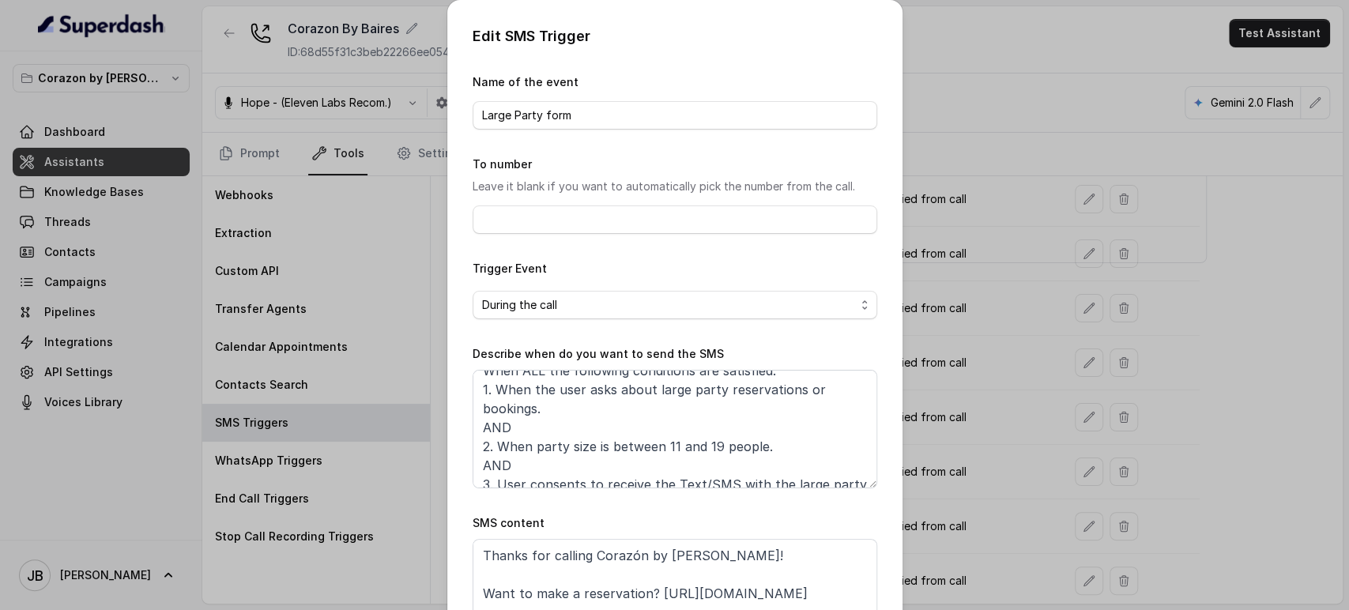
scroll to position [0, 0]
